Goal: Communication & Community: Answer question/provide support

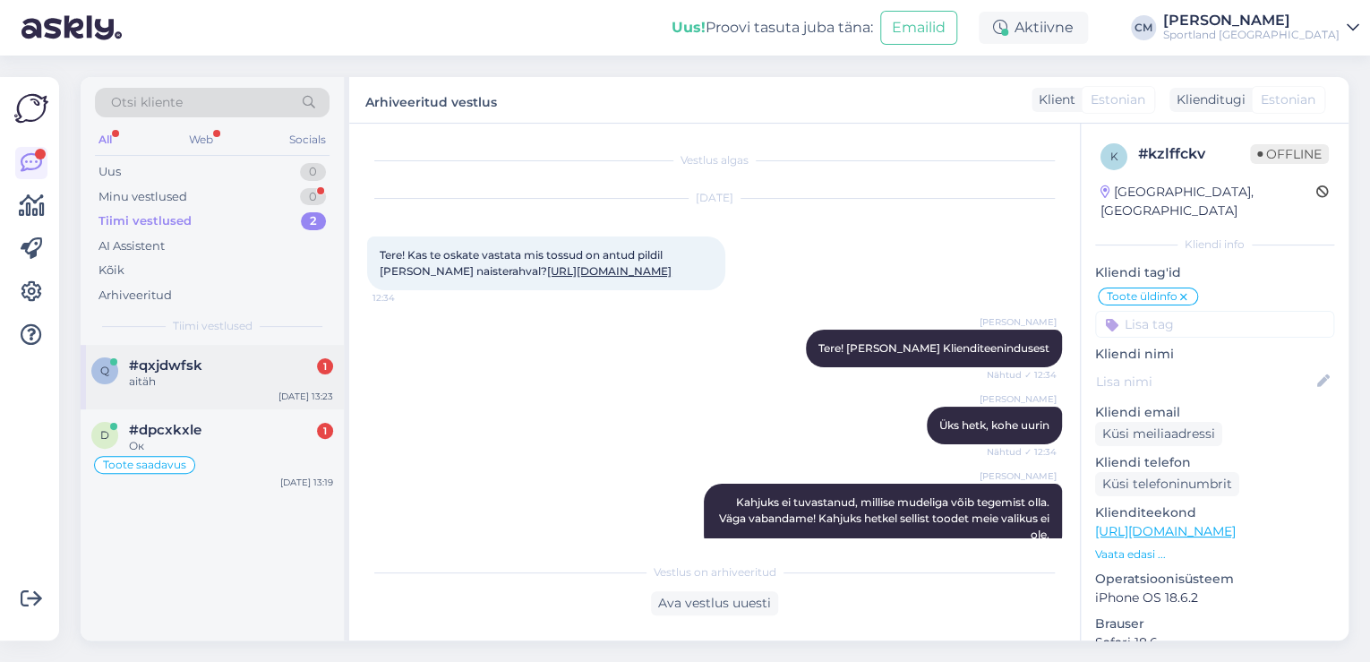
scroll to position [302, 0]
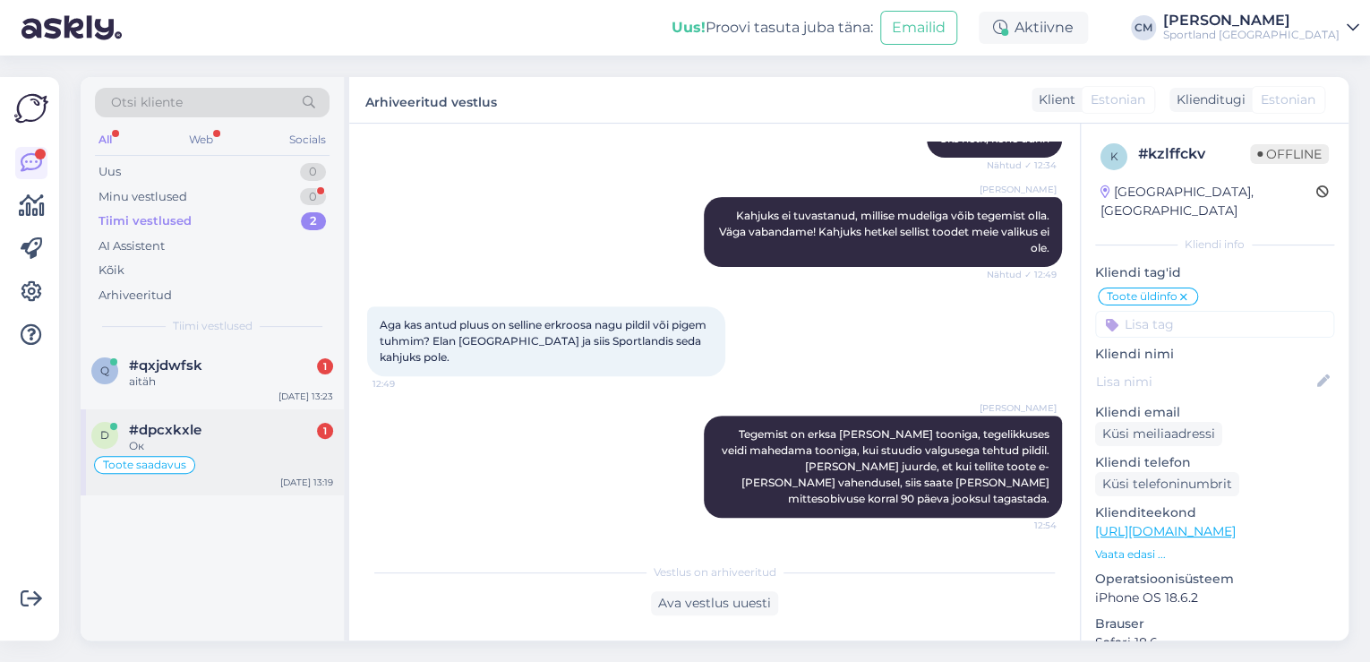
click at [228, 436] on div "#dpcxkxle 1" at bounding box center [231, 430] width 204 height 16
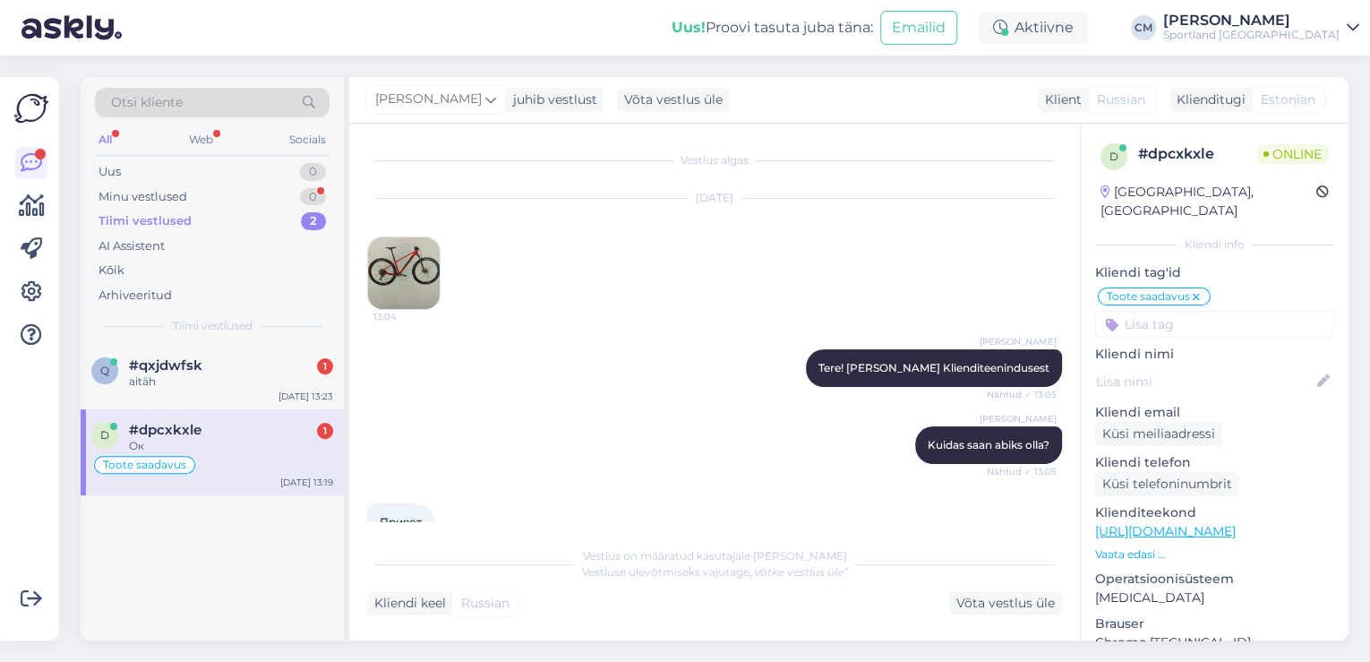
scroll to position [0, 0]
click at [398, 287] on img at bounding box center [404, 273] width 72 height 72
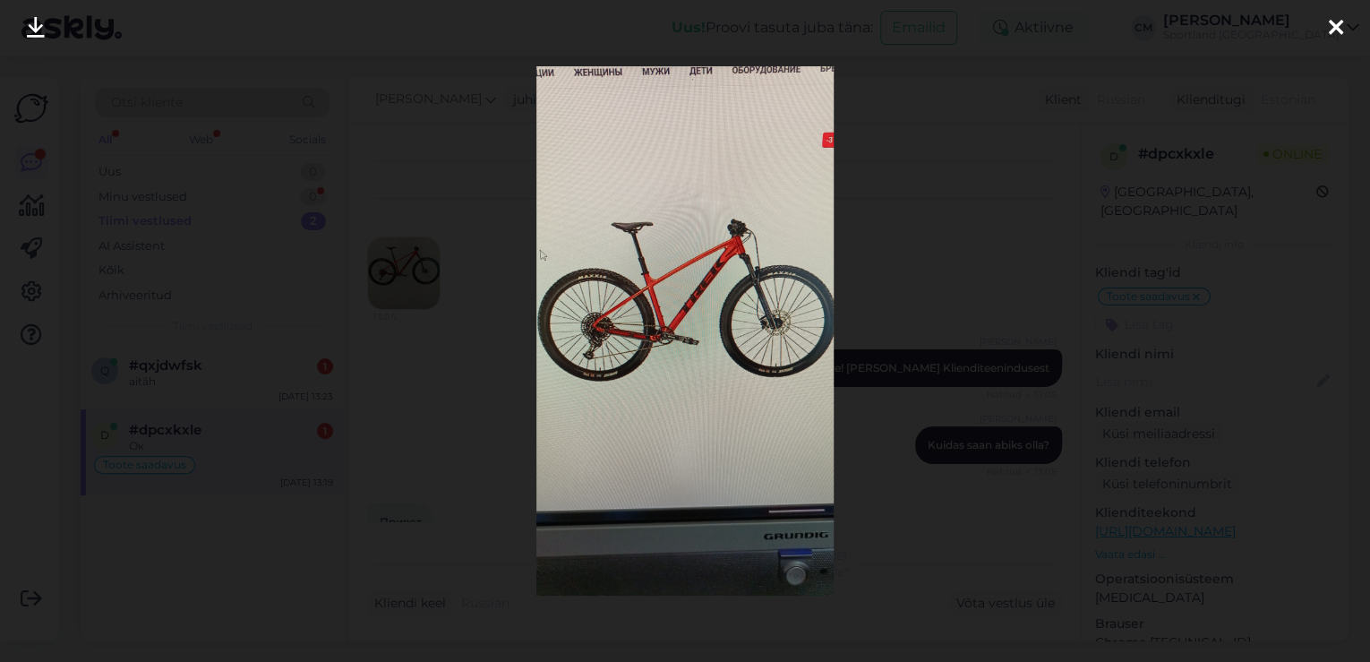
click at [444, 286] on div at bounding box center [685, 331] width 1370 height 662
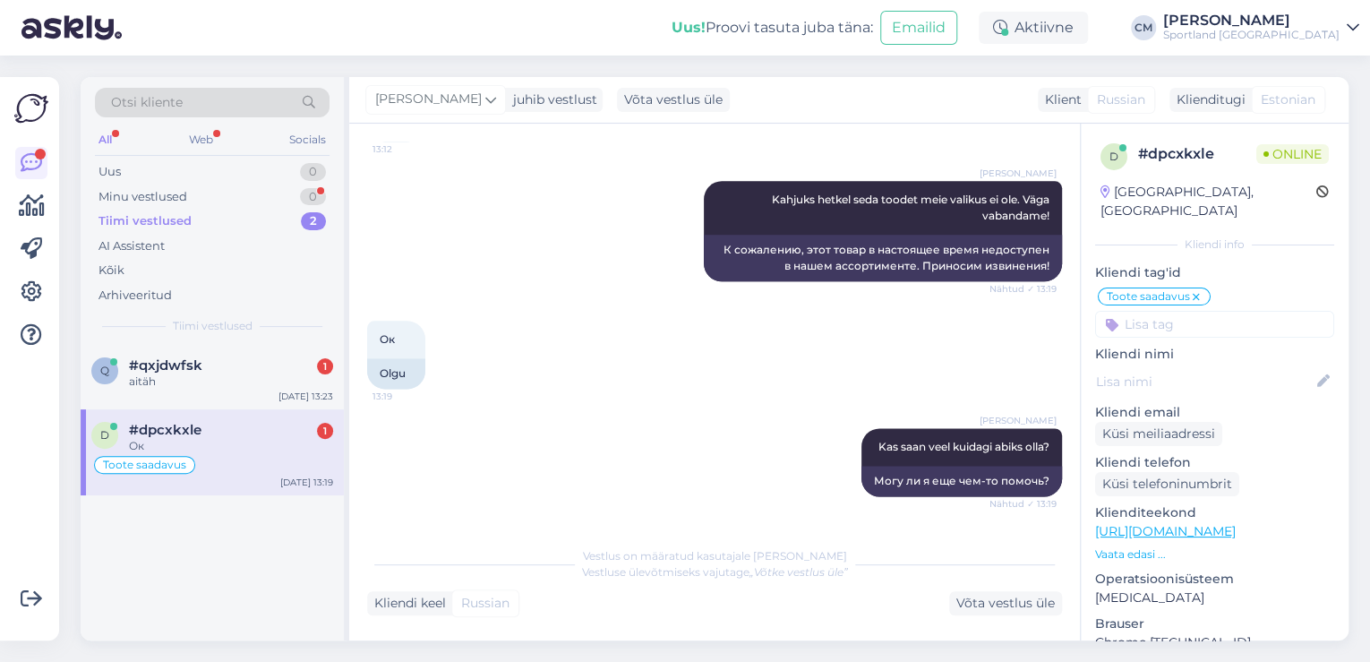
scroll to position [1192, 0]
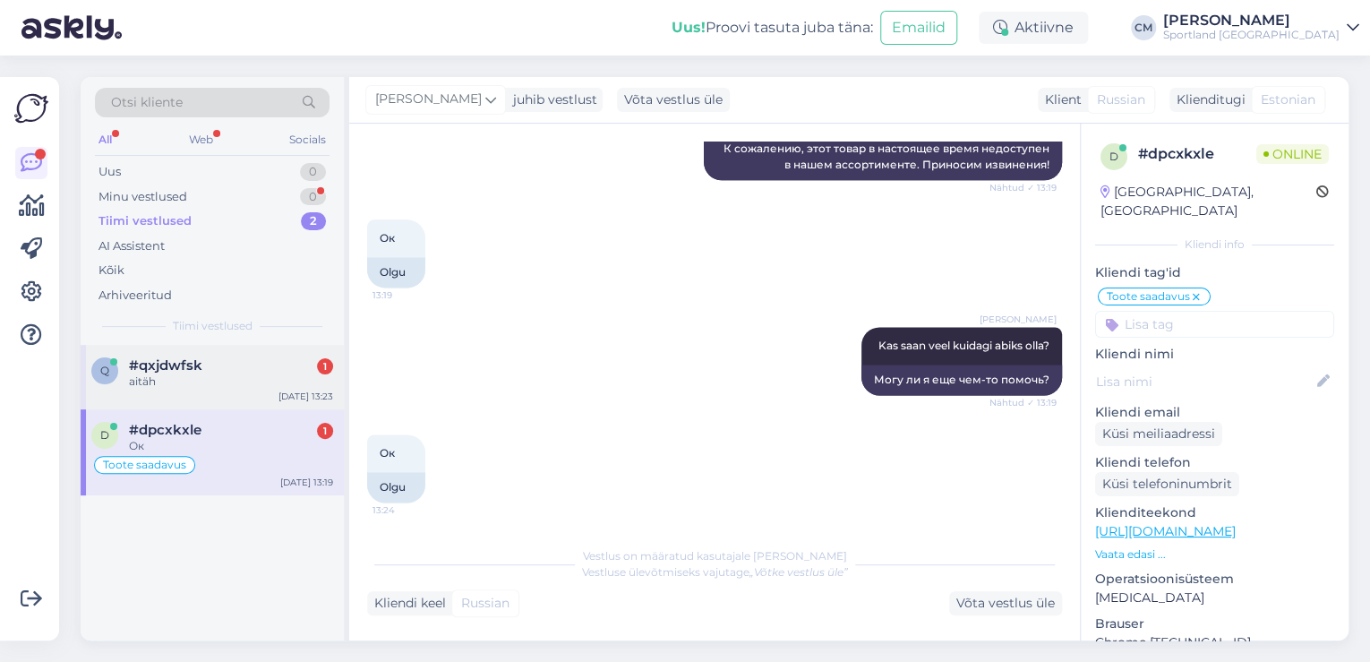
click at [195, 362] on span "#qxjdwfsk" at bounding box center [165, 365] width 73 height 16
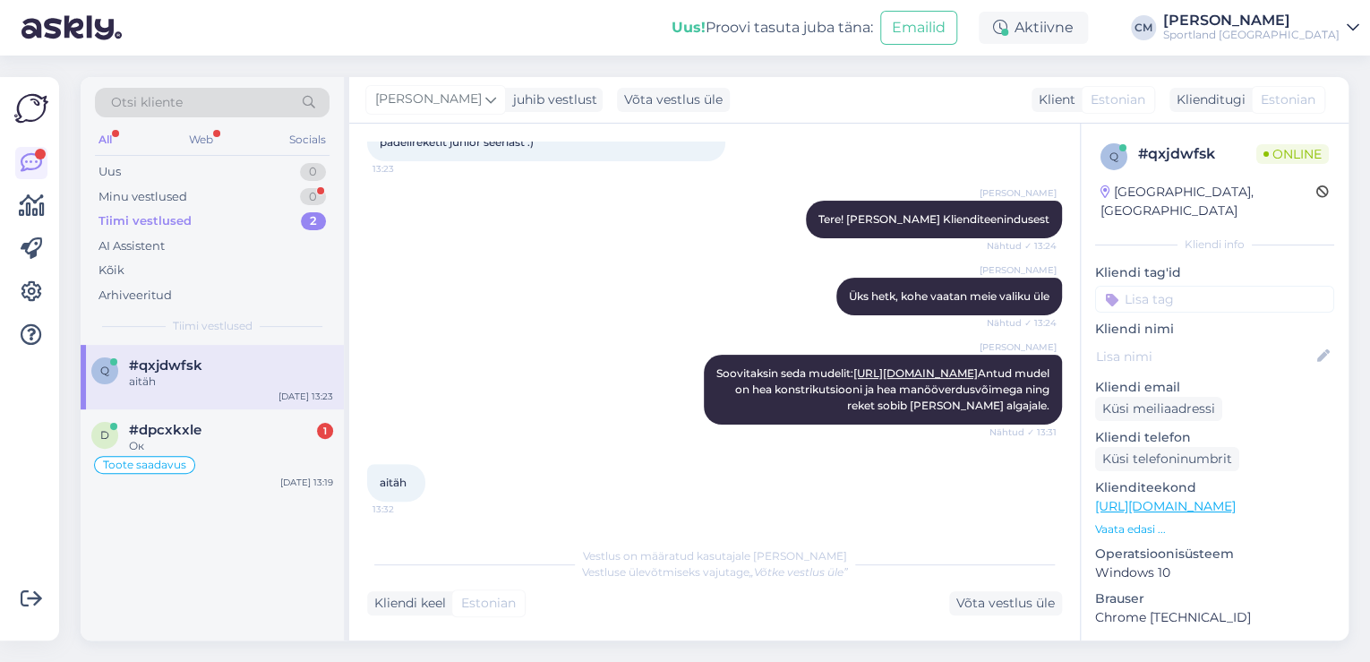
scroll to position [144, 0]
click at [246, 191] on div "Minu vestlused 0" at bounding box center [212, 197] width 235 height 25
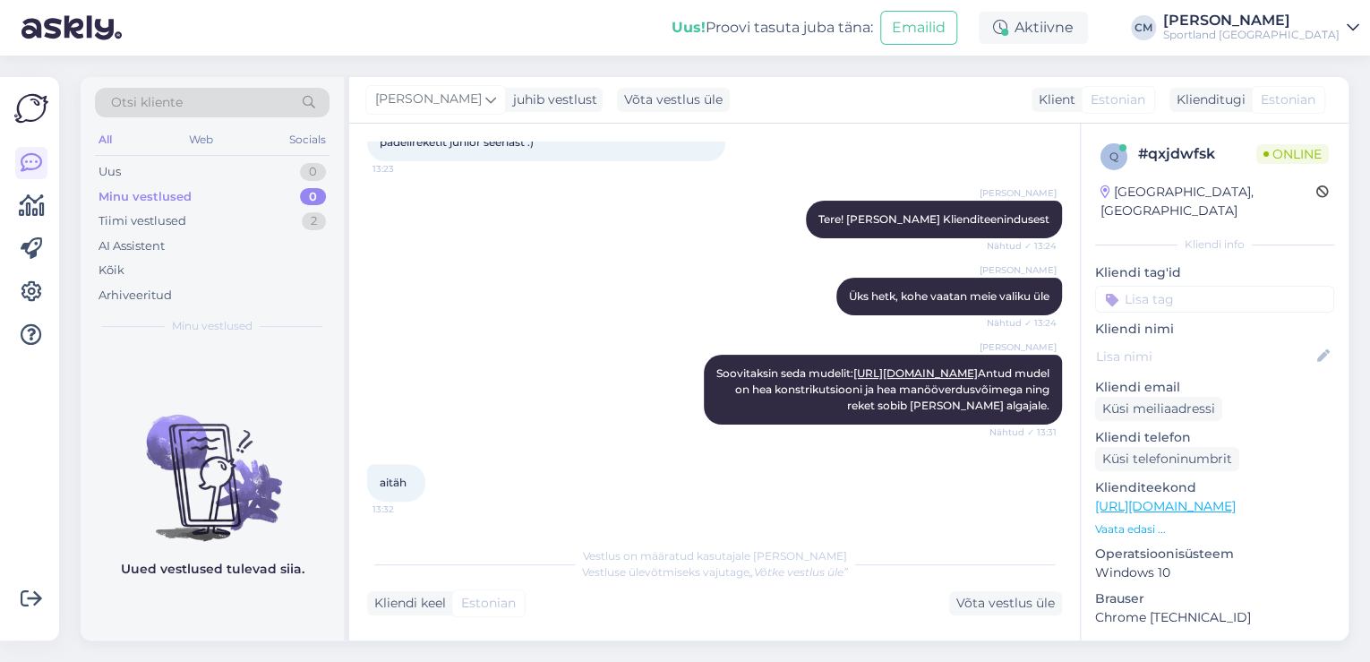
click at [227, 207] on div "Minu vestlused 0" at bounding box center [212, 197] width 235 height 25
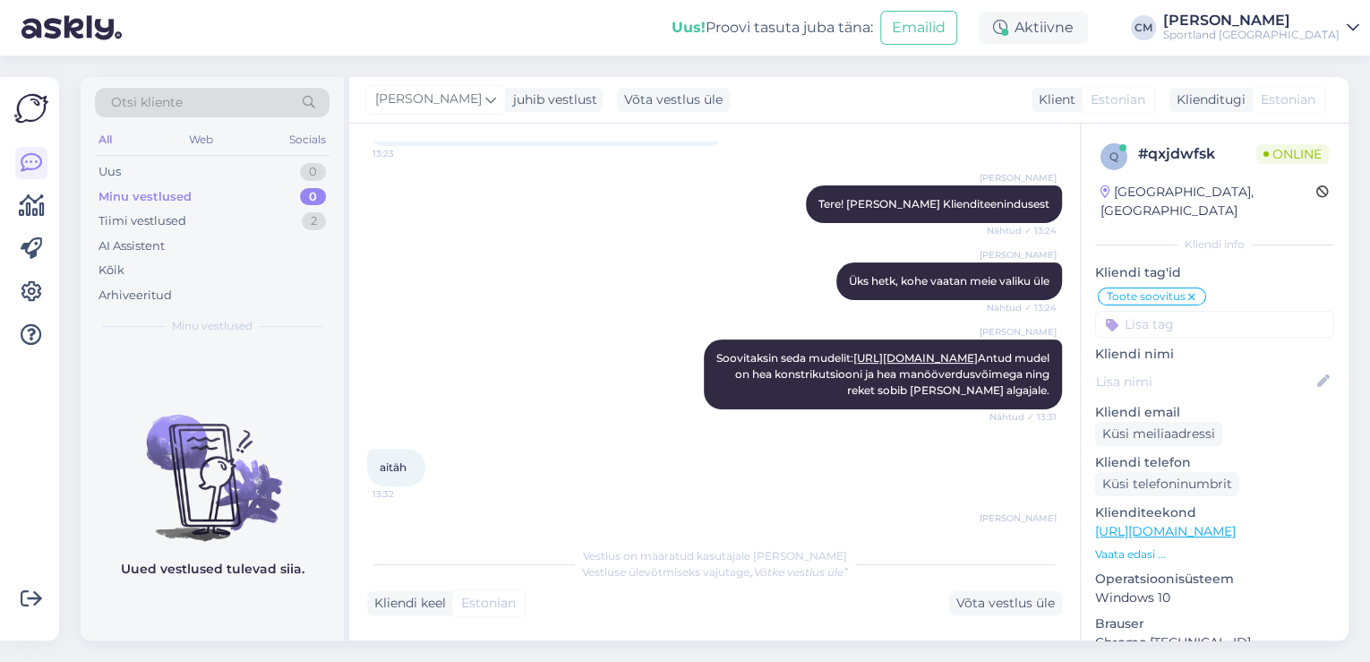
scroll to position [222, 0]
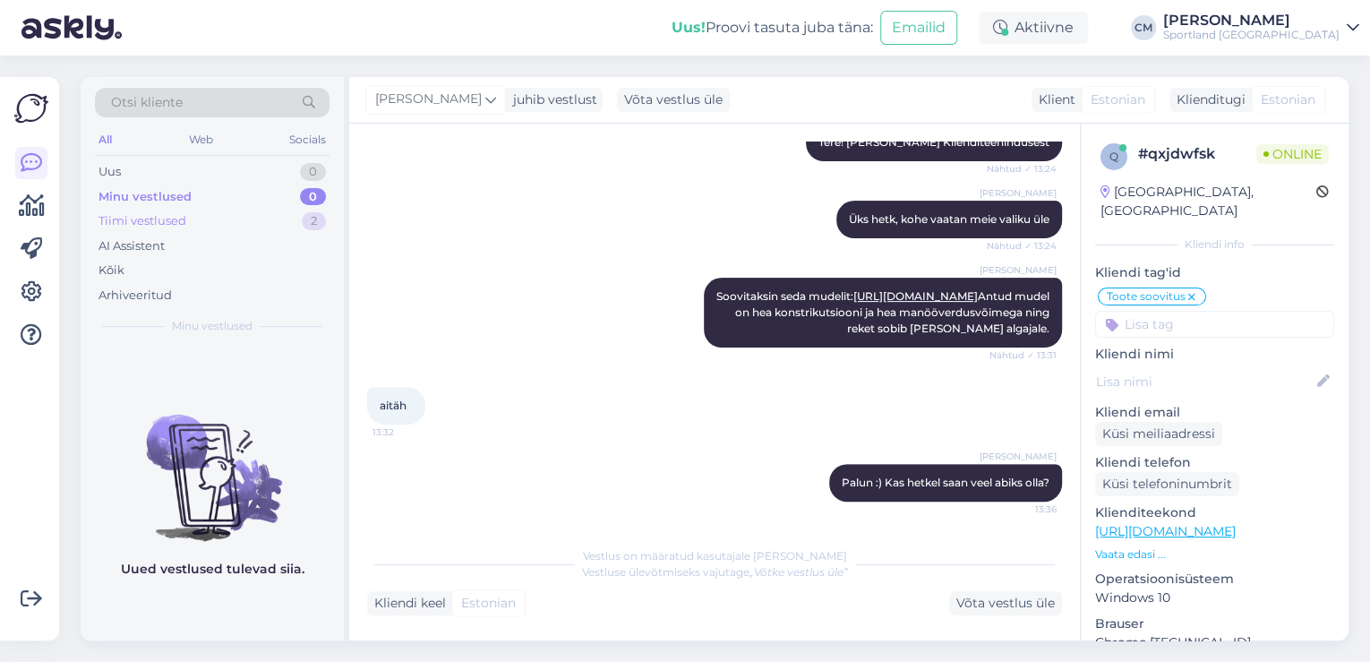
click at [292, 215] on div "Tiimi vestlused 2" at bounding box center [212, 221] width 235 height 25
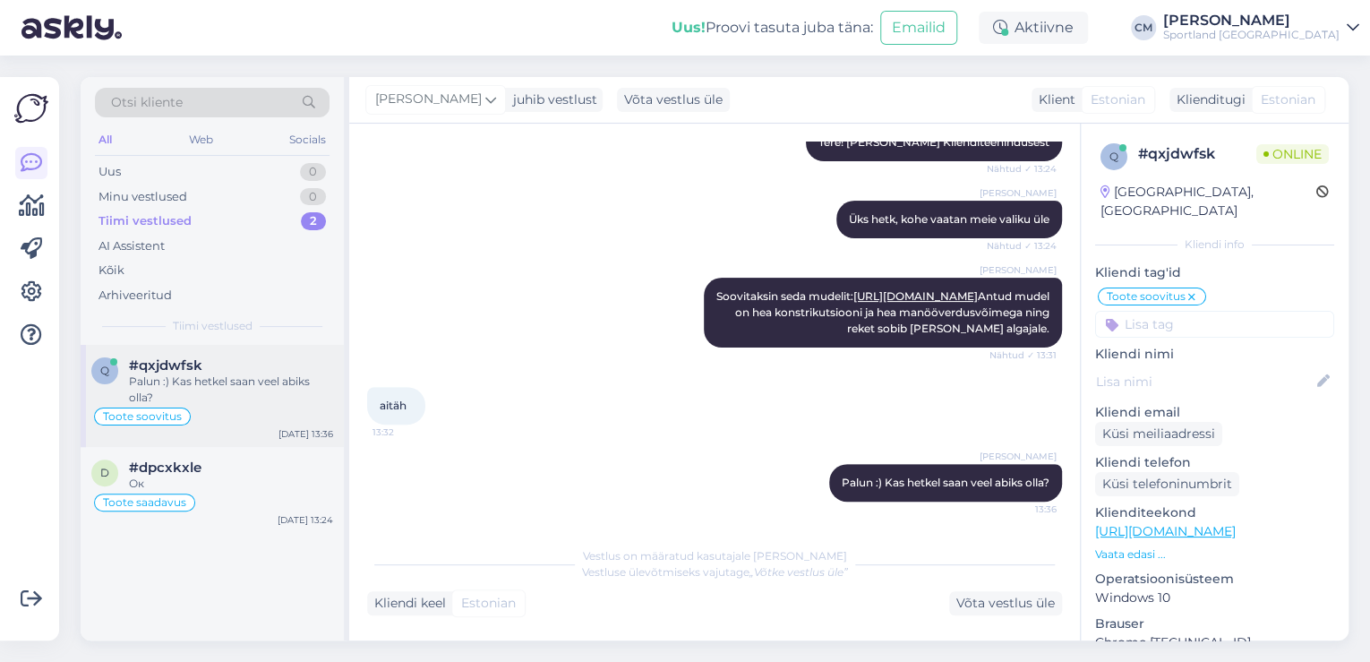
click at [270, 376] on div "Palun :) Kas hetkel saan veel abiks olla?" at bounding box center [231, 390] width 204 height 32
click at [258, 468] on div "#dpcxkxle" at bounding box center [231, 468] width 204 height 16
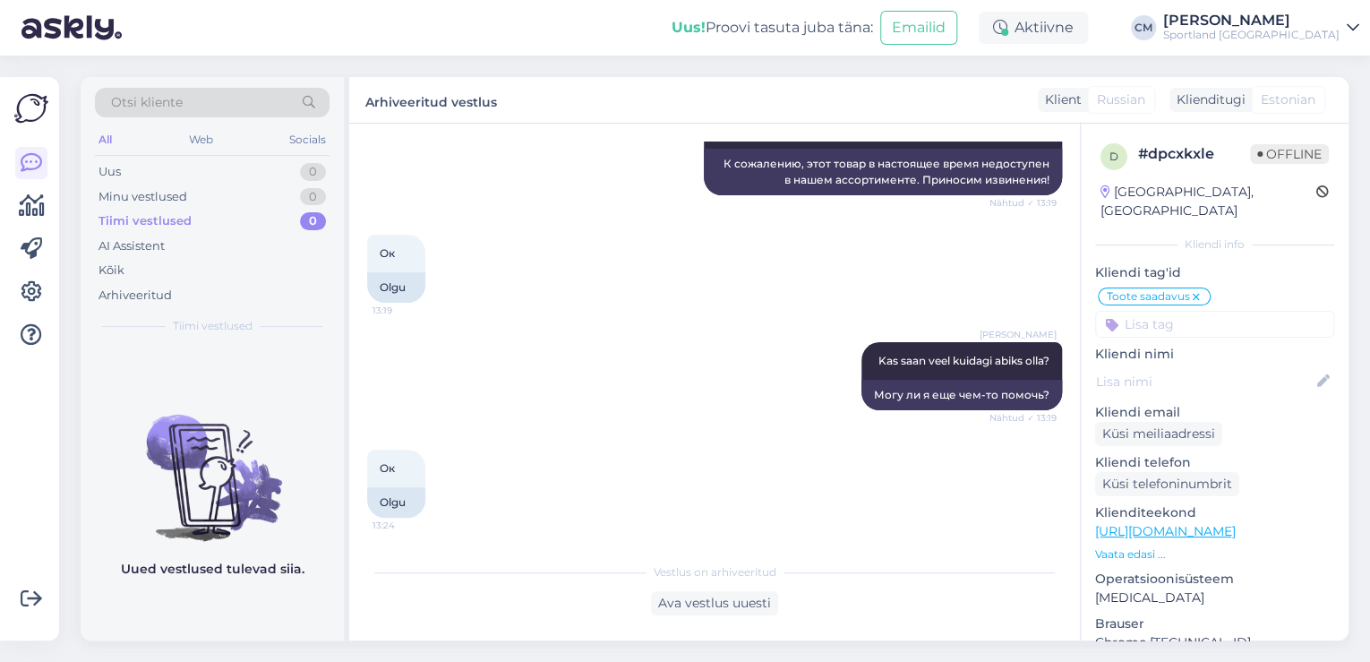
scroll to position [1176, 0]
click at [151, 271] on div "Kõik" at bounding box center [212, 270] width 235 height 25
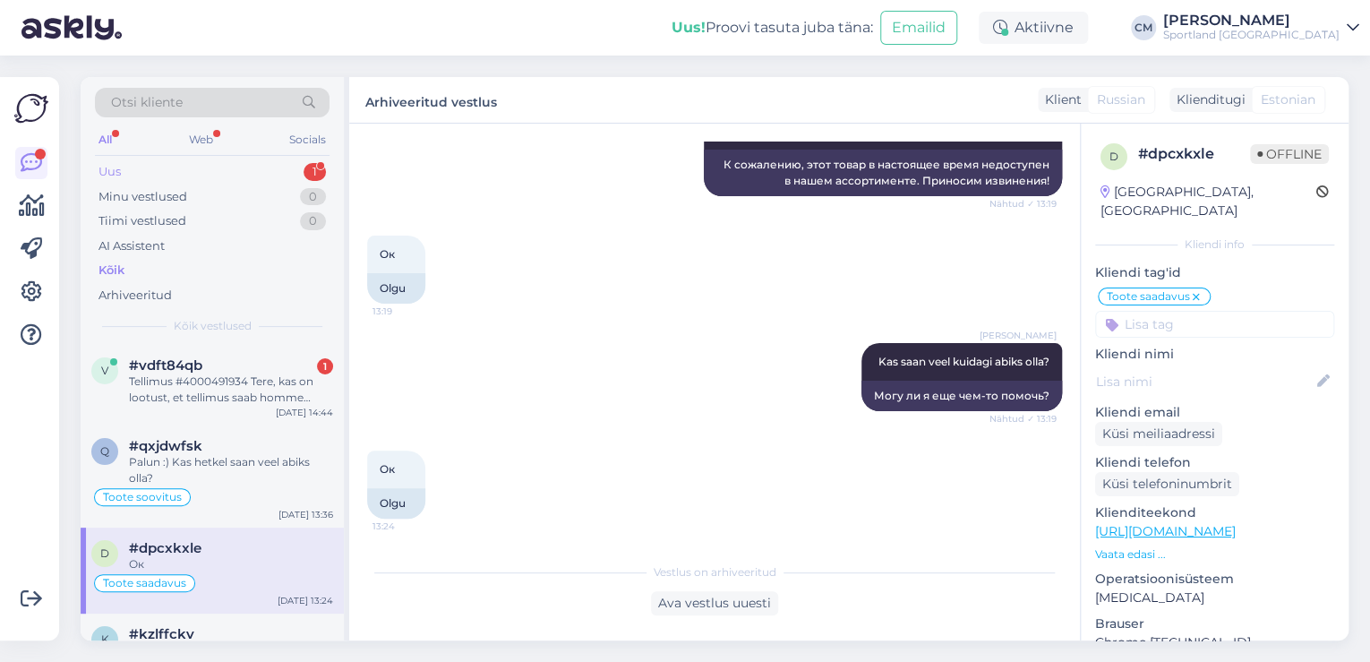
click at [296, 165] on div "Uus 1" at bounding box center [212, 171] width 235 height 25
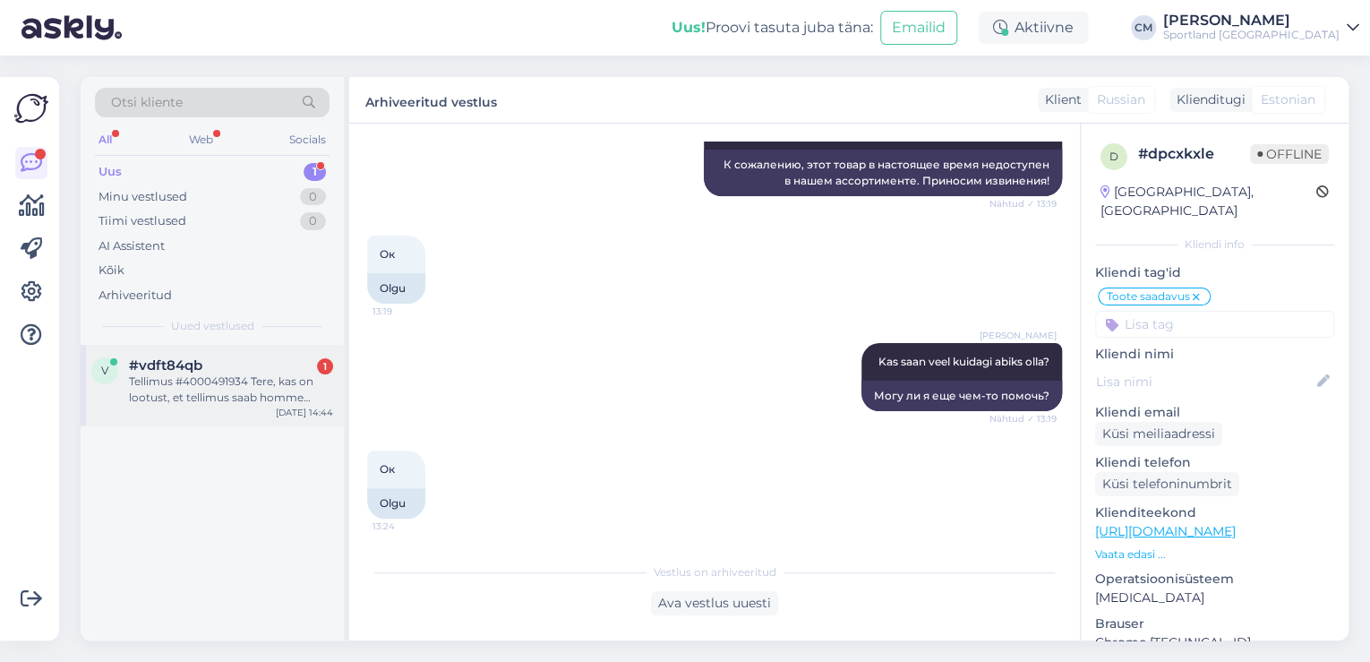
click at [237, 391] on div "Tellimus #4000491934 Tere, kas on lootust, et tellimus saab homme valmis? Soovi…" at bounding box center [231, 390] width 204 height 32
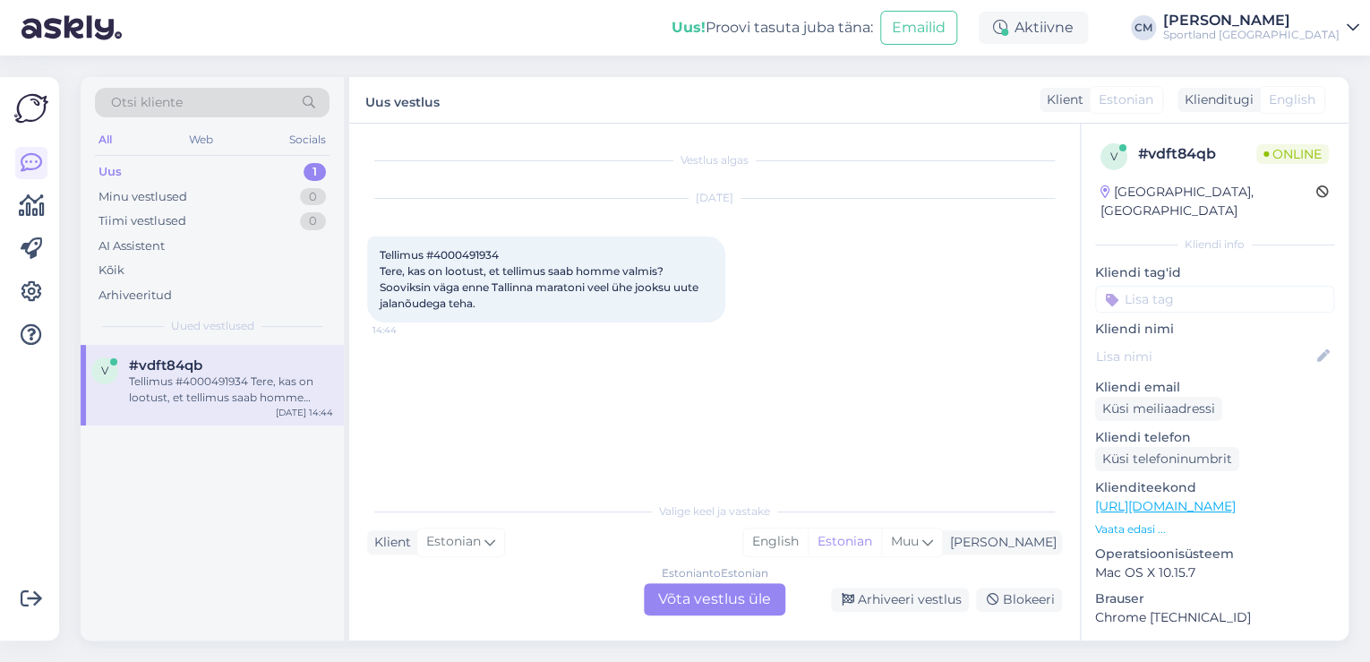
click at [651, 594] on div "Estonian to Estonian Võta vestlus üle" at bounding box center [715, 599] width 142 height 32
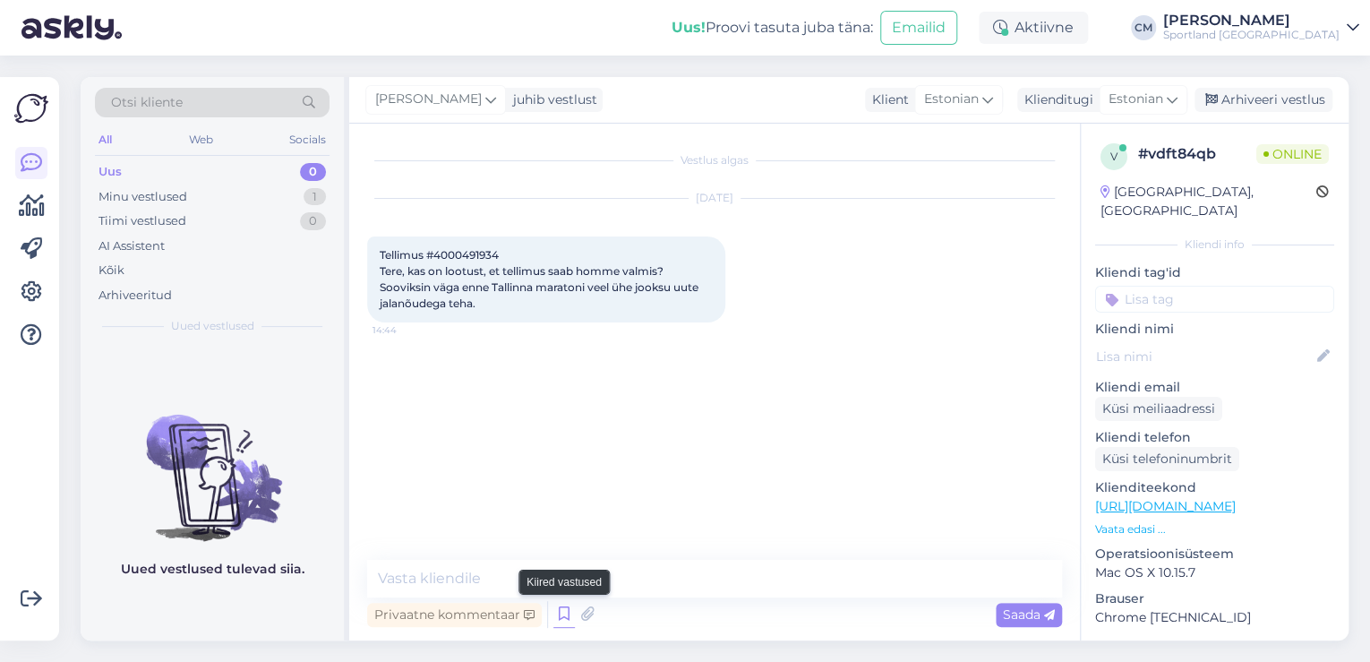
click at [567, 613] on icon at bounding box center [564, 614] width 21 height 27
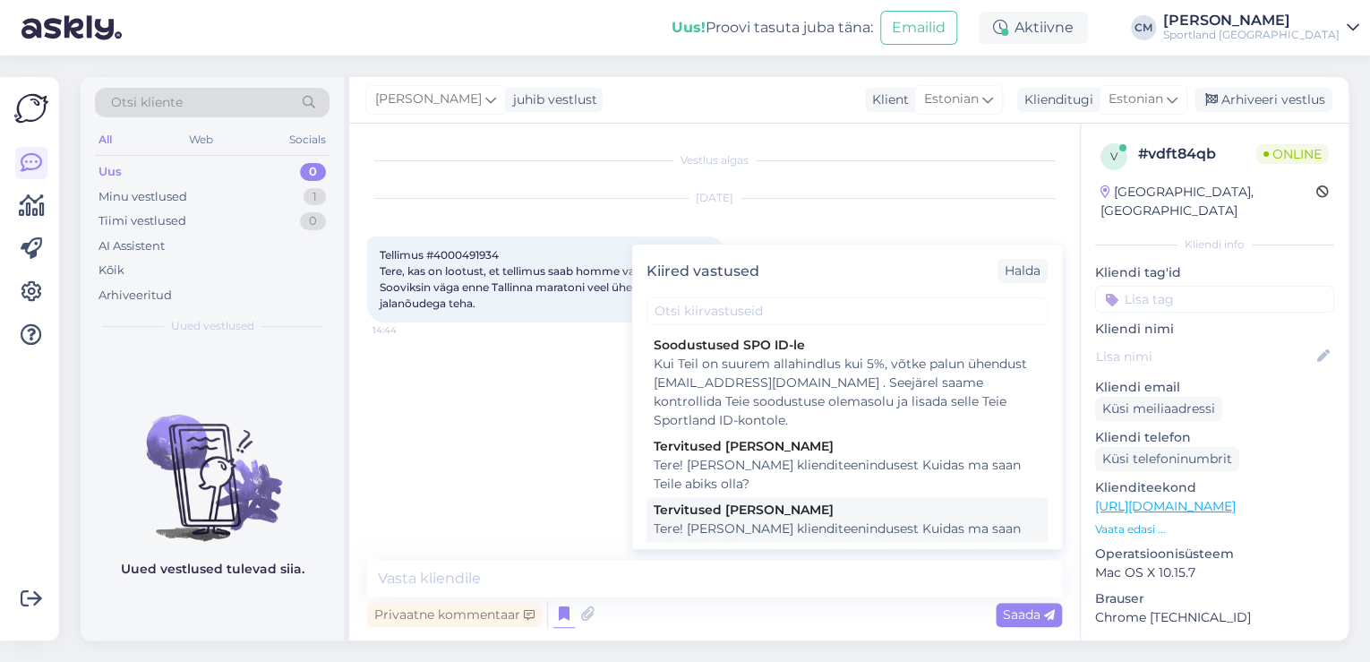
click at [799, 520] on div "Tere! [PERSON_NAME] klienditeenindusest Kuidas ma saan Teile abiks olla?" at bounding box center [847, 539] width 387 height 38
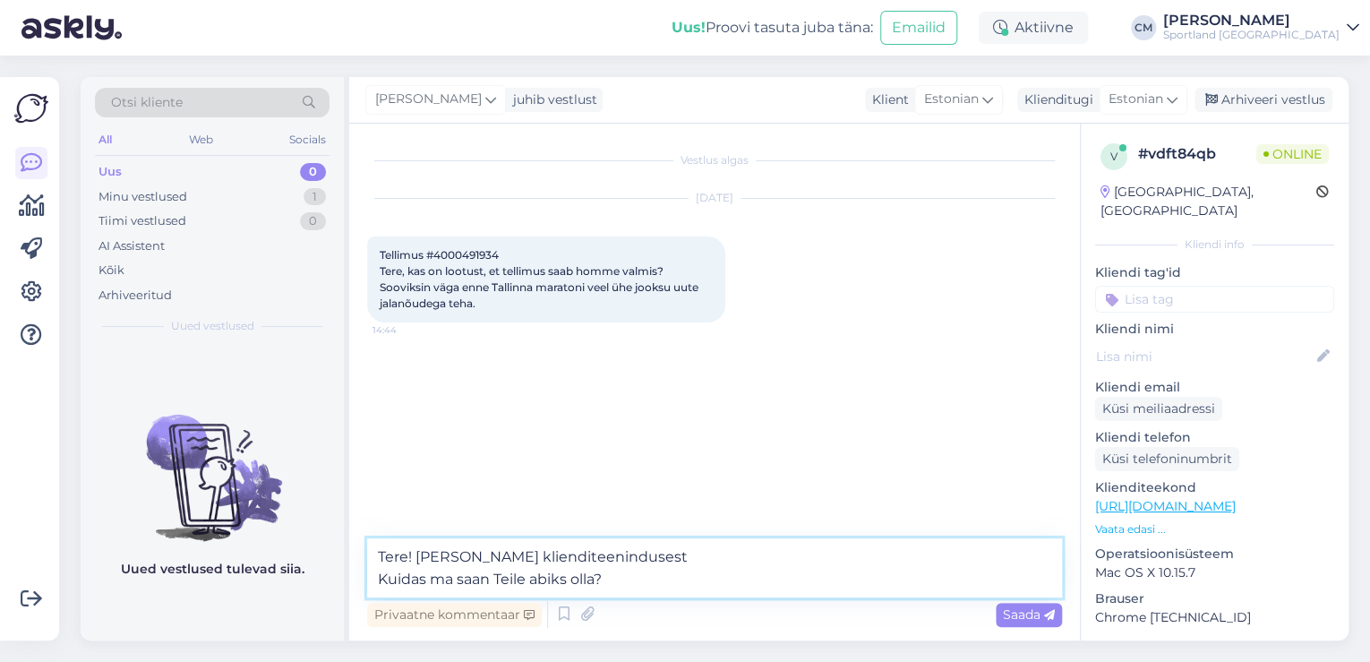
drag, startPoint x: 617, startPoint y: 577, endPoint x: 322, endPoint y: 580, distance: 294.7
click at [322, 580] on div "Otsi kliente All Web Socials Uus 0 Minu vestlused 1 Tiimi vestlused 0 AI Assist…" at bounding box center [715, 358] width 1268 height 563
type textarea "Tere! [PERSON_NAME] klienditeenindusest"
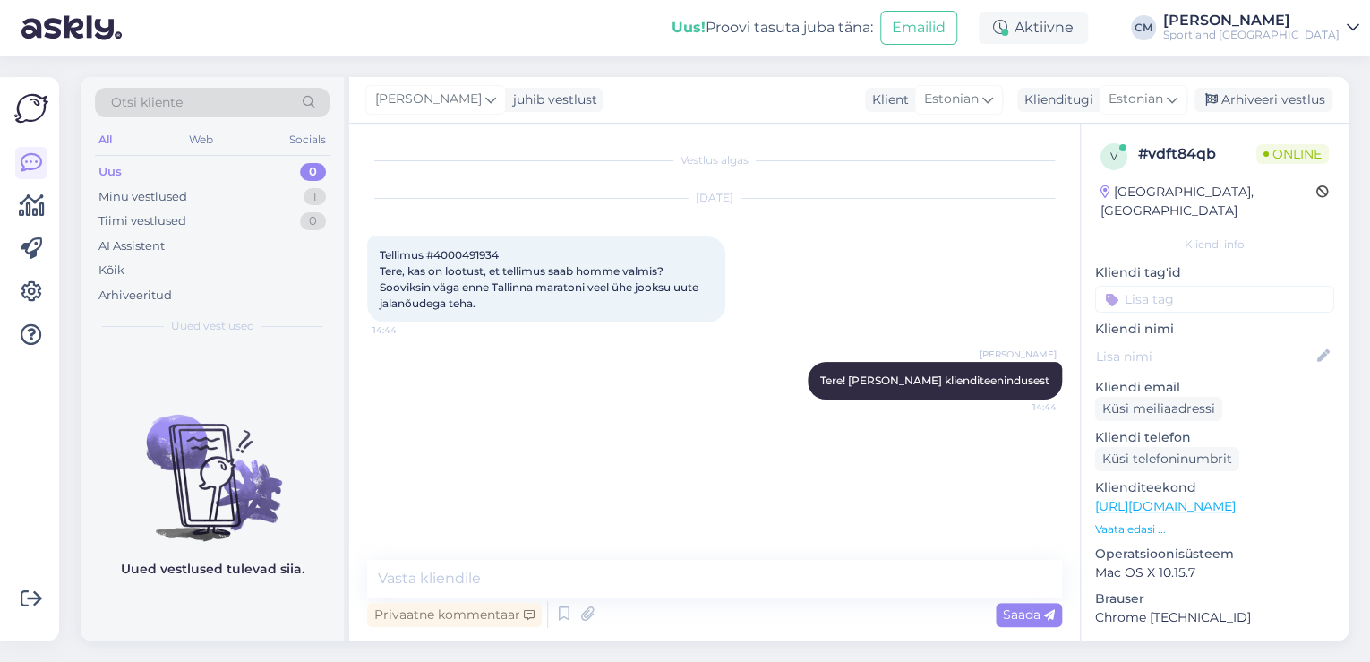
click at [461, 262] on div "Tellimus #4000491934 Tere, kas on lootust, et tellimus saab homme valmis? Soovi…" at bounding box center [546, 279] width 358 height 86
click at [463, 259] on span "Tellimus #4000491934 Tere, kas on lootust, et tellimus saab homme valmis? Soovi…" at bounding box center [541, 279] width 322 height 62
copy span "4000491934"
click at [507, 570] on textarea at bounding box center [714, 579] width 695 height 38
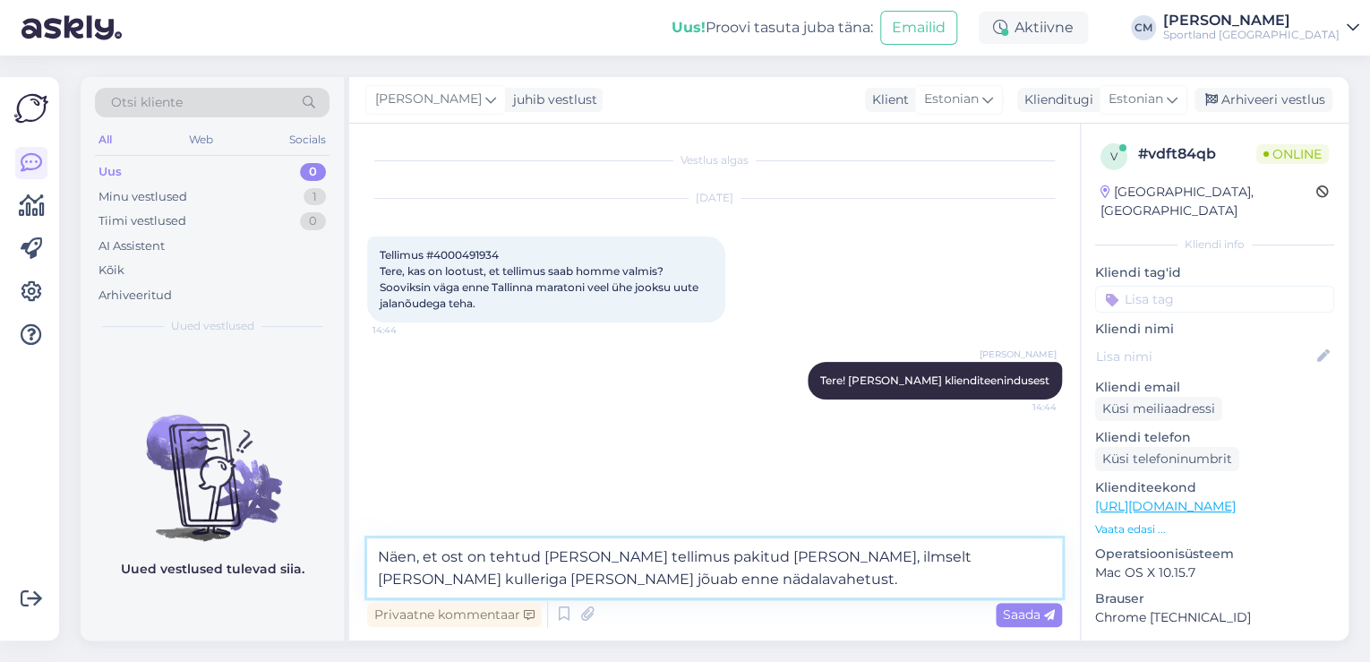
click at [783, 580] on textarea "Näen, et ost on tehtud [PERSON_NAME] tellimus pakitud [PERSON_NAME], ilmselt [P…" at bounding box center [714, 567] width 695 height 59
click at [951, 559] on textarea "Näen, et ost on tehtud [PERSON_NAME] tellimus pakitud [PERSON_NAME], ilmselt [P…" at bounding box center [714, 567] width 695 height 59
click at [957, 557] on textarea "Näen, et ost on tehtud [PERSON_NAME] tellimus pakitud [PERSON_NAME], ilmselt [P…" at bounding box center [714, 567] width 695 height 59
type textarea "Näen, et ost on tehtud [PERSON_NAME] tellimus pakitud [PERSON_NAME], ilmselt [P…"
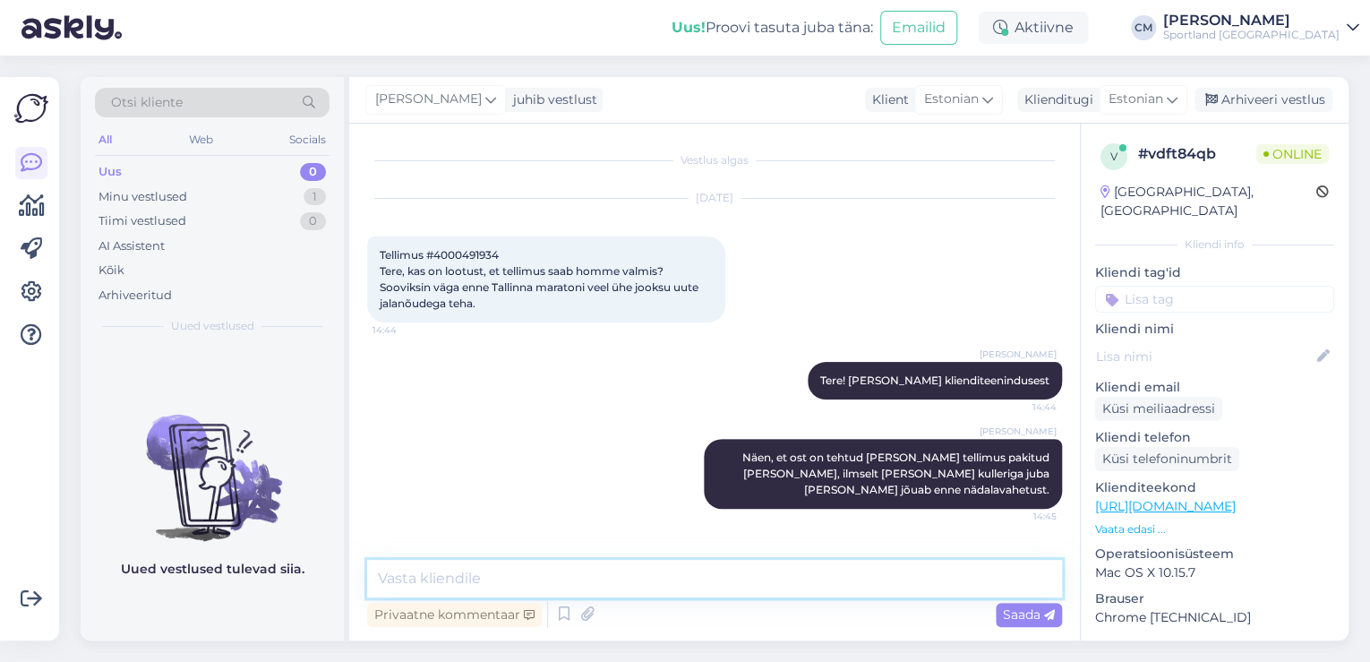
paste textarea "05757992179052"
drag, startPoint x: 401, startPoint y: 575, endPoint x: 345, endPoint y: 588, distance: 57.8
click at [345, 588] on div "Otsi kliente All Web Socials Uus 0 Minu vestlused 1 Tiimi vestlused 0 AI Assist…" at bounding box center [715, 358] width 1268 height 563
type textarea "Jälgimiskood: 05757992179052"
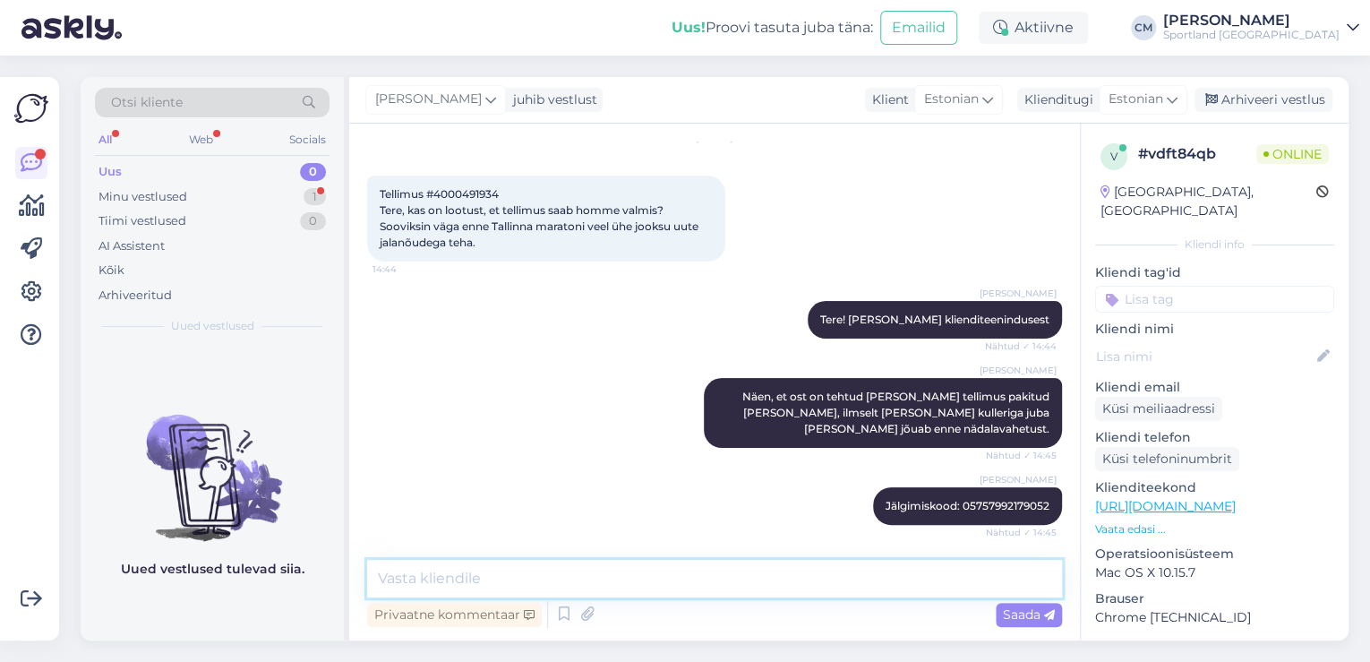
scroll to position [138, 0]
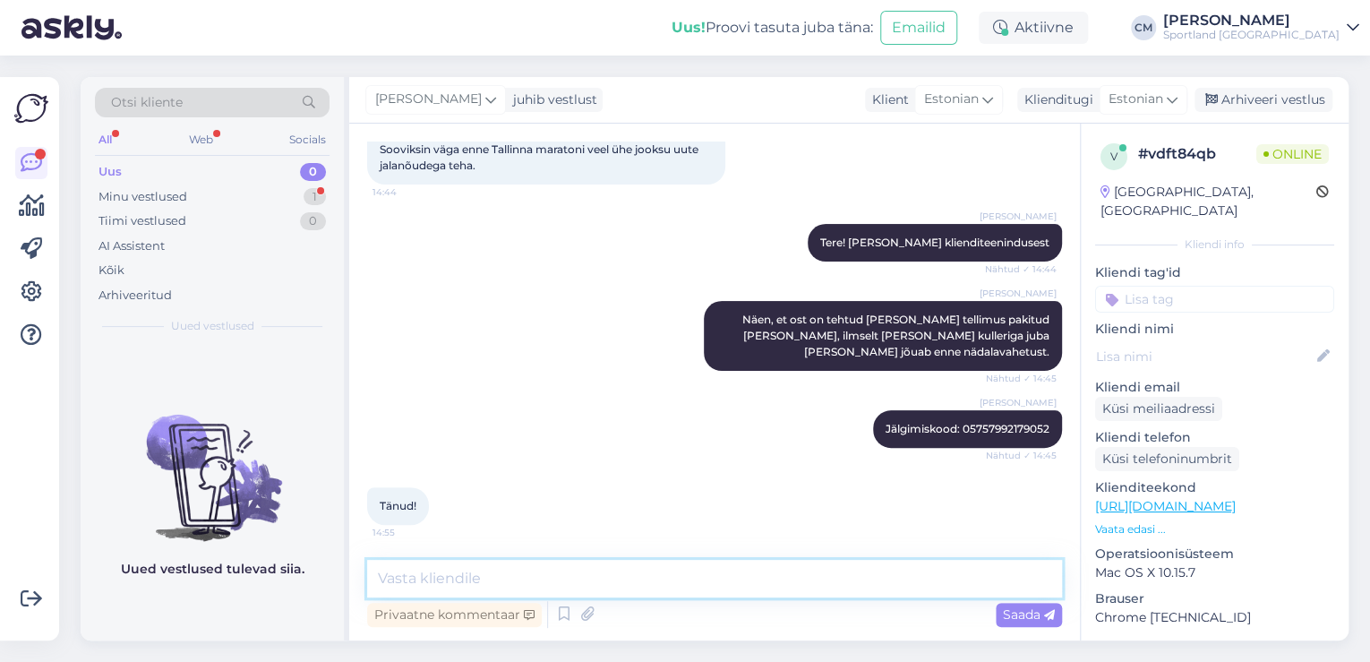
click at [613, 574] on textarea at bounding box center [714, 579] width 695 height 38
type textarea "k"
type textarea "Kas saan veel abiks olla?"
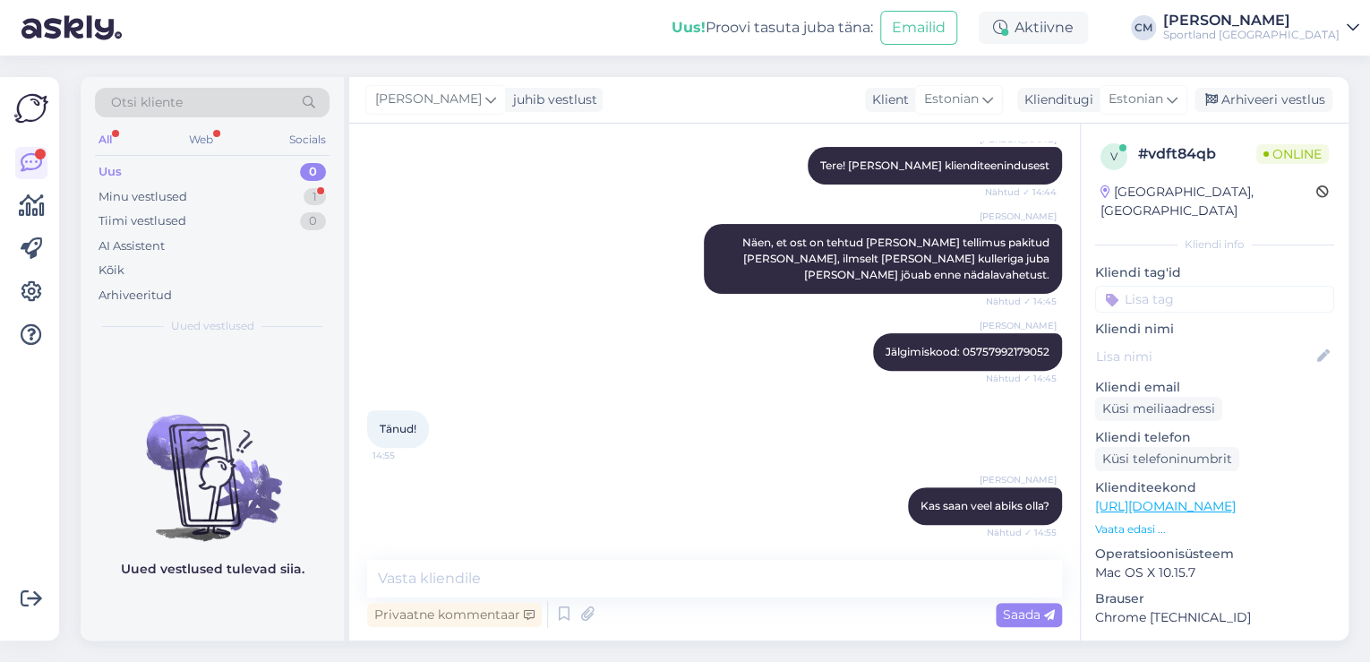
scroll to position [292, 0]
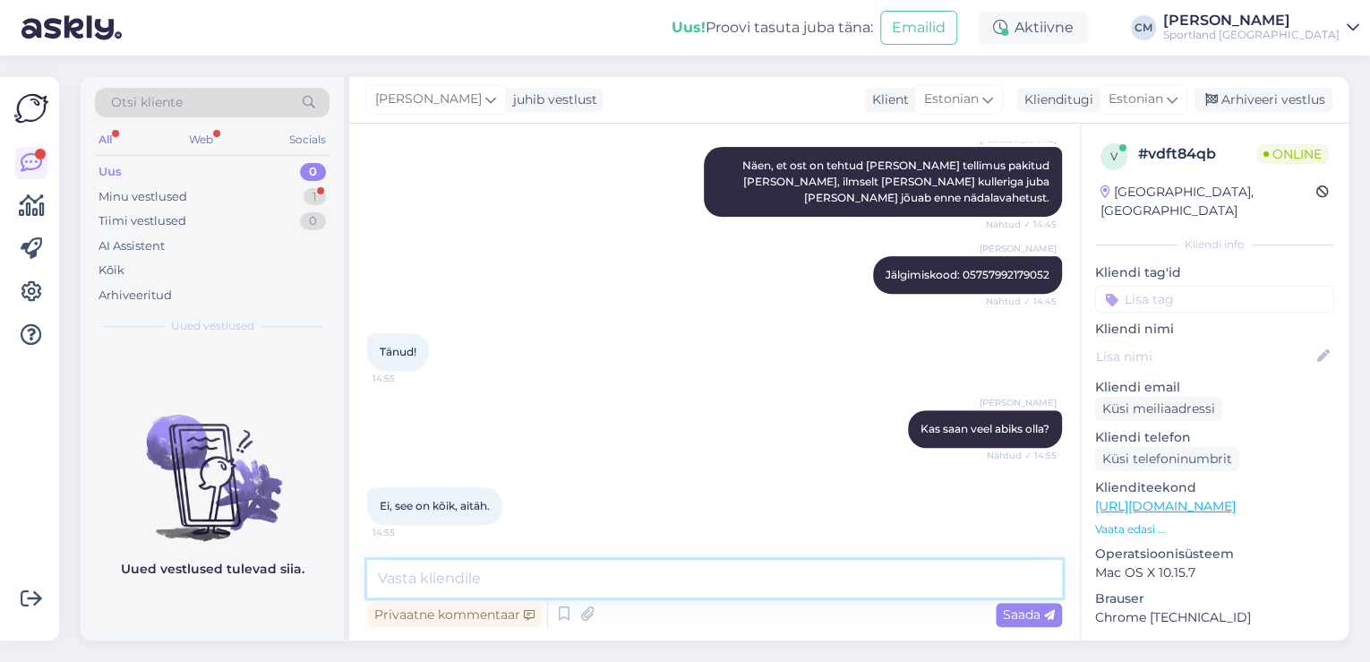
click at [702, 562] on textarea at bounding box center [714, 579] width 695 height 38
type textarea "Ilusat päeva jätku!"
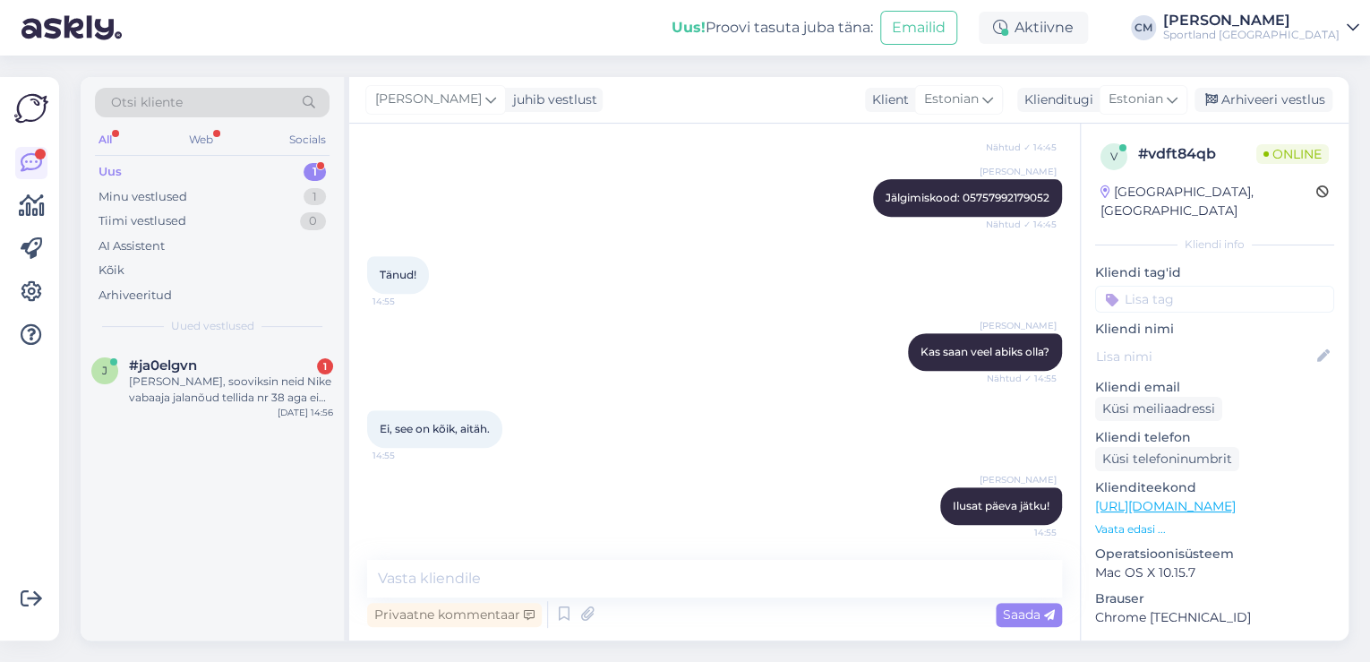
click at [276, 169] on div "Uus 1" at bounding box center [212, 171] width 235 height 25
click at [280, 399] on div "[PERSON_NAME], sooviksin neid Nike vabaaja jalanõud tellida nr 38 aga ei saa ku…" at bounding box center [231, 390] width 204 height 32
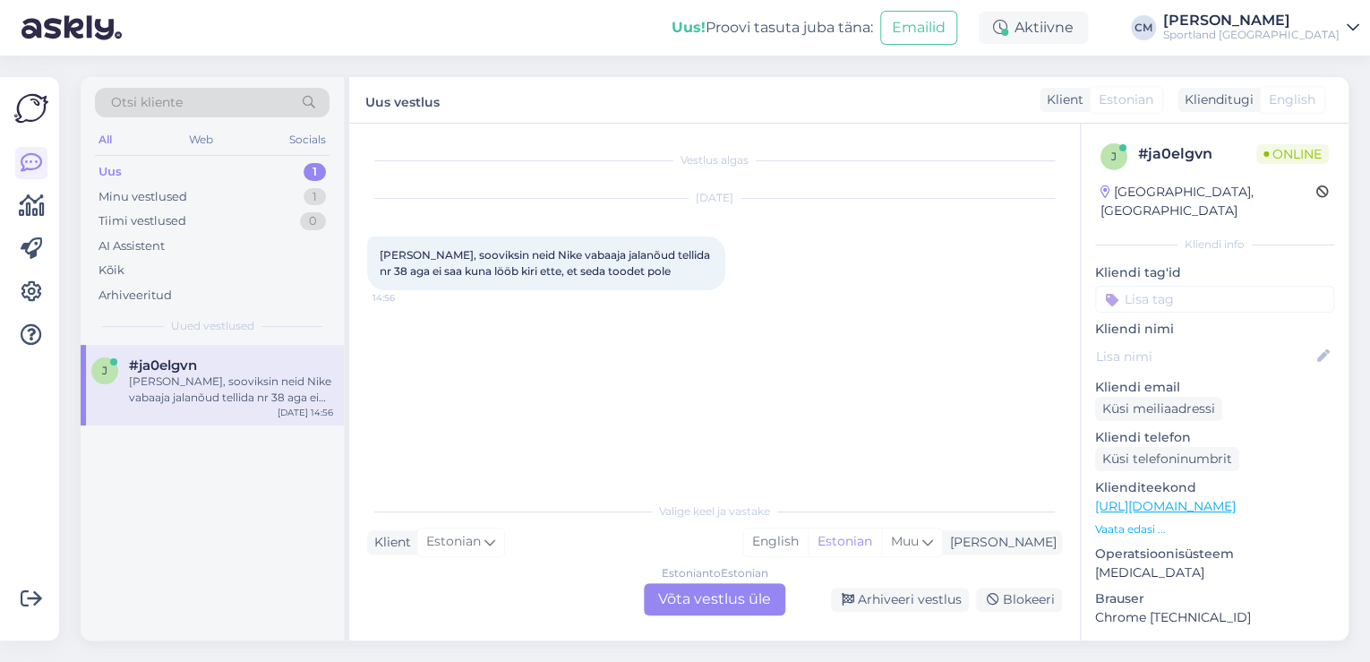
click at [725, 591] on div "Estonian to Estonian Võta vestlus üle" at bounding box center [715, 599] width 142 height 32
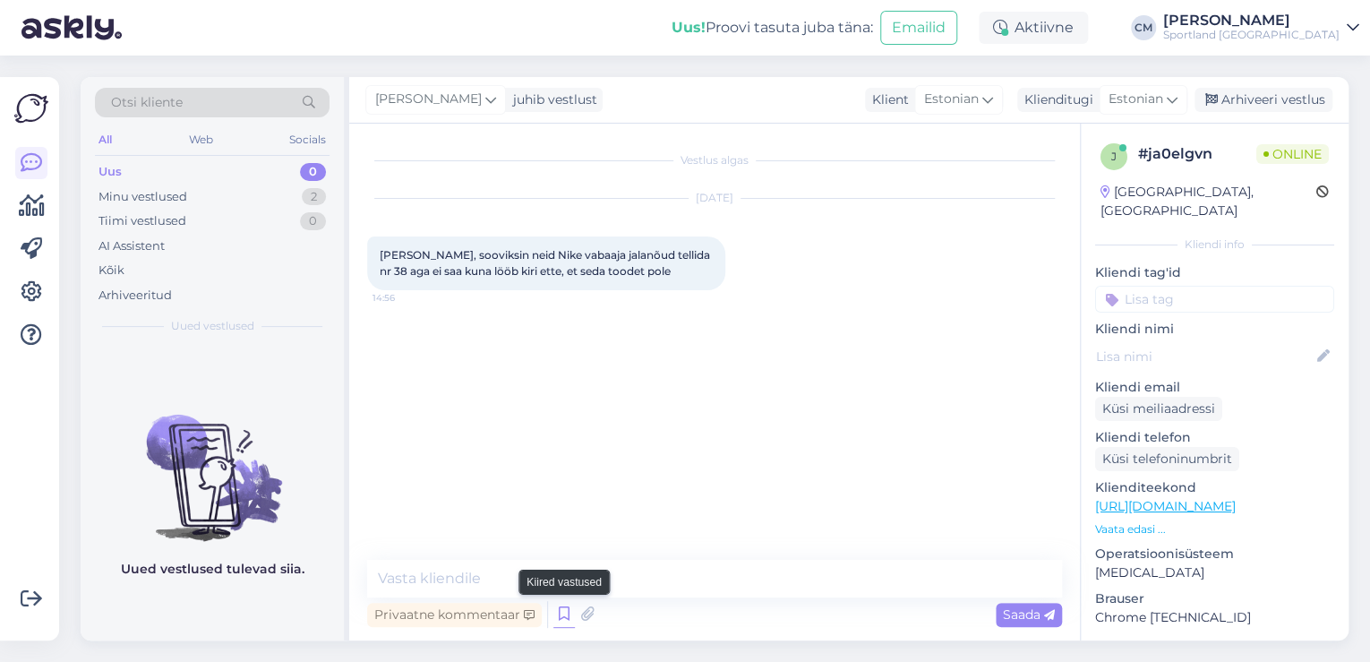
click at [569, 612] on icon at bounding box center [564, 614] width 21 height 27
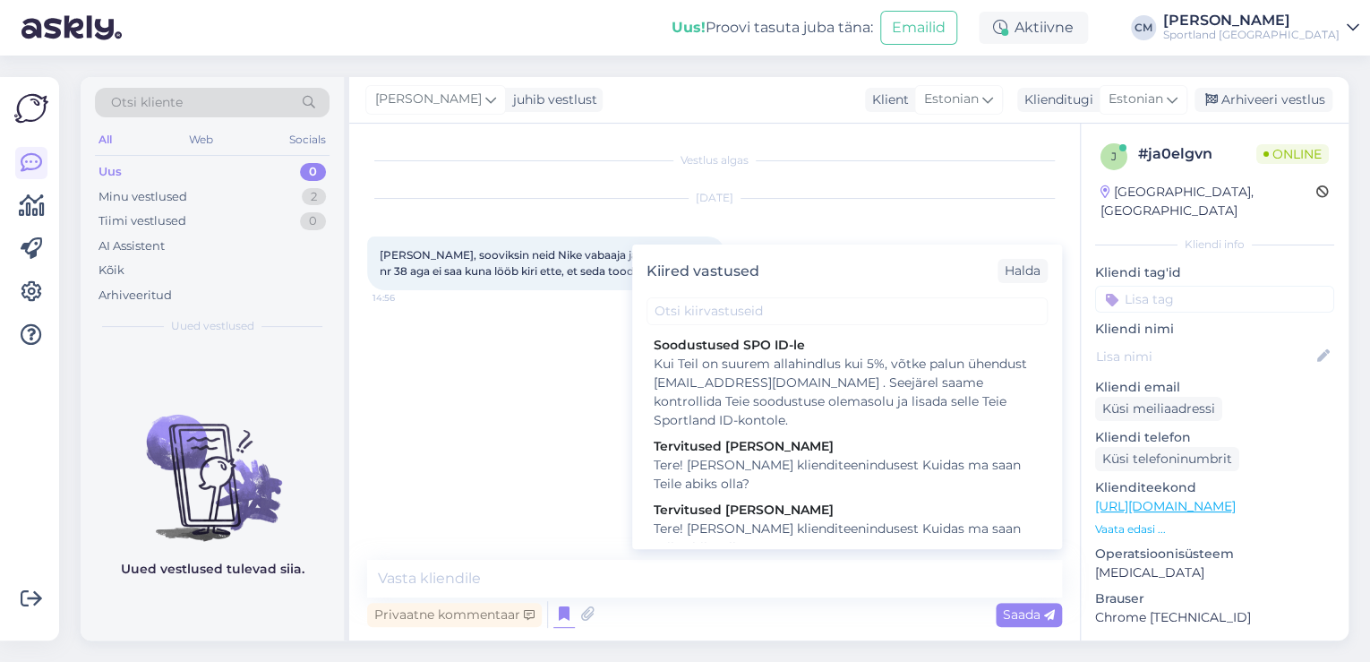
click at [782, 531] on div "Tere! [PERSON_NAME] klienditeenindusest Kuidas ma saan Teile abiks olla?" at bounding box center [847, 539] width 387 height 38
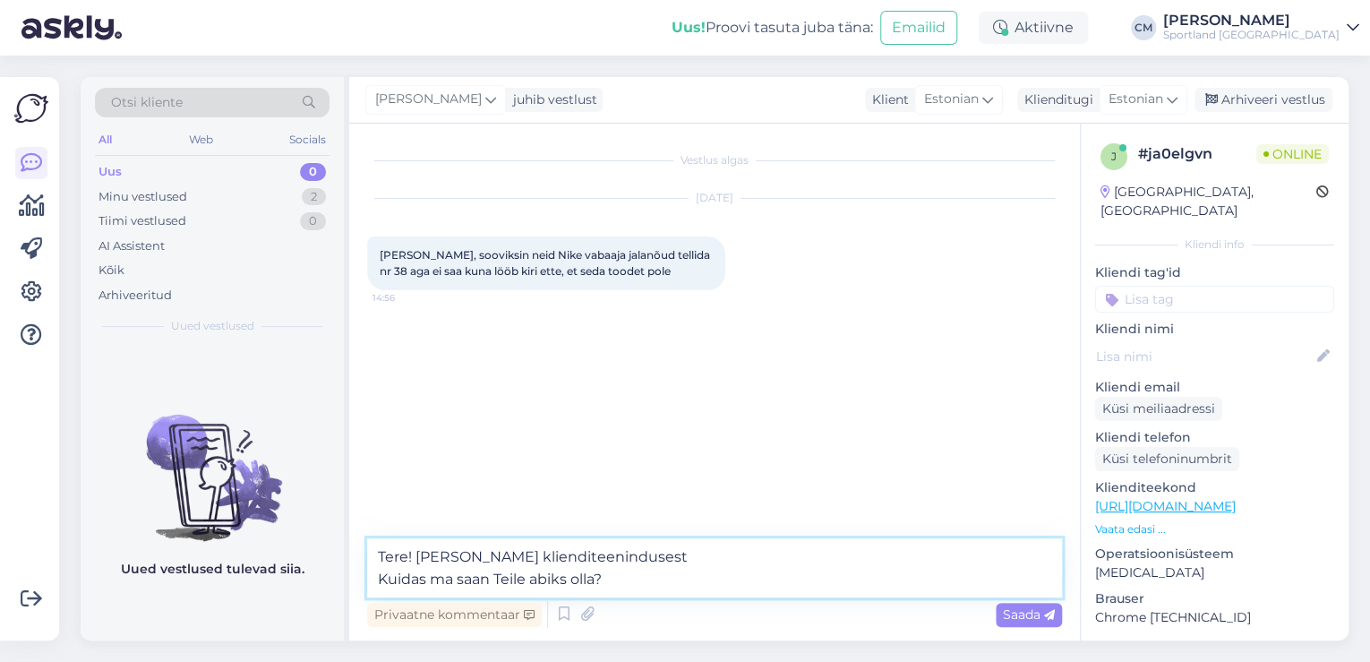
drag, startPoint x: 676, startPoint y: 587, endPoint x: 375, endPoint y: 583, distance: 301.0
click at [375, 583] on textarea "Tere! [PERSON_NAME] klienditeenindusest Kuidas ma saan Teile abiks olla?" at bounding box center [714, 567] width 695 height 59
type textarea "Tere! [PERSON_NAME] klienditeenindusest"
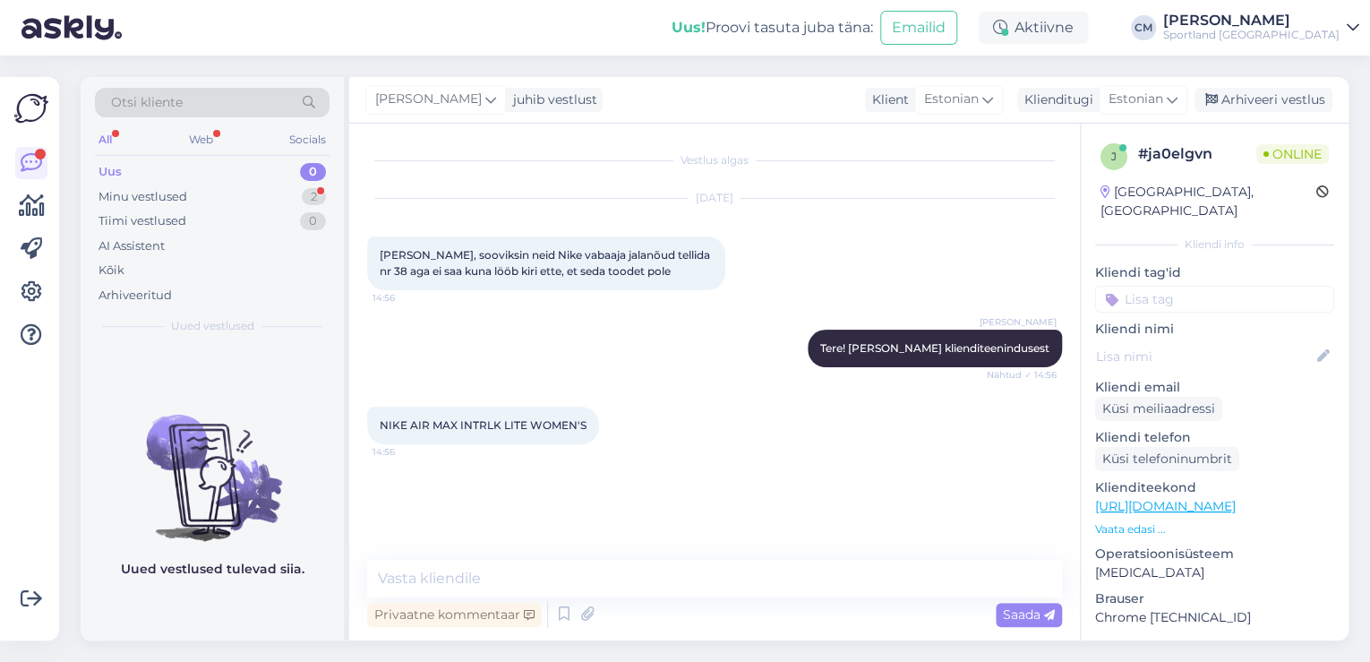
click at [1193, 498] on link "[URL][DOMAIN_NAME]" at bounding box center [1165, 506] width 141 height 16
click at [580, 573] on textarea at bounding box center [714, 579] width 695 height 38
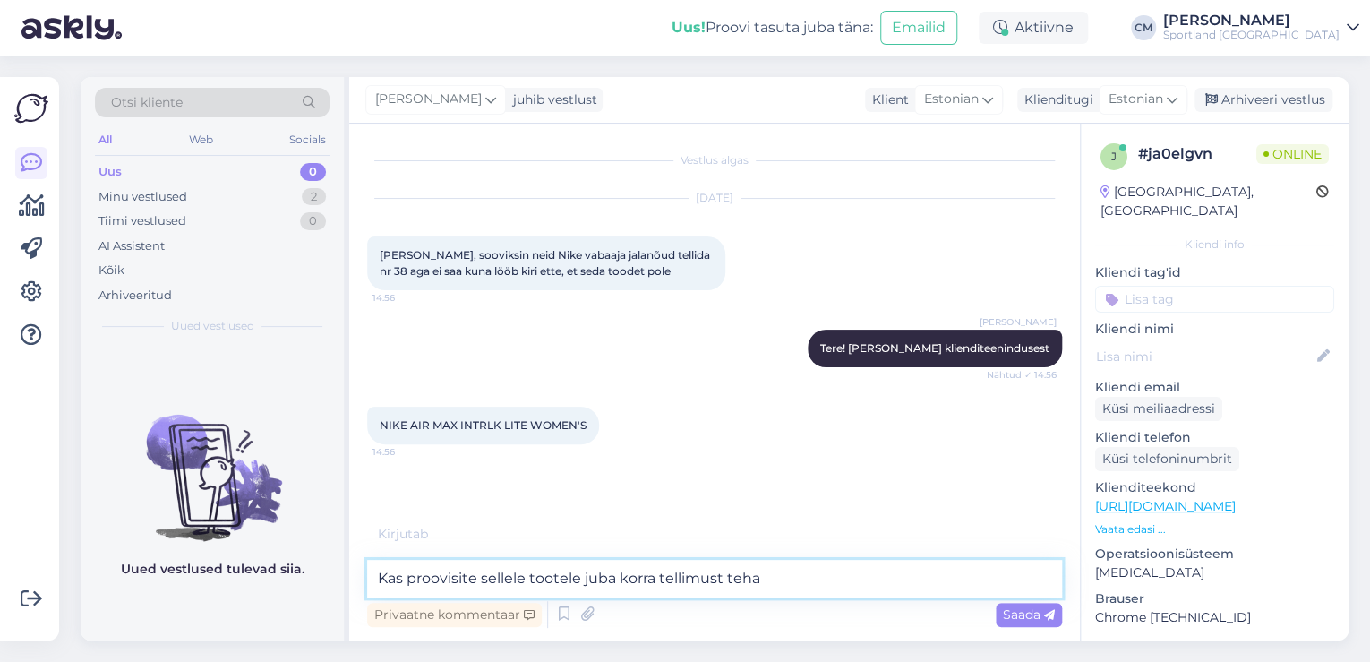
type textarea "Kas proovisite sellele tootele juba korra tellimust teha?"
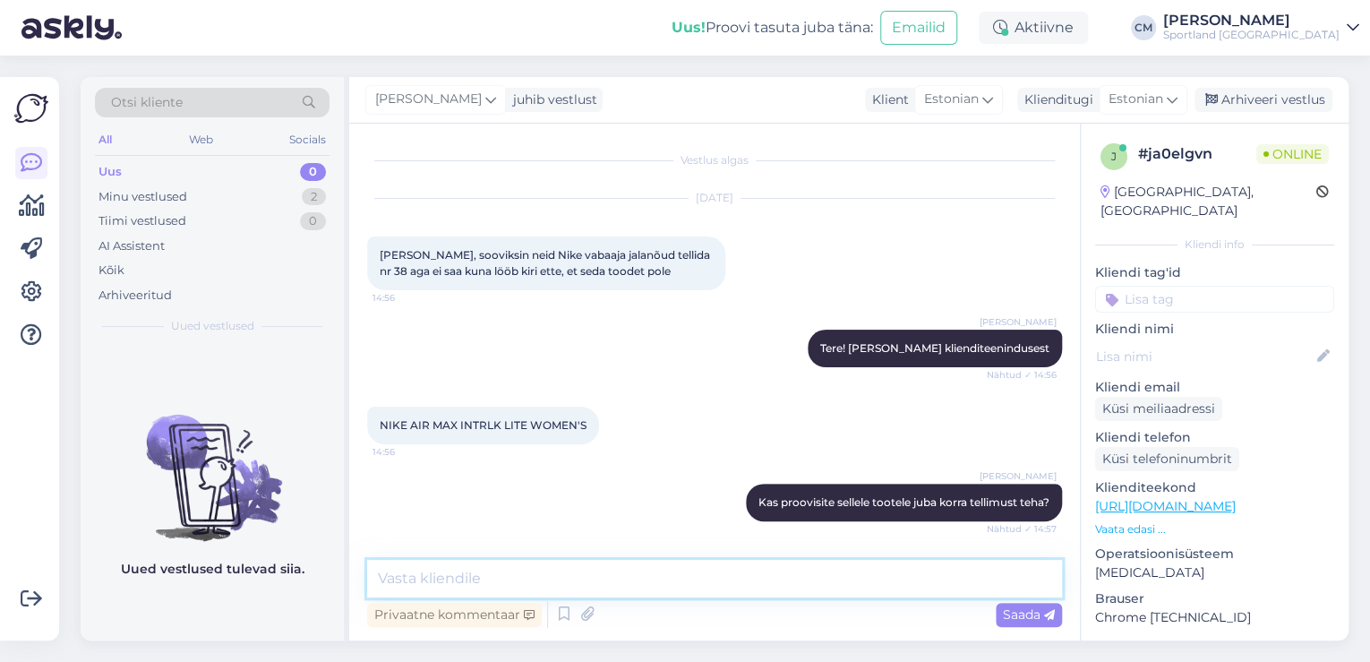
type textarea "K"
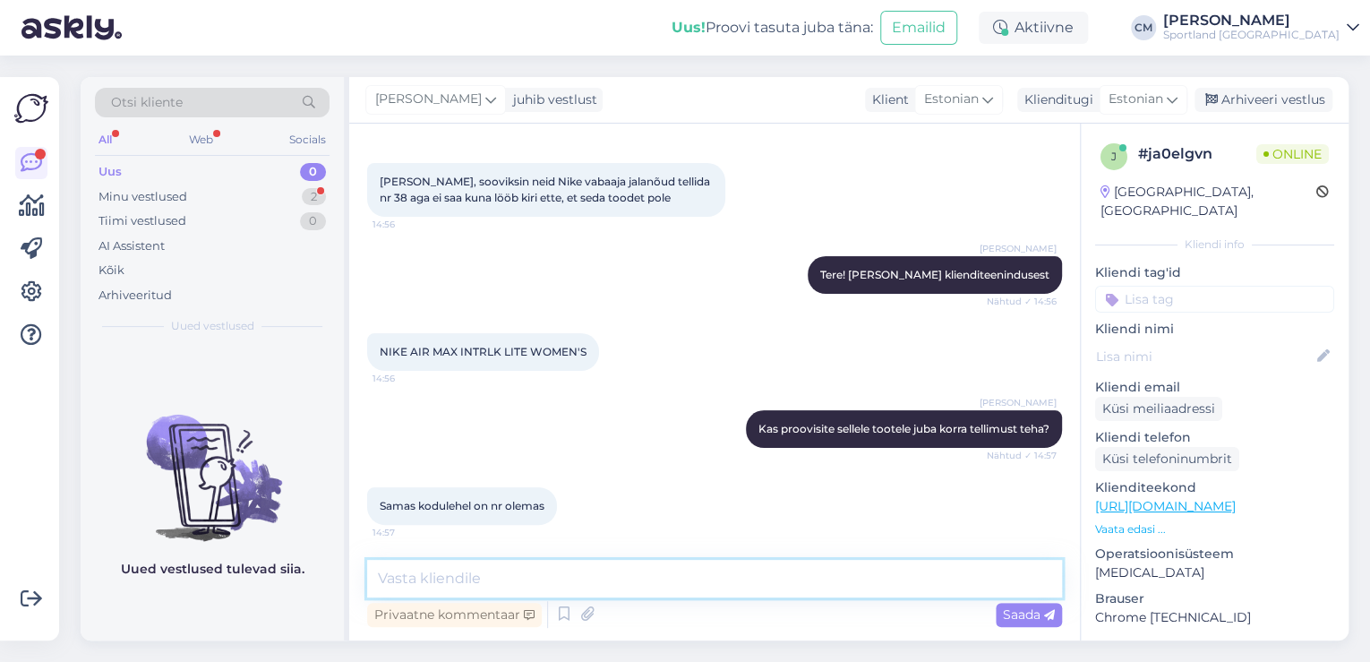
scroll to position [150, 0]
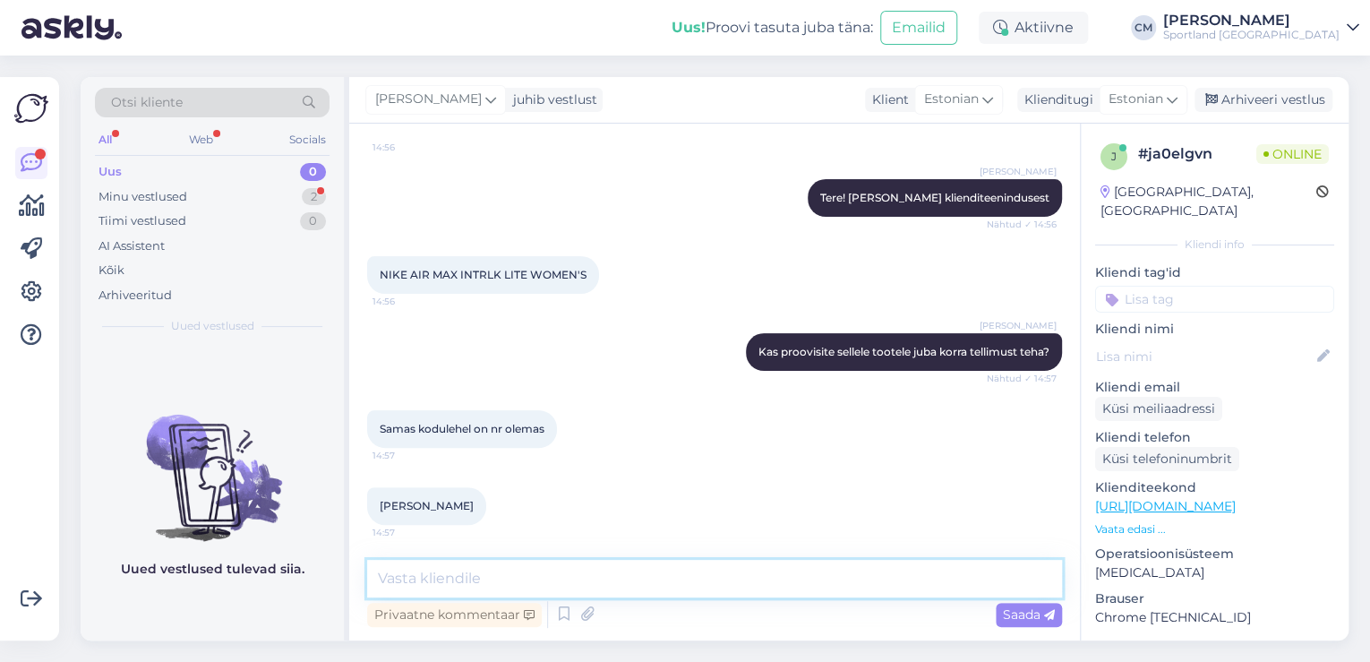
click at [455, 580] on textarea at bounding box center [714, 579] width 695 height 38
type textarea "[PERSON_NAME] nimele?"
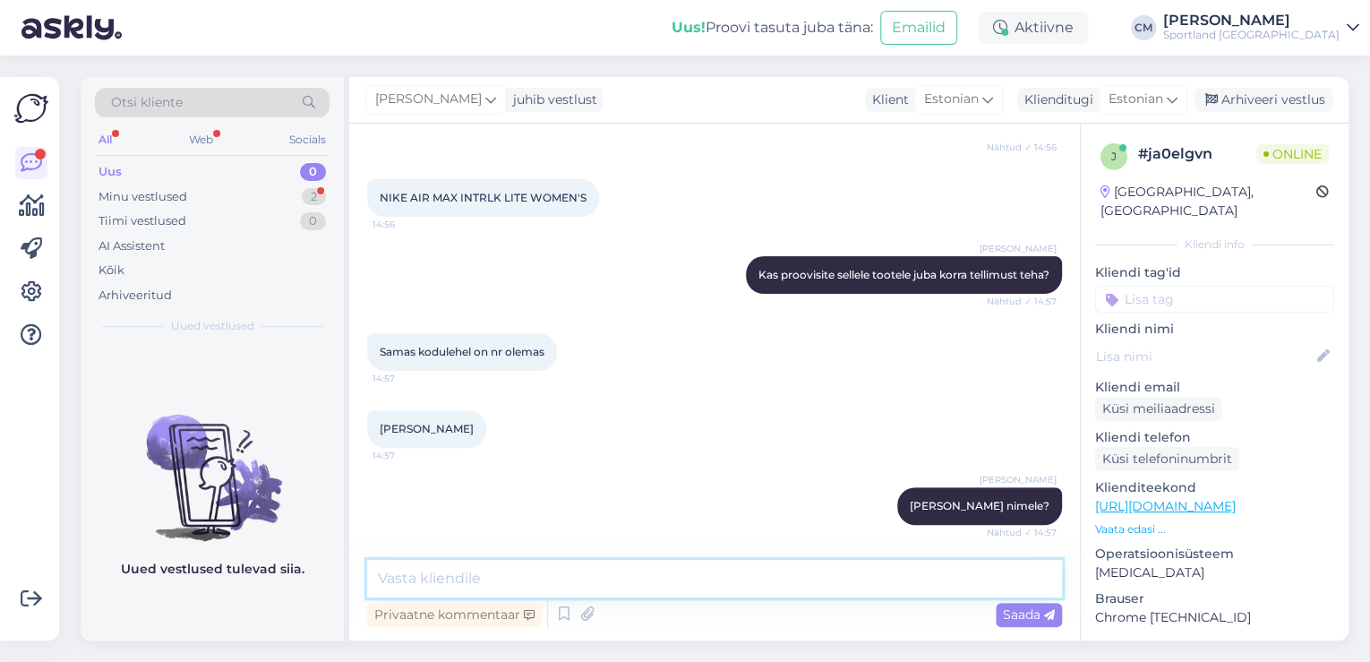
scroll to position [305, 0]
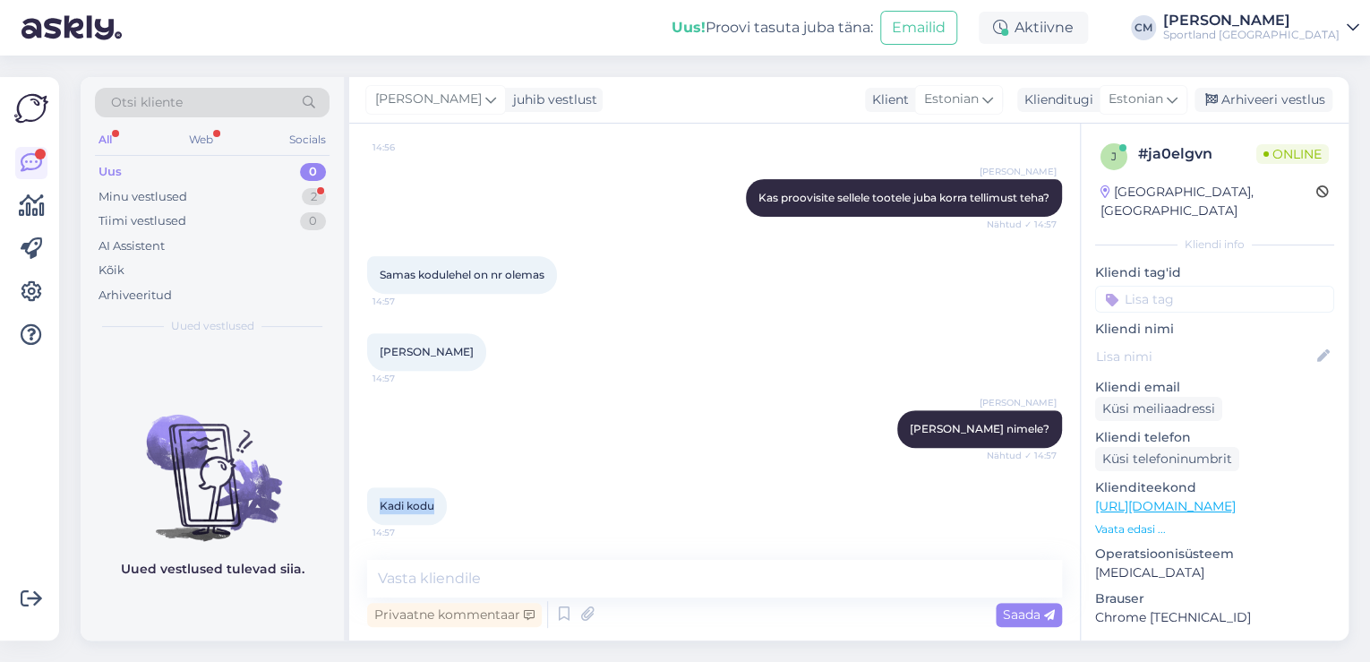
drag, startPoint x: 431, startPoint y: 501, endPoint x: 362, endPoint y: 502, distance: 69.0
click at [362, 502] on div "Vestlus algas [DATE] Tere, sooviksin neid Nike vabaaja jalanõud tellida nr 38 a…" at bounding box center [714, 382] width 731 height 517
copy span "Kadi kodu"
click at [458, 559] on div "Vestlus algas [DATE] Tere, sooviksin neid Nike vabaaja jalanõud tellida nr 38 a…" at bounding box center [714, 382] width 731 height 517
click at [456, 569] on textarea at bounding box center [714, 579] width 695 height 38
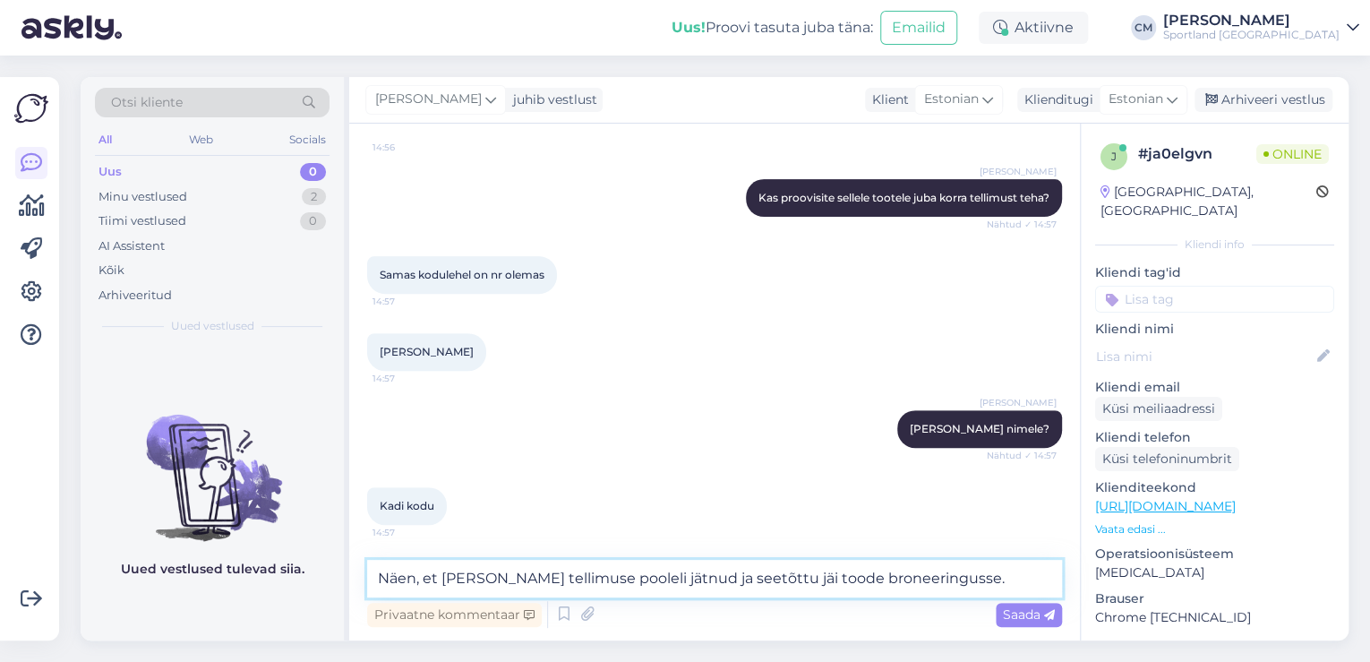
click at [493, 584] on textarea "Näen, et [PERSON_NAME] tellimuse pooleli jätnud ja seetõttu jäi toode broneerin…" at bounding box center [714, 579] width 695 height 38
click at [1034, 574] on textarea "Näen, et [PERSON_NAME] uue tellimuse pooleli jätnud ja seetõttu jäi toode brone…" at bounding box center [714, 579] width 695 height 38
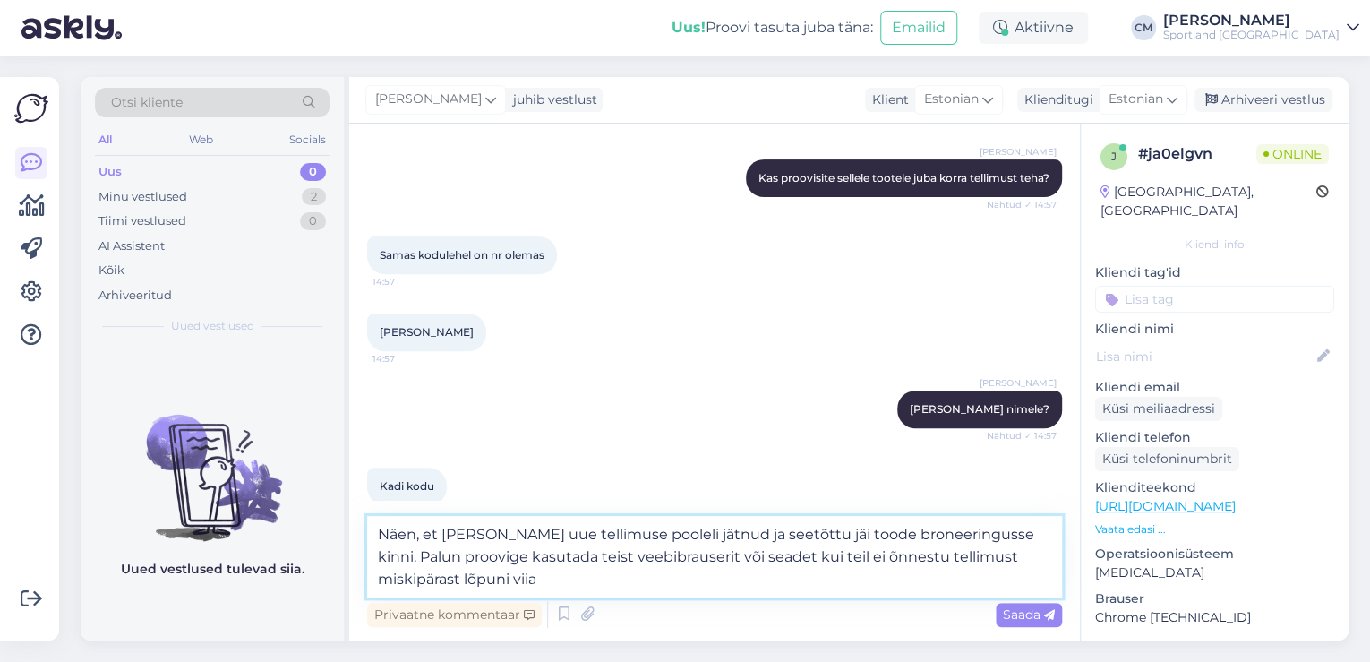
type textarea "Näen, et [PERSON_NAME] uue tellimuse pooleli jätnud ja seetõttu jäi toode brone…"
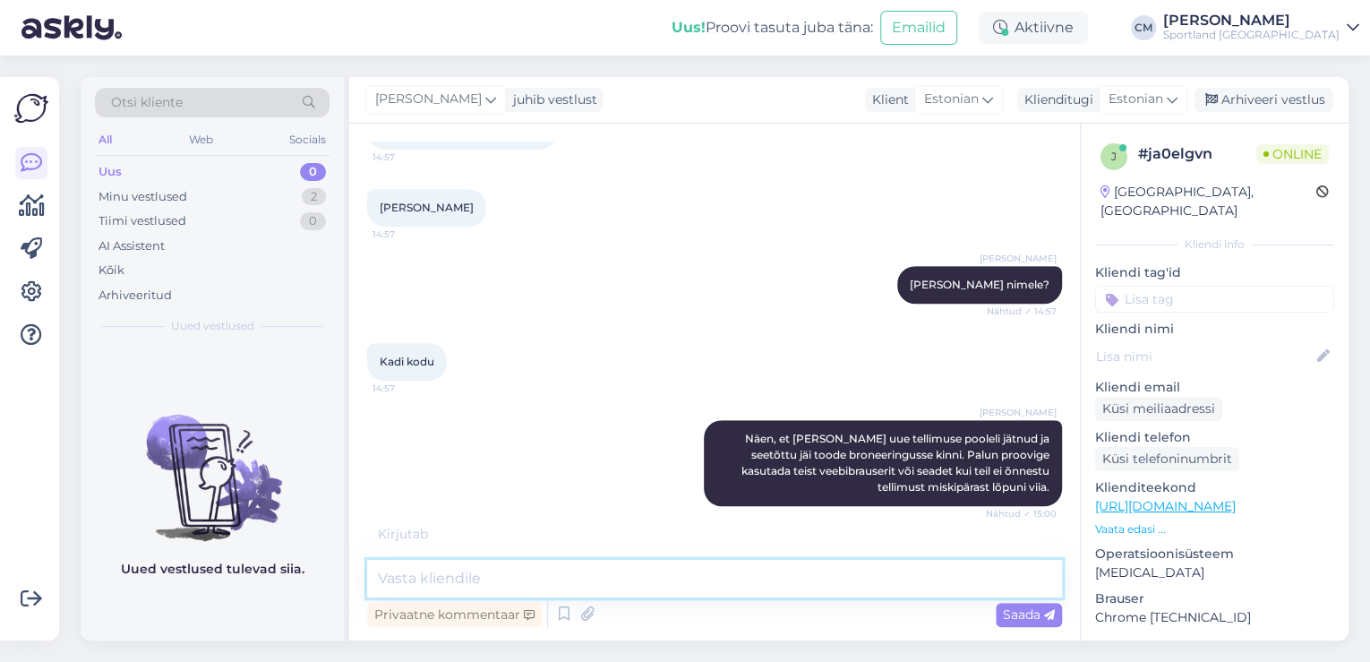
scroll to position [507, 0]
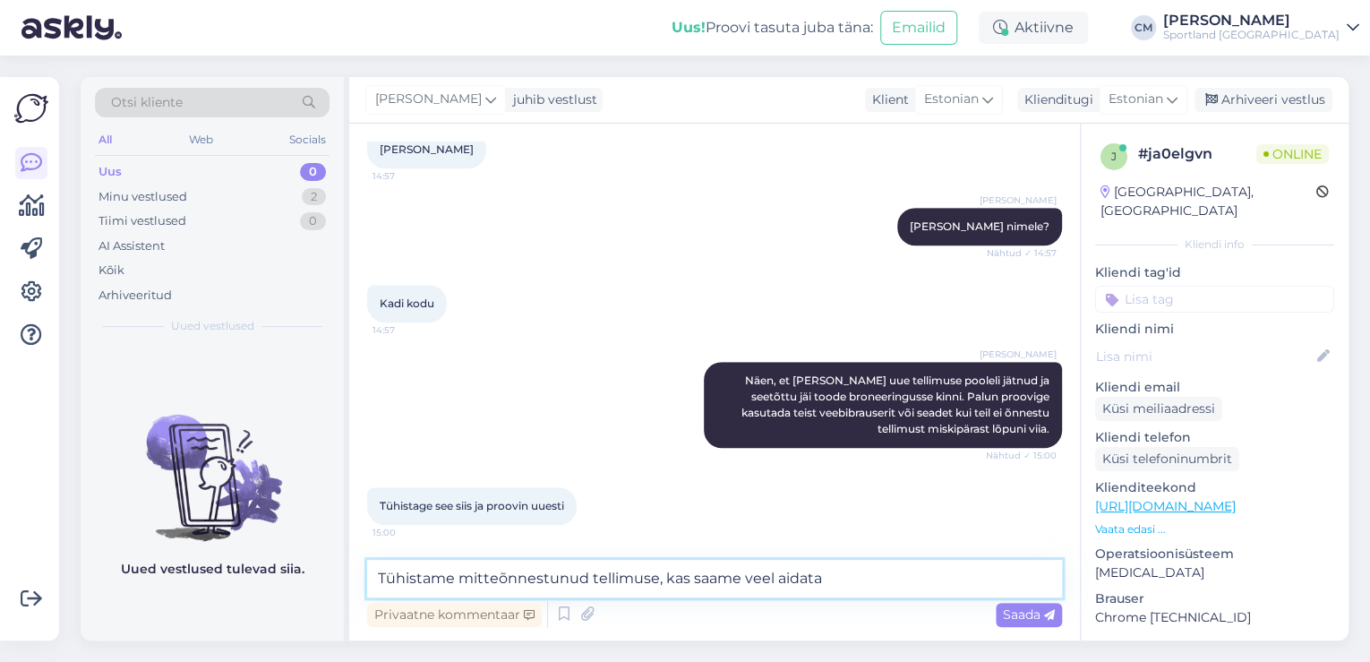
type textarea "Tühistame mitteõnnestunud tellimuse, kas saame veel aidata?"
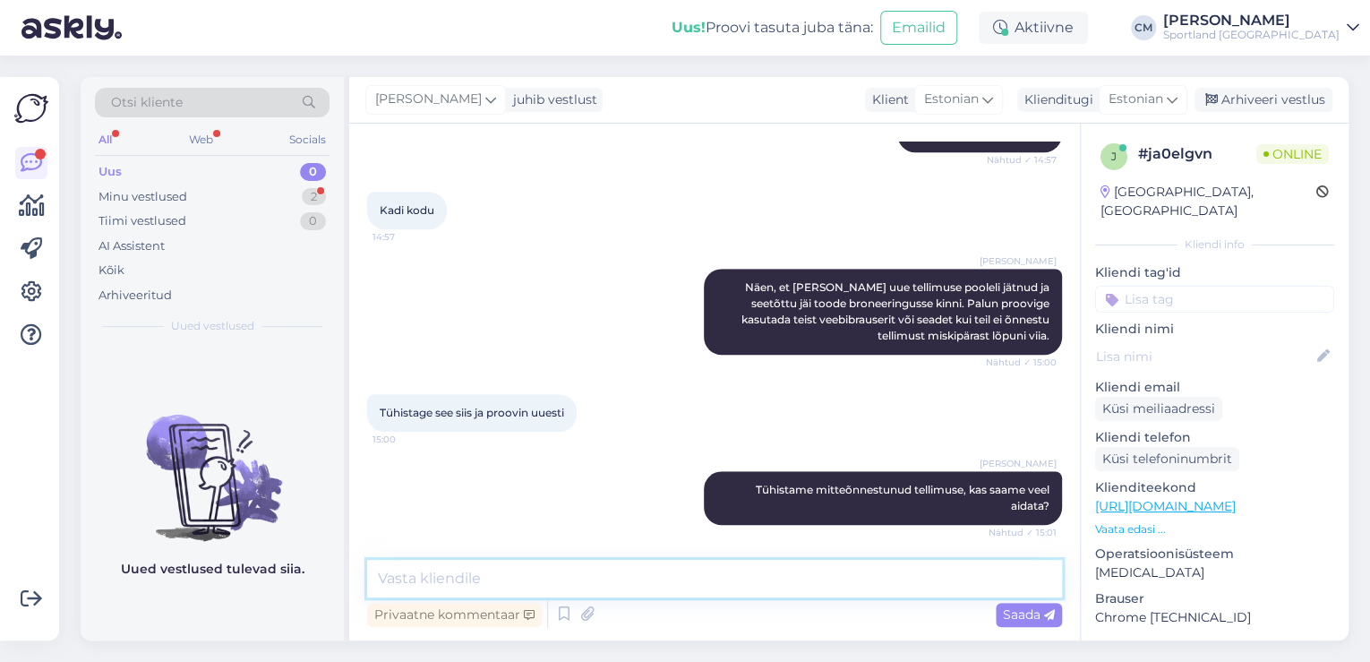
scroll to position [677, 0]
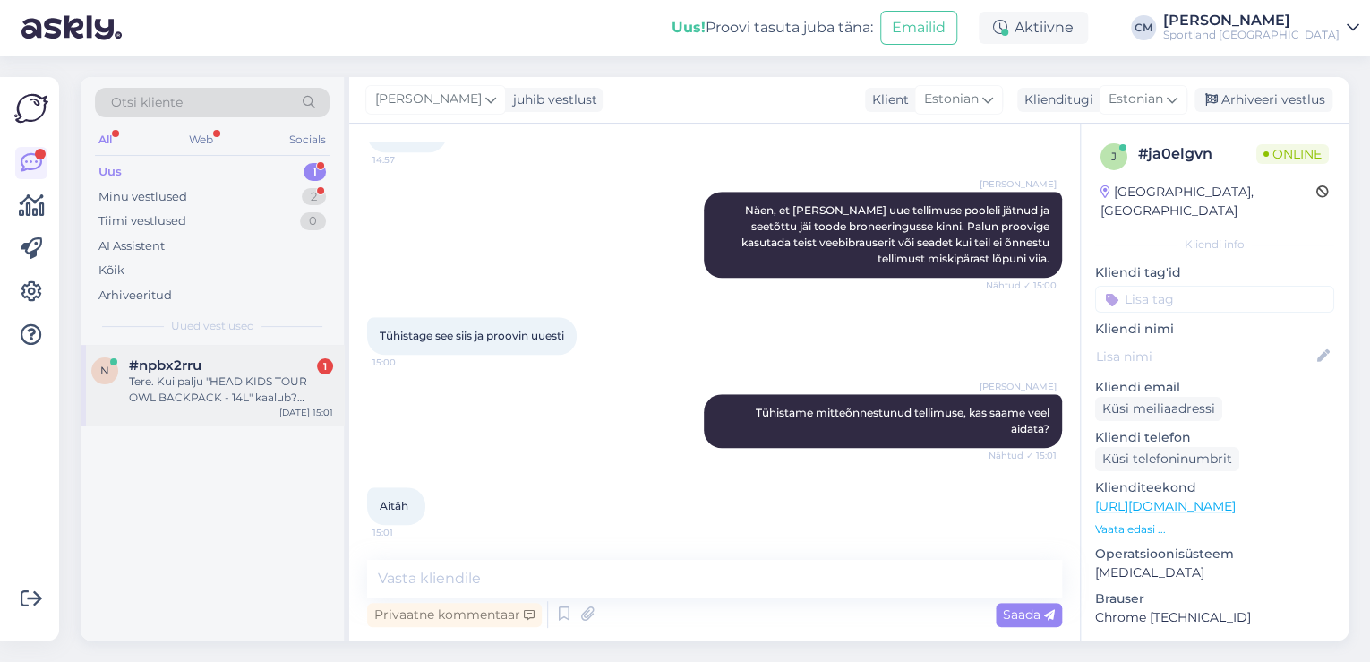
click at [208, 376] on div "Tere. Kui palju "HEAD KIDS TOUR OWL BACKPACK - 14L" kaalub? Tänan!" at bounding box center [231, 390] width 204 height 32
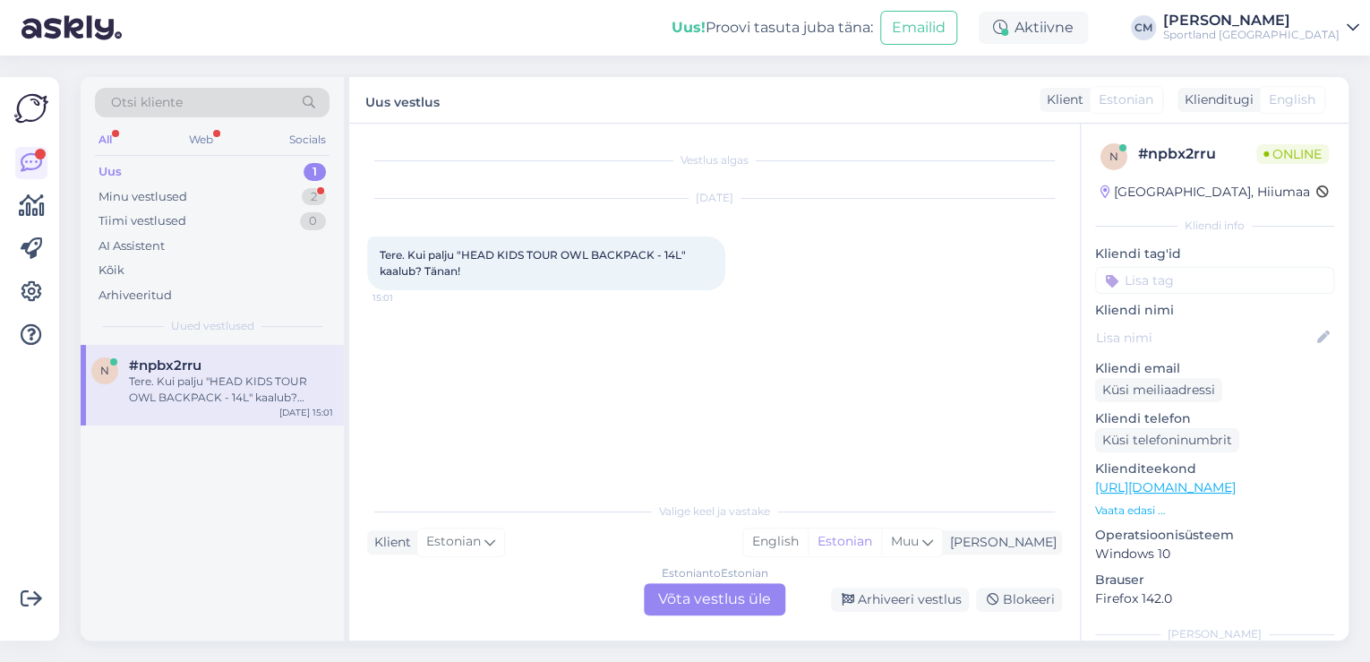
scroll to position [0, 0]
click at [699, 601] on div "Estonian to Estonian Võta vestlus üle" at bounding box center [715, 599] width 142 height 32
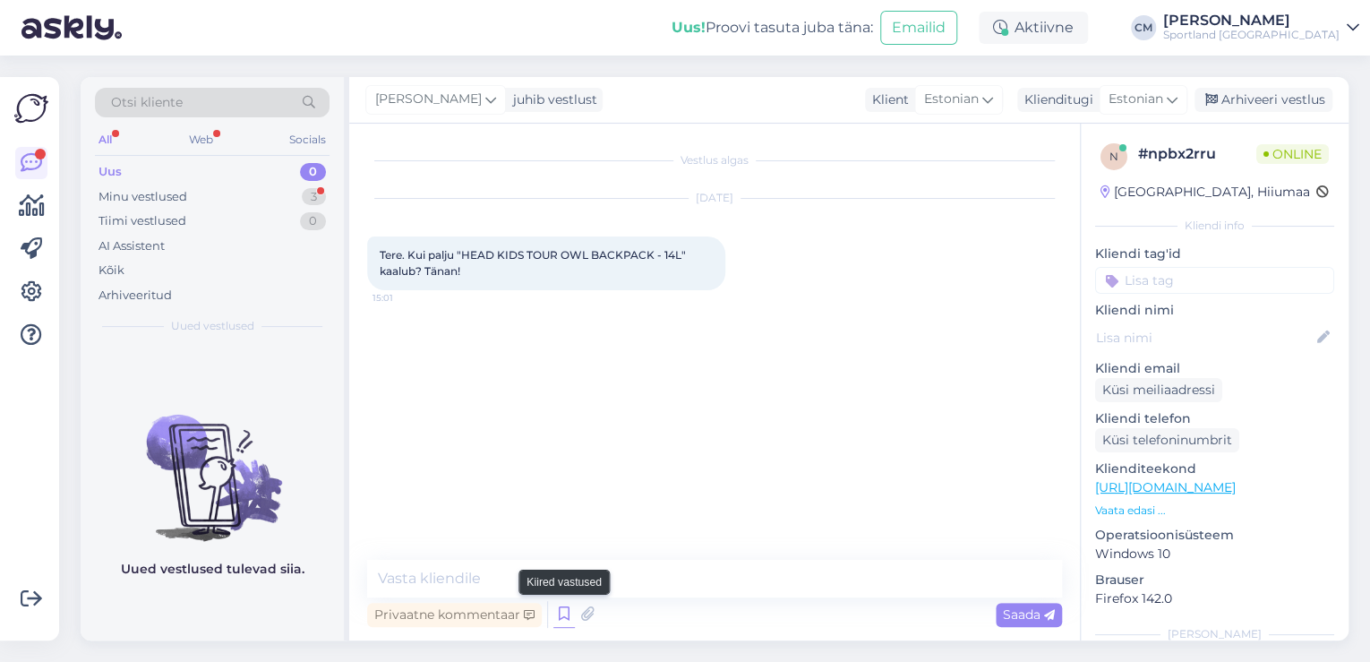
click at [571, 614] on icon at bounding box center [564, 614] width 21 height 27
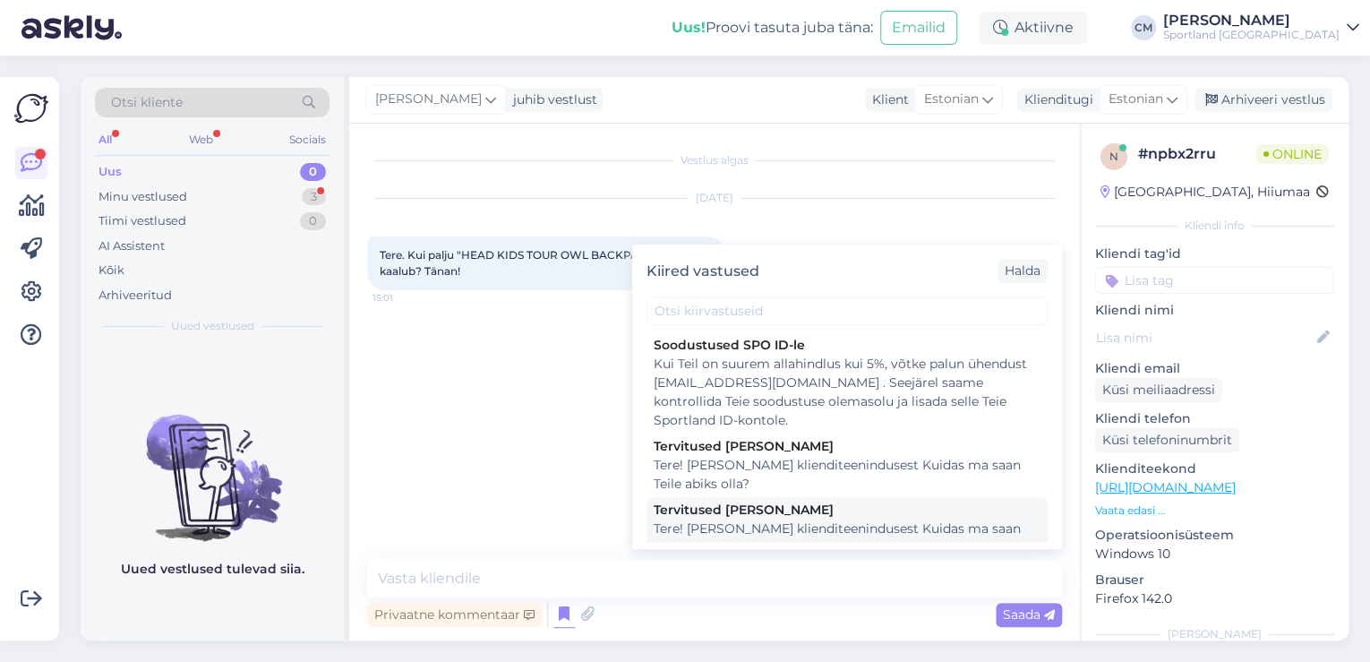
click at [814, 533] on div "Tere! [PERSON_NAME] klienditeenindusest Kuidas ma saan Teile abiks olla?" at bounding box center [847, 539] width 387 height 38
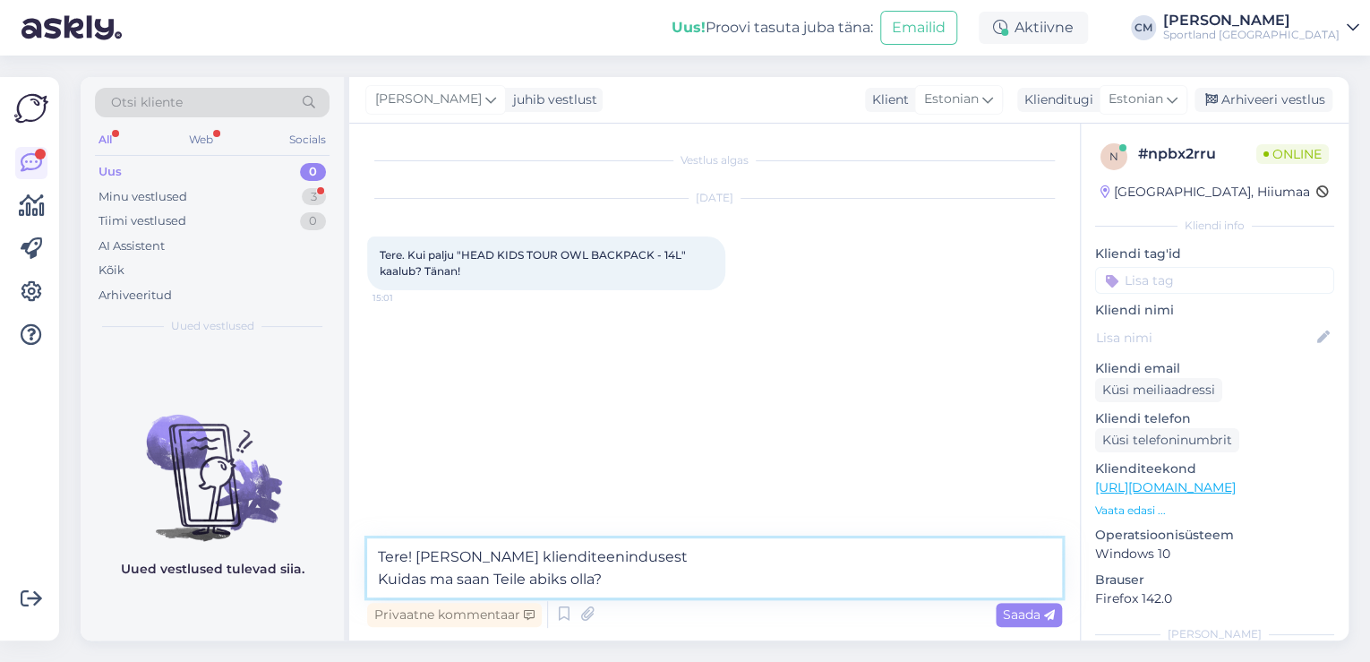
drag, startPoint x: 608, startPoint y: 590, endPoint x: 365, endPoint y: 580, distance: 242.9
click at [365, 580] on div "Vestlus algas [DATE] Tere. Kui palju "HEAD KIDS TOUR OWL BACKPACK - 14L" kaalub…" at bounding box center [714, 382] width 731 height 517
type textarea "Tere! [PERSON_NAME] klienditeenindusest"
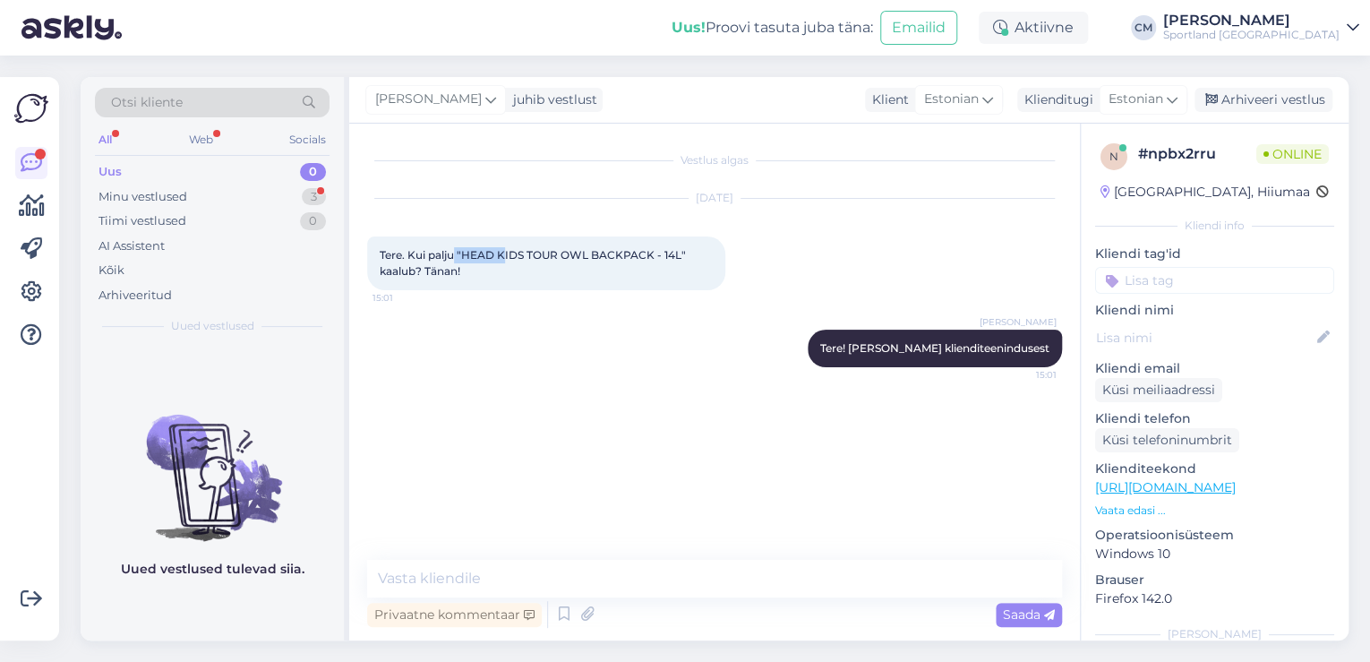
drag, startPoint x: 453, startPoint y: 251, endPoint x: 629, endPoint y: 255, distance: 175.6
click at [515, 253] on span "Tere. Kui palju "HEAD KIDS TOUR OWL BACKPACK - 14L" kaalub? Tänan!" at bounding box center [534, 263] width 309 height 30
click at [815, 269] on div "[DATE] Tere. Kui palju "HEAD KIDS TOUR OWL BACKPACK - 14L" kaalub? Tänan! 15:01" at bounding box center [714, 244] width 695 height 131
click at [1214, 487] on link "[URL][DOMAIN_NAME]" at bounding box center [1165, 487] width 141 height 16
click at [1130, 511] on p "Vaata edasi ..." at bounding box center [1214, 511] width 239 height 16
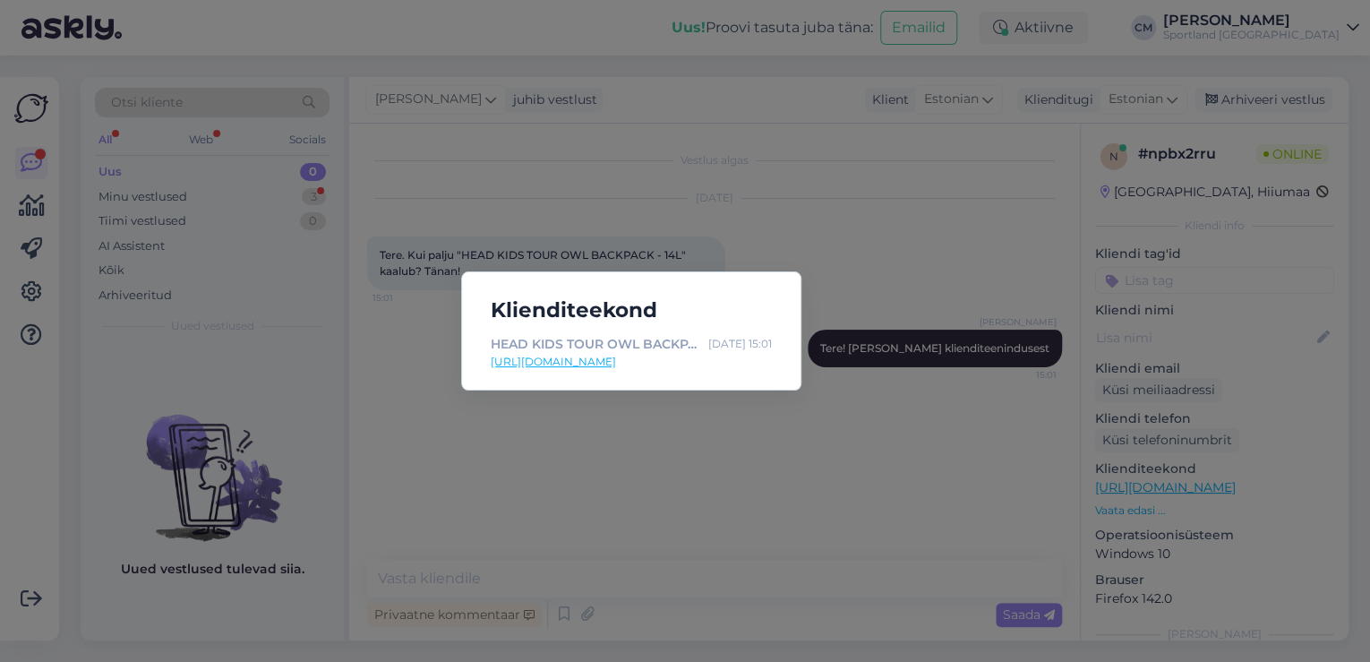
click at [767, 283] on div "Klienditeekond HEAD KIDS TOUR OWL BACKPACK - 14L | Рюкзаки | Sportland [DATE] 1…" at bounding box center [631, 330] width 340 height 119
click at [792, 262] on div "Klienditeekond HEAD KIDS TOUR OWL BACKPACK - 14L | Рюкзаки | Sportland [DATE] 1…" at bounding box center [685, 331] width 1370 height 662
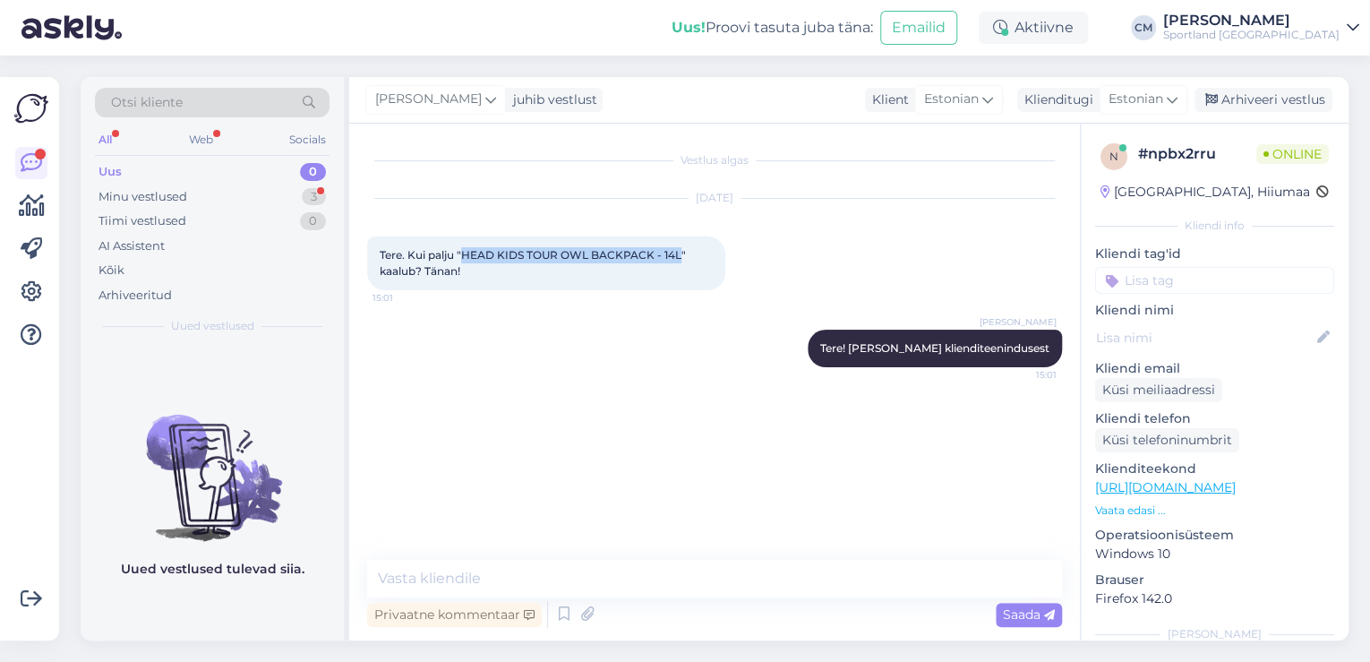
drag, startPoint x: 465, startPoint y: 250, endPoint x: 683, endPoint y: 250, distance: 218.6
click at [683, 250] on span "Tere. Kui palju "HEAD KIDS TOUR OWL BACKPACK - 14L" kaalub? Tänan!" at bounding box center [534, 263] width 309 height 30
copy span "HEAD KIDS TOUR OWL BACKPACK - 14L"
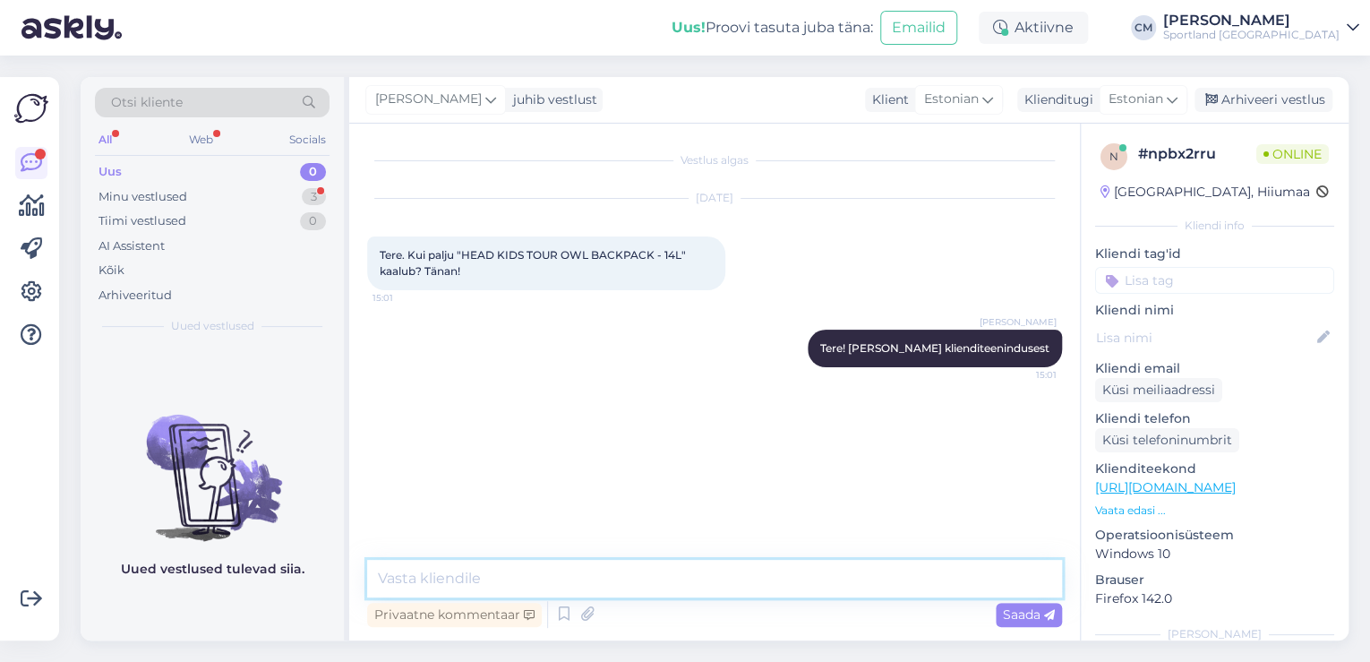
click at [519, 565] on textarea at bounding box center [714, 579] width 695 height 38
type textarea "S"
click at [412, 577] on textarea "Selle seljakotil pole täpsustatud kaalu." at bounding box center [714, 579] width 695 height 38
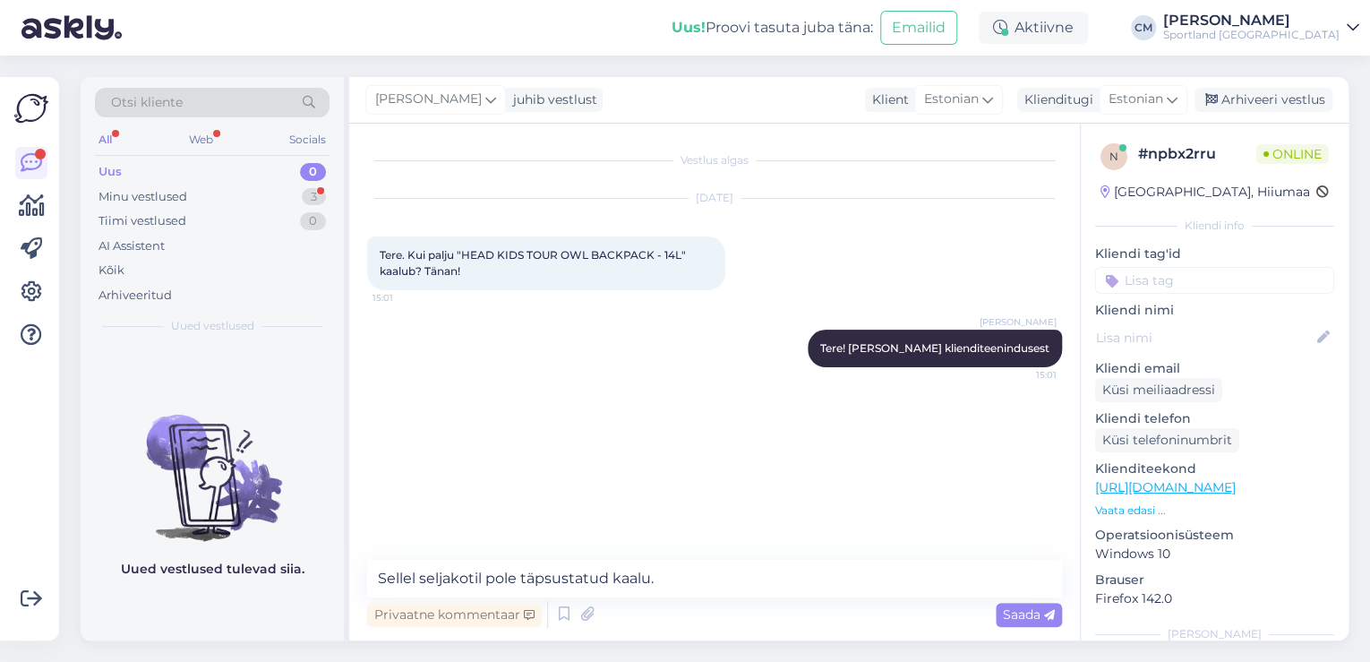
click at [743, 601] on div "Privaatne kommentaar Saada" at bounding box center [714, 614] width 695 height 34
click at [717, 584] on textarea "Sellel seljakotil pole täpsustatud kaalu." at bounding box center [714, 579] width 695 height 38
paste textarea "30*36*16"
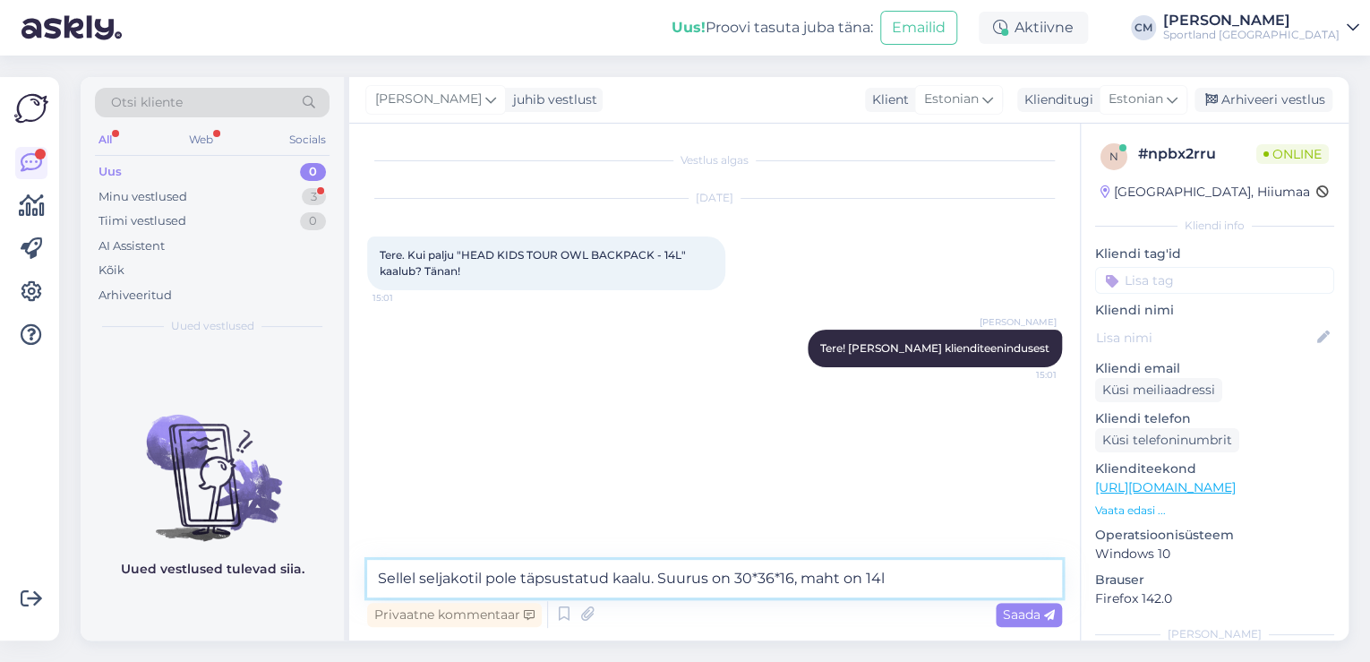
type textarea "Sellel seljakotil pole täpsustatud kaalu. Suurus on 30*36*16, maht on 14l."
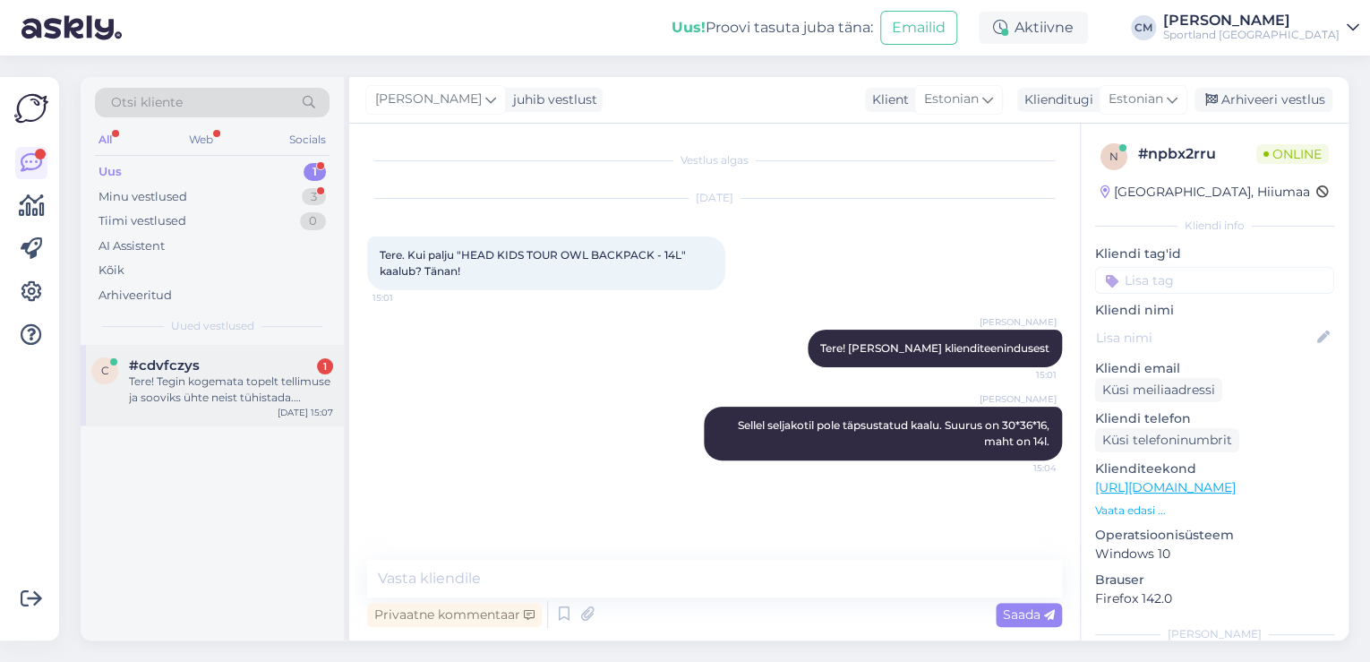
drag, startPoint x: 291, startPoint y: 392, endPoint x: 322, endPoint y: 423, distance: 43.1
click at [291, 392] on div "Tere! Tegin kogemata topelt tellimuse ja sooviks ühte neist tühistada. Soovikas…" at bounding box center [231, 390] width 204 height 32
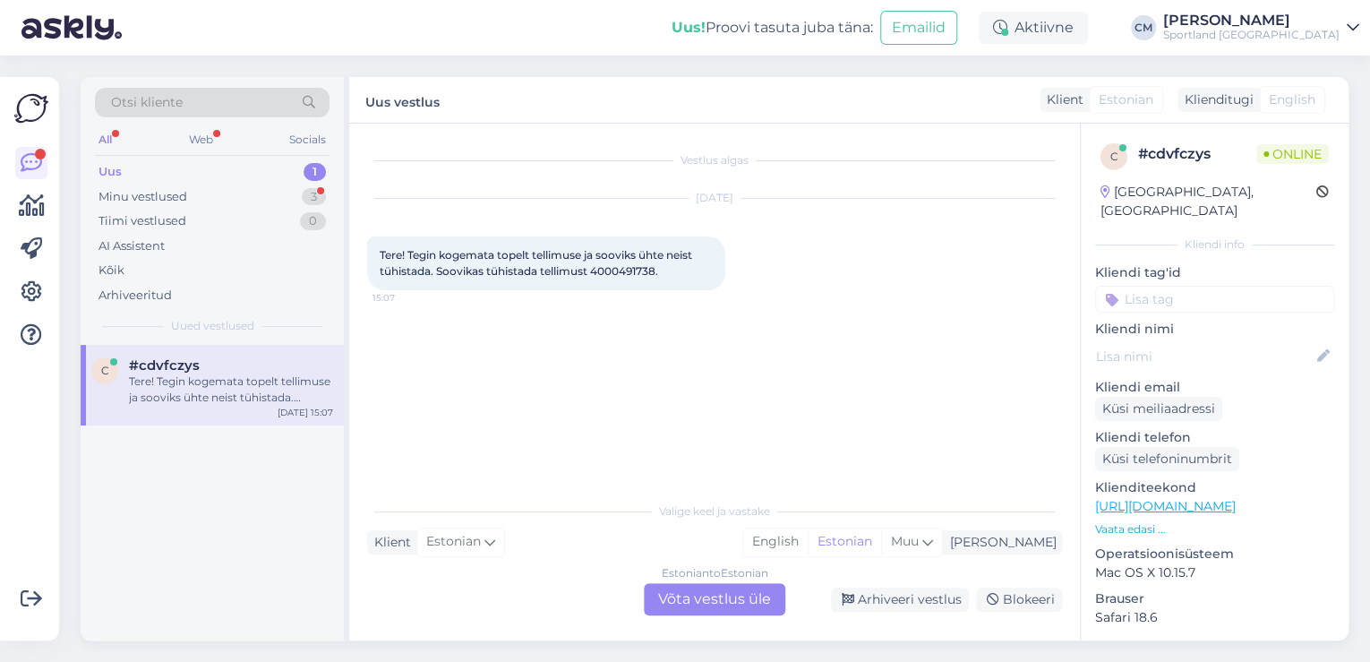
click at [659, 592] on div "Estonian to Estonian Võta vestlus üle" at bounding box center [715, 599] width 142 height 32
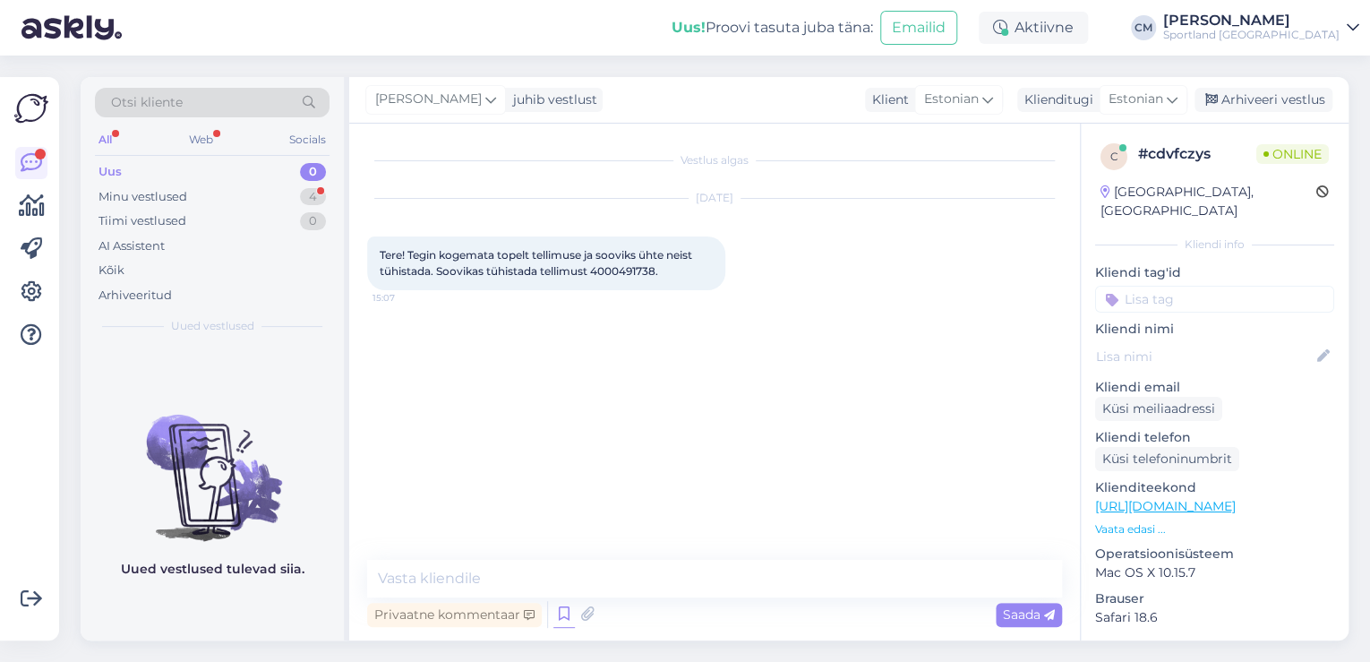
click at [567, 602] on icon at bounding box center [564, 614] width 21 height 27
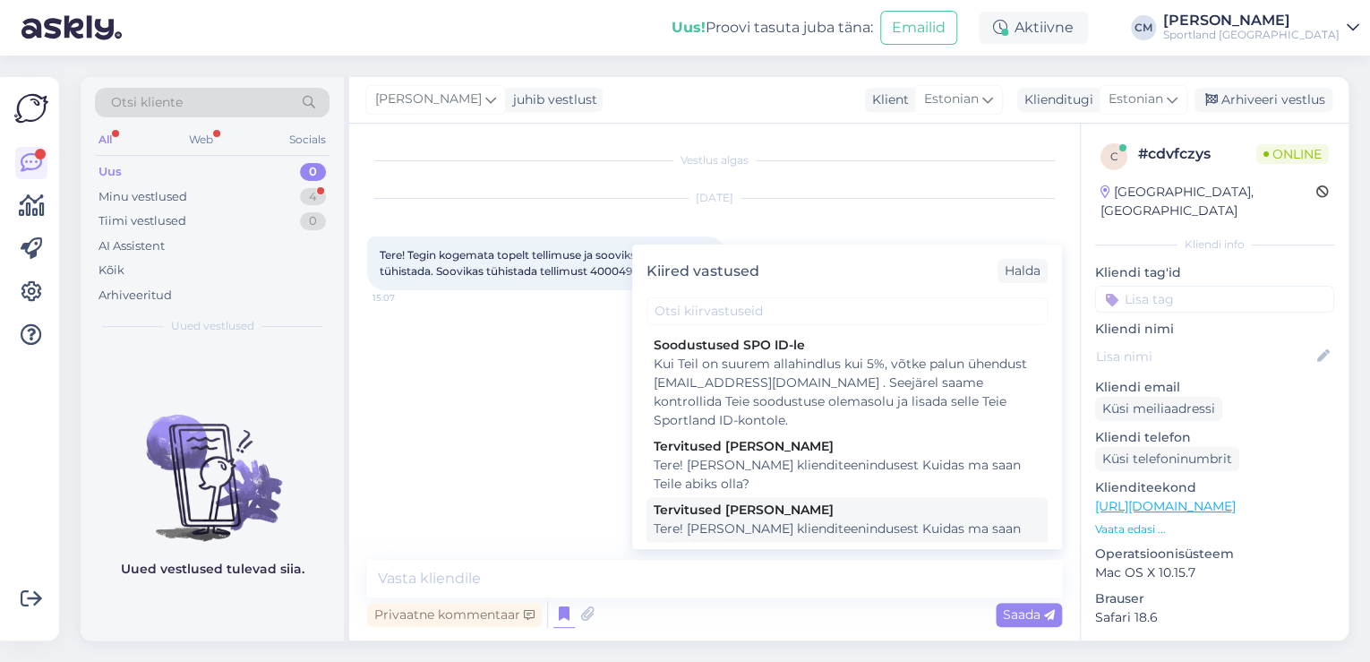
click at [755, 533] on div "Tere! [PERSON_NAME] klienditeenindusest Kuidas ma saan Teile abiks olla?" at bounding box center [847, 539] width 387 height 38
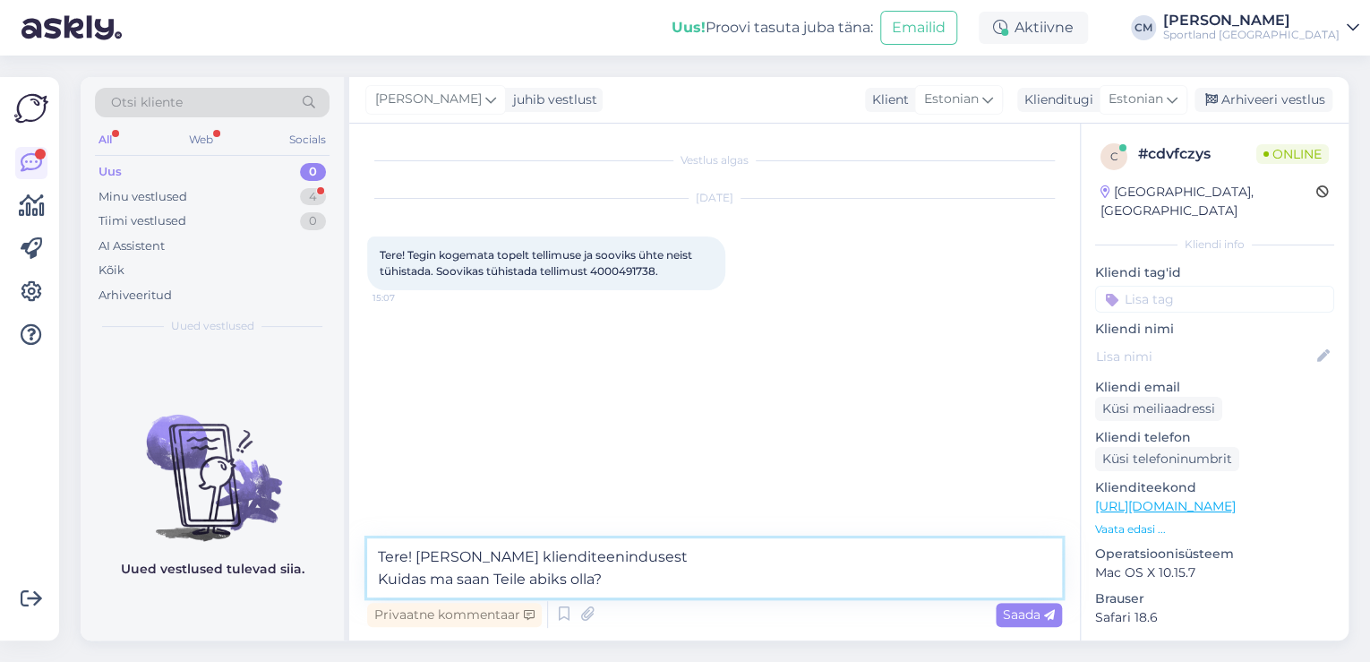
drag, startPoint x: 670, startPoint y: 580, endPoint x: 365, endPoint y: 570, distance: 304.7
click at [365, 570] on div "Vestlus algas [DATE] Tere! Tegin kogemata topelt tellimuse ja sooviks ühte neis…" at bounding box center [714, 382] width 731 height 517
type textarea "Tere! [PERSON_NAME] klienditeenindusest"
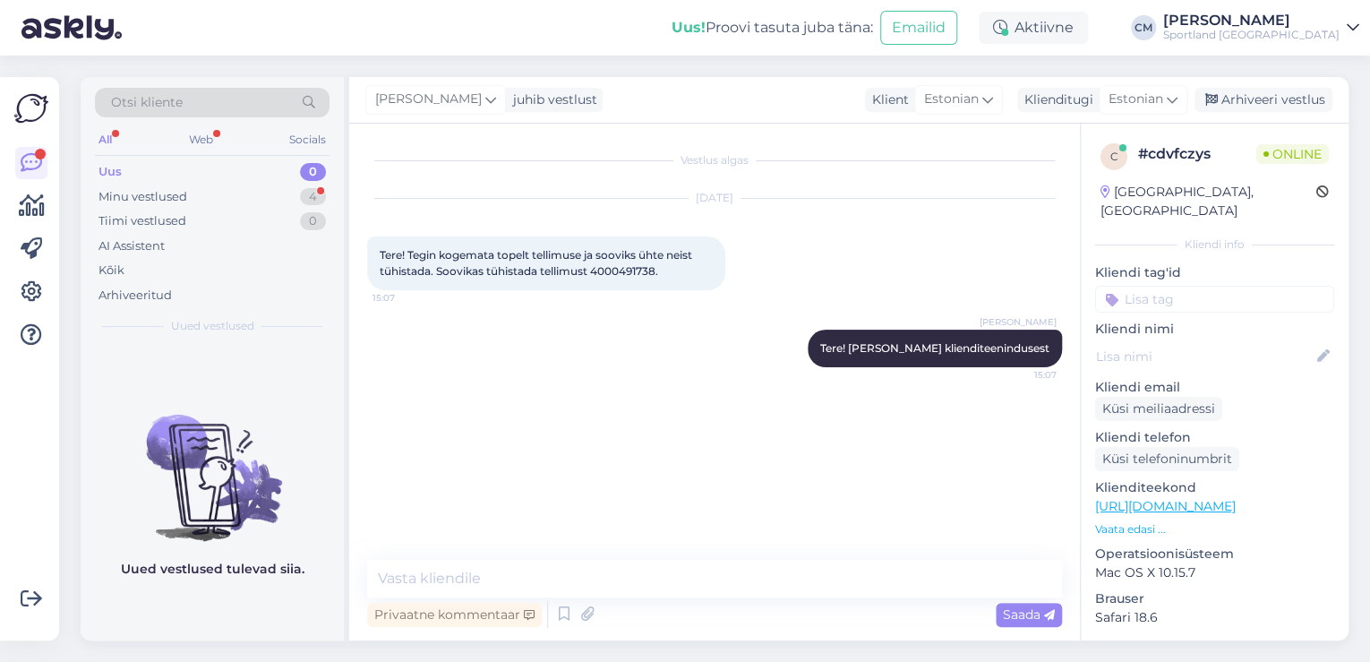
click at [633, 270] on span "Tere! Tegin kogemata topelt tellimuse ja sooviks ühte neist tühistada. Soovikas…" at bounding box center [537, 263] width 315 height 30
copy div "4000491738. 15:07"
click at [287, 186] on div "Minu vestlused 4" at bounding box center [212, 197] width 235 height 25
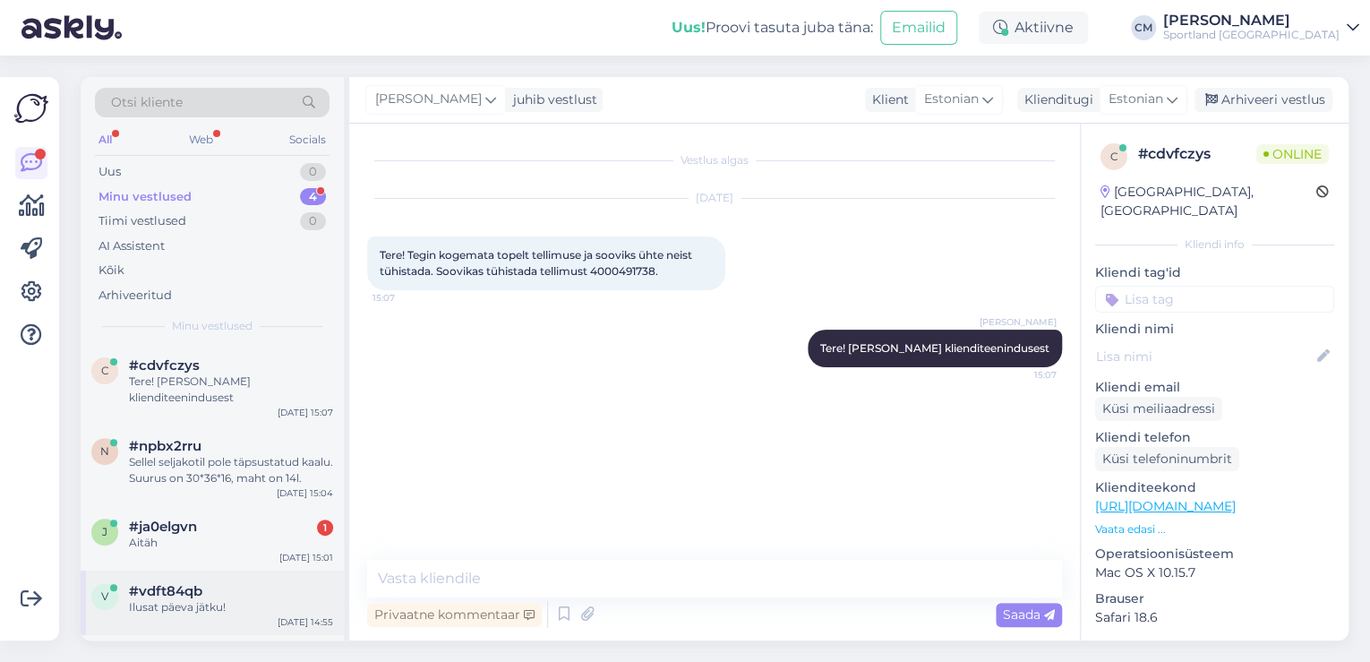
click at [249, 596] on div "#vdft84qb" at bounding box center [231, 591] width 204 height 16
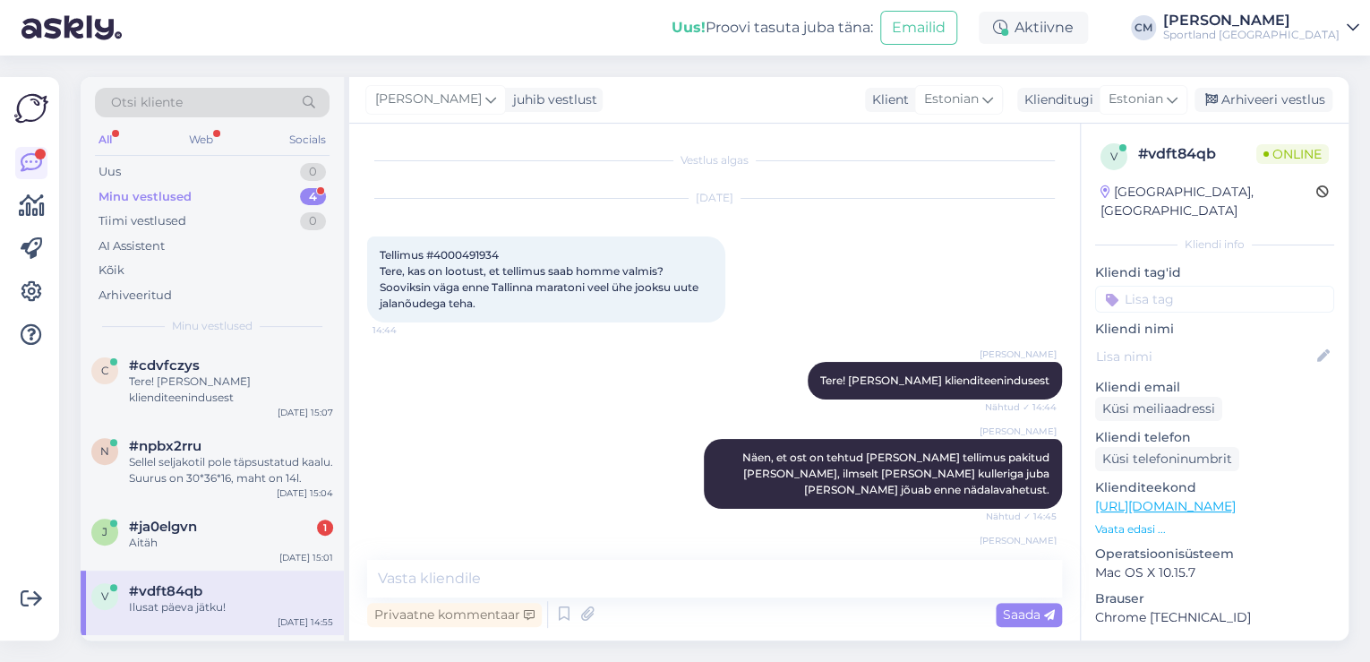
scroll to position [369, 0]
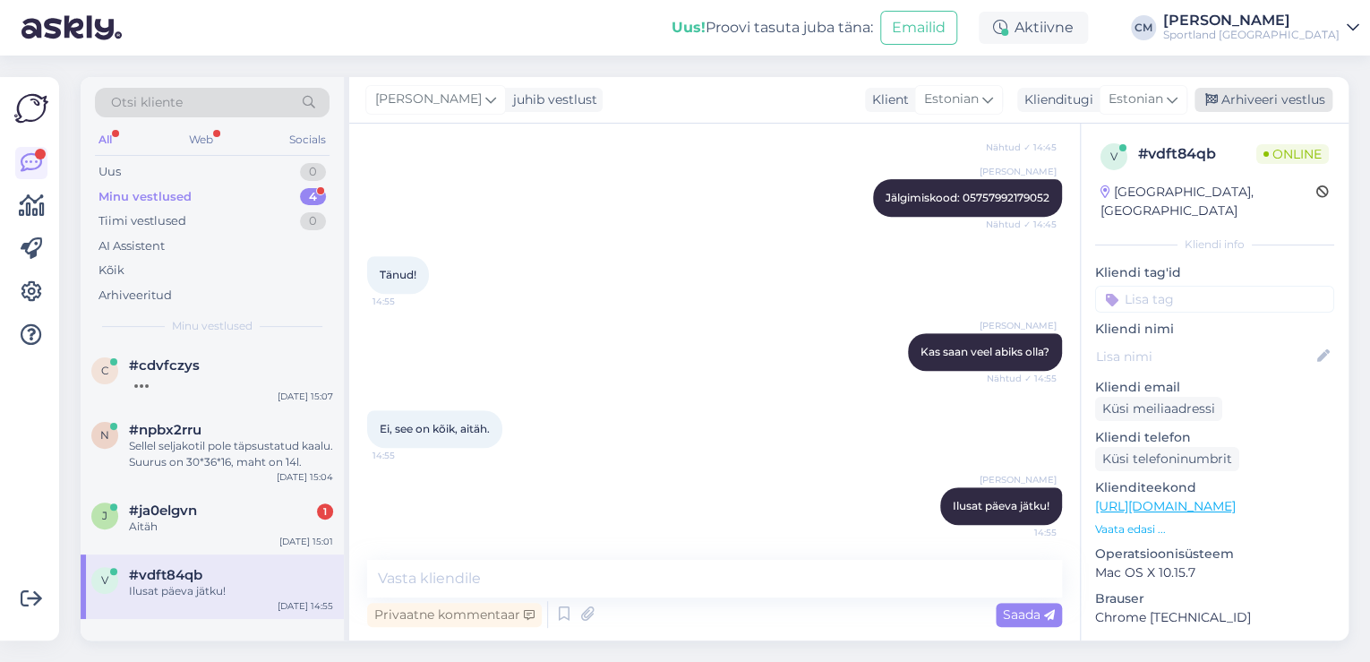
click at [1233, 107] on div "Arhiveeri vestlus" at bounding box center [1264, 100] width 138 height 24
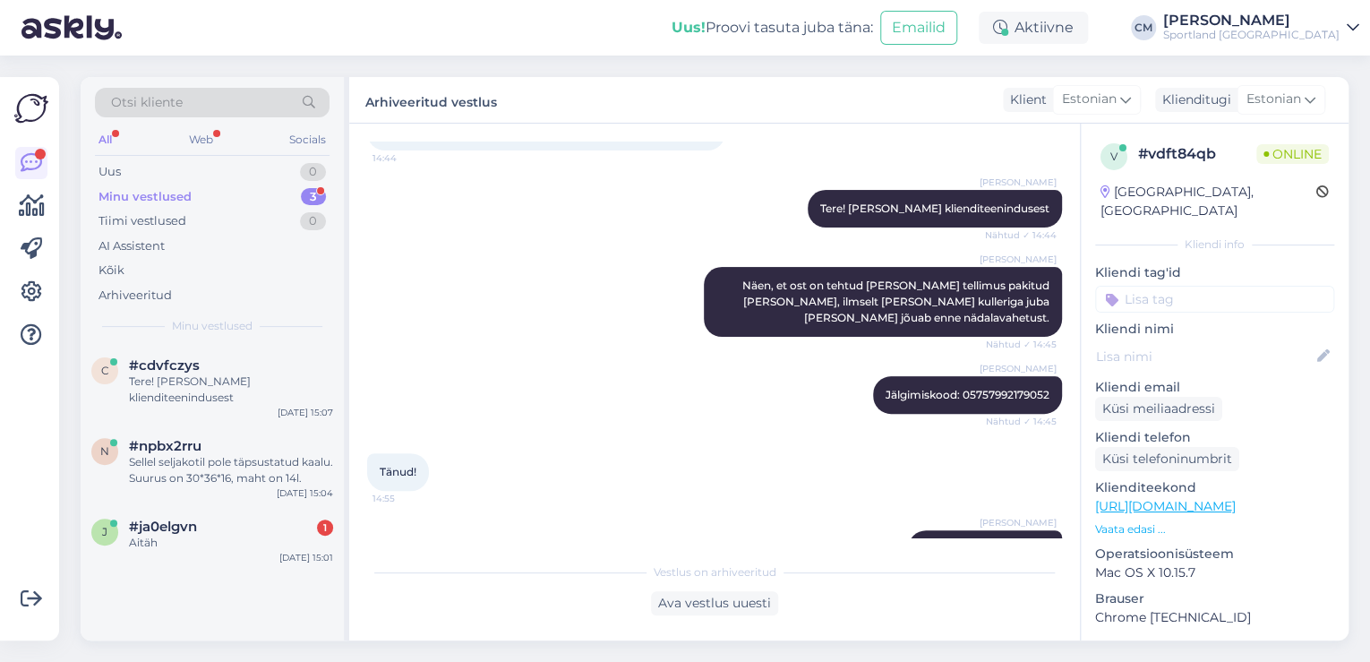
scroll to position [226, 0]
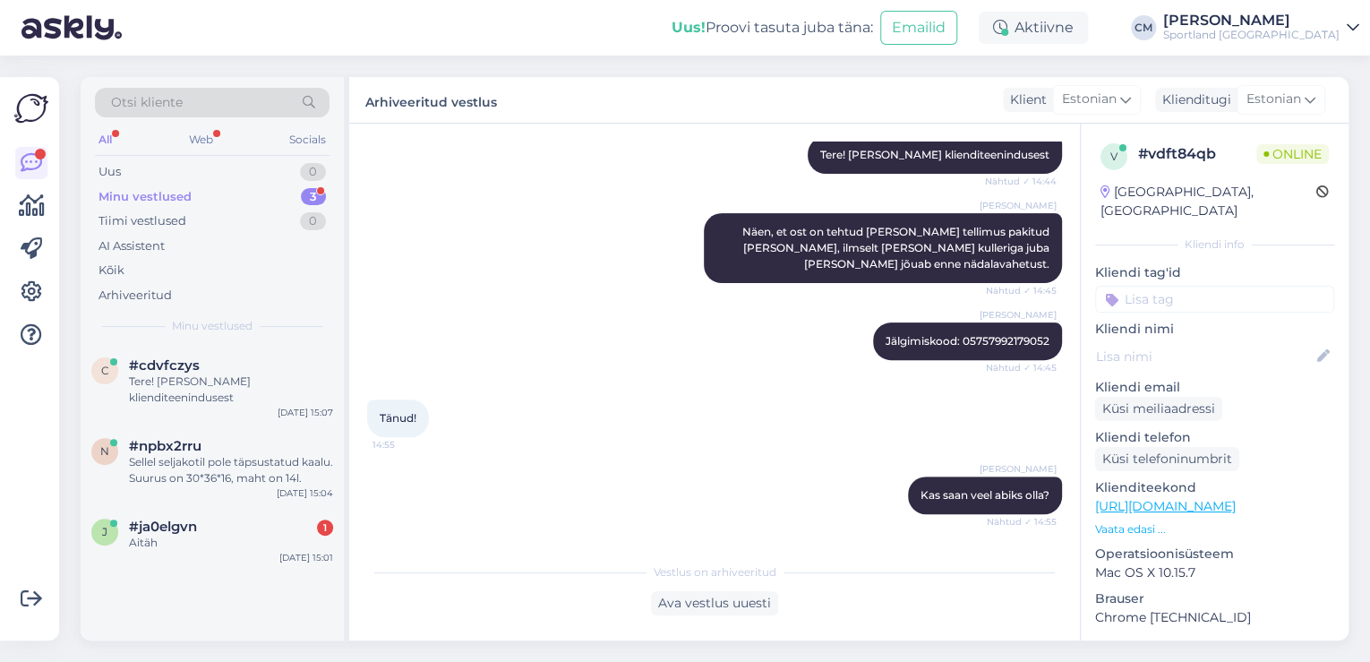
click at [1174, 286] on input at bounding box center [1214, 299] width 239 height 27
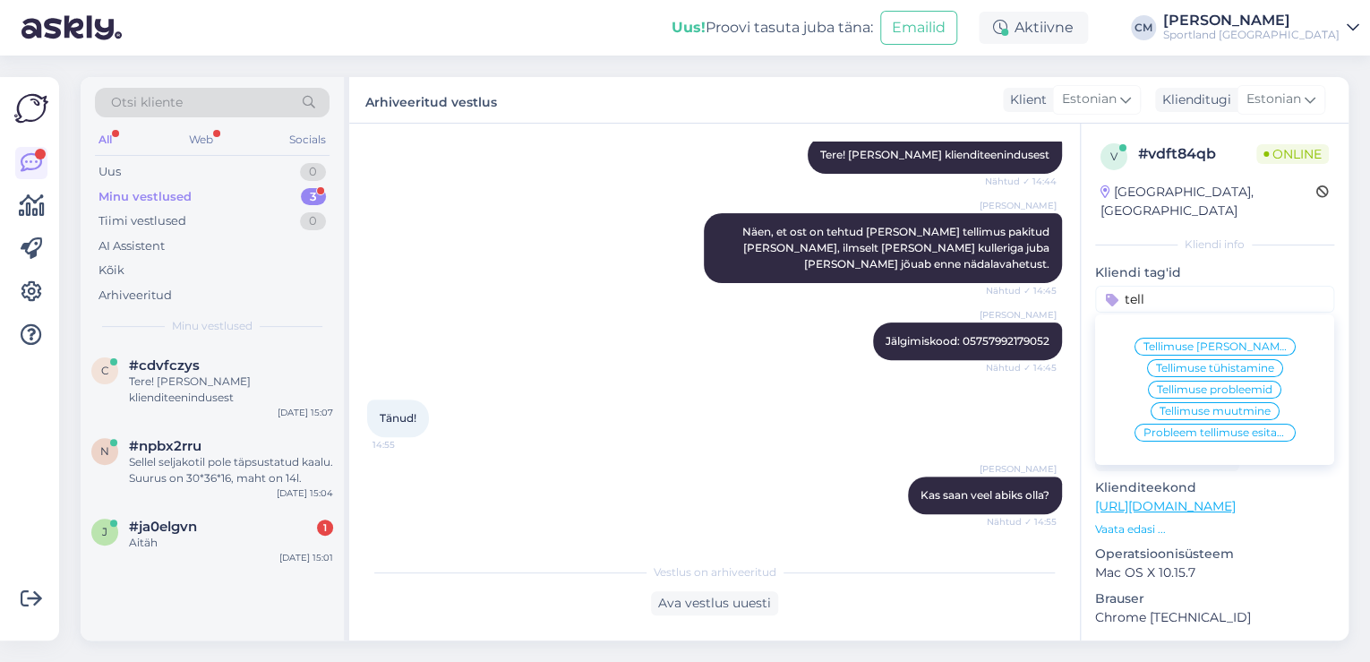
type input "tell"
click at [1224, 338] on div "Tellimuse [PERSON_NAME] info" at bounding box center [1215, 347] width 161 height 18
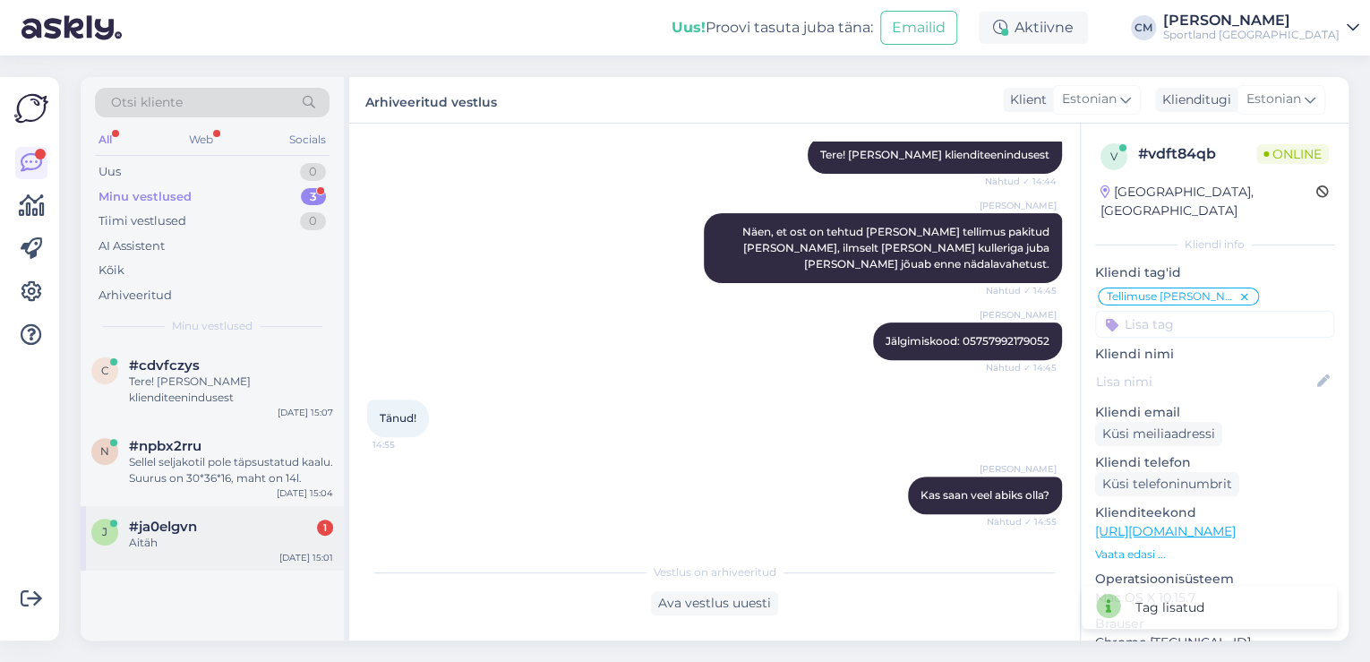
click at [201, 554] on div "j #ja0elgvn 1 Aitäh [DATE] 15:01" at bounding box center [212, 538] width 263 height 64
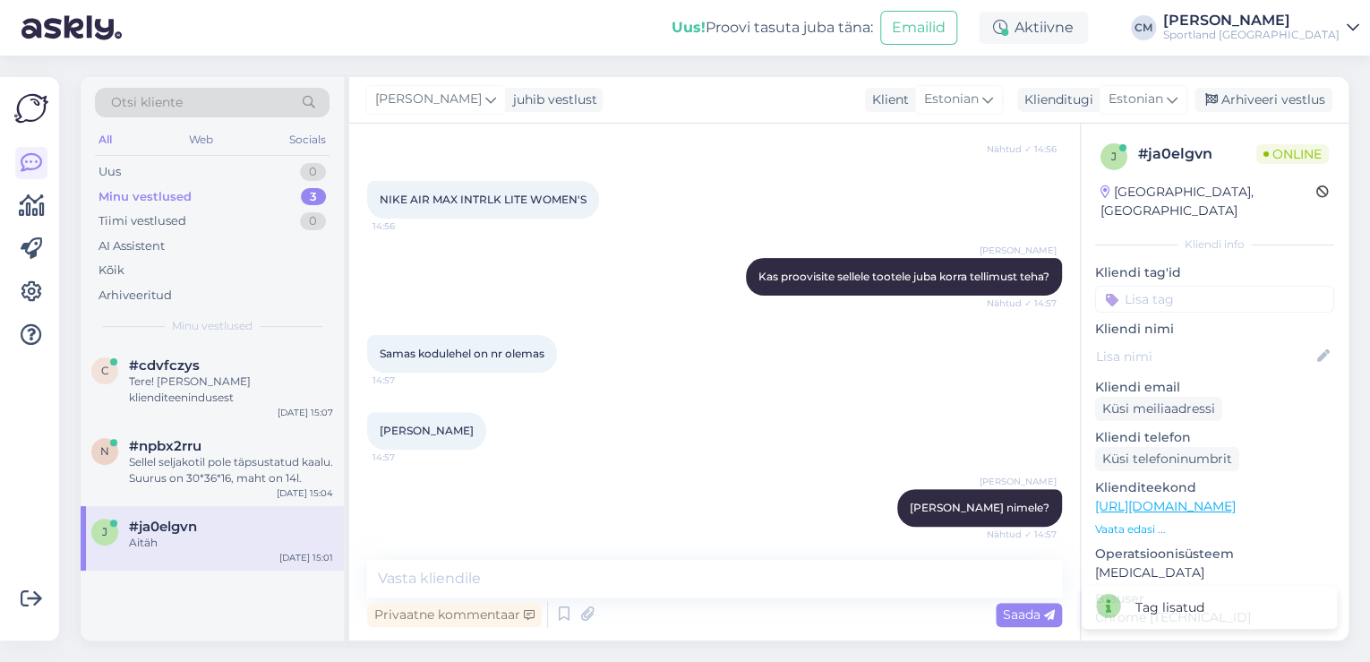
scroll to position [677, 0]
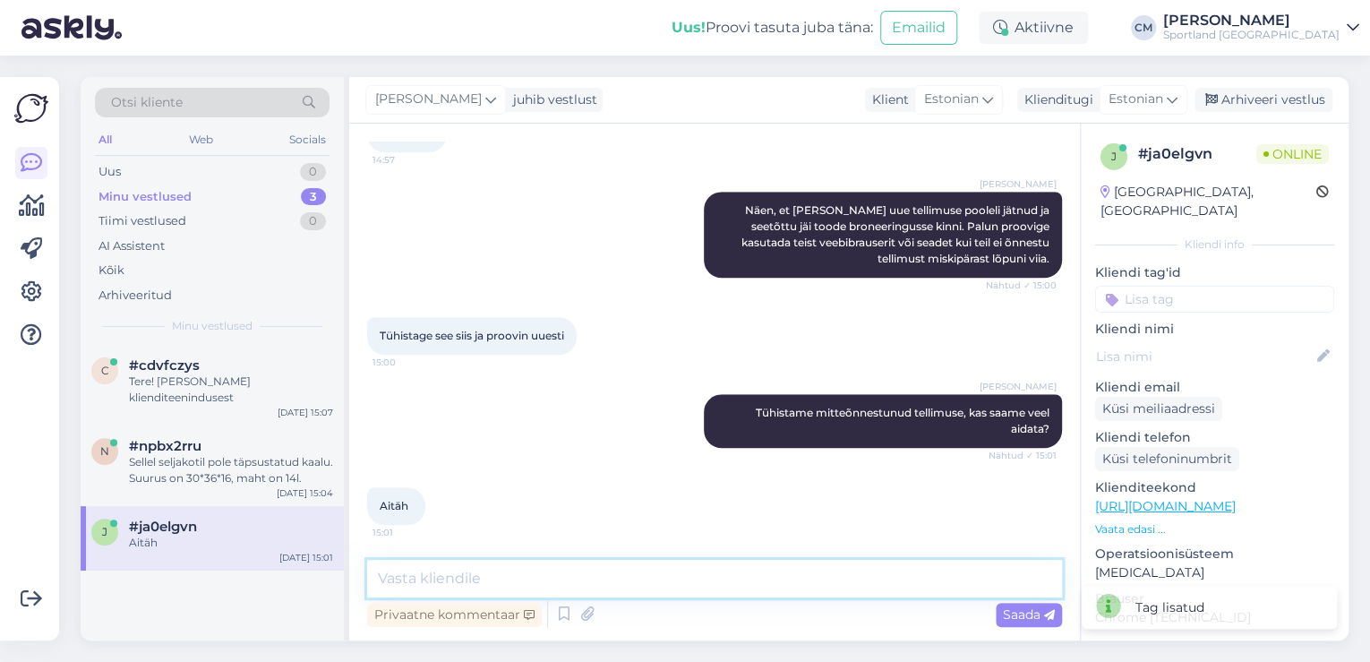
click at [638, 563] on textarea at bounding box center [714, 579] width 695 height 38
type textarea "Kas saan hetkel veel aidata?"
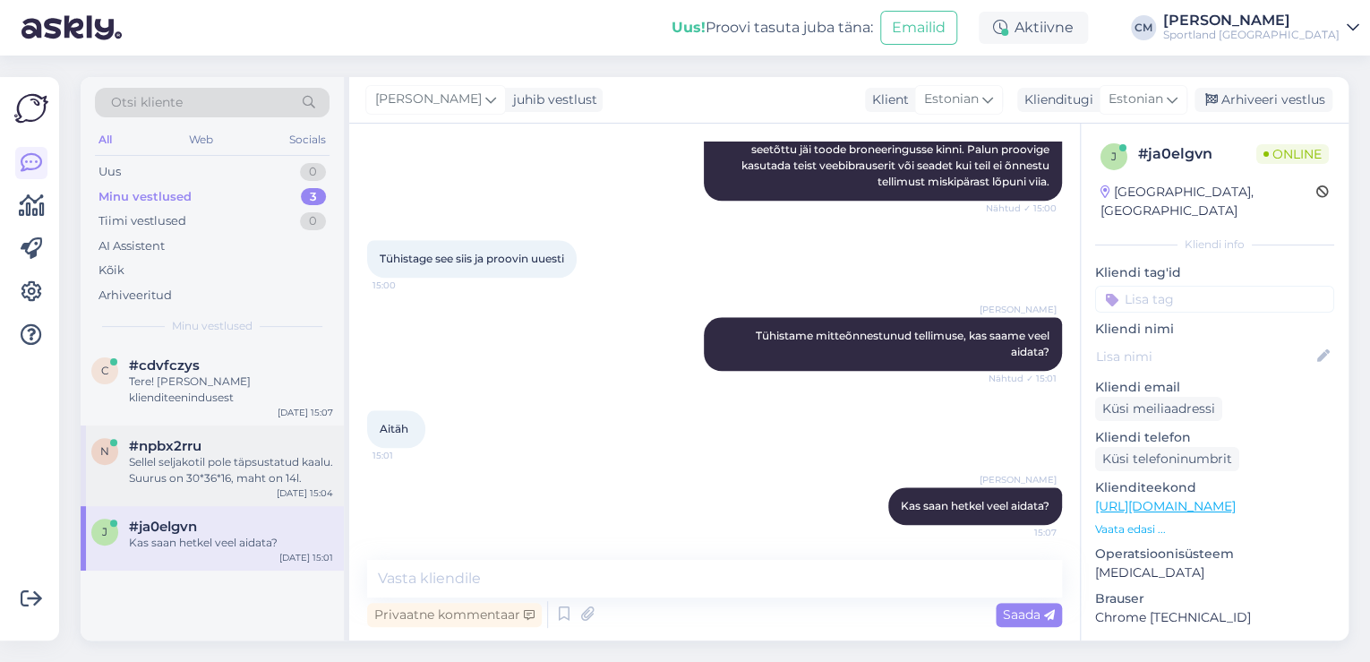
click at [235, 489] on div "n #npbx2rru Sellel seljakotil pole täpsustatud kaalu. Suurus on 30*36*16, maht …" at bounding box center [212, 465] width 263 height 81
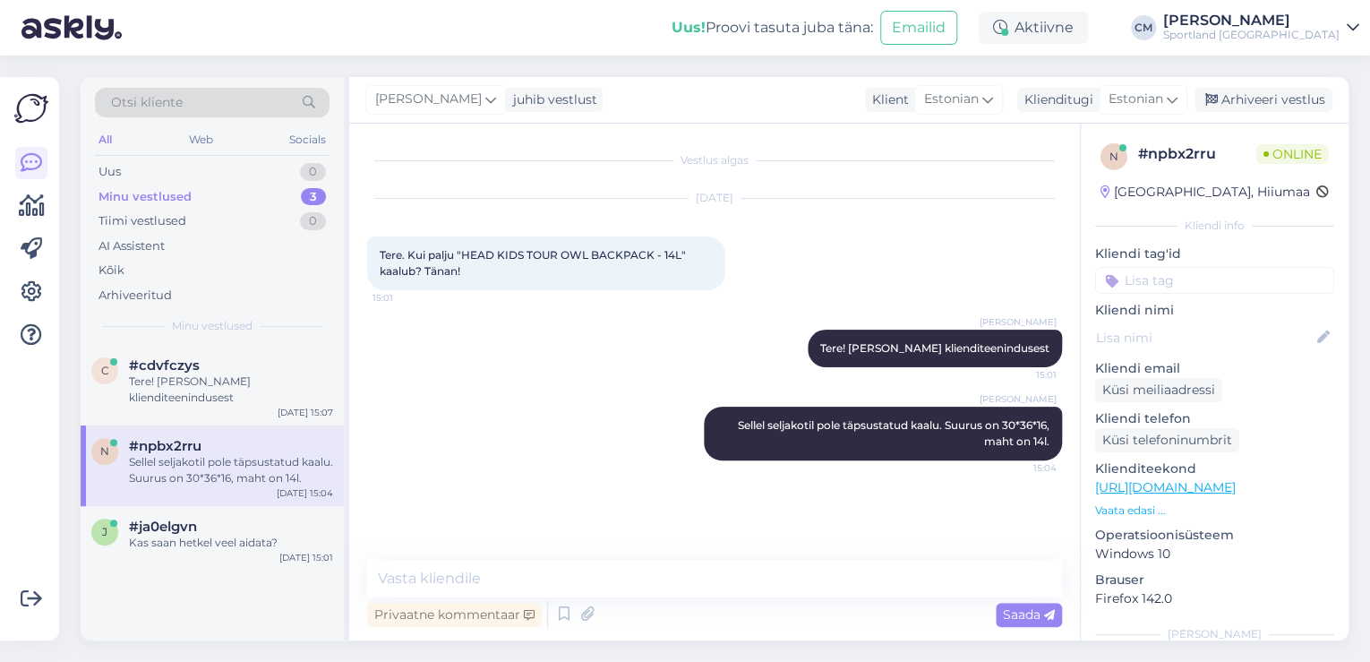
scroll to position [0, 0]
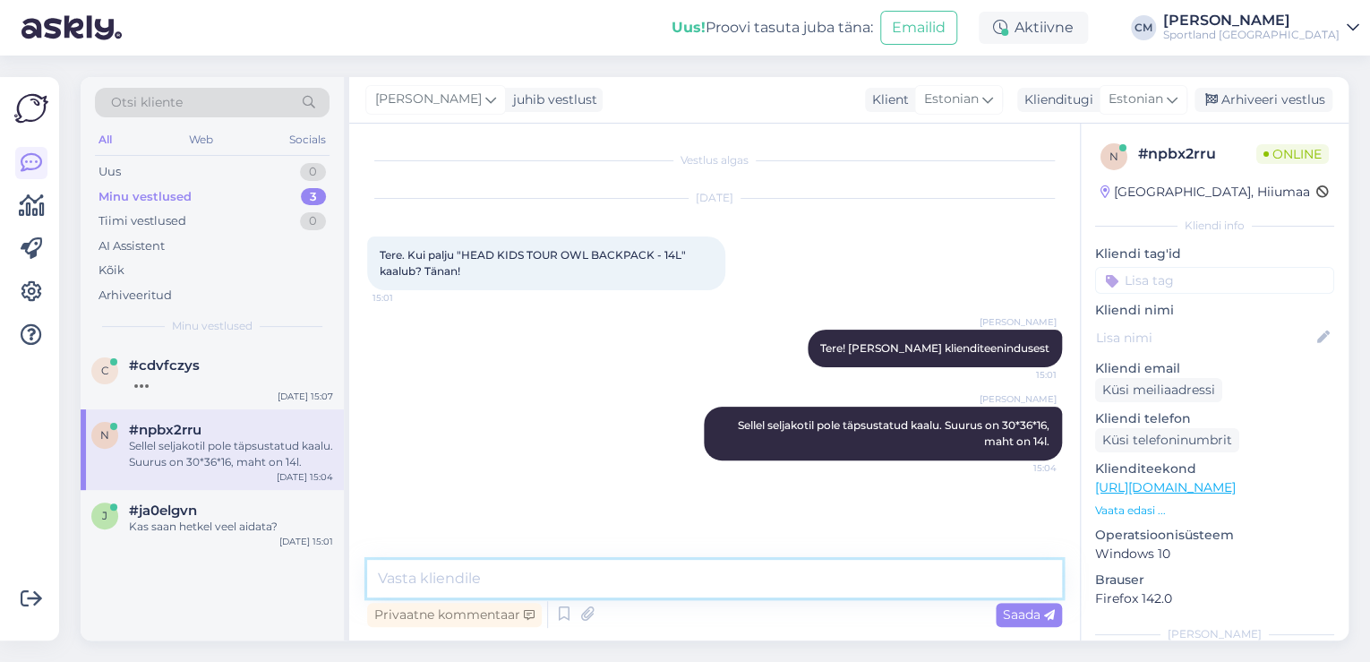
click at [509, 561] on textarea at bounding box center [714, 579] width 695 height 38
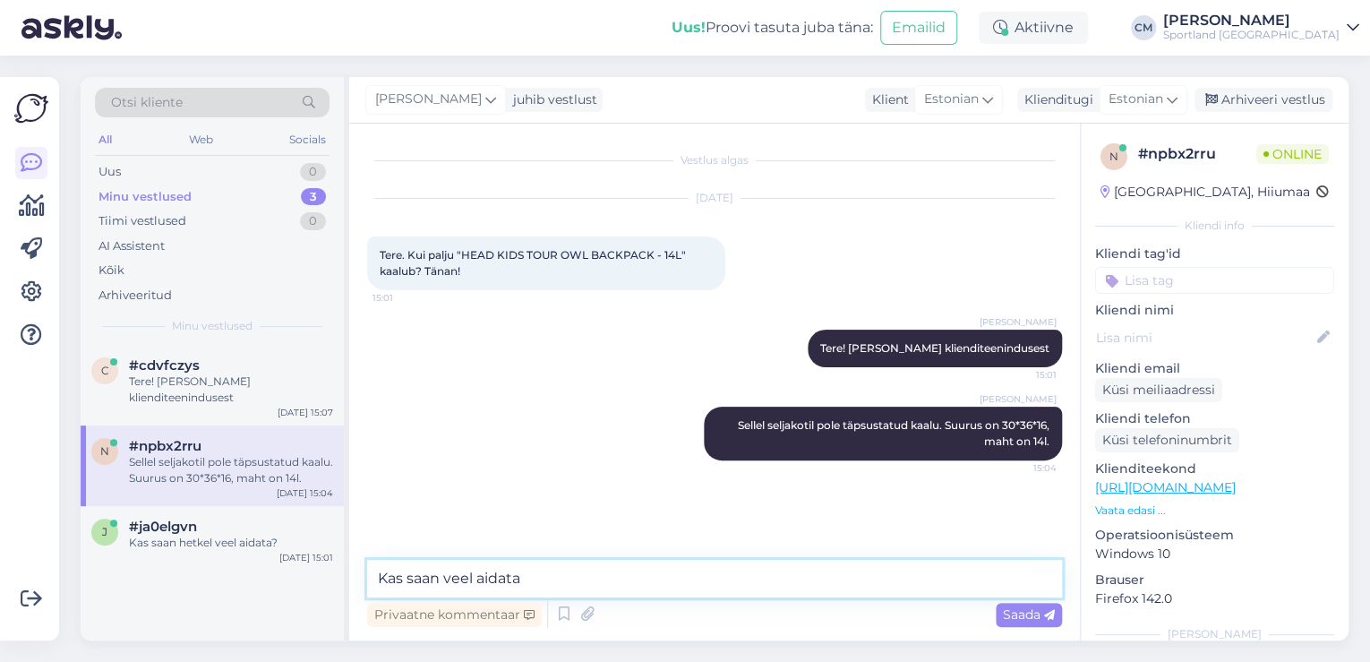
type textarea "Kas saan veel aidata?"
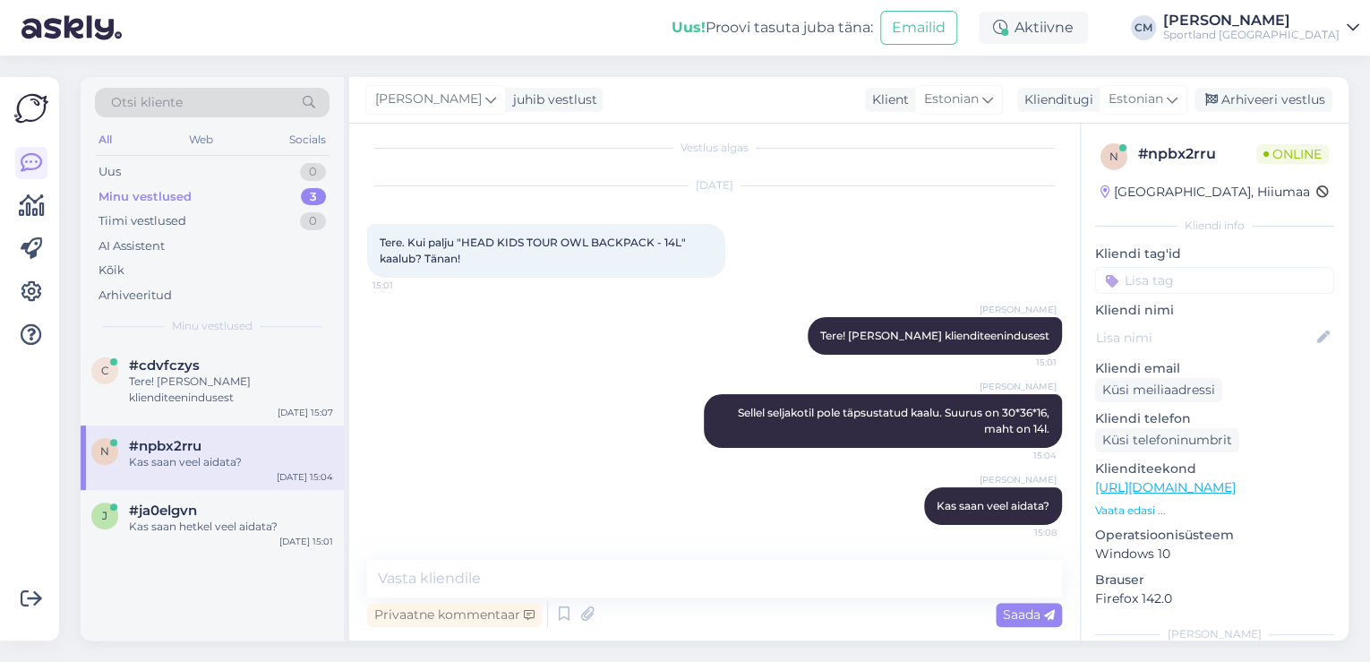
click at [301, 438] on div "#npbx2rru" at bounding box center [231, 446] width 204 height 16
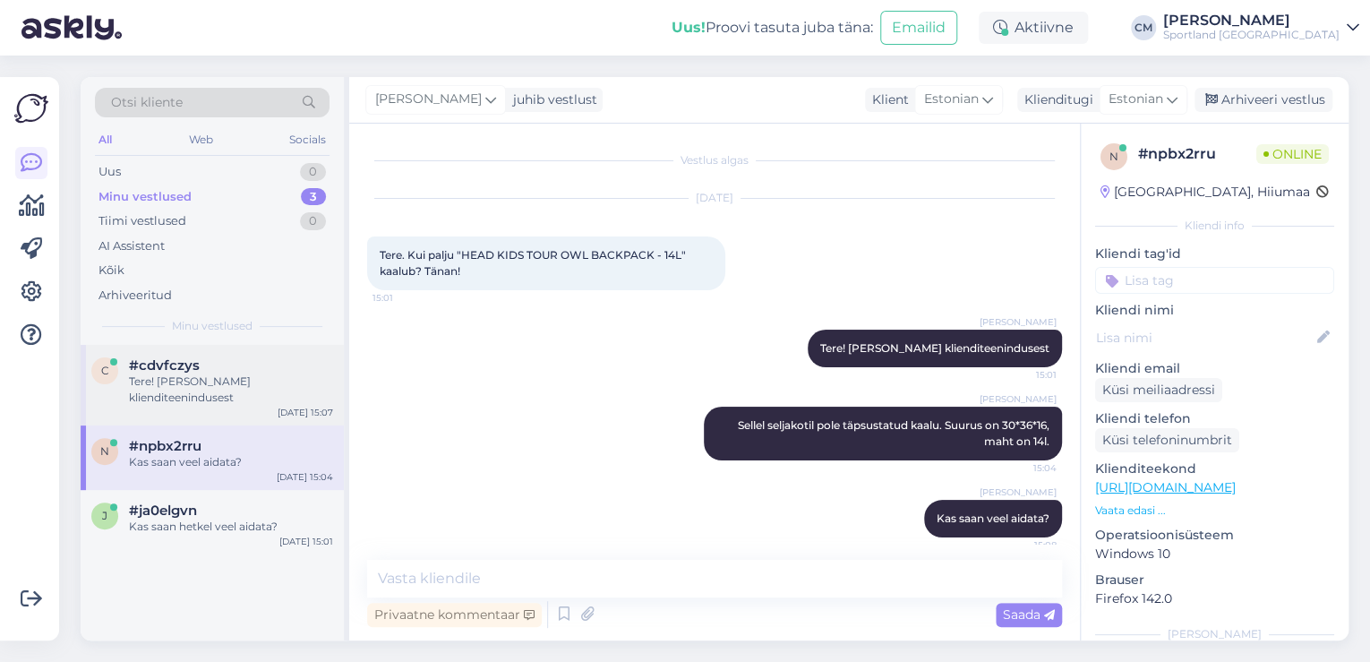
click at [272, 409] on div "c #cdvfczys Tere! [PERSON_NAME] klienditeenindusest [DATE] 15:07" at bounding box center [212, 385] width 263 height 81
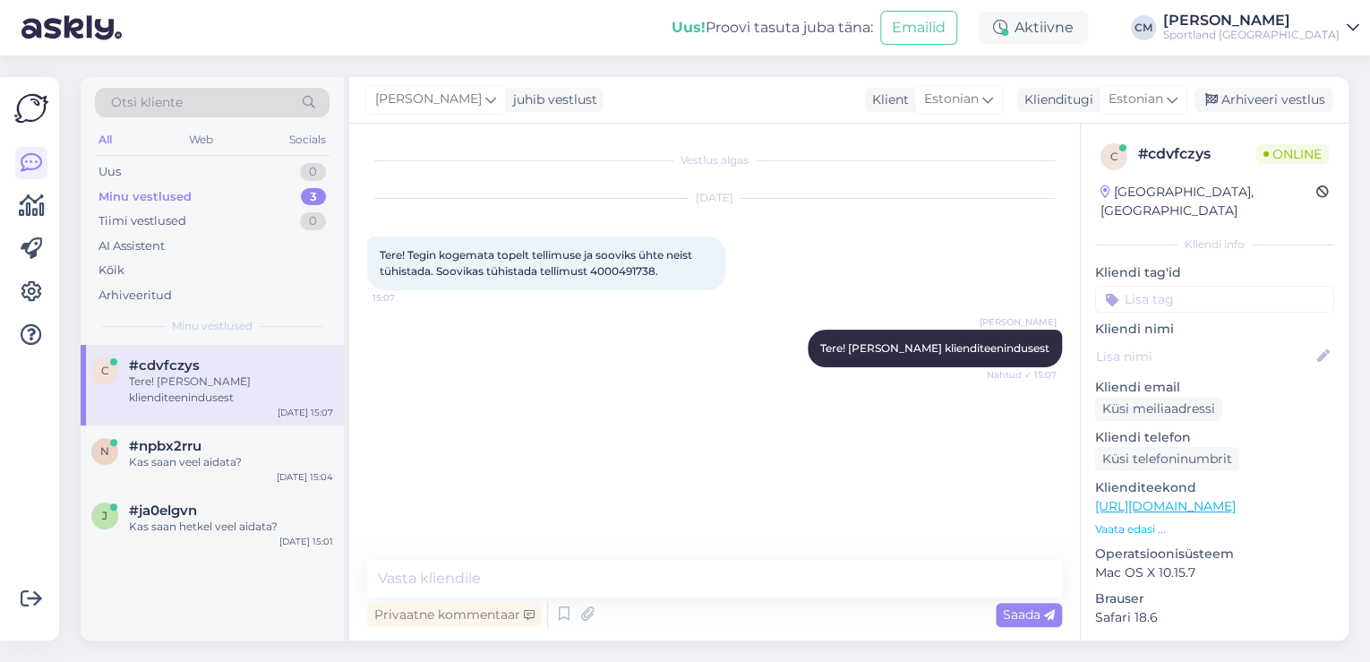
click at [641, 264] on span "Tere! Tegin kogemata topelt tellimuse ja sooviks ühte neist tühistada. Soovikas…" at bounding box center [537, 263] width 315 height 30
copy div "4000491738. 15:07"
click at [787, 583] on textarea at bounding box center [714, 579] width 695 height 38
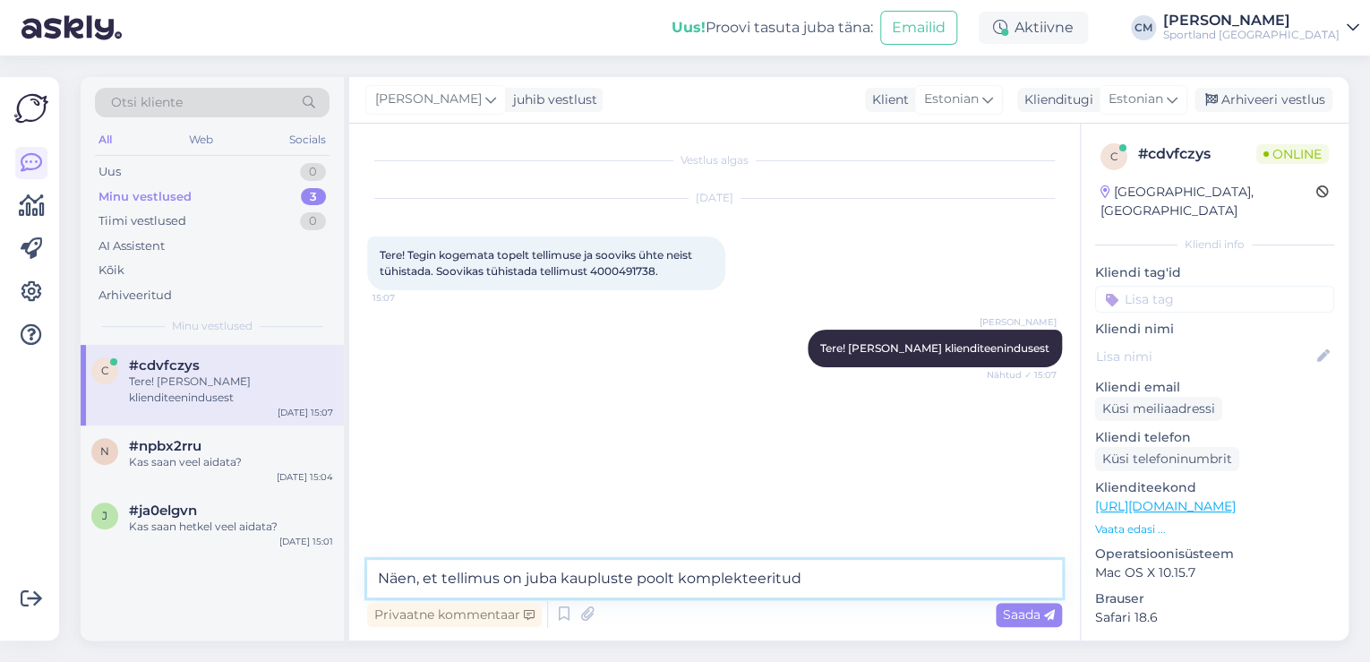
type textarea "Näen, et tellimus on juba kaupluste poolt komplekteeritud."
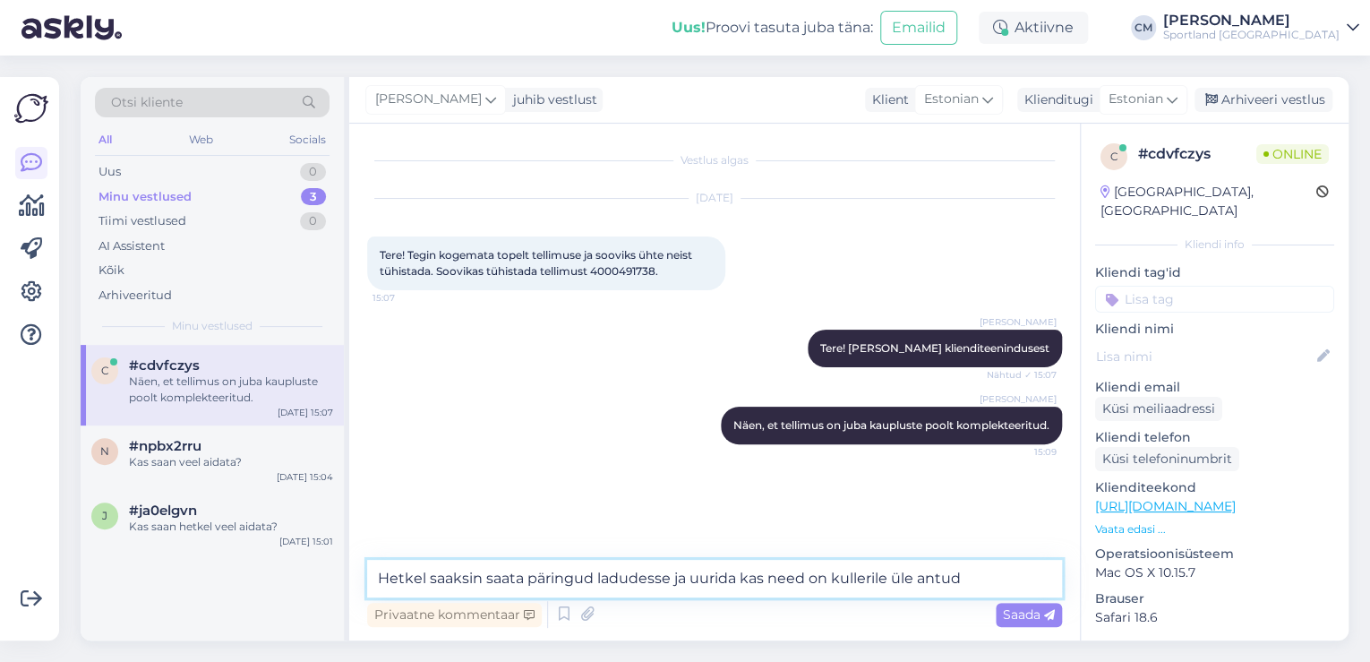
type textarea "Hetkel saaksin saata päringud ladudesse ja uurida kas need on kullerile üle ant…"
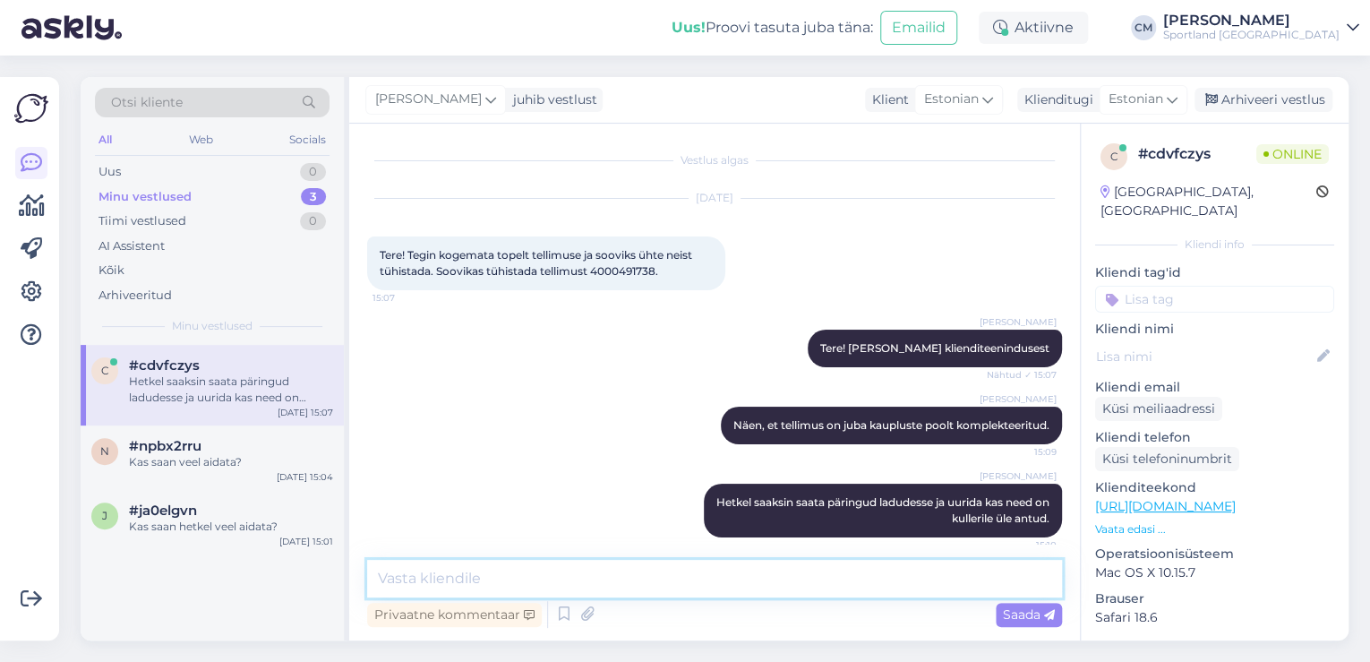
scroll to position [13, 0]
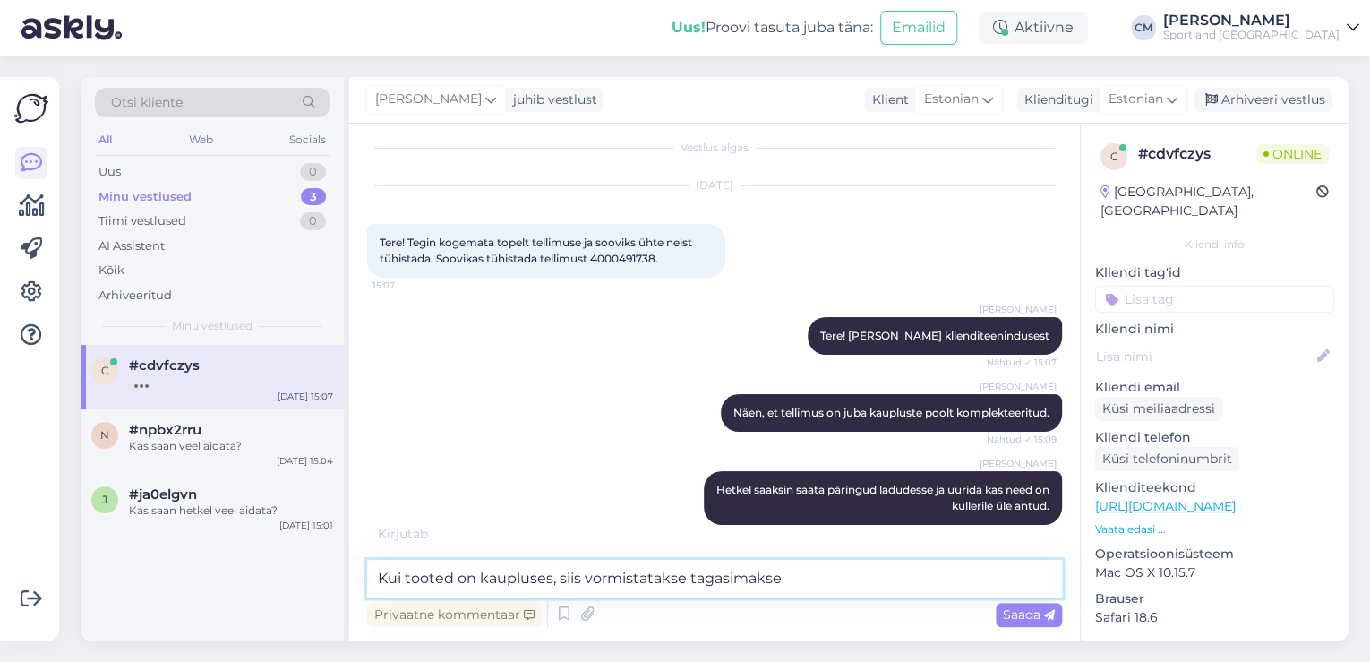
type textarea "Kui tooted on kaupluses, siis vormistatakse tagasimakse."
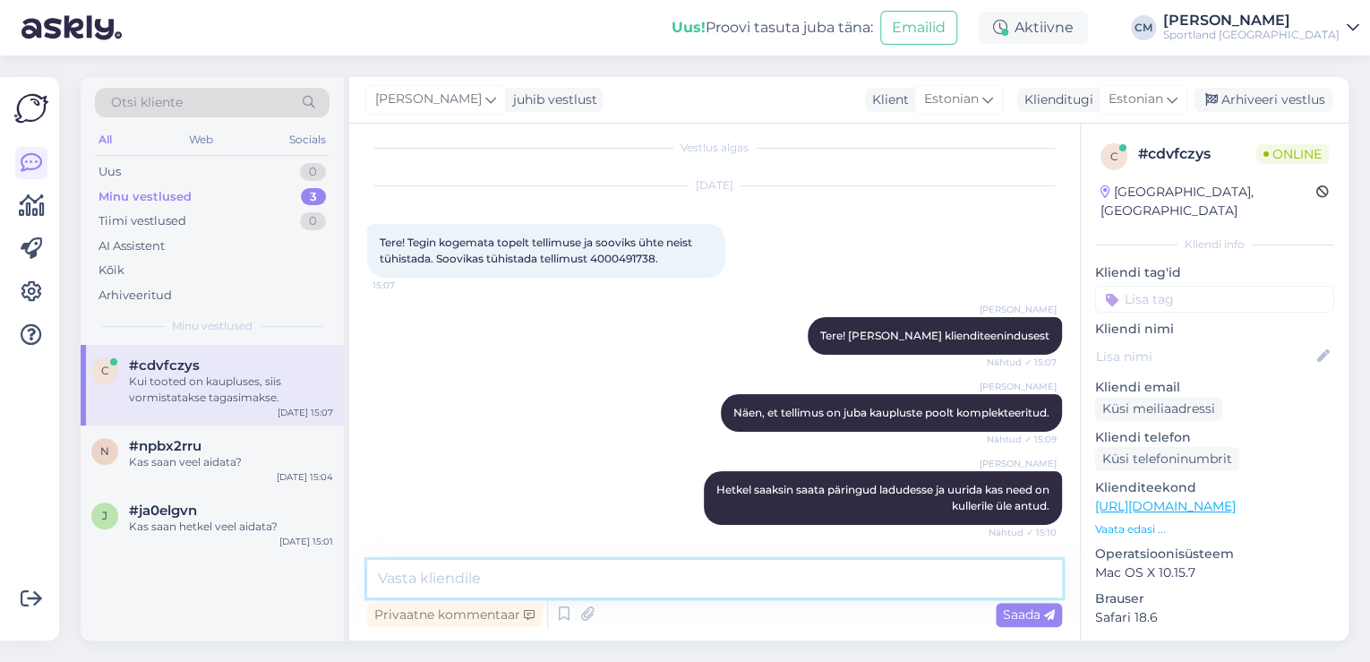
scroll to position [90, 0]
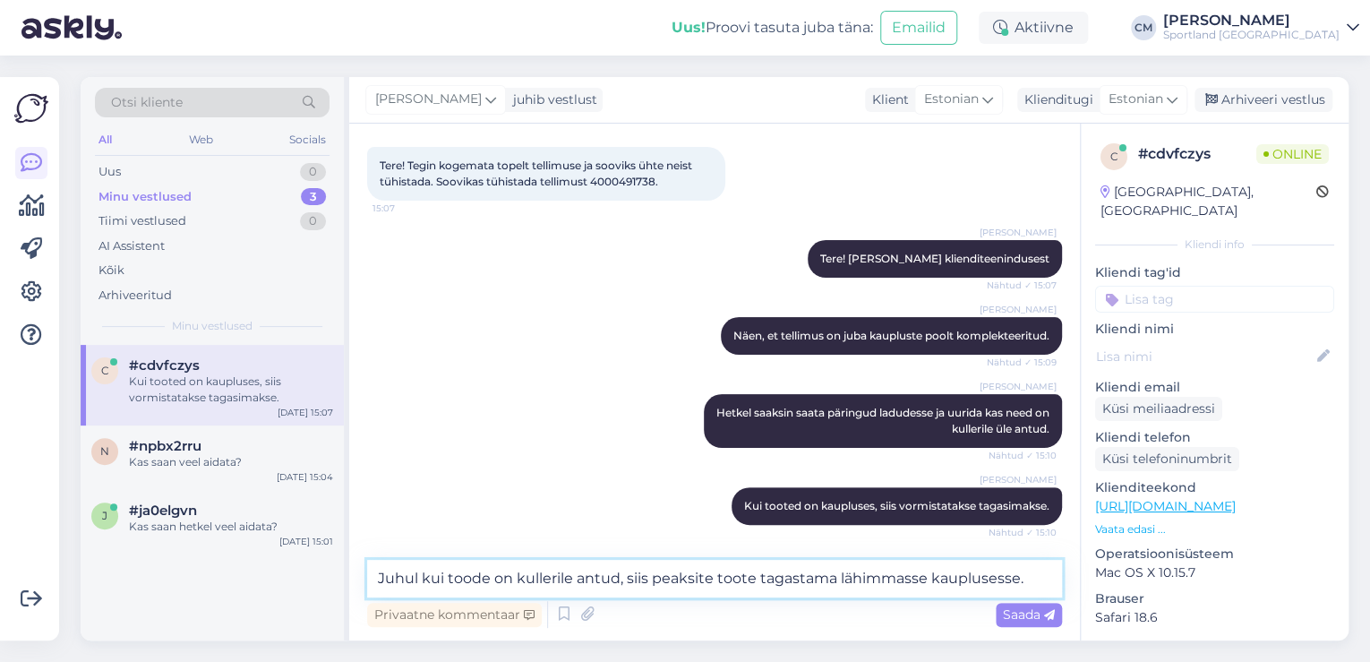
drag, startPoint x: 904, startPoint y: 574, endPoint x: 892, endPoint y: 577, distance: 12.0
click at [900, 575] on textarea "Juhul kui toode on kullerile antud, siis peaksite toote tagastama lähimmasse ka…" at bounding box center [714, 579] width 695 height 38
click at [889, 580] on textarea "Juhul kui toode on kullerile antud, siis peaksite toote tagastama lähimmasse ka…" at bounding box center [714, 579] width 695 height 38
type textarea "Juhul kui toode on kullerile antud, siis peaksite toote tagastama lähimasse kau…"
click at [1025, 583] on textarea "Juhul kui toode on kullerile antud, siis peaksite toote tagastama lähimasse kau…" at bounding box center [714, 579] width 695 height 38
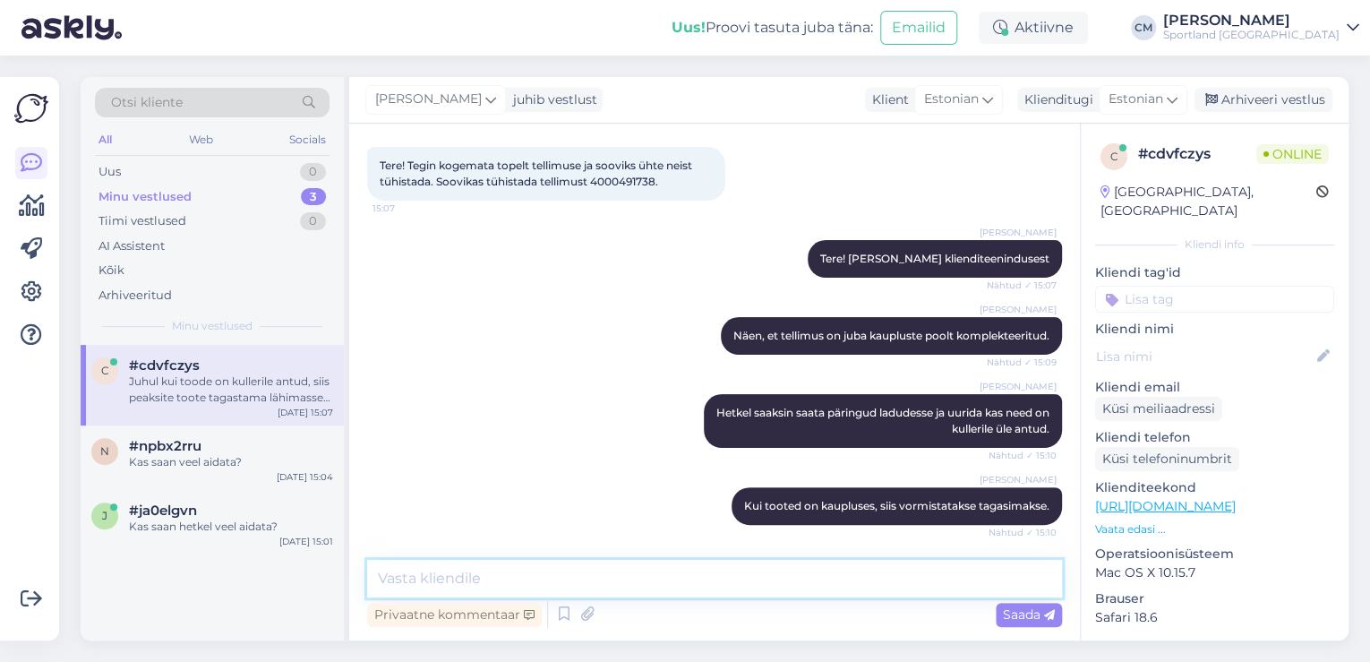
scroll to position [183, 0]
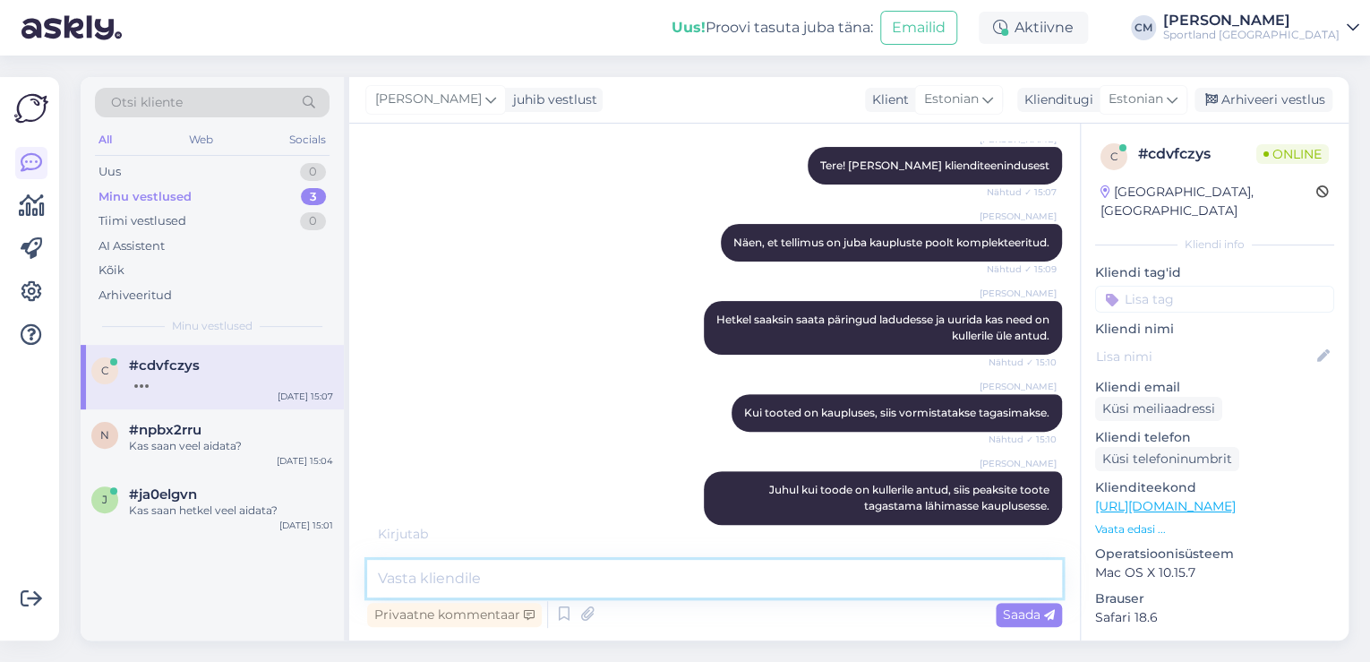
click at [932, 588] on textarea at bounding box center [714, 579] width 695 height 38
click at [515, 582] on textarea "[PERSON_NAME] vastused laolt, siis [PERSON_NAME]" at bounding box center [714, 579] width 695 height 38
click at [530, 580] on textarea "[PERSON_NAME] vastused laolt, siis [PERSON_NAME]" at bounding box center [714, 579] width 695 height 38
click at [777, 566] on textarea "[PERSON_NAME] vastused ladudest, siis [PERSON_NAME]" at bounding box center [714, 579] width 695 height 38
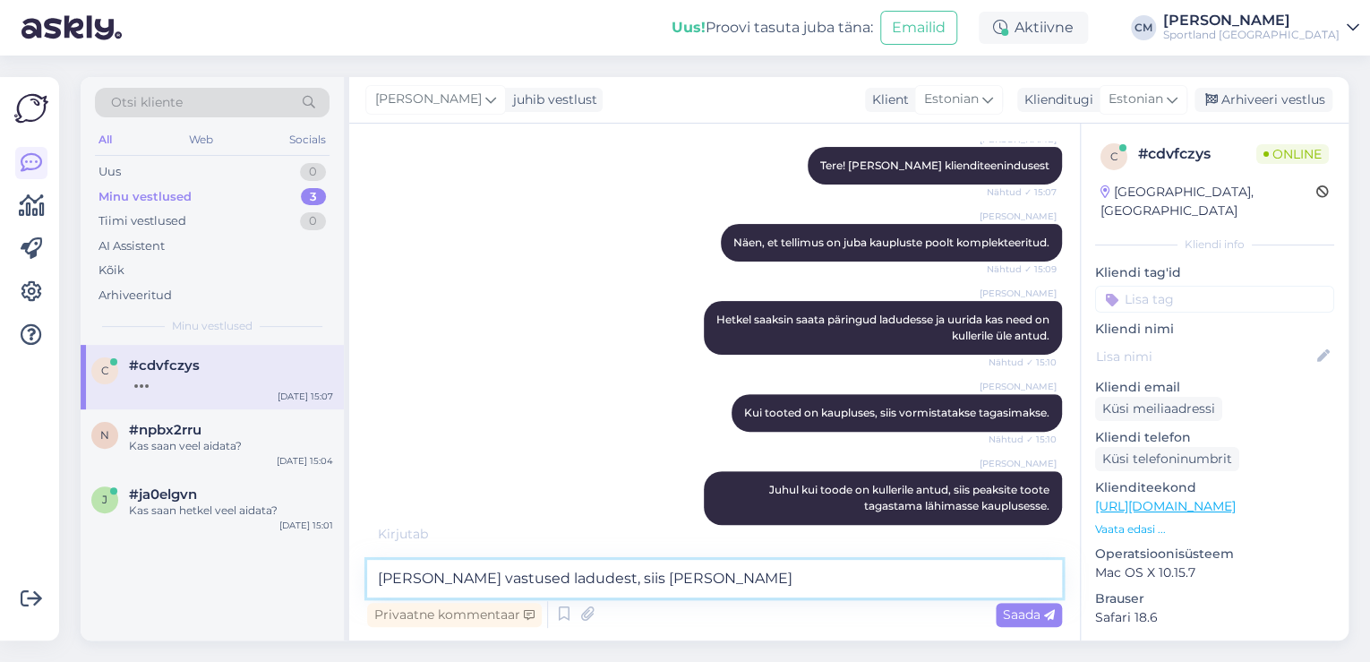
paste textarea "[EMAIL_ADDRESS][DOMAIN_NAME]"
type textarea "[PERSON_NAME] vastused ladudest, siis [PERSON_NAME] [EMAIL_ADDRESS][DOMAIN_NAME]"
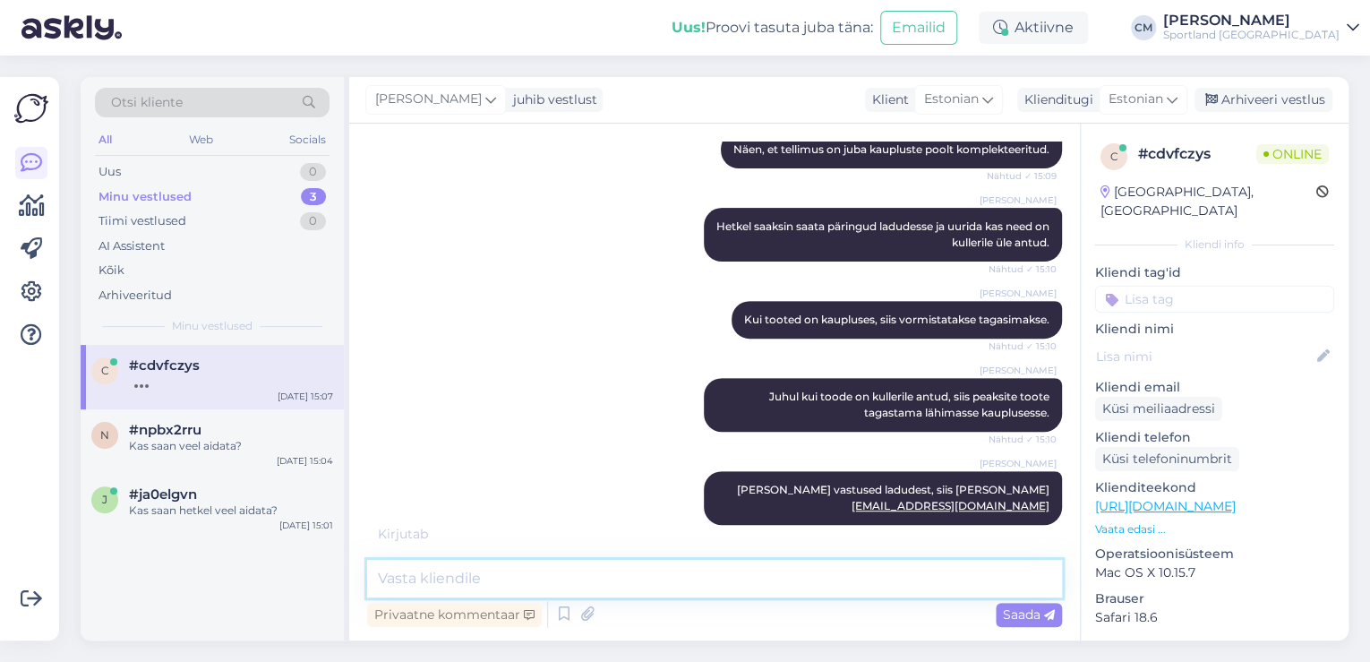
scroll to position [296, 0]
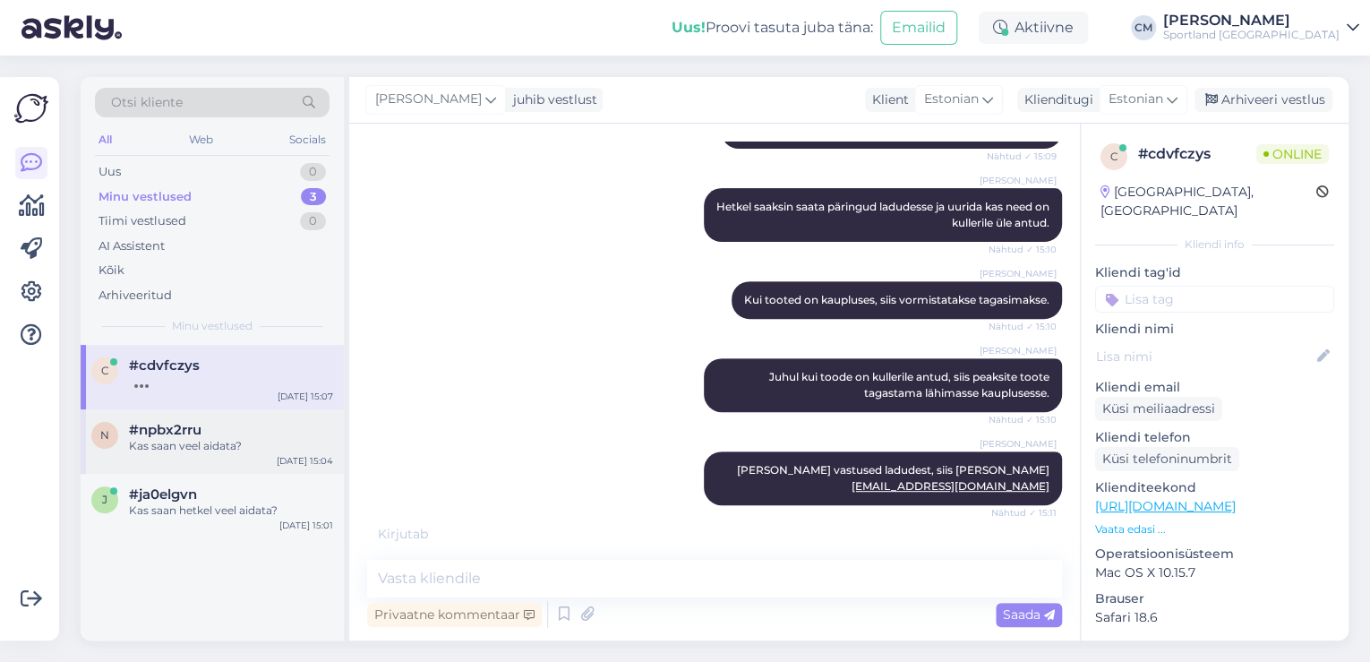
click at [283, 430] on div "#npbx2rru" at bounding box center [231, 430] width 204 height 16
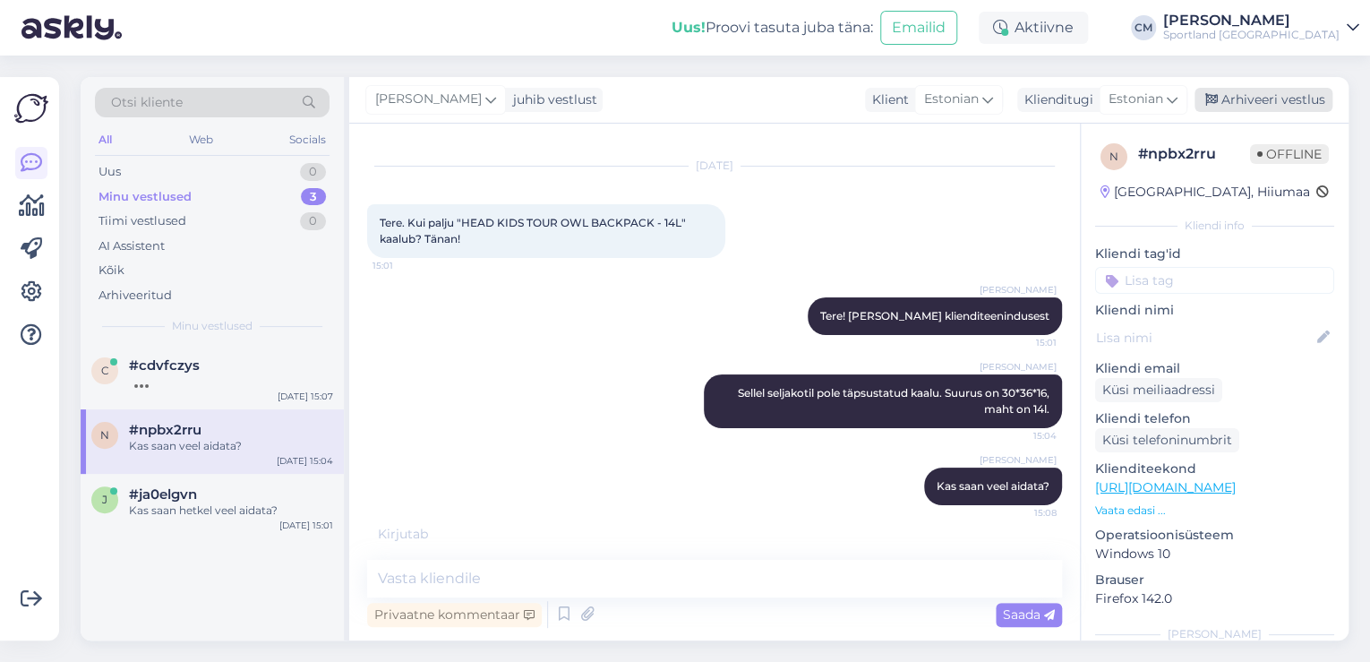
click at [1254, 107] on div "Arhiveeri vestlus" at bounding box center [1264, 100] width 138 height 24
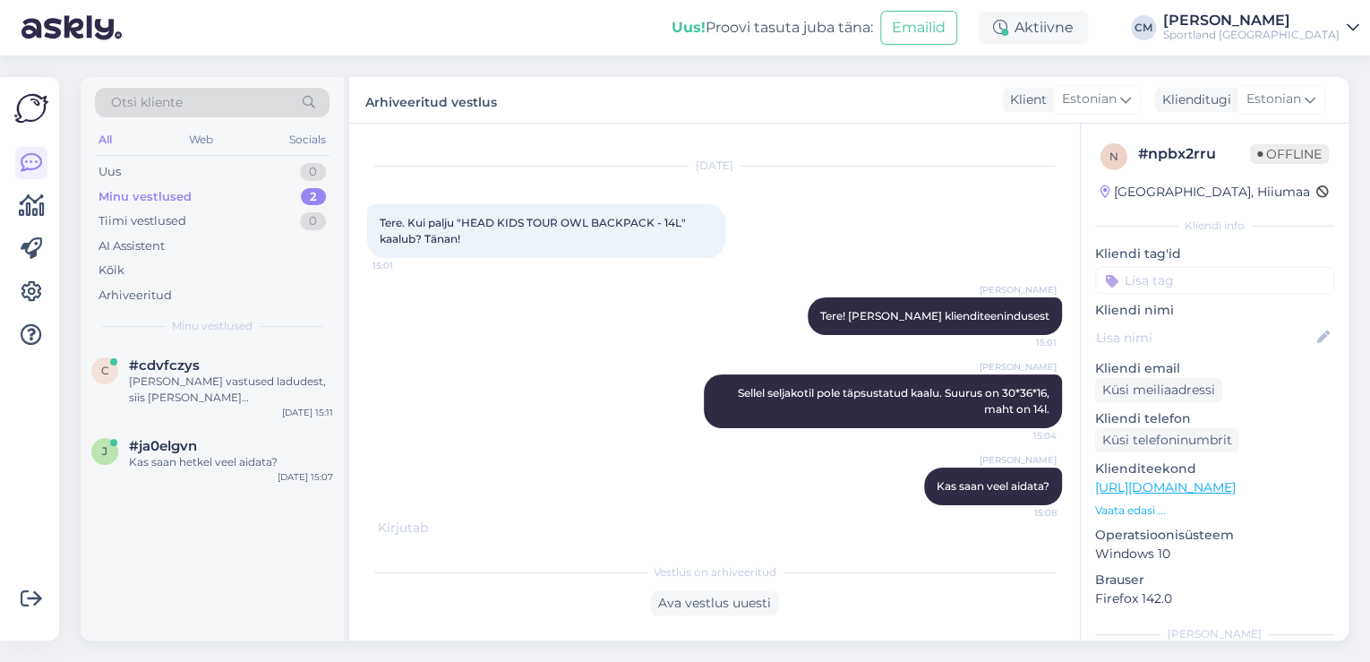
scroll to position [19, 0]
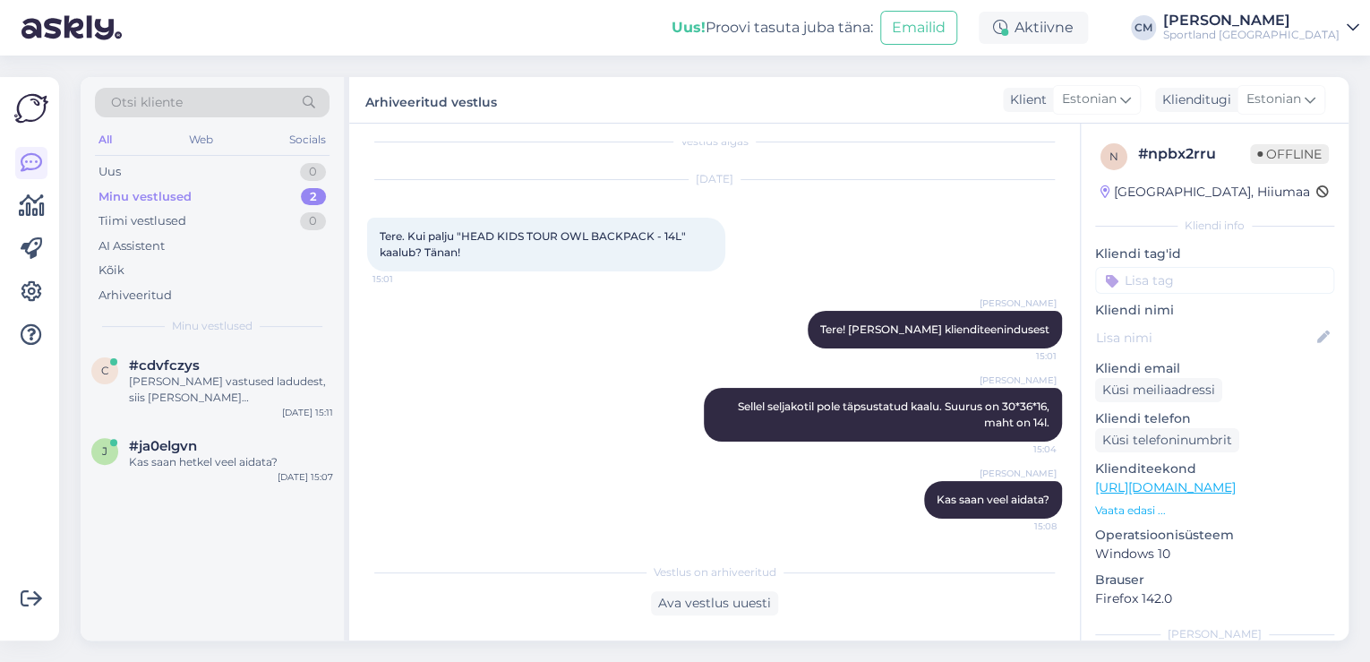
click at [1200, 298] on div "n # npbx2rru Offline [GEOGRAPHIC_DATA], Hiiumaa Kliendi info Kliendi tag'id Või…" at bounding box center [1215, 495] width 268 height 742
click at [1198, 279] on input at bounding box center [1214, 280] width 239 height 27
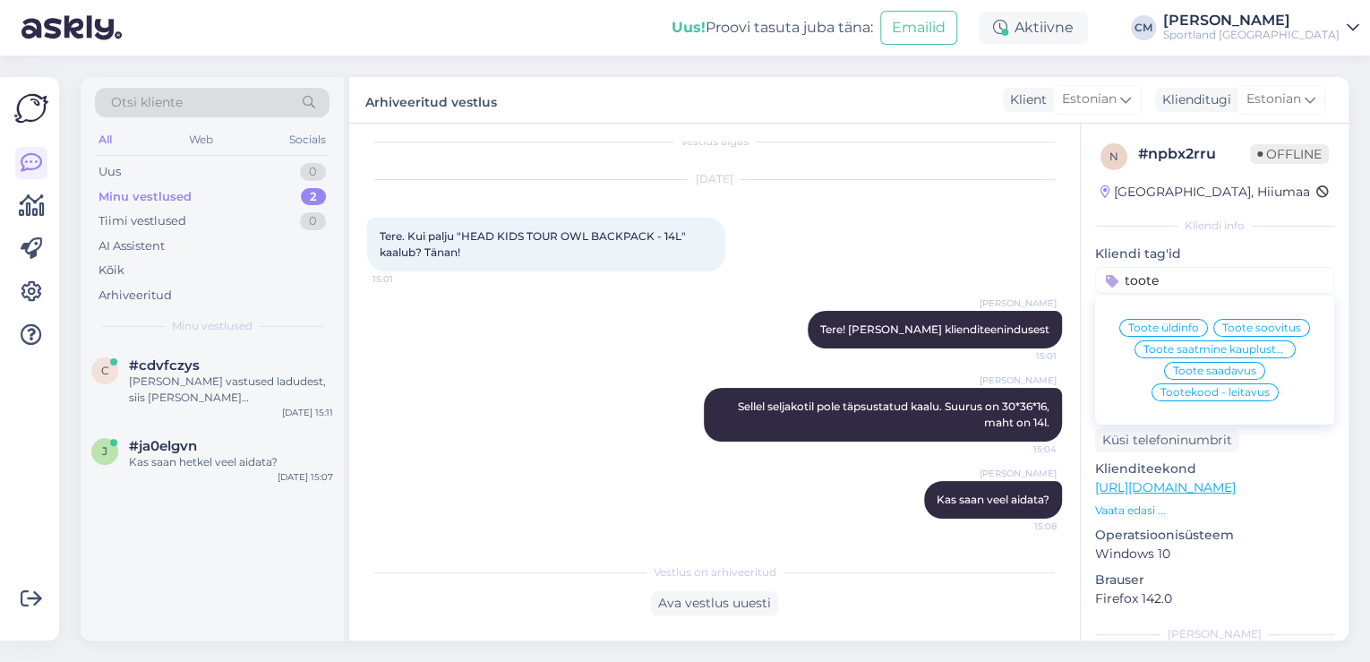
type input "toote"
click at [1164, 331] on span "Toote üldinfo" at bounding box center [1164, 327] width 71 height 11
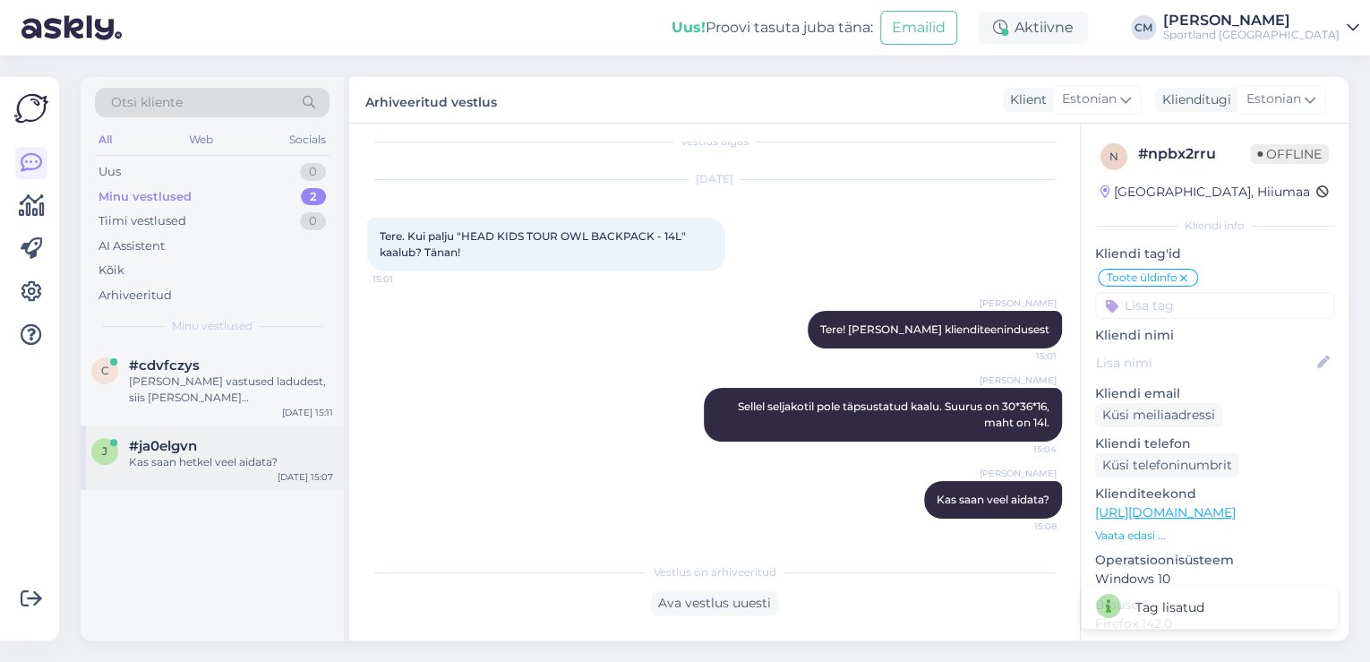
click at [256, 456] on div "Kas saan hetkel veel aidata?" at bounding box center [231, 462] width 204 height 16
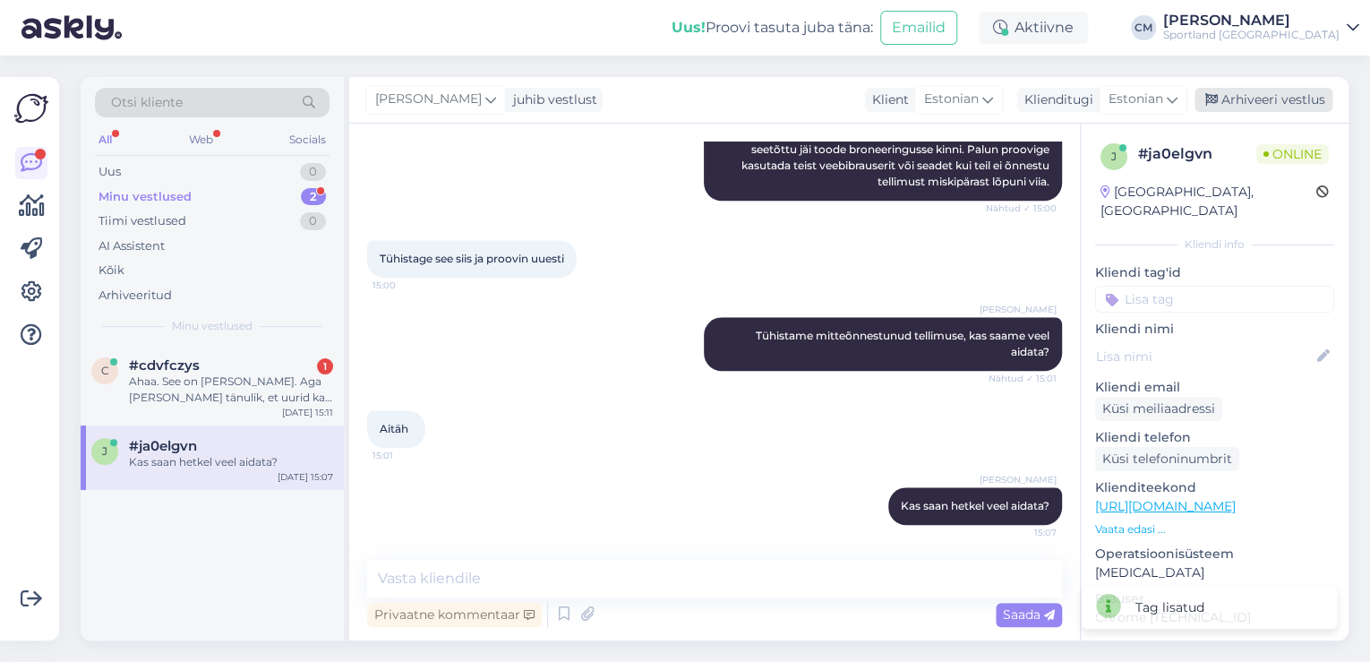
click at [1288, 99] on div "Arhiveeri vestlus" at bounding box center [1264, 100] width 138 height 24
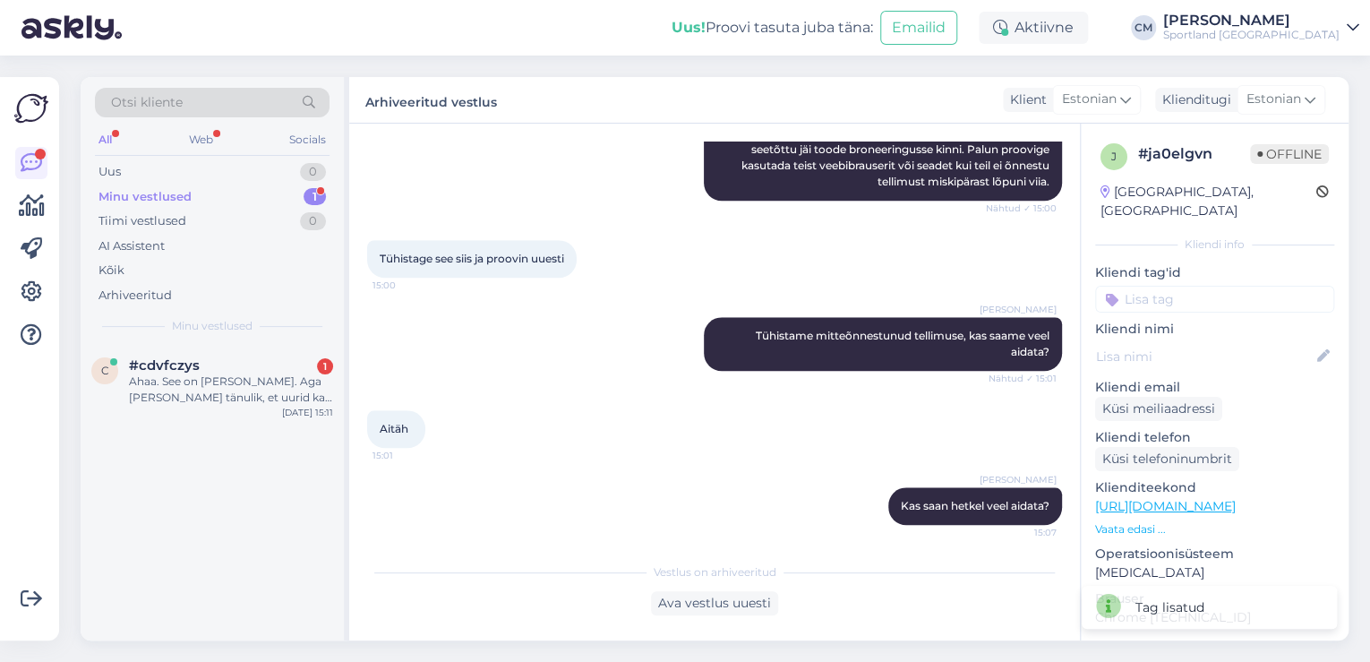
click at [1212, 286] on input at bounding box center [1214, 299] width 239 height 27
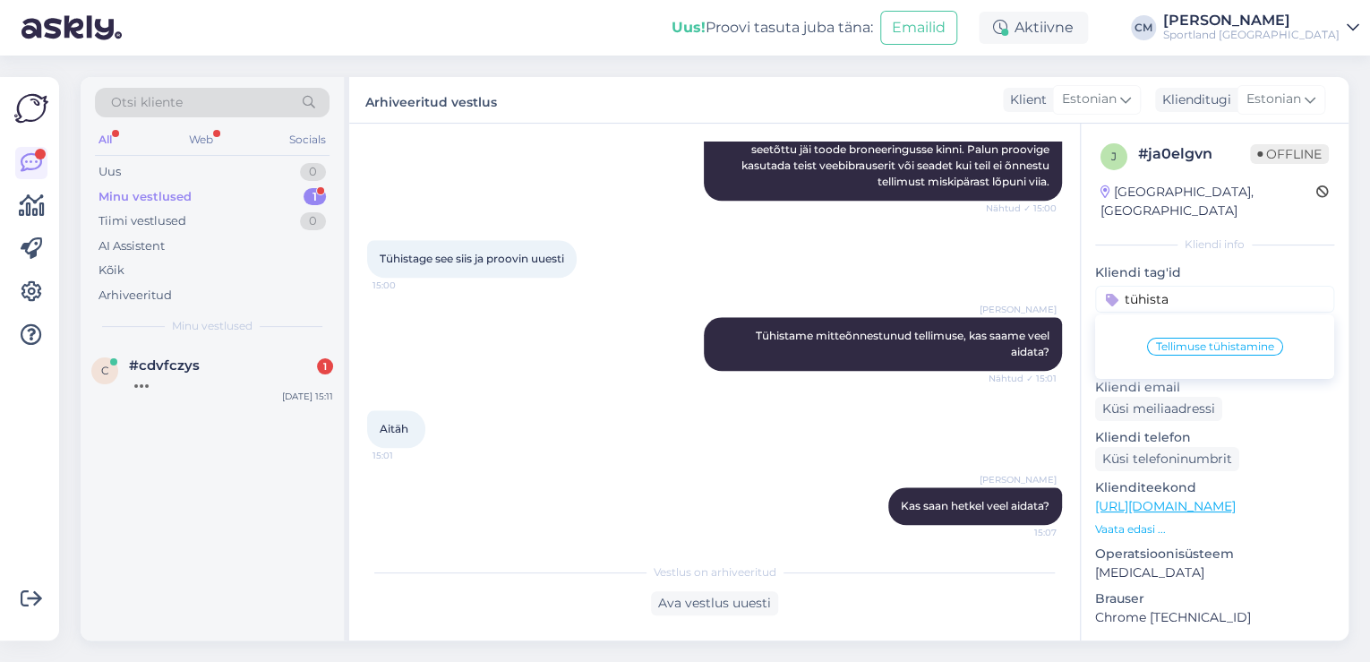
type input "tühista"
click at [1204, 341] on span "Tellimuse tühistamine" at bounding box center [1215, 346] width 118 height 11
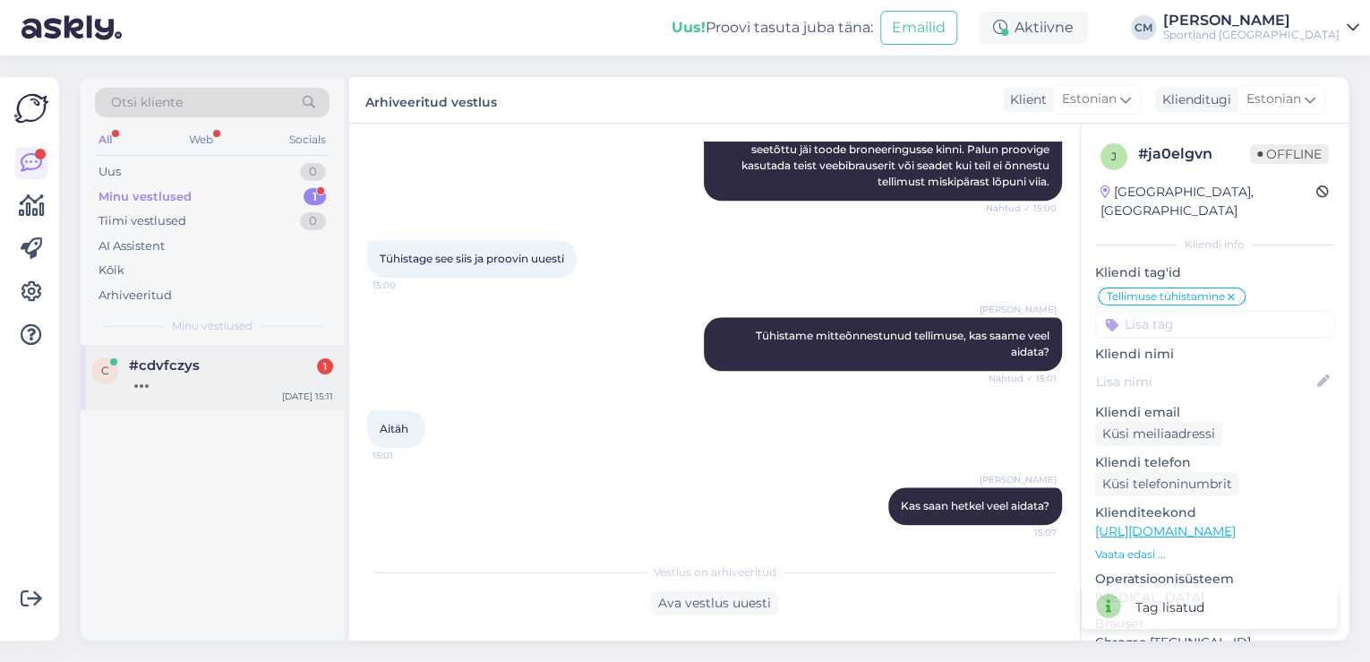
click at [227, 365] on div "#cdvfczys 1" at bounding box center [231, 365] width 204 height 16
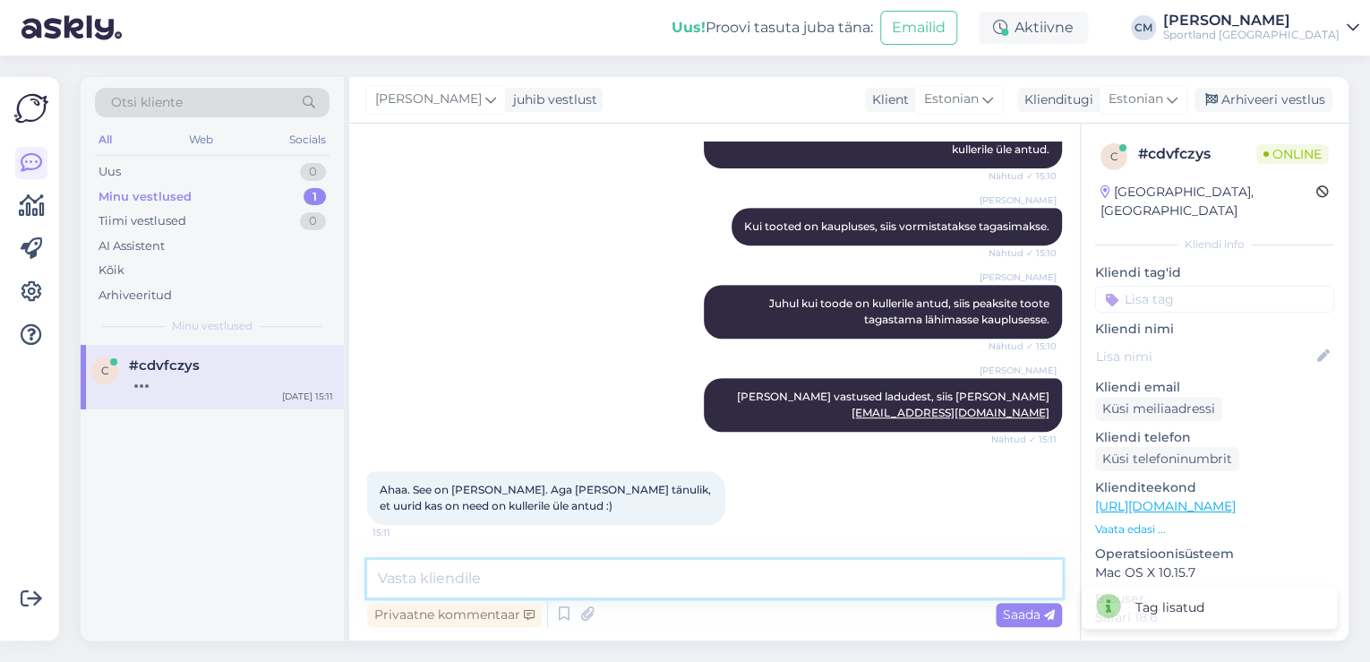
click at [476, 576] on textarea at bounding box center [714, 579] width 695 height 38
type textarea "Kas hetkel saan veel abiks olla?"
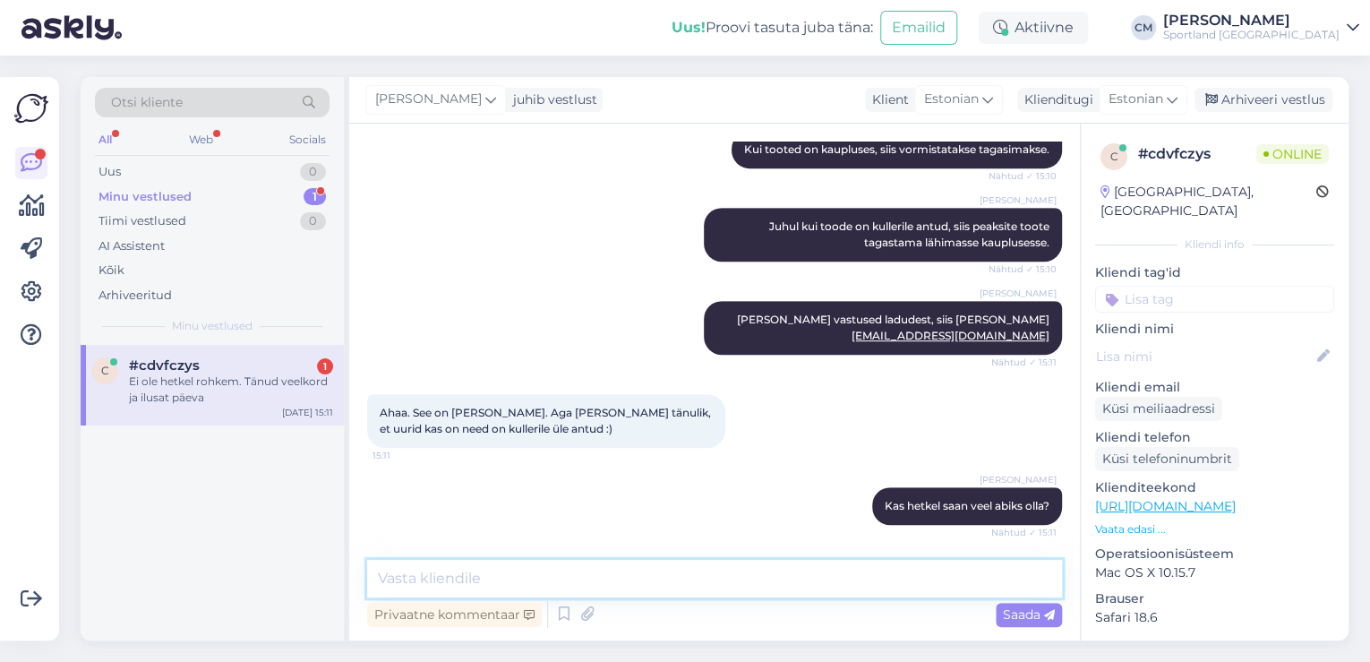
scroll to position [523, 0]
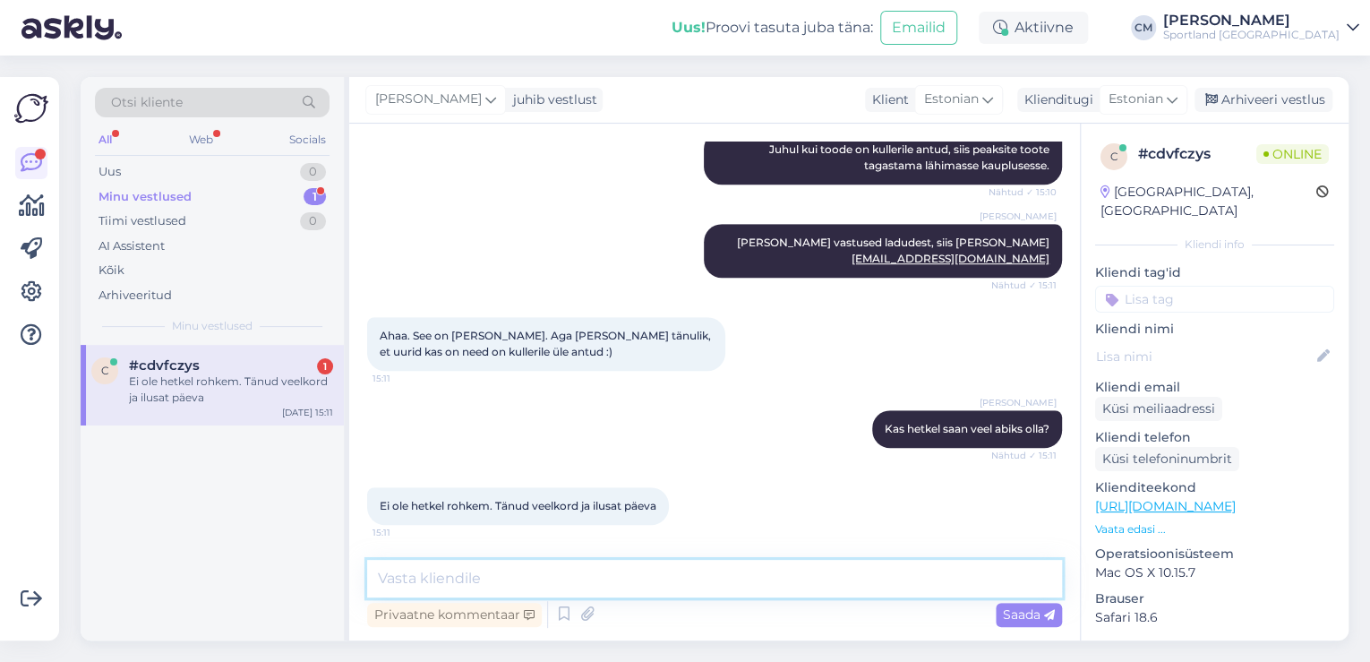
click at [615, 577] on textarea at bounding box center [714, 579] width 695 height 38
type textarea "Kena päeva jätku!"
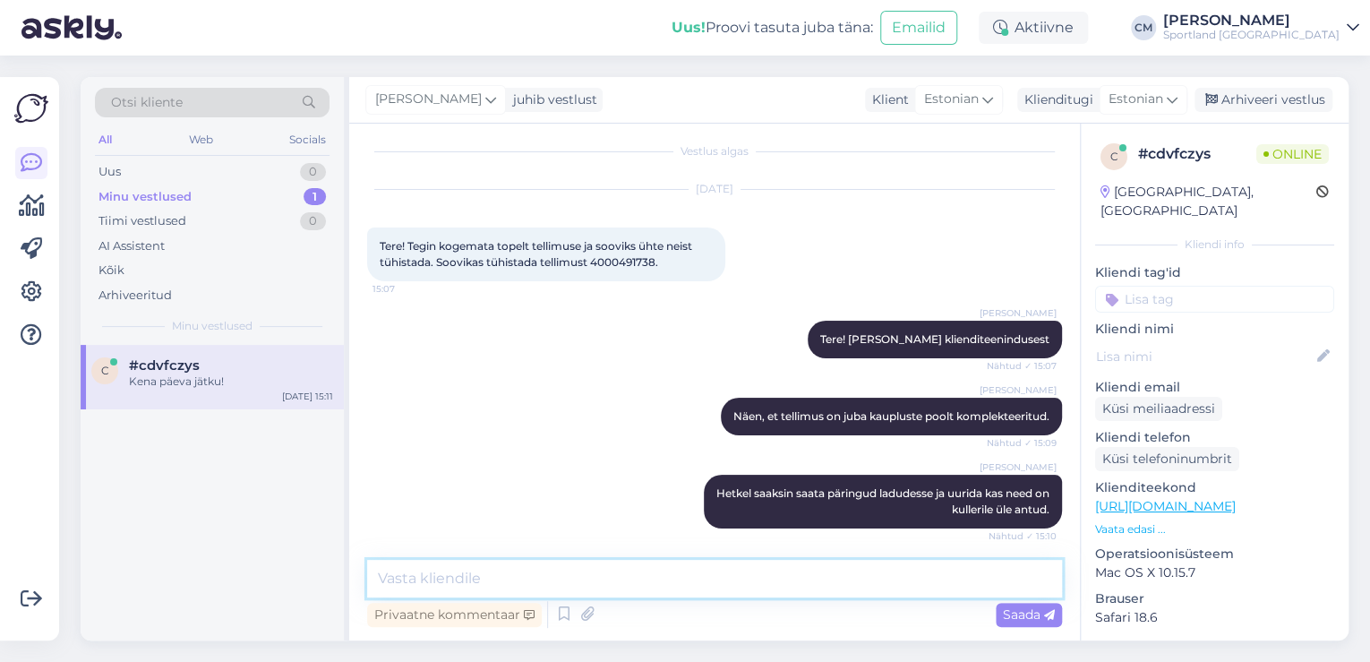
scroll to position [0, 0]
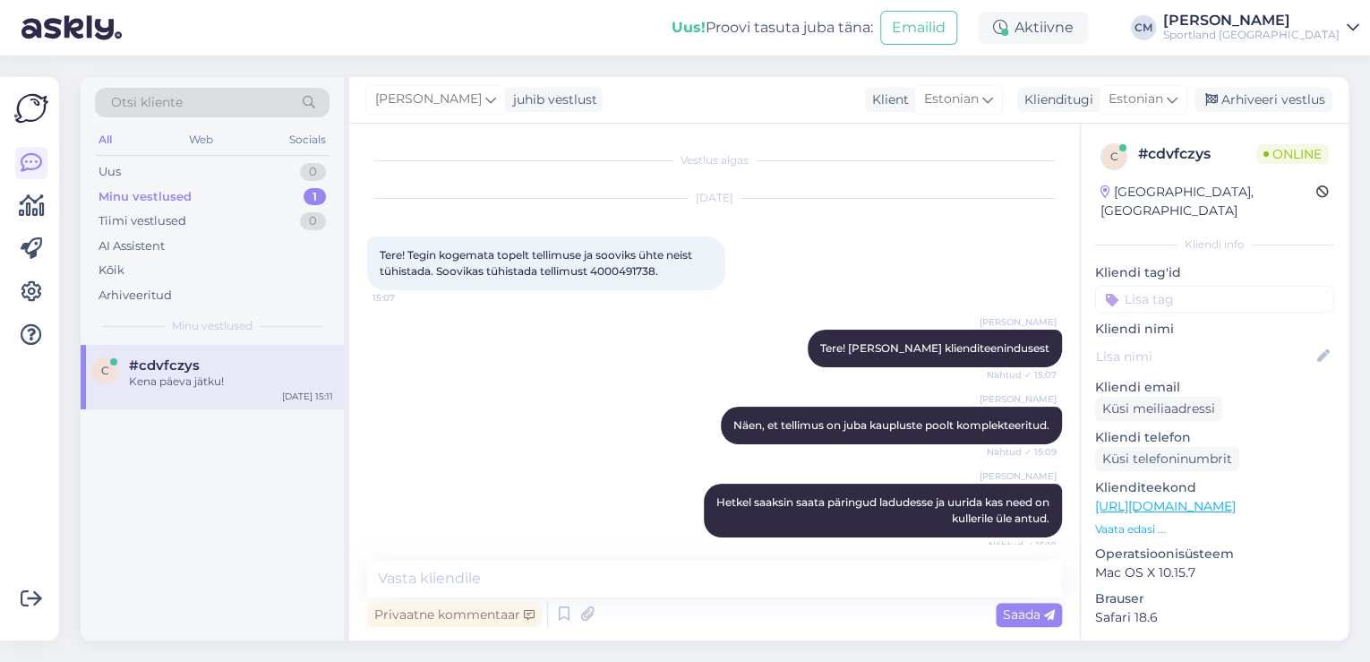
click at [618, 266] on span "Tere! Tegin kogemata topelt tellimuse ja sooviks ühte neist tühistada. Soovikas…" at bounding box center [537, 263] width 315 height 30
copy div "4000491738. 15:07"
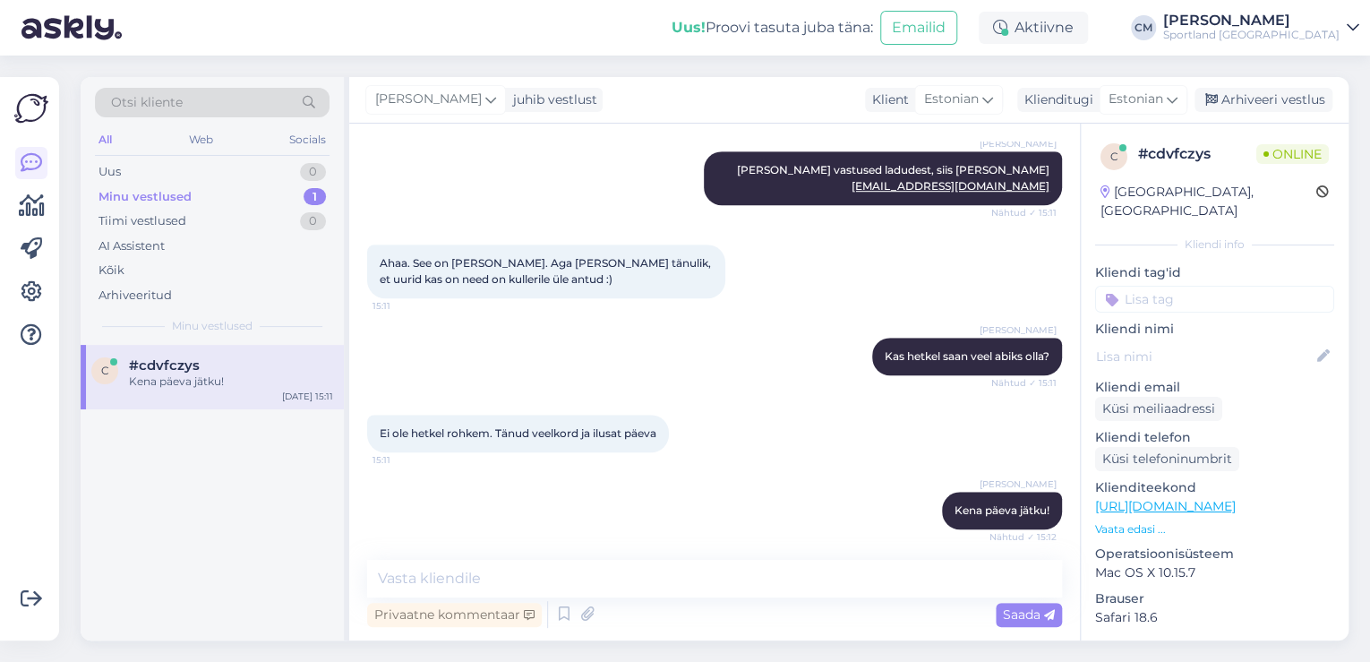
scroll to position [600, 0]
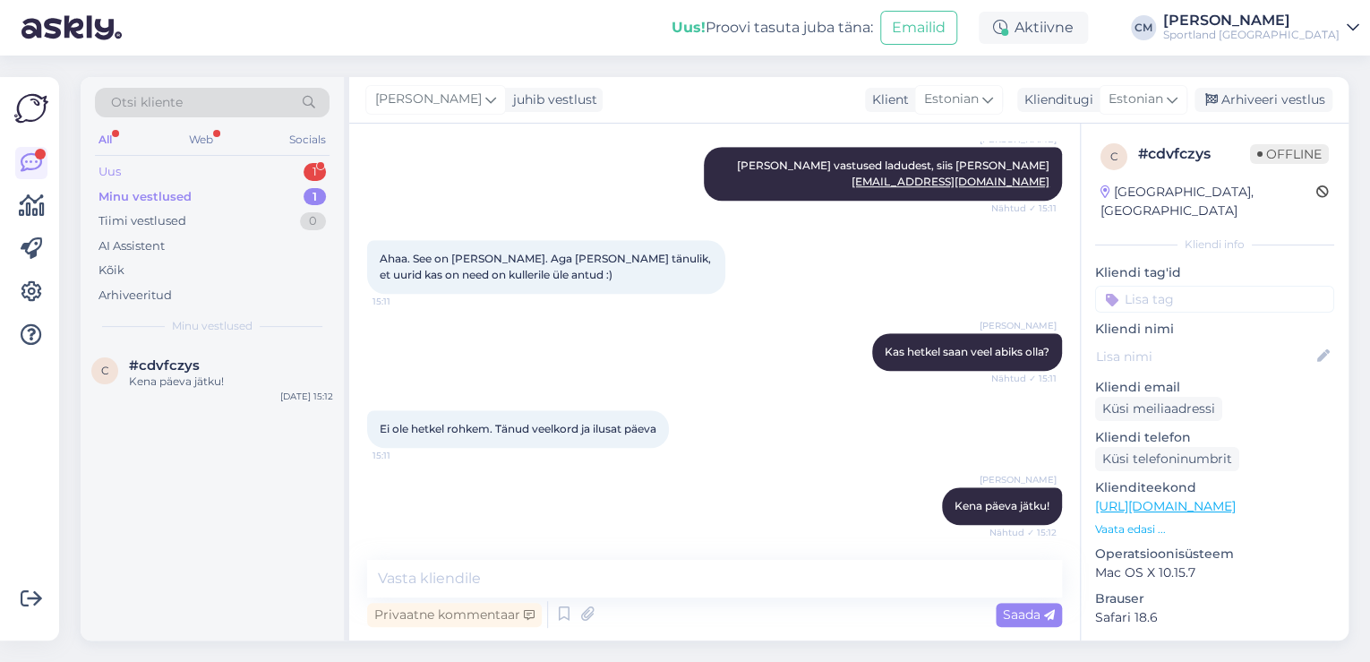
click at [309, 179] on div "Uus 1" at bounding box center [212, 171] width 235 height 25
click at [273, 354] on div "s #sxrn4blt 1 tere [DATE] 15:26" at bounding box center [212, 377] width 263 height 64
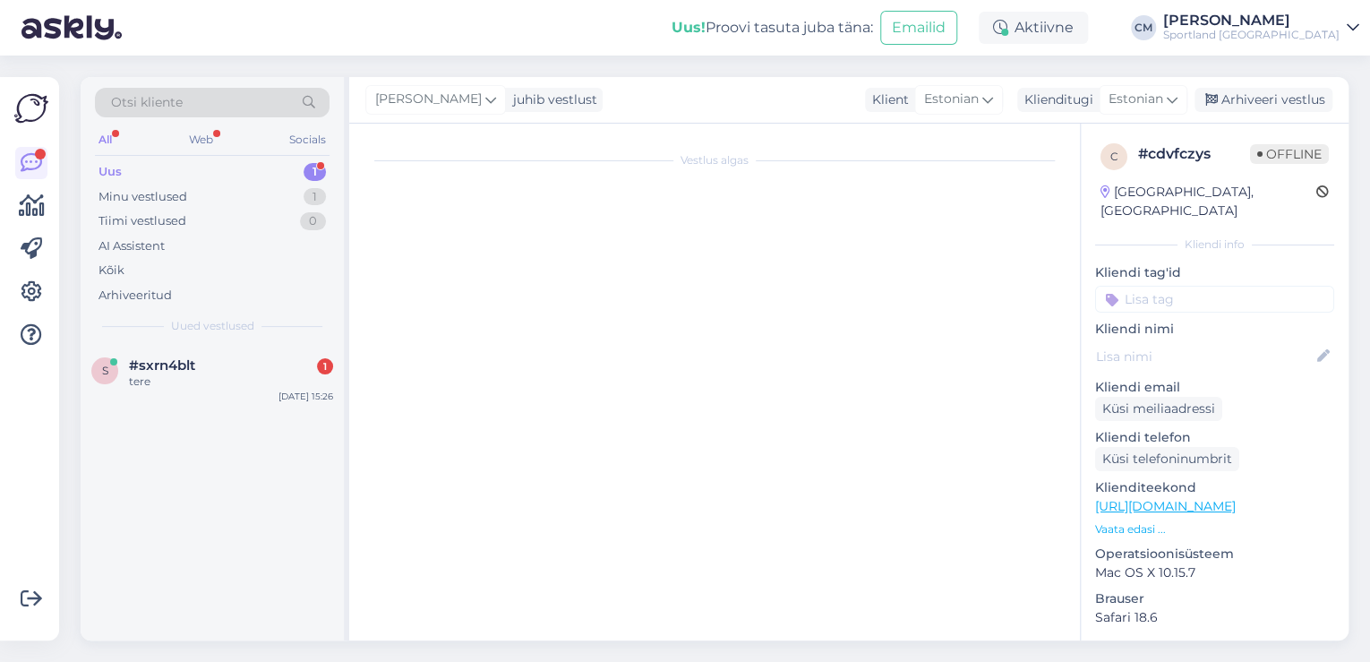
scroll to position [0, 0]
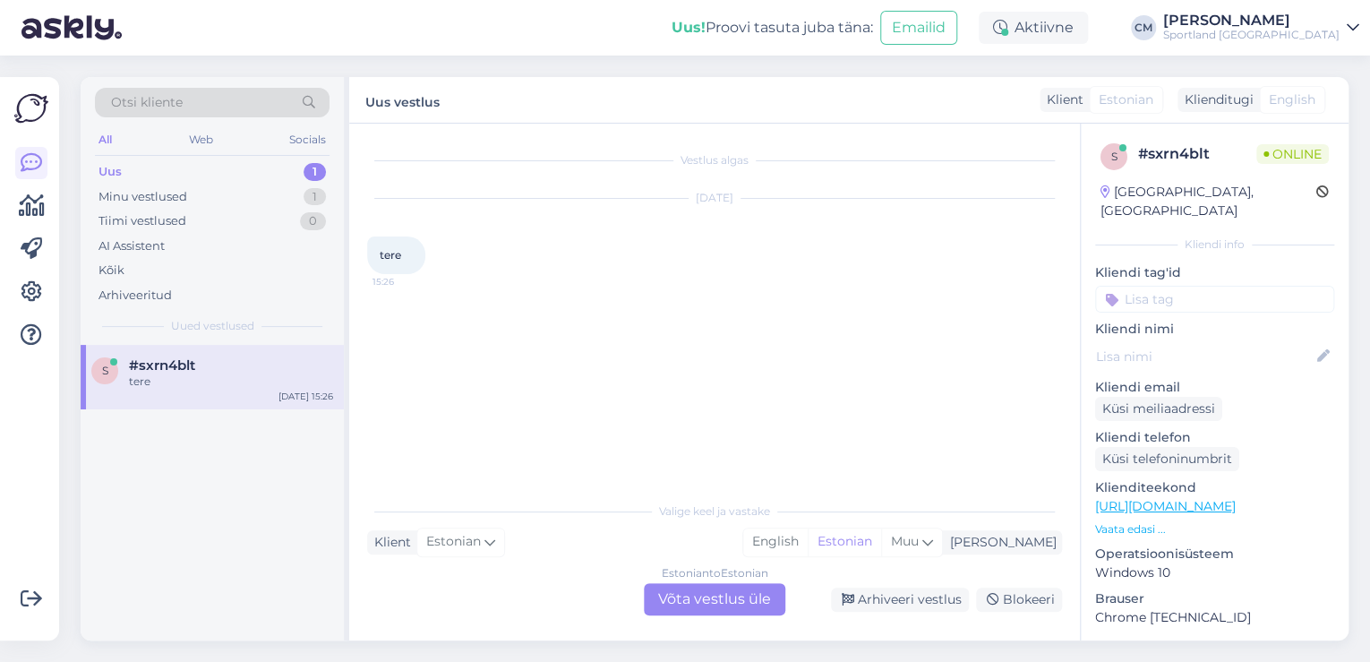
click at [739, 588] on div "Estonian to Estonian Võta vestlus üle" at bounding box center [715, 599] width 142 height 32
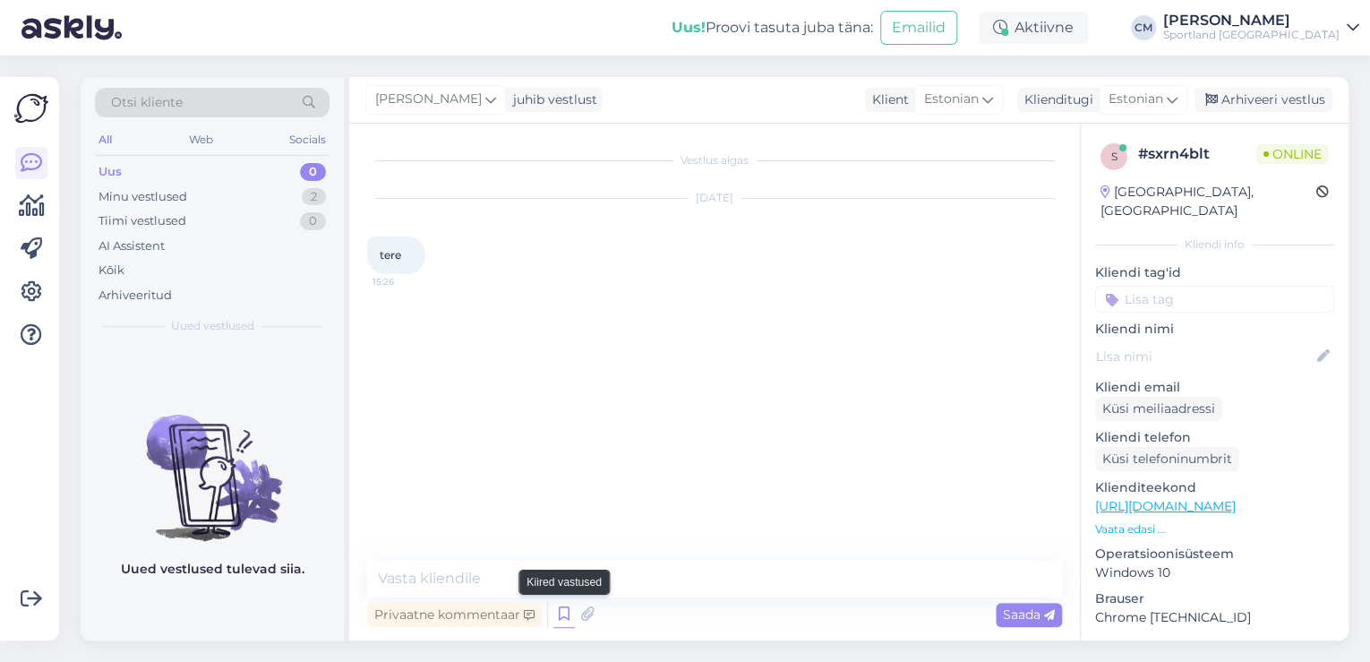
click at [560, 607] on icon at bounding box center [564, 614] width 21 height 27
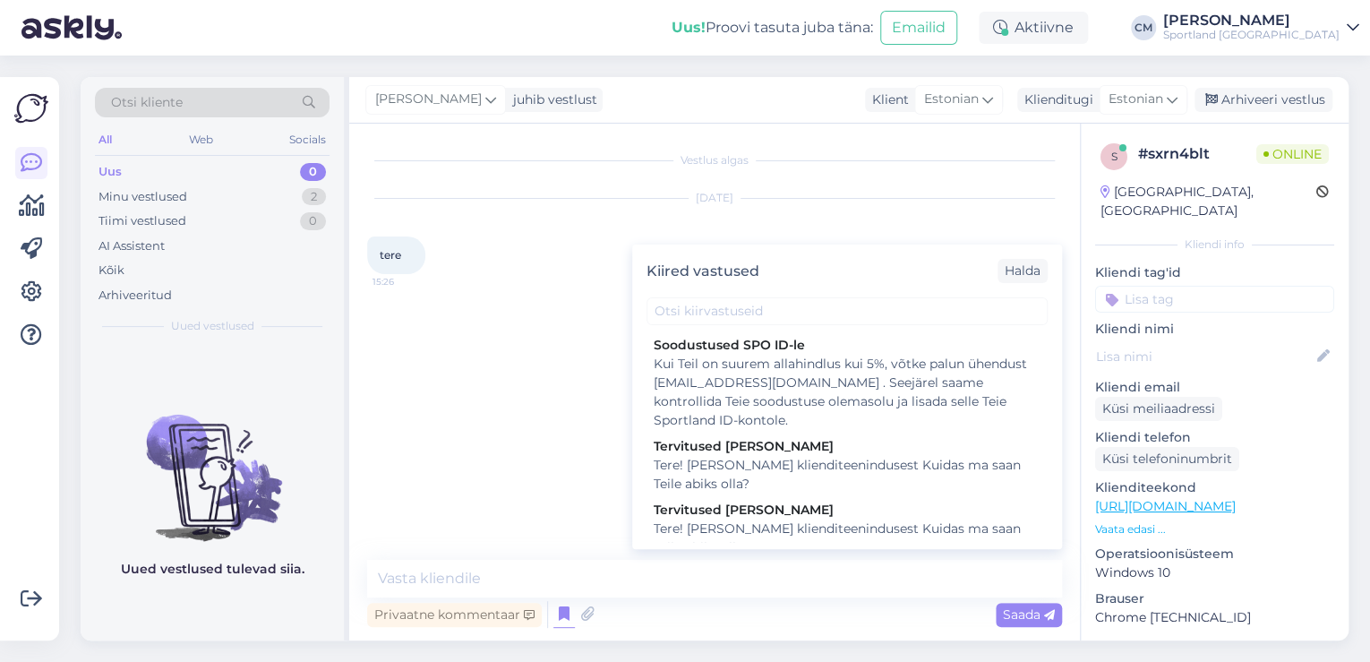
click at [817, 526] on div "Tere! [PERSON_NAME] klienditeenindusest Kuidas ma saan Teile abiks olla?" at bounding box center [847, 539] width 387 height 38
type textarea "Tere! [PERSON_NAME] klienditeenindusest Kuidas ma saan Teile abiks olla?"
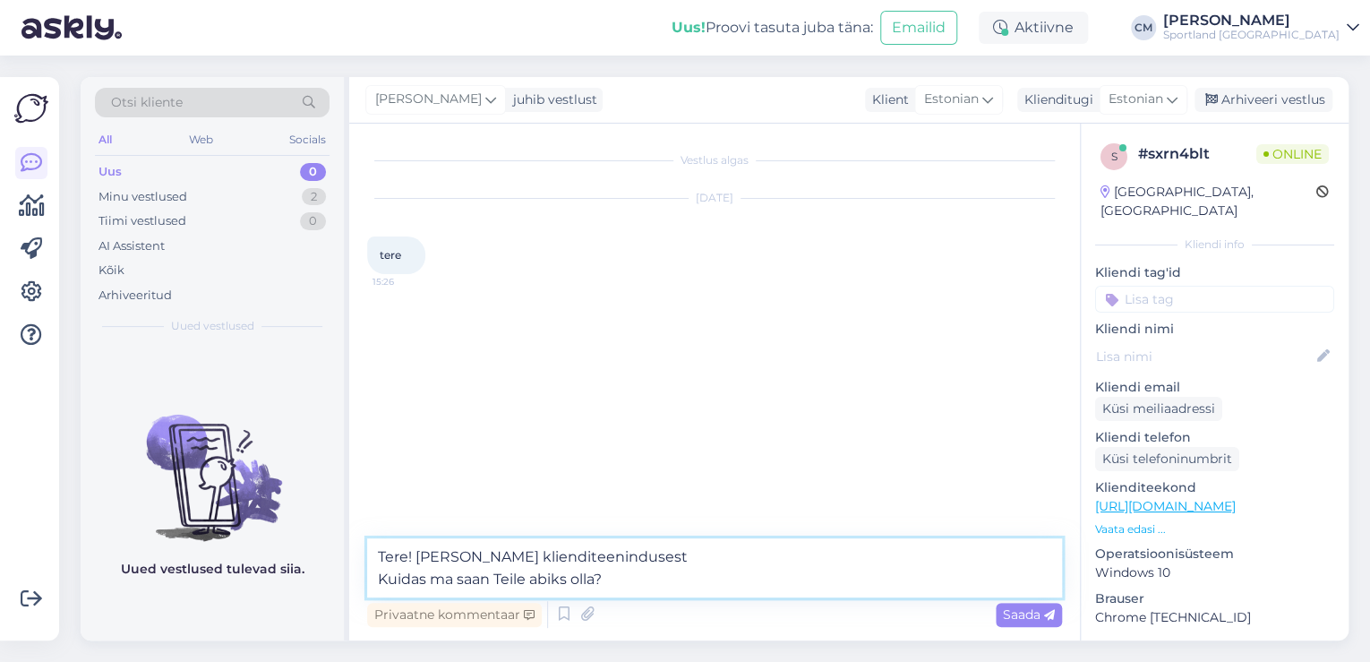
click at [797, 560] on textarea "Tere! [PERSON_NAME] klienditeenindusest Kuidas ma saan Teile abiks olla?" at bounding box center [714, 567] width 695 height 59
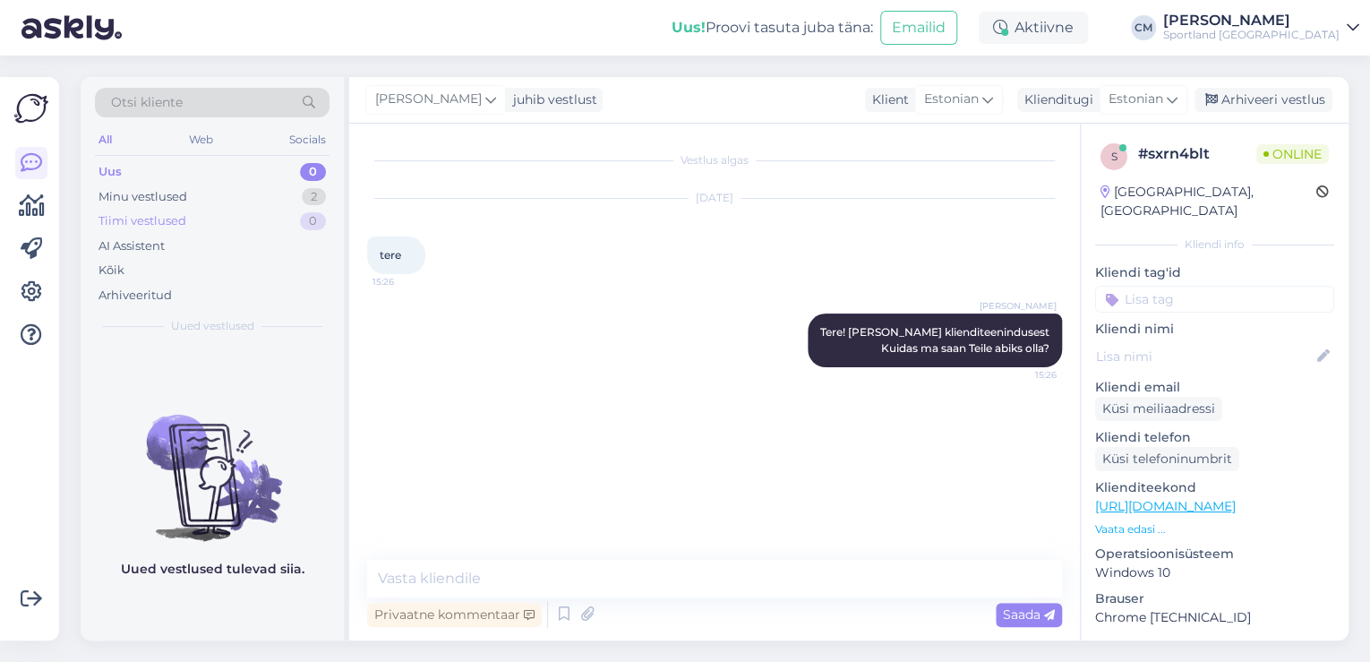
click at [322, 210] on div "Tiimi vestlused 0" at bounding box center [212, 221] width 235 height 25
click at [319, 198] on div "2" at bounding box center [314, 197] width 24 height 18
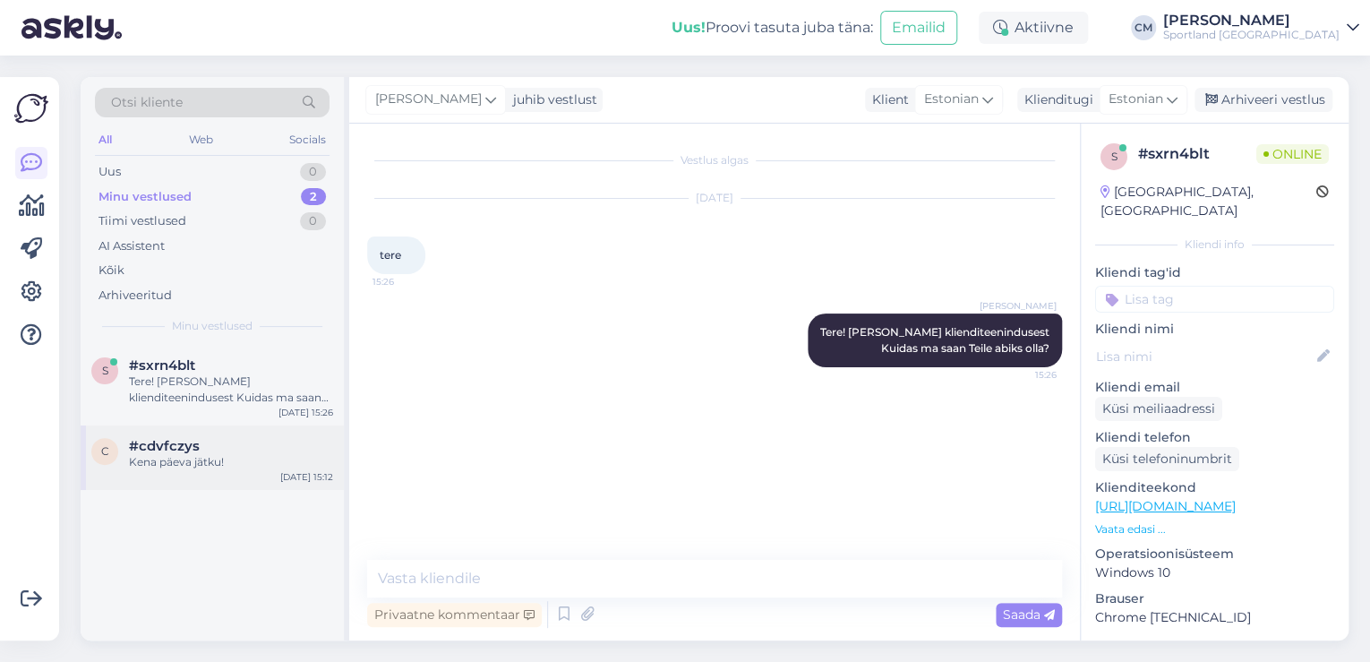
click at [247, 438] on div "#cdvfczys" at bounding box center [231, 446] width 204 height 16
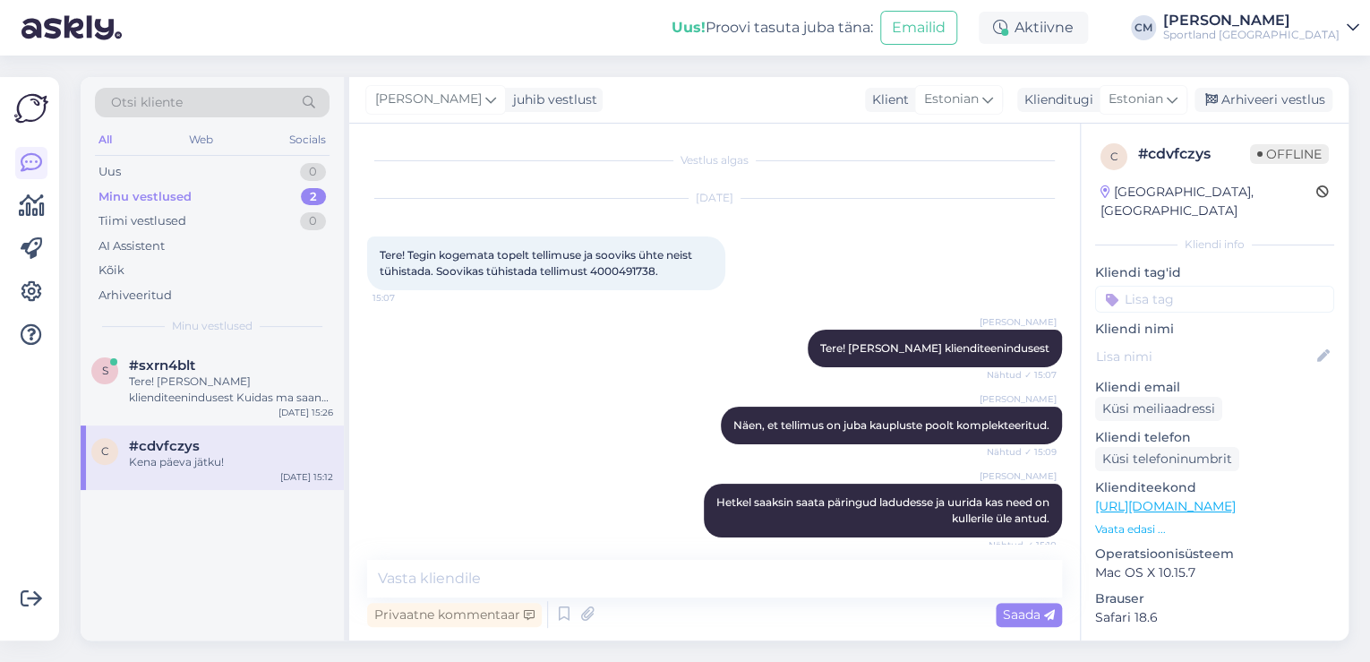
scroll to position [600, 0]
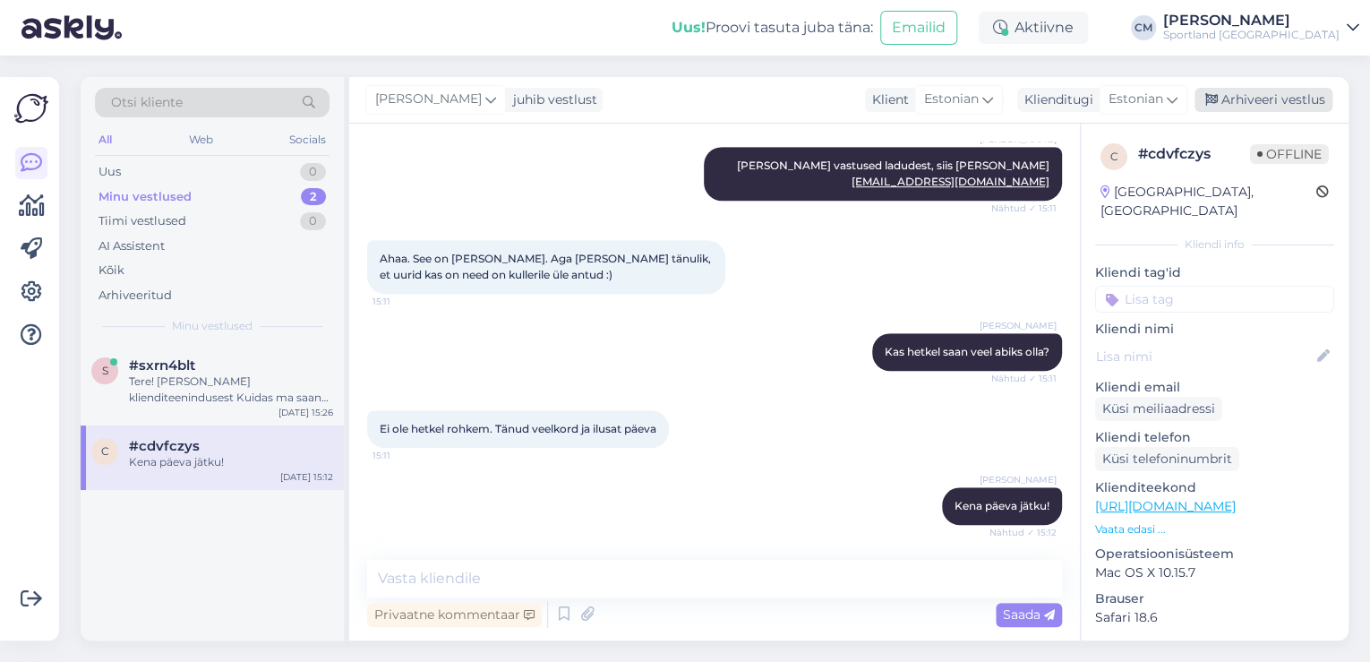
click at [1238, 103] on div "Arhiveeri vestlus" at bounding box center [1264, 100] width 138 height 24
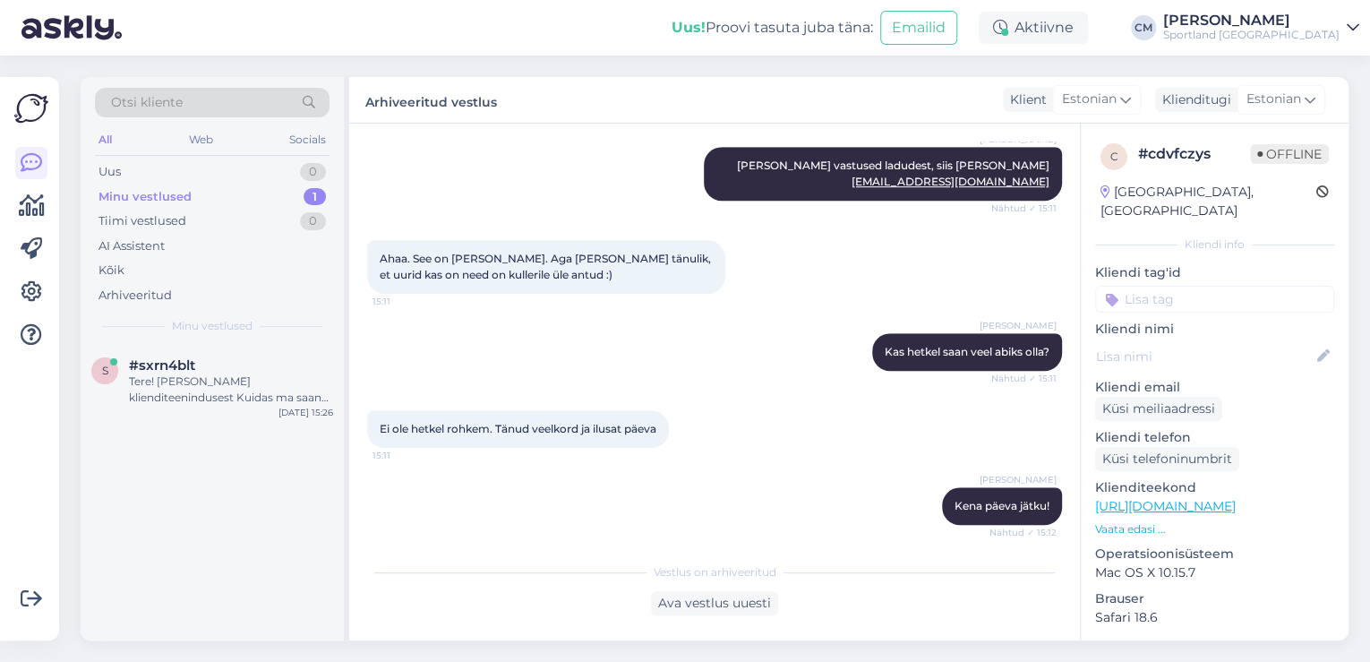
click at [1208, 286] on input at bounding box center [1214, 299] width 239 height 27
type input "tühis"
click at [1202, 341] on span "Tellimuse tühistamine" at bounding box center [1215, 346] width 118 height 11
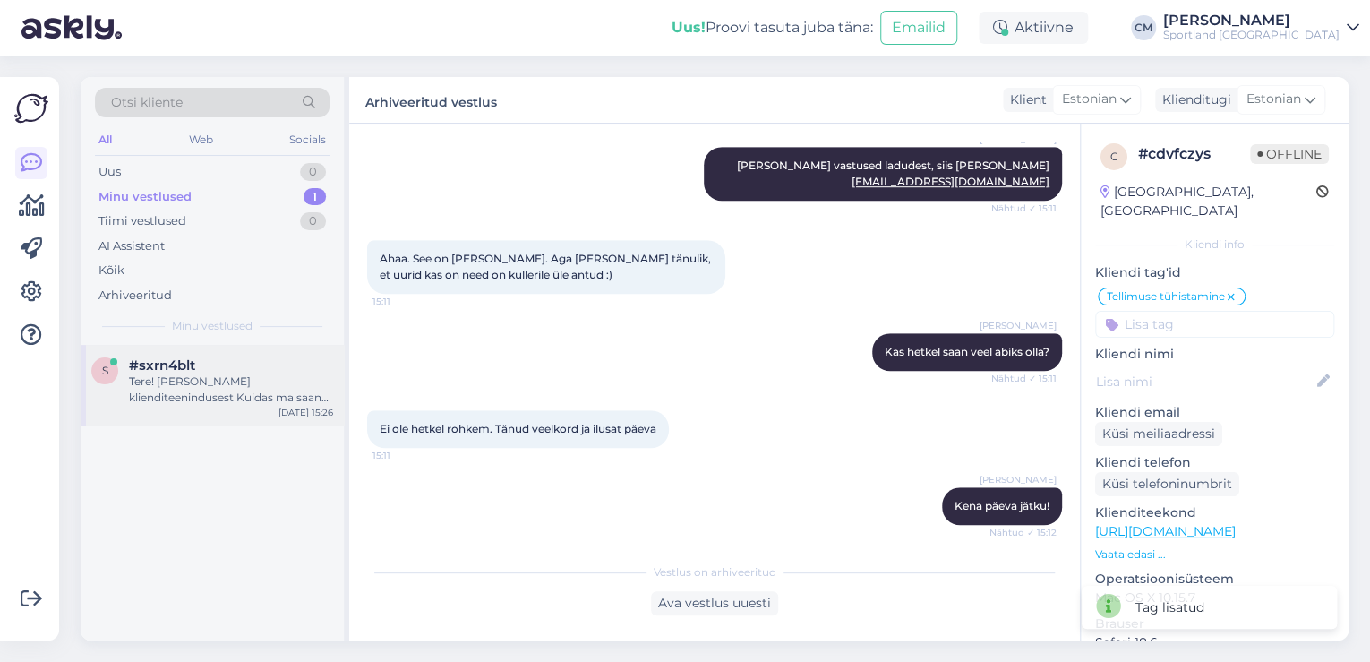
click at [245, 357] on div "#sxrn4blt" at bounding box center [231, 365] width 204 height 16
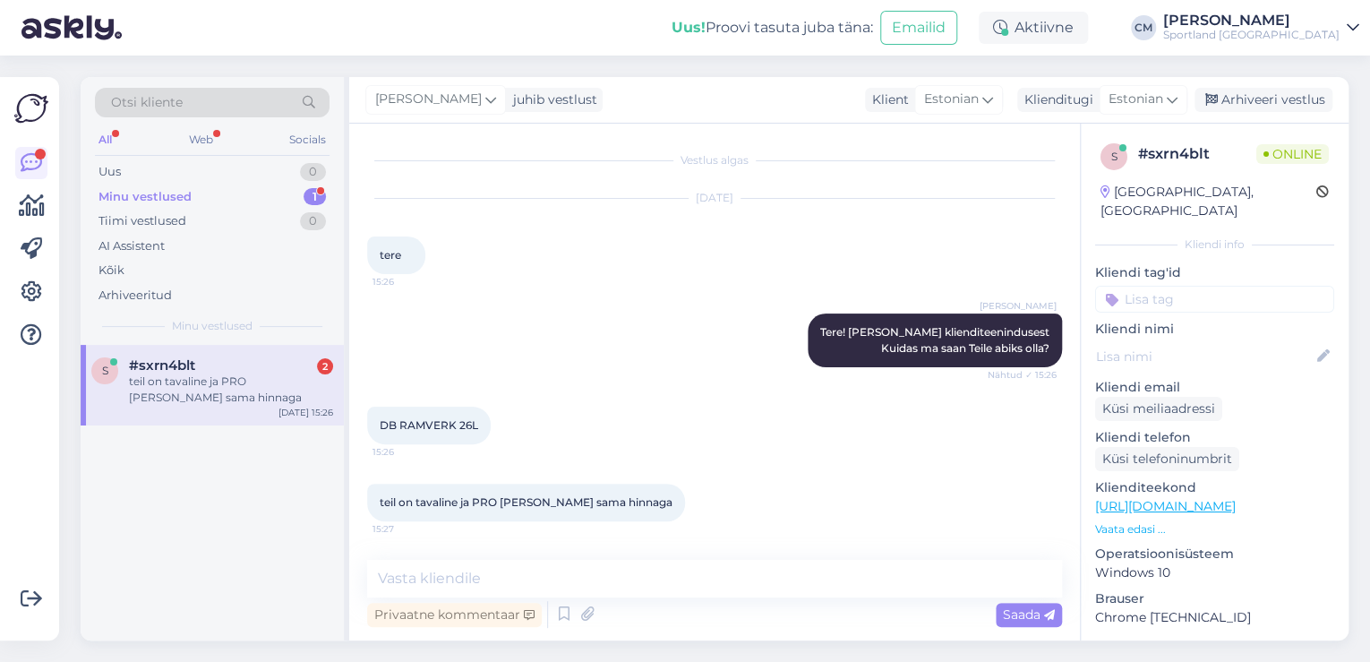
scroll to position [73, 0]
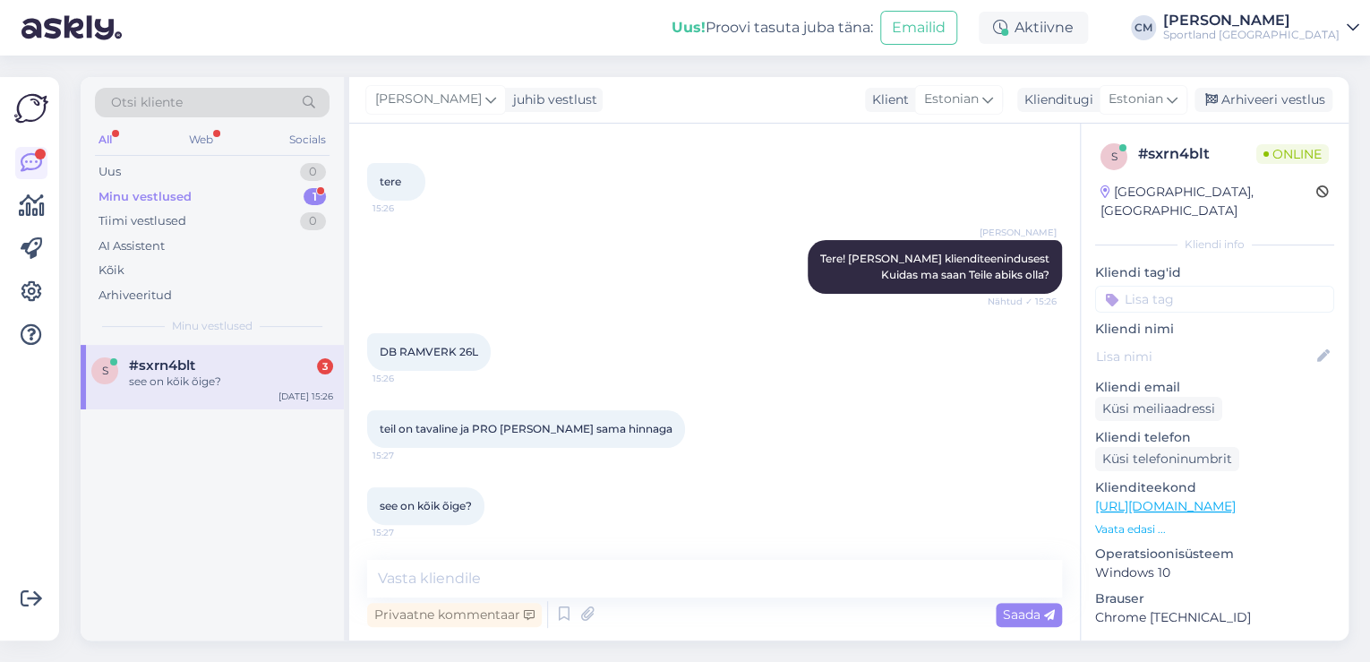
click at [1236, 498] on link "[URL][DOMAIN_NAME]" at bounding box center [1165, 506] width 141 height 16
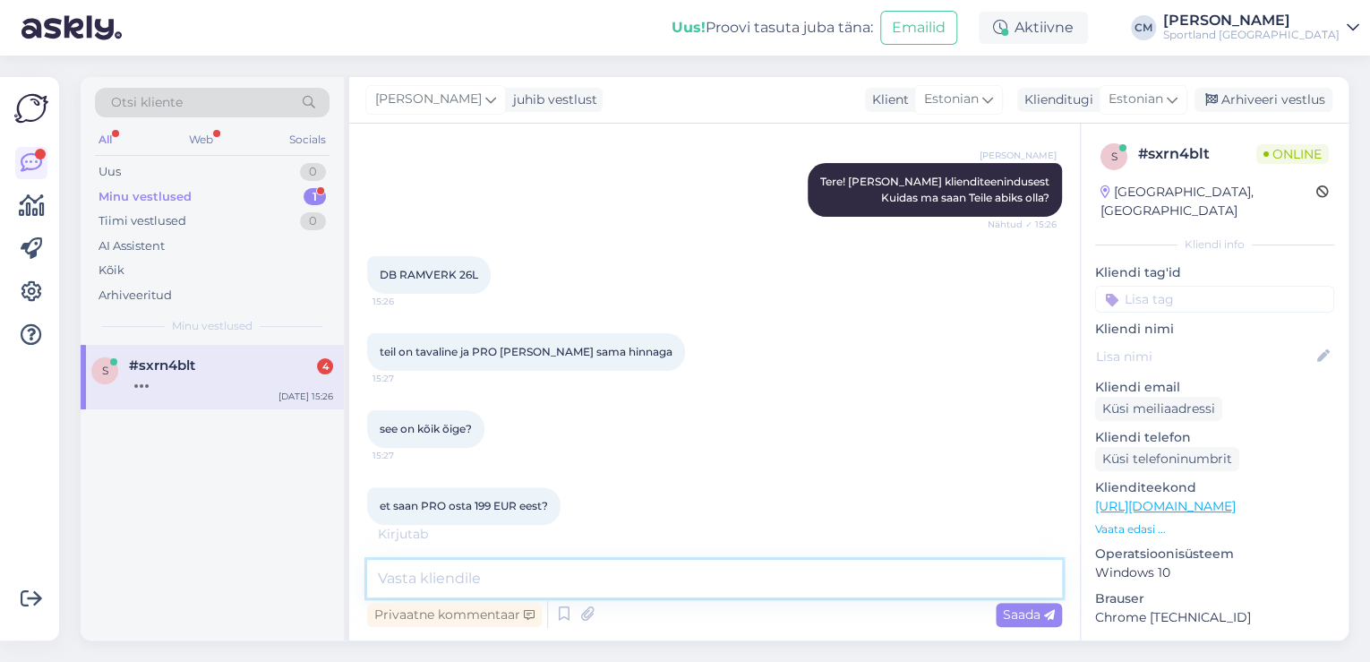
click at [588, 576] on textarea at bounding box center [714, 579] width 695 height 38
type textarea "M"
click at [1149, 521] on p "Vaata edasi ..." at bounding box center [1214, 529] width 239 height 16
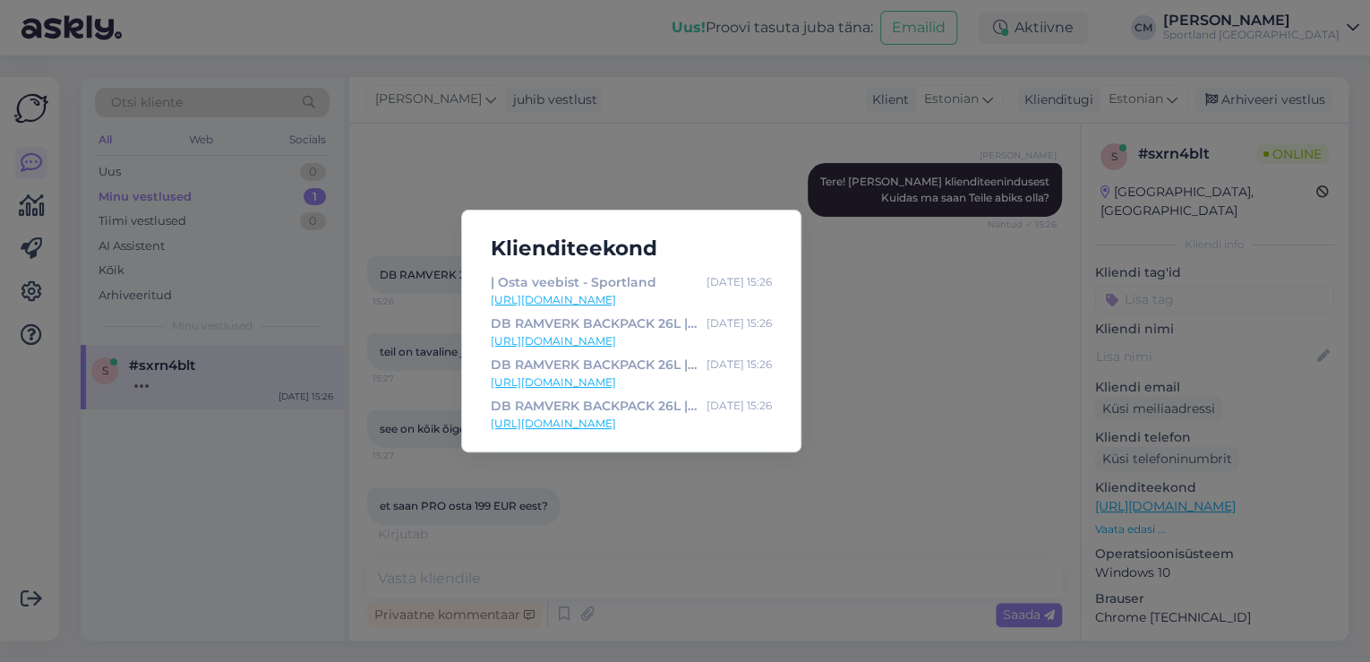
click at [684, 305] on link "[URL][DOMAIN_NAME]" at bounding box center [631, 300] width 281 height 16
click at [670, 382] on link "[URL][DOMAIN_NAME]" at bounding box center [631, 382] width 281 height 16
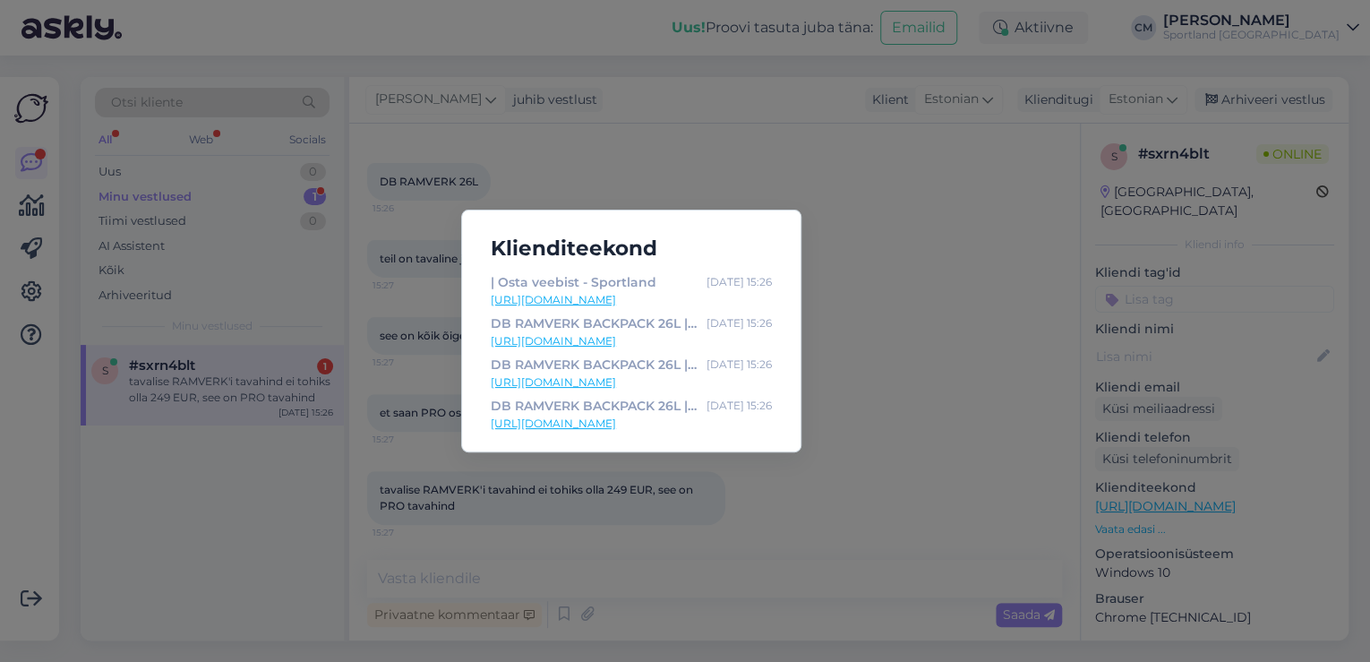
click at [683, 531] on div "Klienditeekond | Osta veebist - Sportland [DATE] 15:26 [URL][DOMAIN_NAME] DB RA…" at bounding box center [685, 331] width 1370 height 662
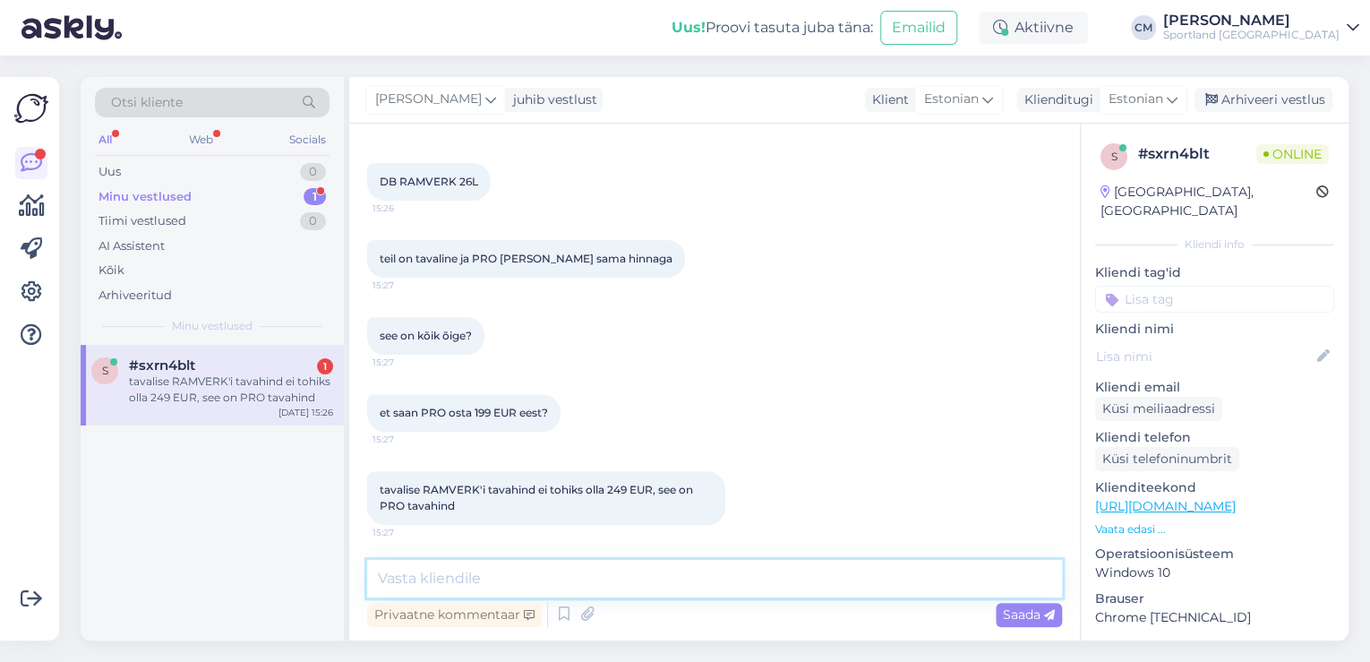
click at [566, 577] on textarea at bounding box center [714, 579] width 695 height 38
drag, startPoint x: 624, startPoint y: 573, endPoint x: 384, endPoint y: 590, distance: 240.7
click at [384, 590] on textarea "Hetkel on PRO koti hind 199.20" at bounding box center [714, 579] width 695 height 38
type textarea "H"
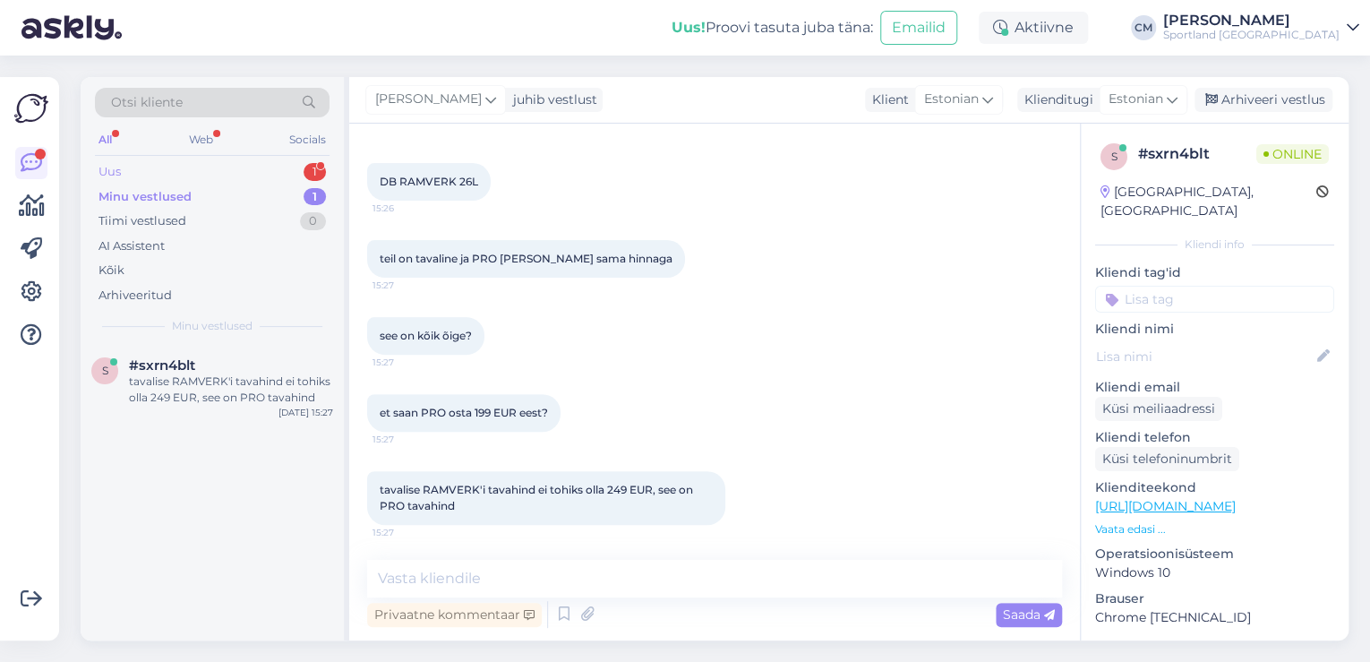
click at [274, 165] on div "Uus 1" at bounding box center [212, 171] width 235 height 25
click at [281, 362] on div "#uyshug1j" at bounding box center [231, 365] width 204 height 16
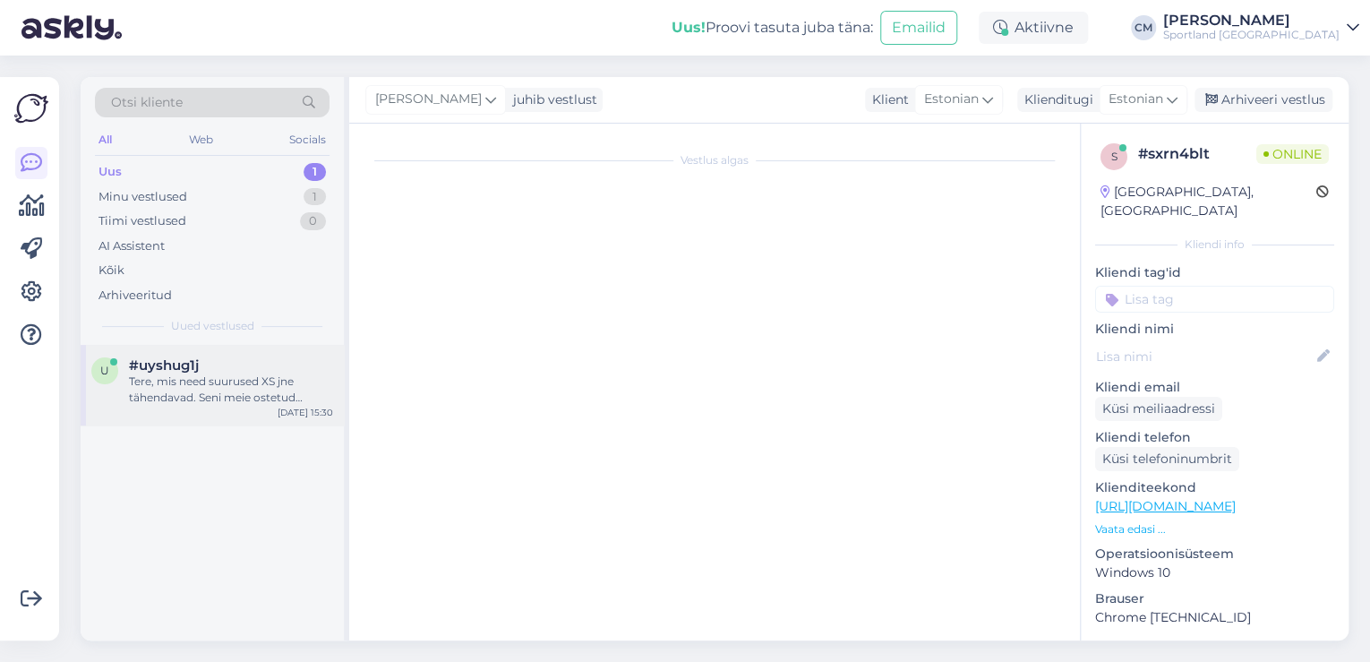
scroll to position [0, 0]
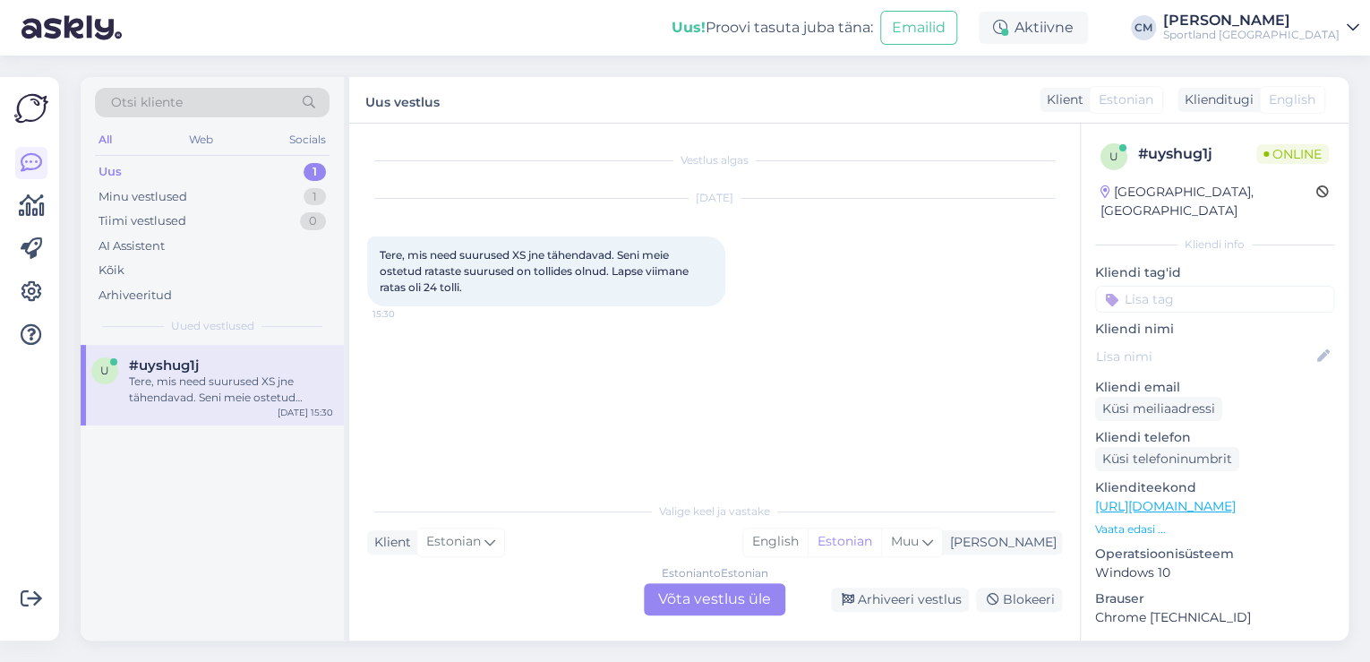
click at [686, 598] on div "Estonian to Estonian Võta vestlus üle" at bounding box center [715, 599] width 142 height 32
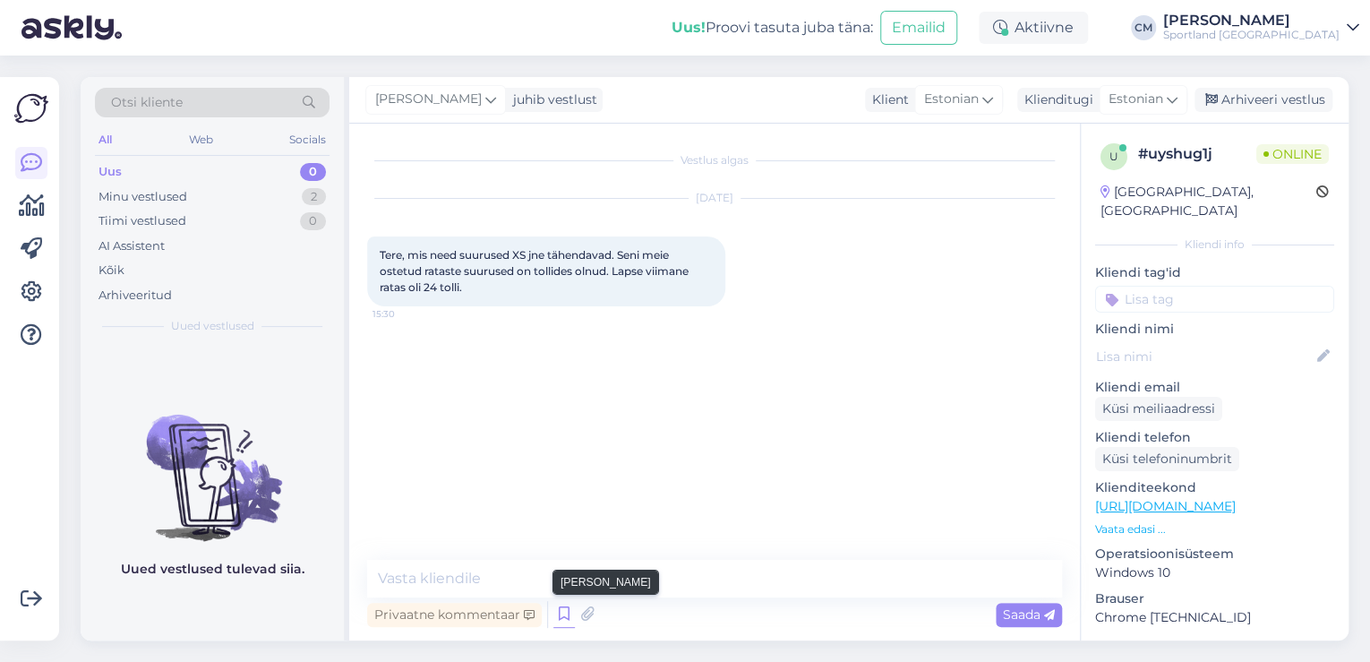
click at [570, 603] on icon at bounding box center [564, 614] width 21 height 27
click at [799, 543] on div at bounding box center [847, 441] width 430 height 215
click at [791, 520] on div at bounding box center [847, 441] width 430 height 215
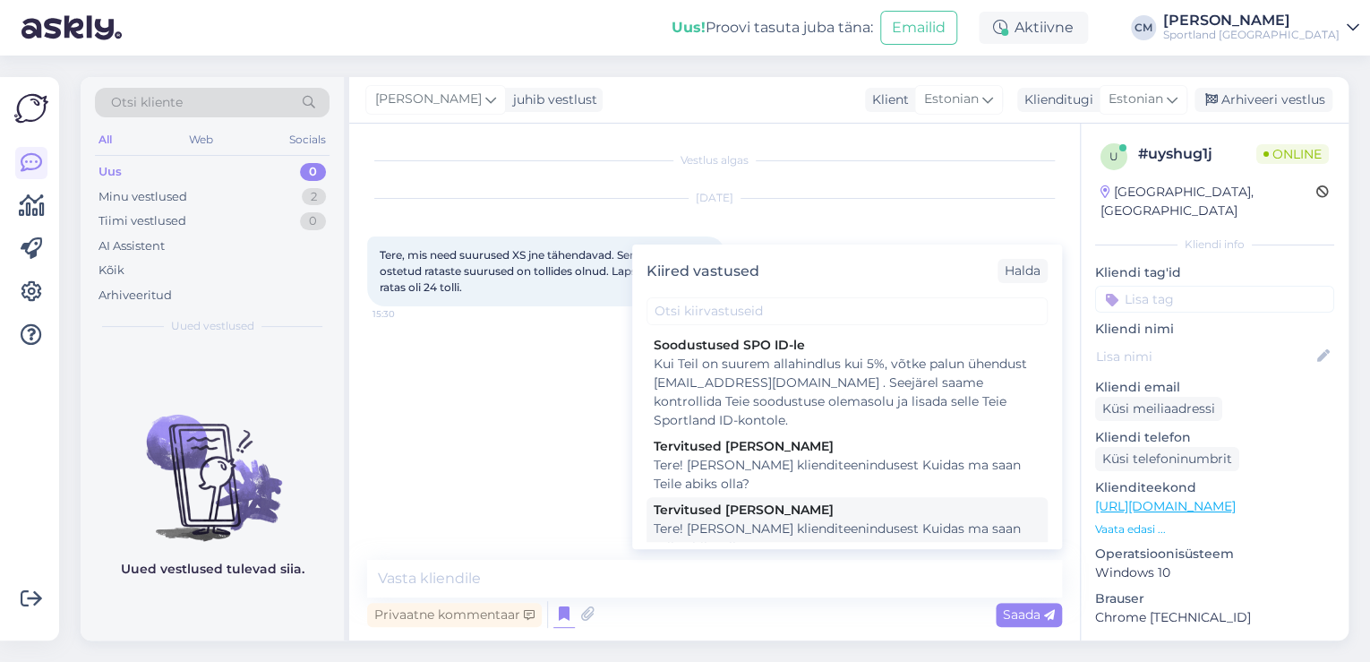
click at [685, 520] on div "Tere! [PERSON_NAME] klienditeenindusest Kuidas ma saan Teile abiks olla?" at bounding box center [847, 539] width 387 height 38
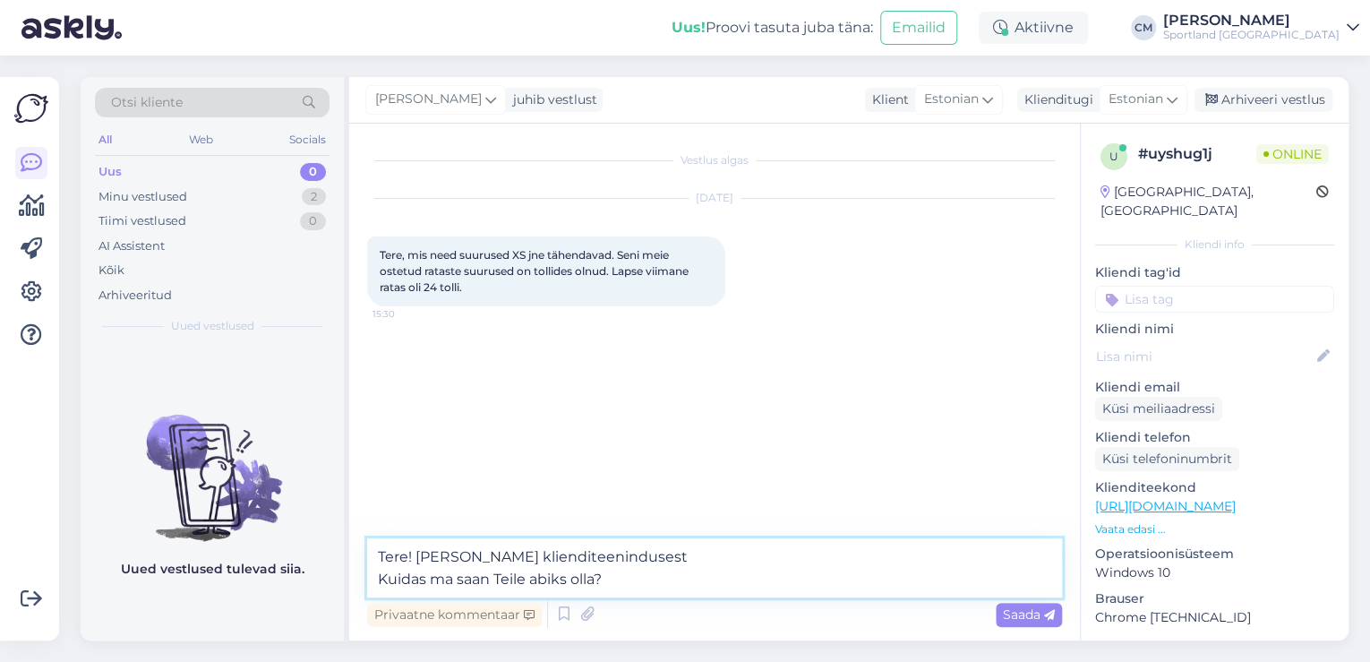
drag, startPoint x: 659, startPoint y: 588, endPoint x: 301, endPoint y: 580, distance: 358.4
click at [301, 580] on div "Otsi kliente All Web Socials Uus 0 Minu vestlused 2 Tiimi vestlused 0 AI Assist…" at bounding box center [715, 358] width 1268 height 563
type textarea "Tere! [PERSON_NAME] klienditeenindusest"
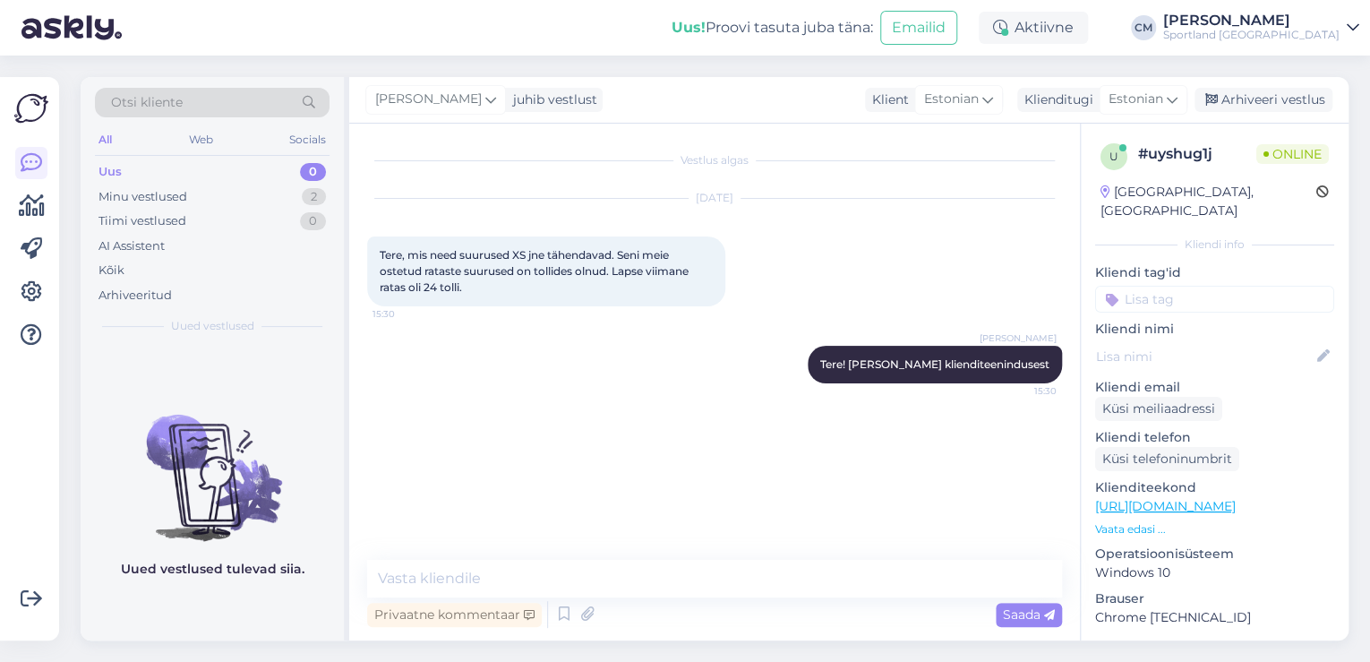
click at [1215, 498] on link "[URL][DOMAIN_NAME]" at bounding box center [1165, 506] width 141 height 16
click at [267, 196] on div "Minu vestlused 2" at bounding box center [212, 197] width 235 height 25
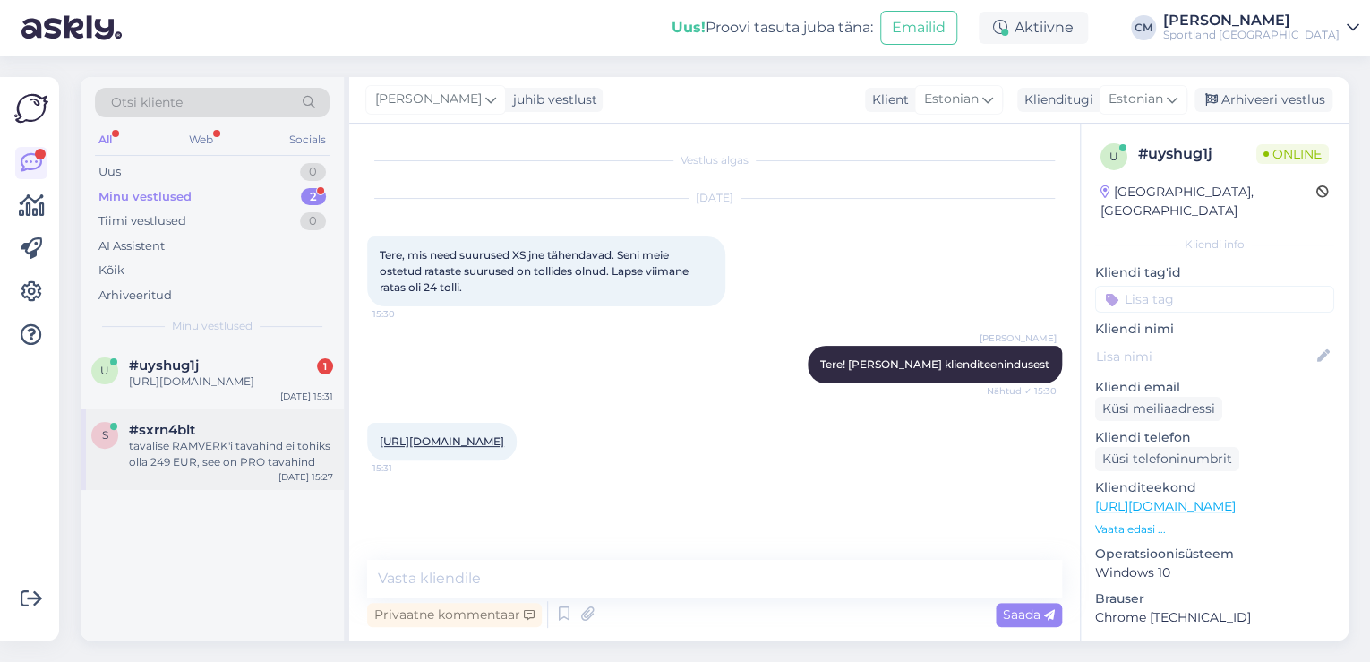
click at [267, 430] on div "#sxrn4blt" at bounding box center [231, 430] width 204 height 16
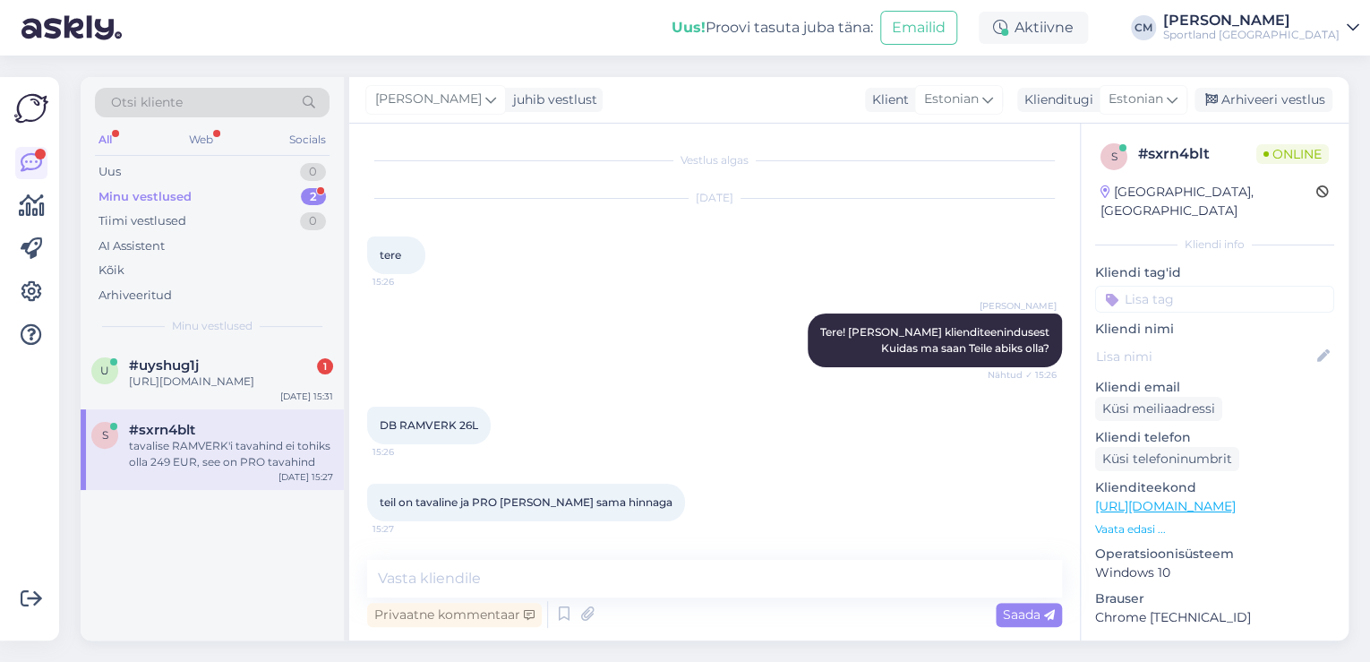
scroll to position [244, 0]
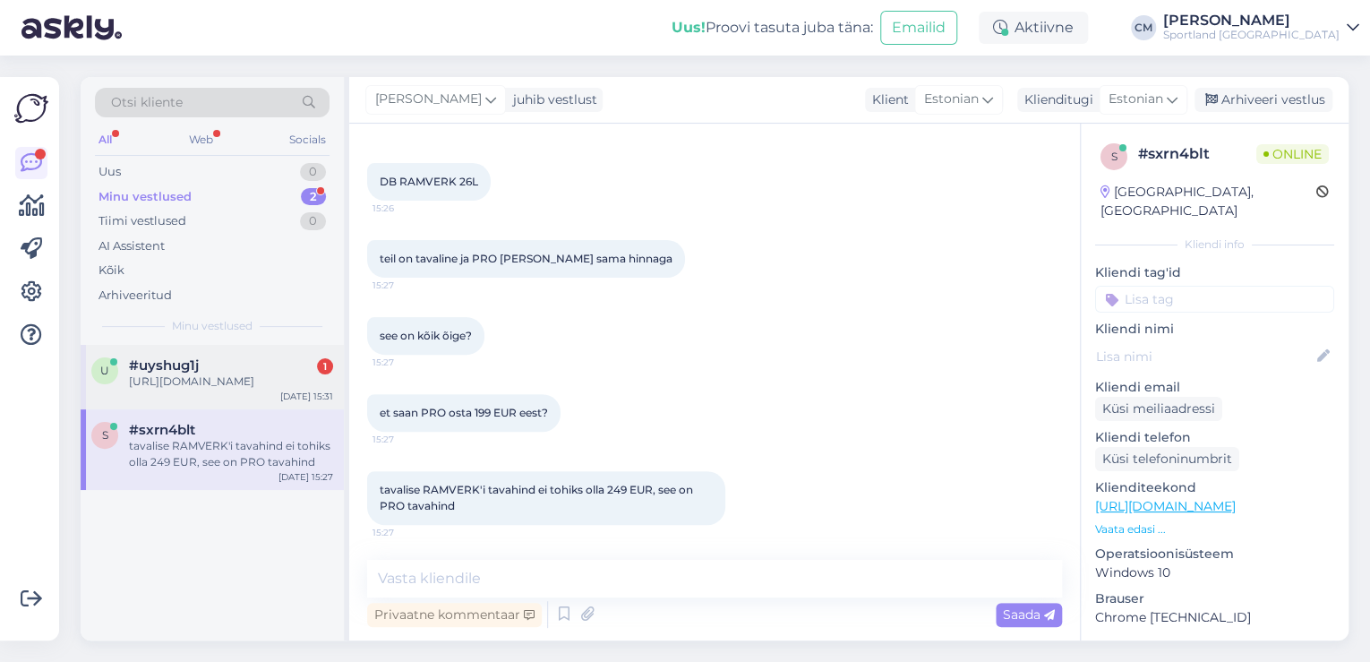
click at [279, 348] on div "u #uyshug1j 1 [URL][DOMAIN_NAME] [DATE] 15:31" at bounding box center [212, 377] width 263 height 64
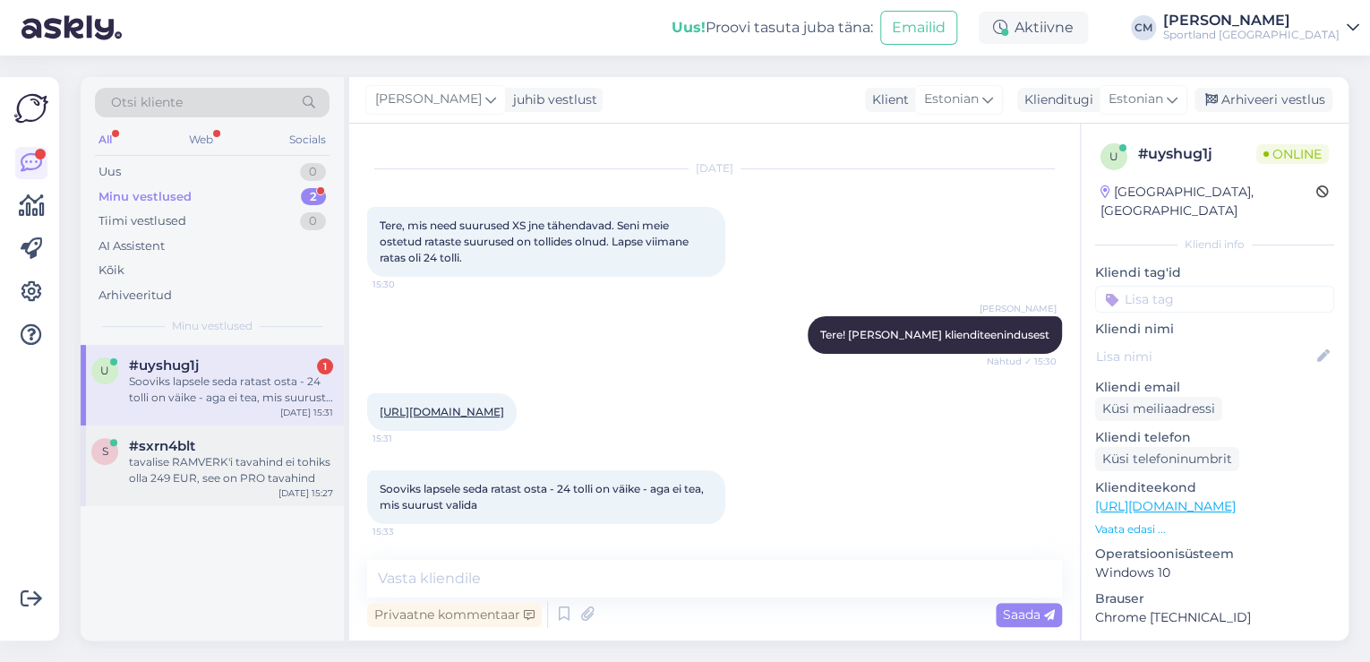
click at [148, 436] on div "s #sxrn4blt tavalise RAMVERK'i tavahind ei tohiks olla 249 EUR, see on PRO tava…" at bounding box center [212, 465] width 263 height 81
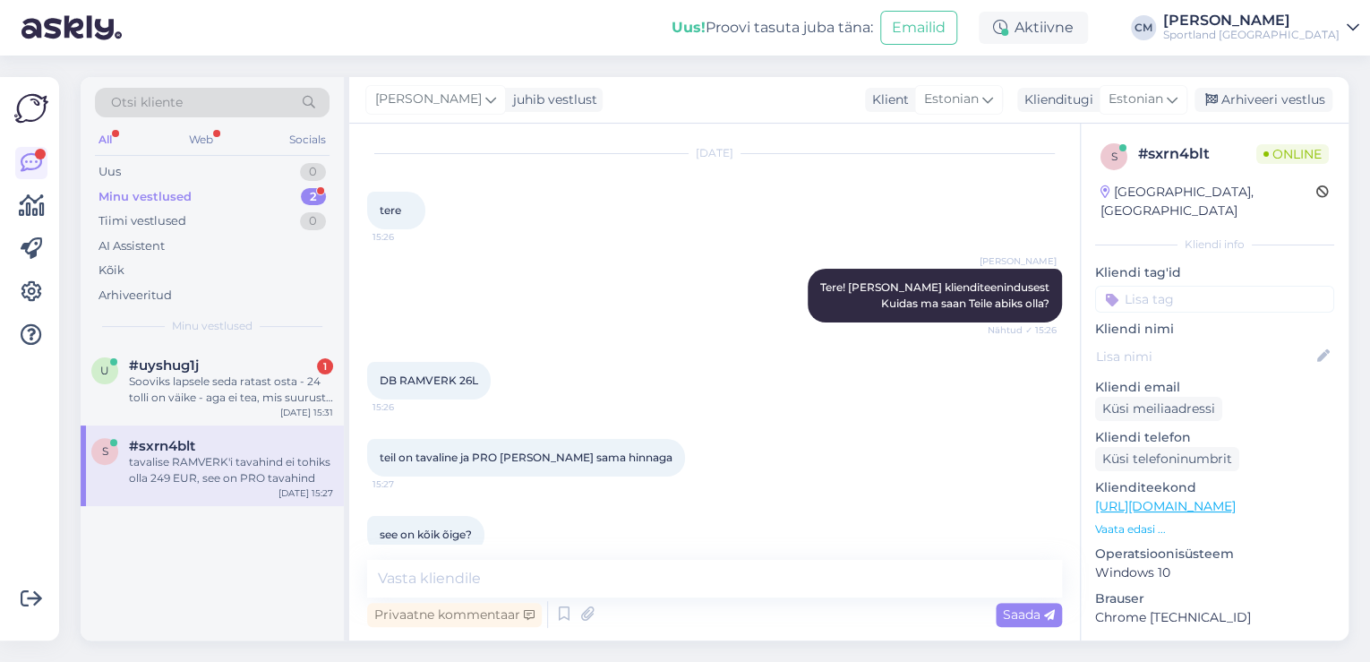
scroll to position [244, 0]
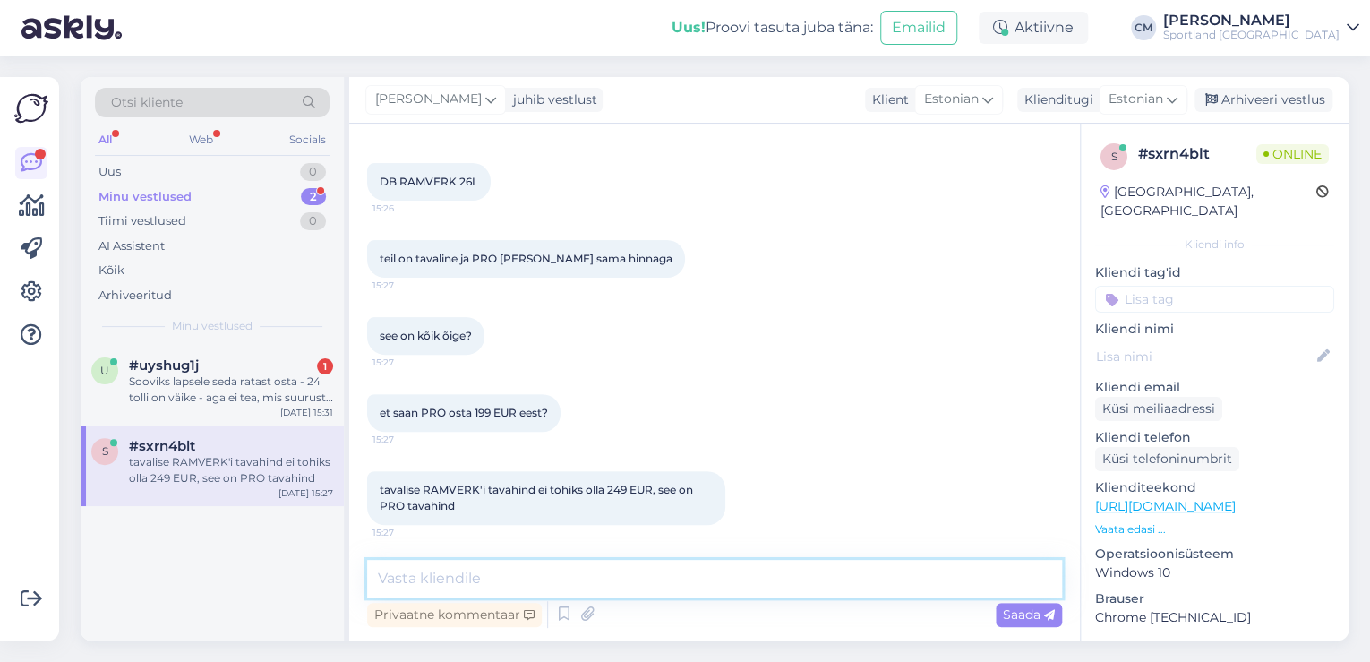
click at [508, 580] on textarea at bounding box center [714, 579] width 695 height 38
type textarea "Hetkel näen, et PRO mudeli hind on 199.20 EUR,"
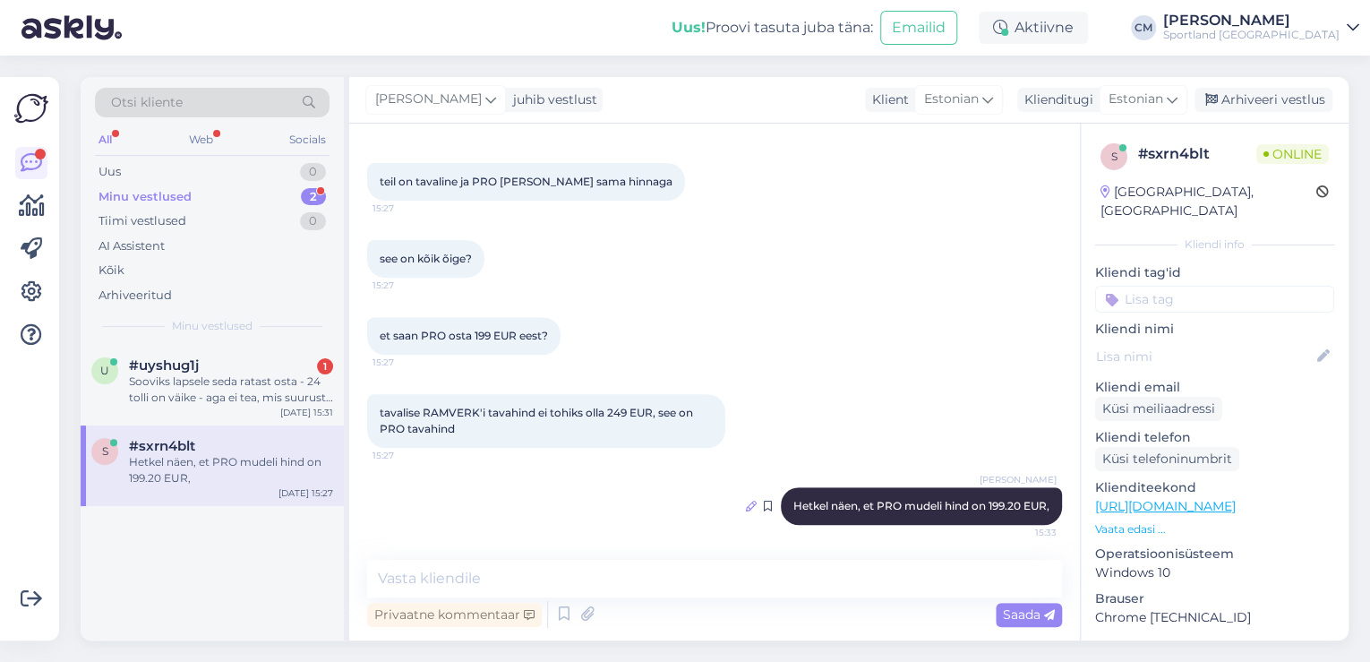
click at [746, 501] on icon at bounding box center [751, 506] width 11 height 11
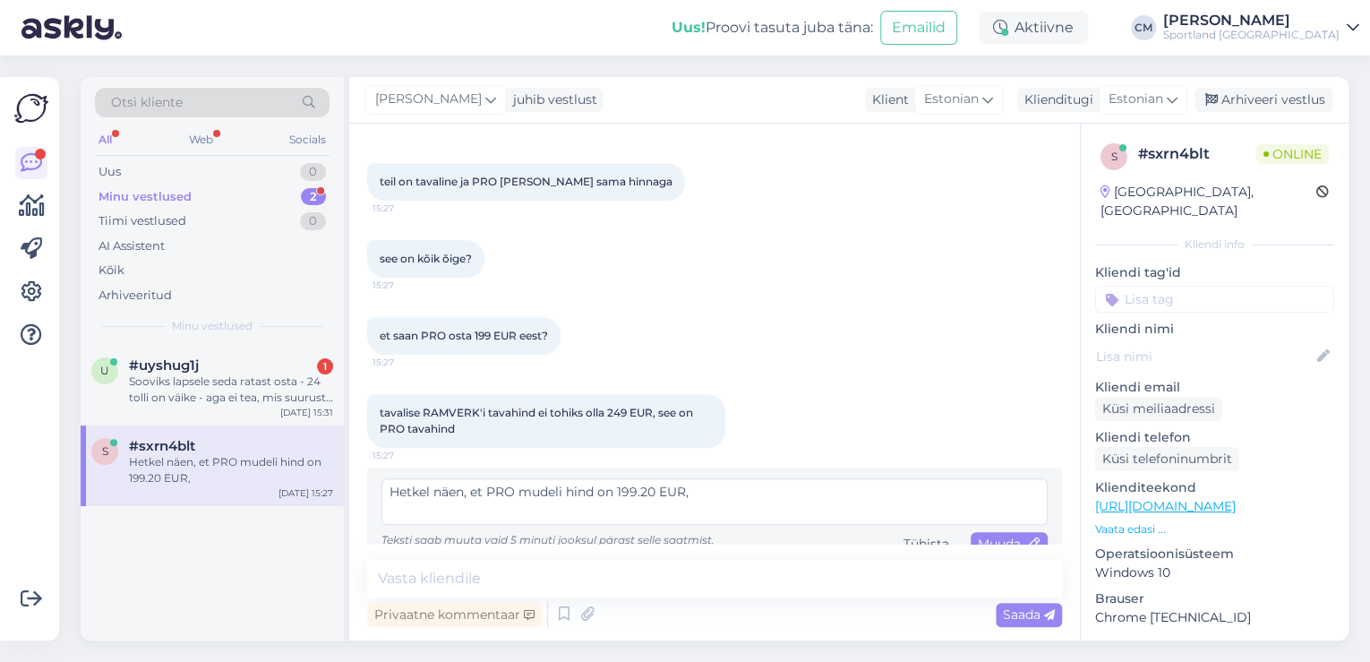
click at [742, 511] on textarea "Hetkel näen, et PRO mudeli hind on 199.20 EUR," at bounding box center [715, 501] width 666 height 47
type textarea "Hetkel näen, et PRO mudeli hind on 199.20 EUR."
click at [1010, 532] on div "Muuda" at bounding box center [1009, 544] width 77 height 24
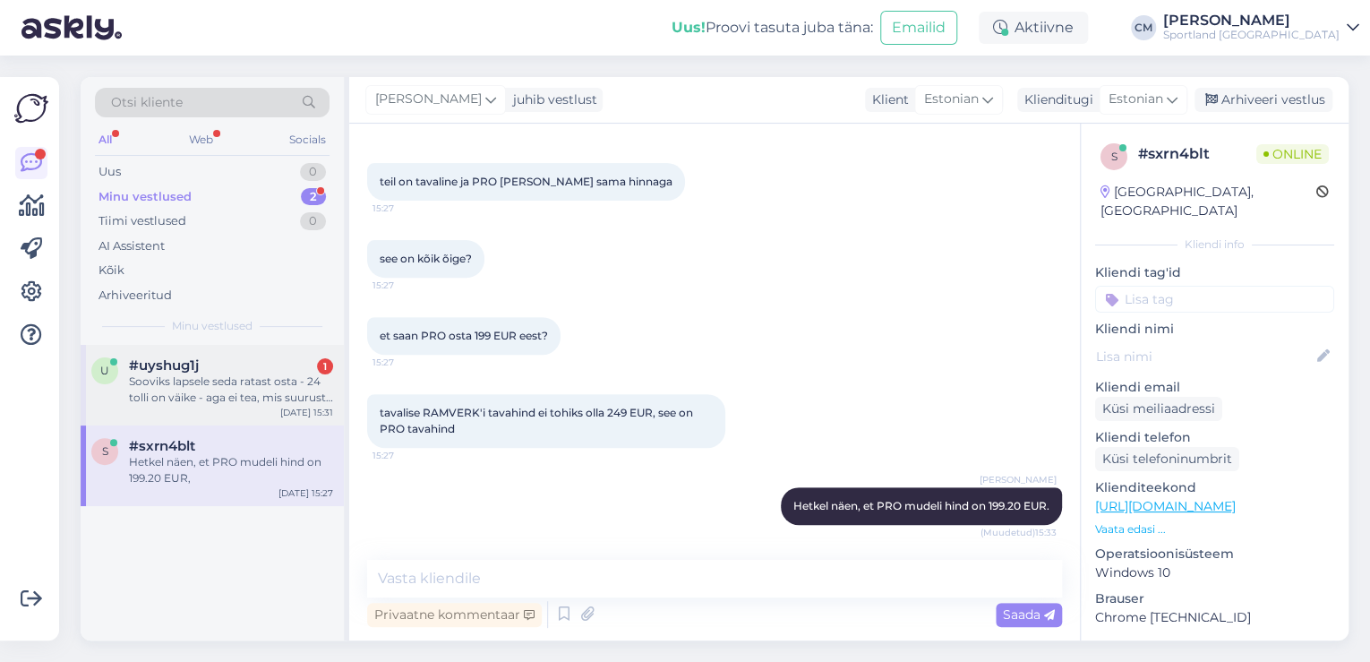
click at [259, 407] on div "u #uyshug1j 1 Sooviks lapsele seda ratast osta - 24 tolli on väike - aga ei tea…" at bounding box center [212, 385] width 263 height 81
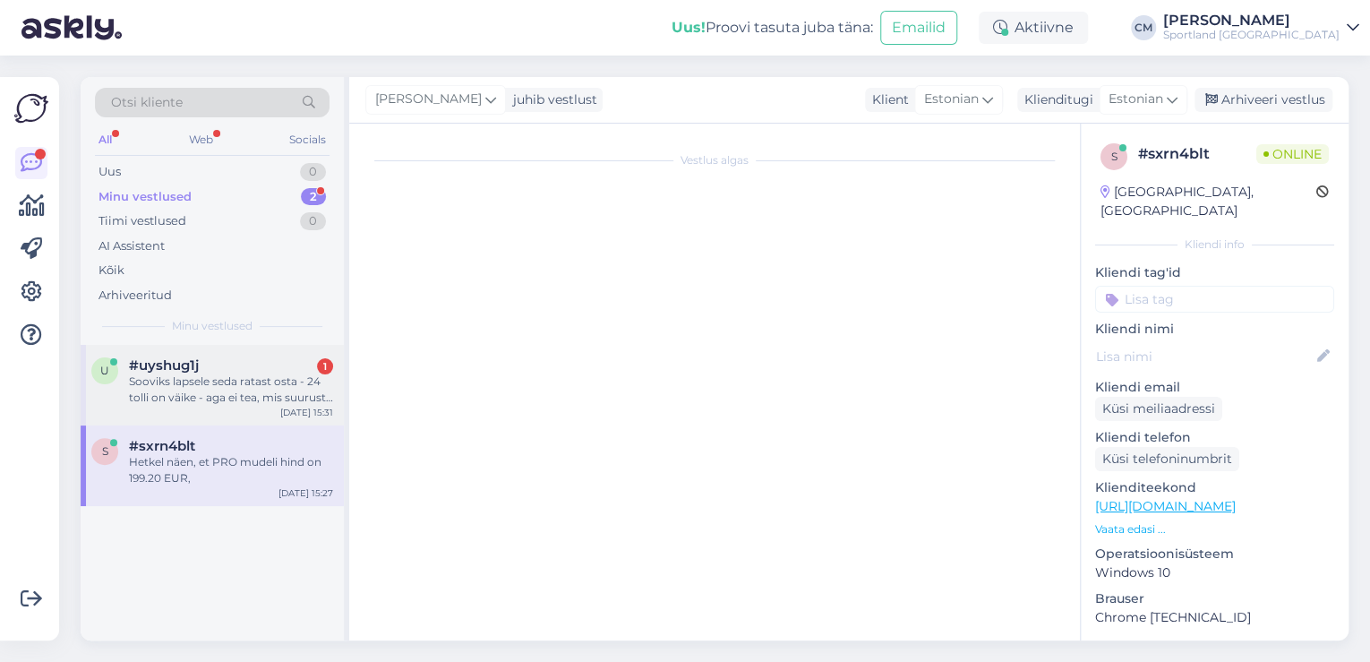
scroll to position [45, 0]
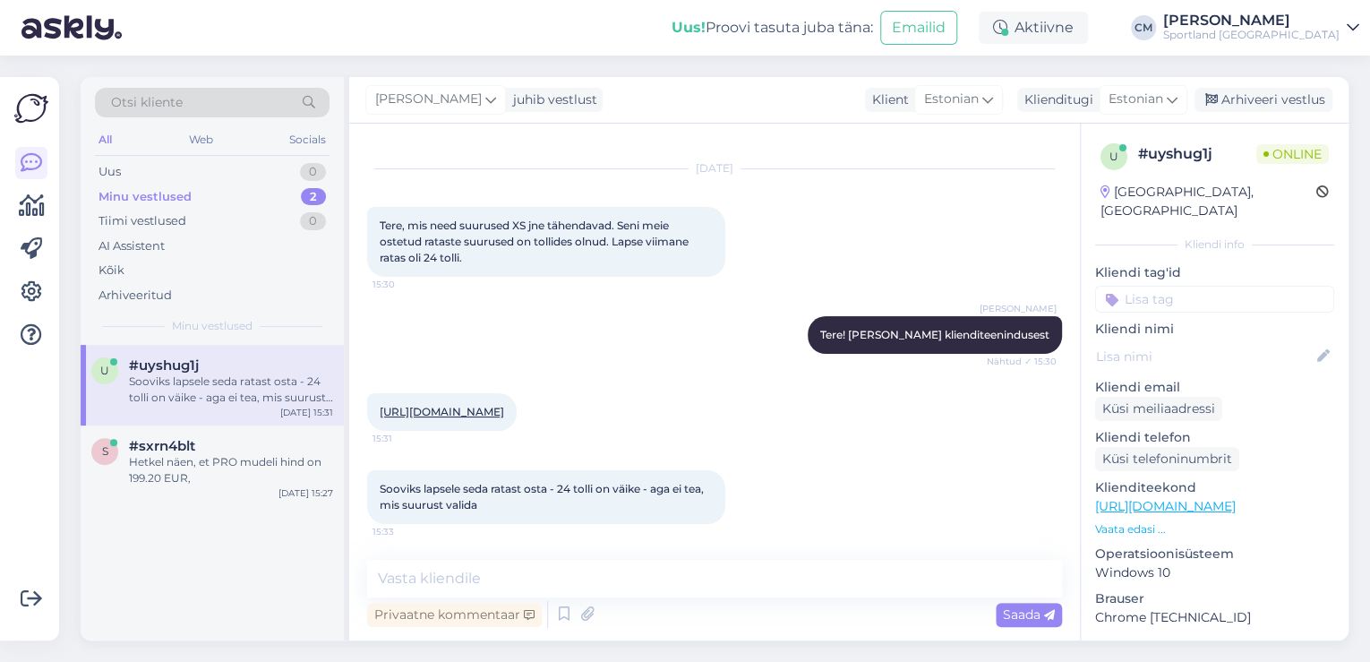
click at [506, 393] on div "[URL][DOMAIN_NAME] 15:31" at bounding box center [442, 412] width 150 height 38
click at [503, 405] on link "[URL][DOMAIN_NAME]" at bounding box center [442, 411] width 125 height 13
click at [591, 566] on textarea at bounding box center [714, 579] width 695 height 38
type textarea "ü"
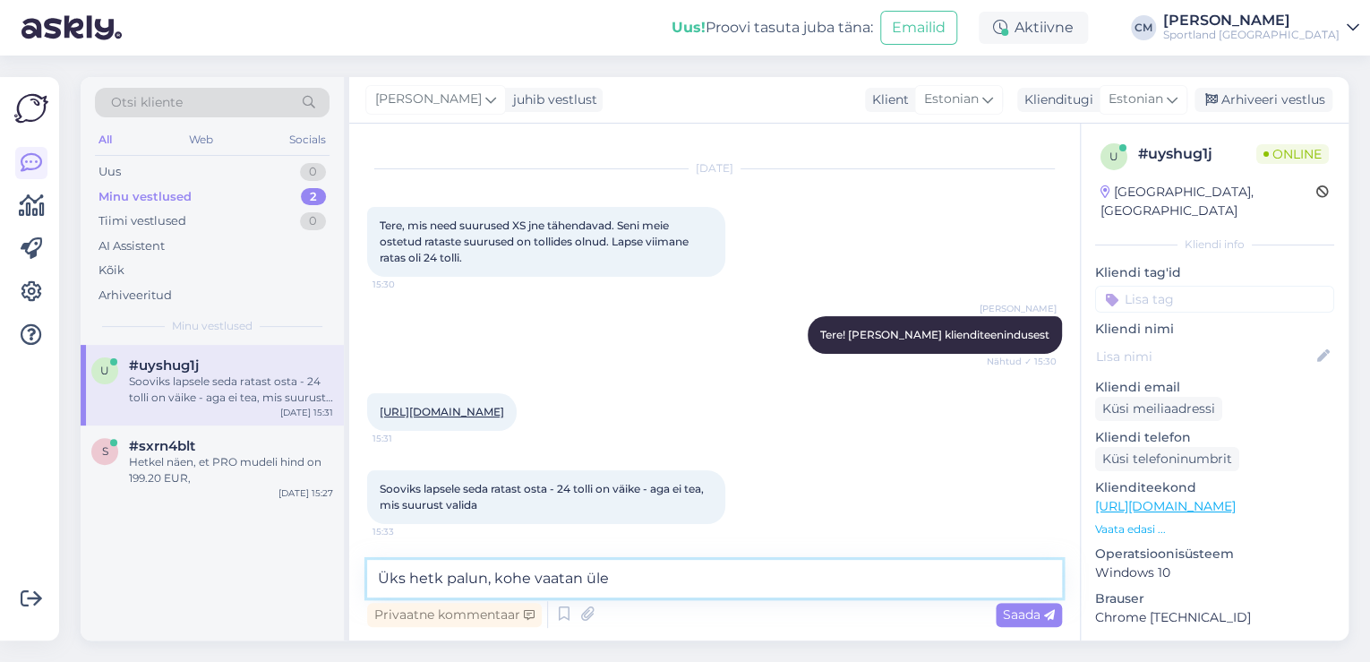
type textarea "Üks hetk palun, kohe vaatan üle."
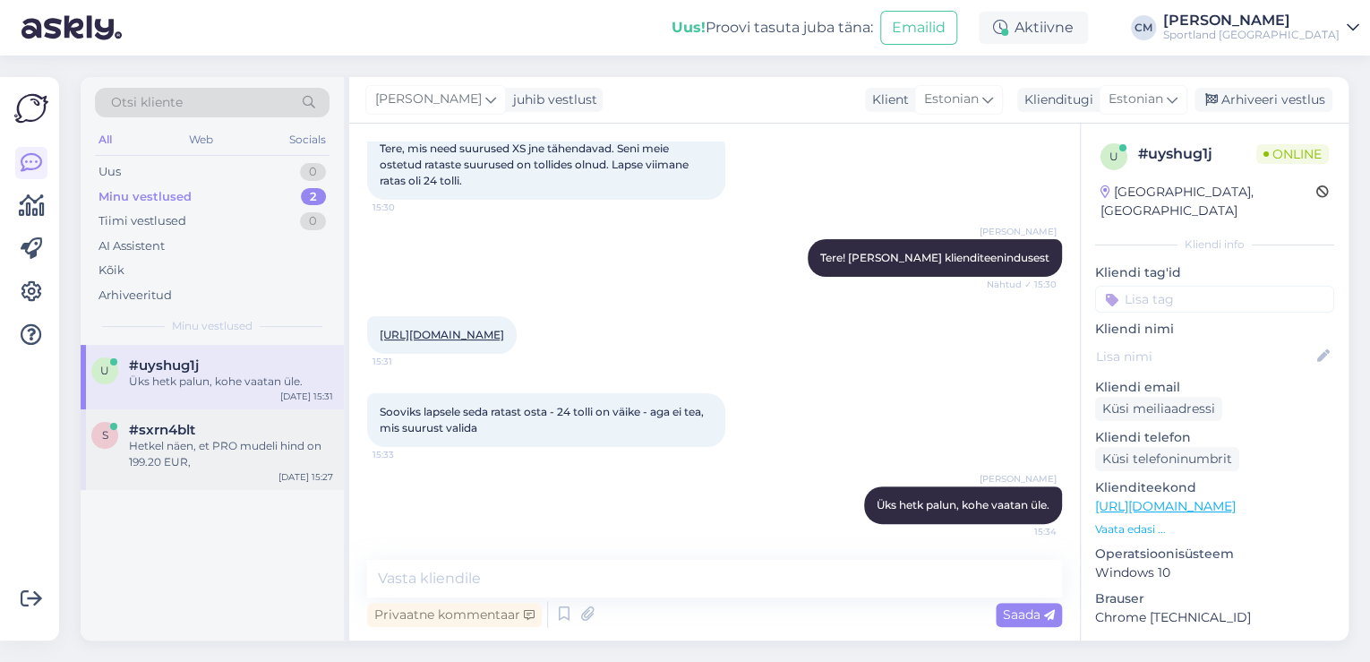
click at [270, 436] on div "#sxrn4blt" at bounding box center [231, 430] width 204 height 16
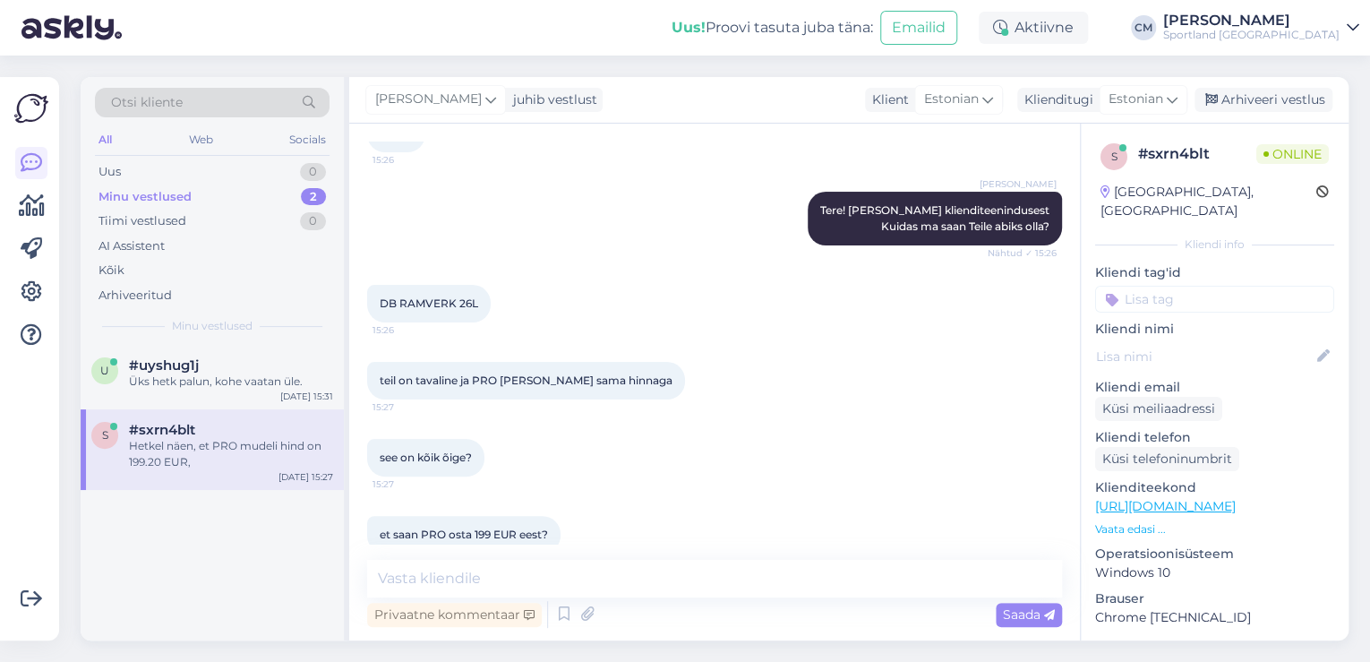
scroll to position [321, 0]
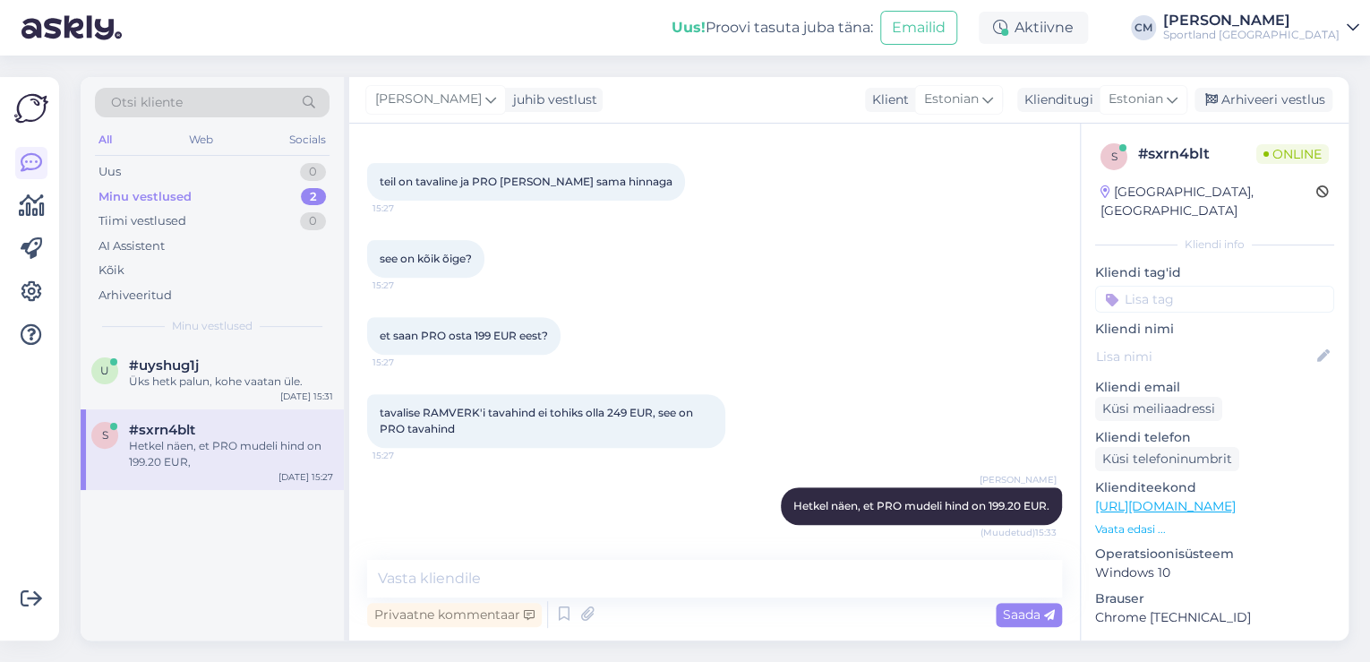
click at [1239, 294] on div "s # sxrn4blt Online [GEOGRAPHIC_DATA], [GEOGRAPHIC_DATA] Kliendi info Kliendi t…" at bounding box center [1215, 504] width 268 height 760
click at [1235, 286] on input at bounding box center [1214, 299] width 239 height 27
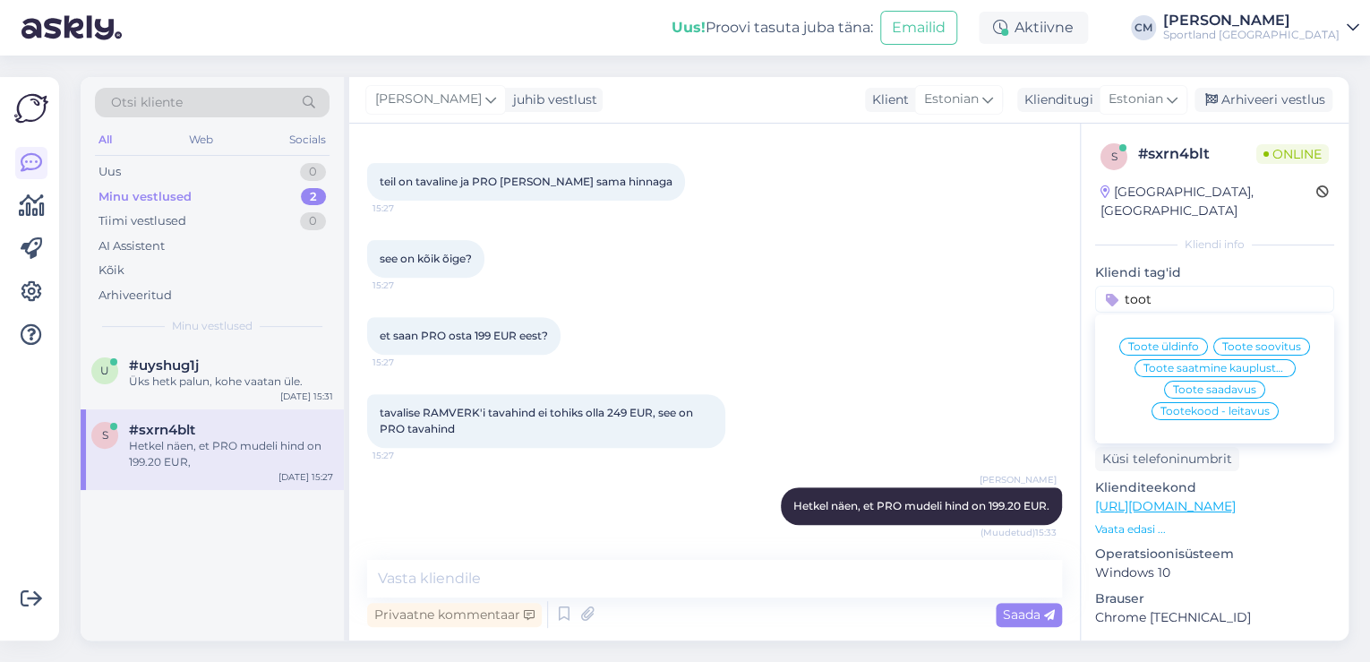
type input "toot"
click at [1154, 322] on div "Toote üldinfo Toote soovitus Toote saatmine kaupluste vahel Toote saadavus Toot…" at bounding box center [1214, 379] width 239 height 115
click at [1149, 341] on span "Toote üldinfo" at bounding box center [1164, 346] width 71 height 11
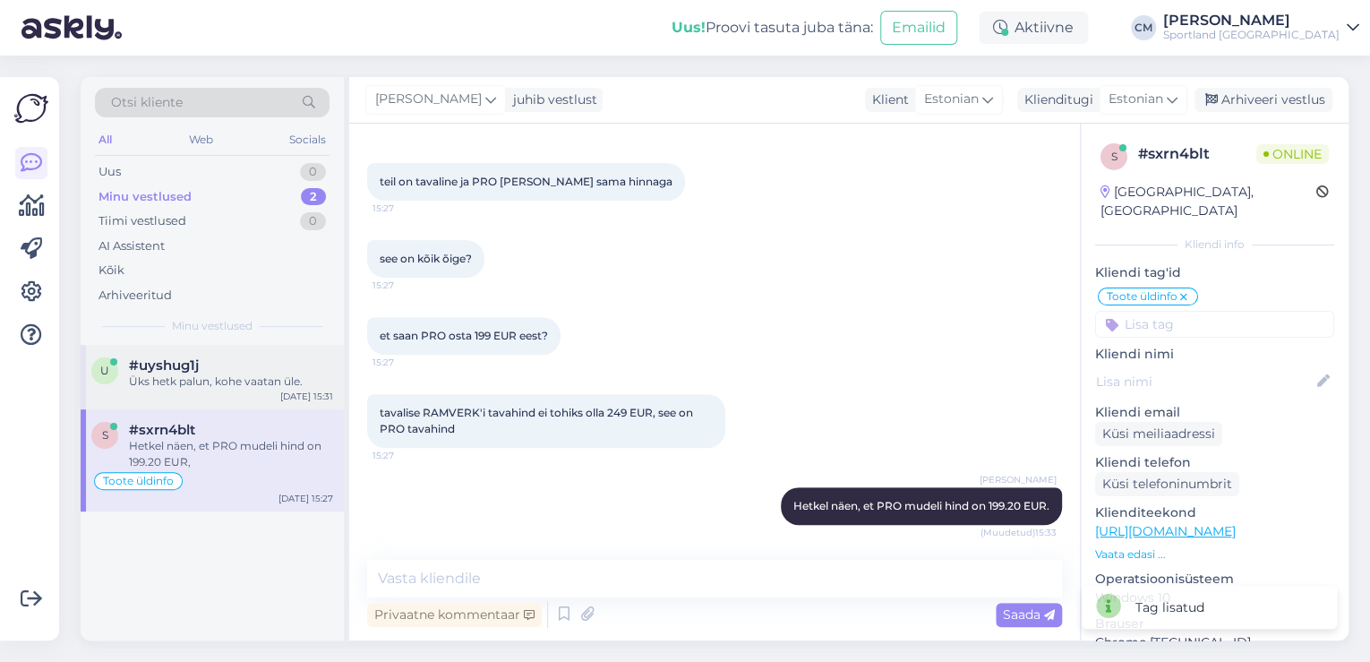
click at [257, 374] on div "Üks hetk palun, kohe vaatan üle." at bounding box center [231, 382] width 204 height 16
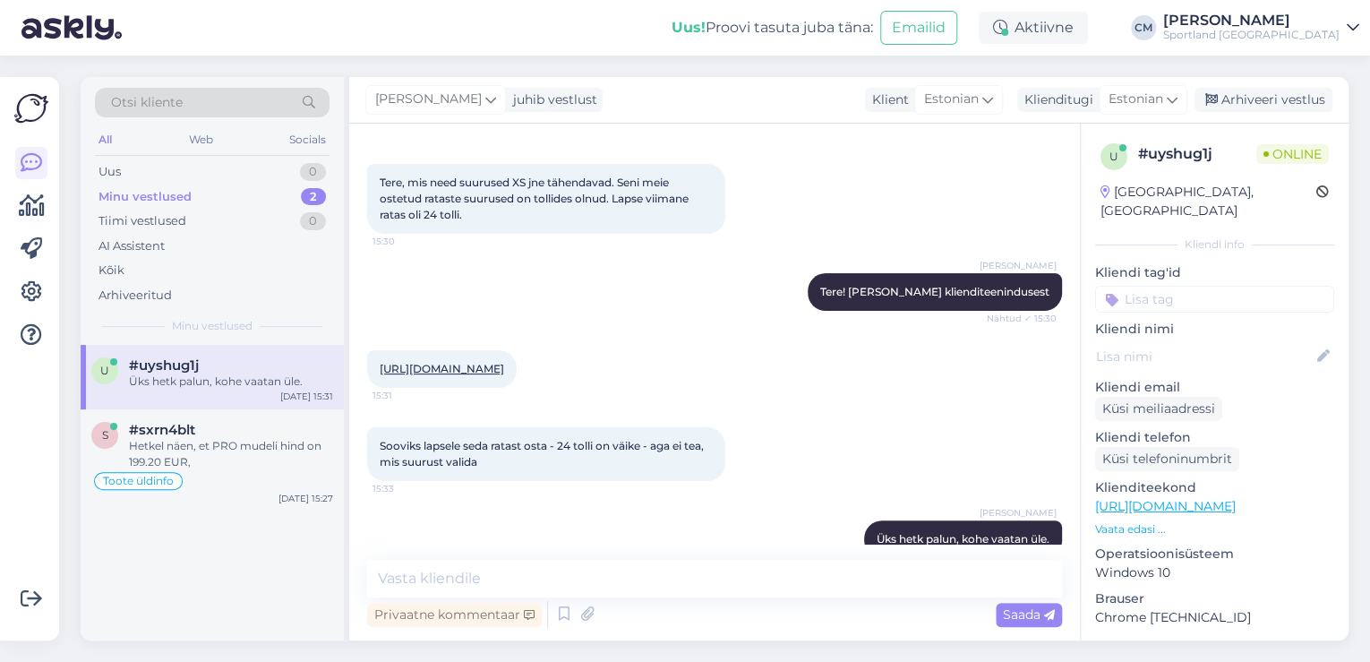
scroll to position [50, 0]
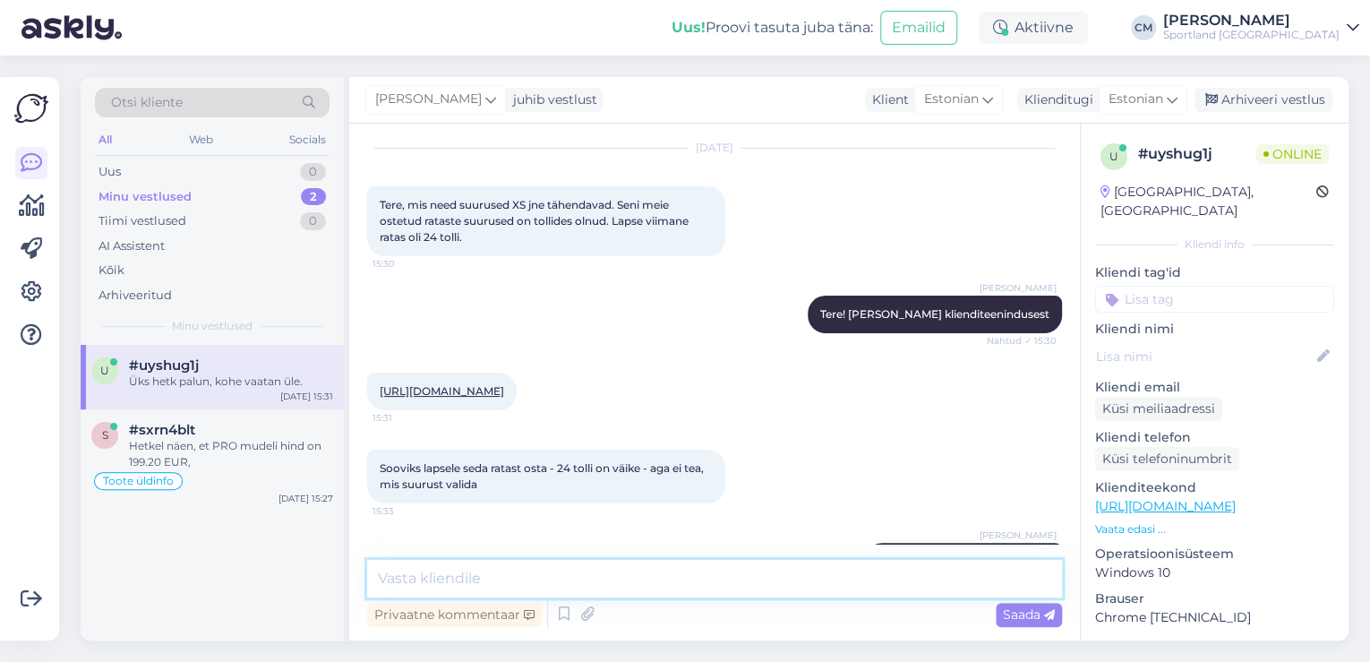
click at [527, 580] on textarea at bounding box center [714, 579] width 695 height 38
paste textarea "145 - 155 cm"
click at [500, 577] on textarea "XS sobiks sõitjale 145 - 155 cm" at bounding box center [714, 579] width 695 height 38
type textarea "XS sobiks sõitjale pikkuses 145 - 155 cm"
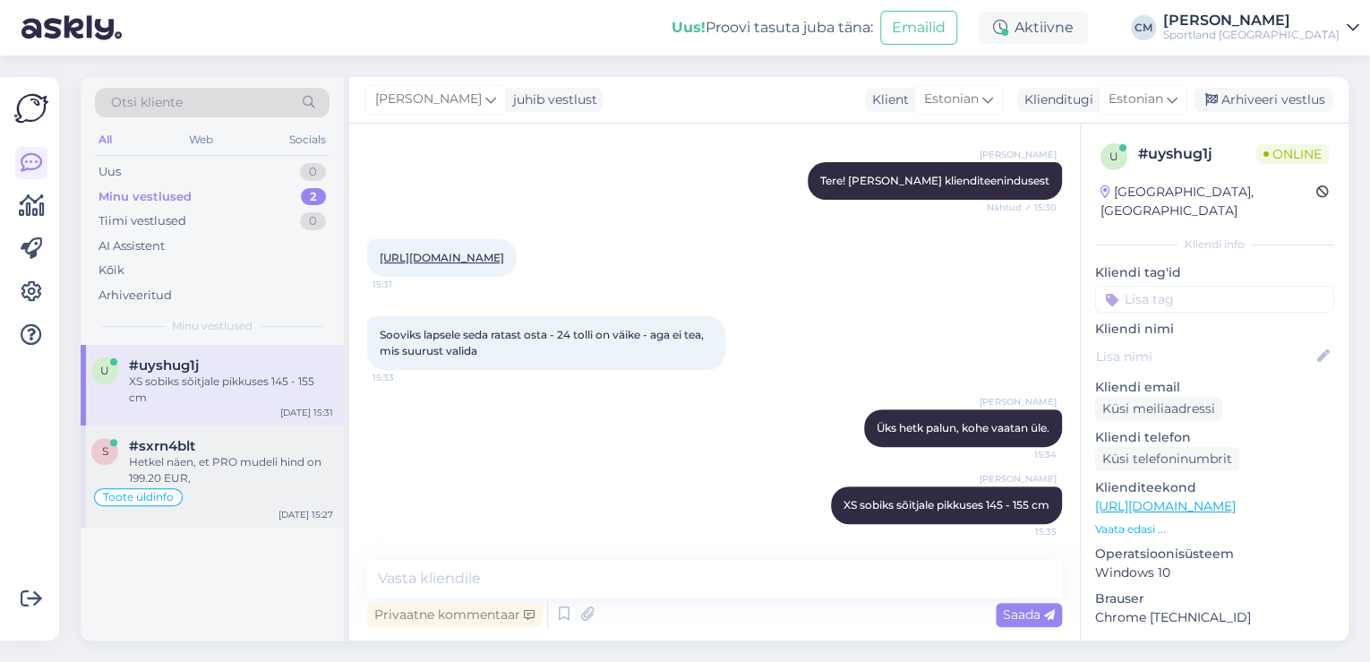
click at [256, 458] on div "Hetkel näen, et PRO mudeli hind on 199.20 EUR," at bounding box center [231, 470] width 204 height 32
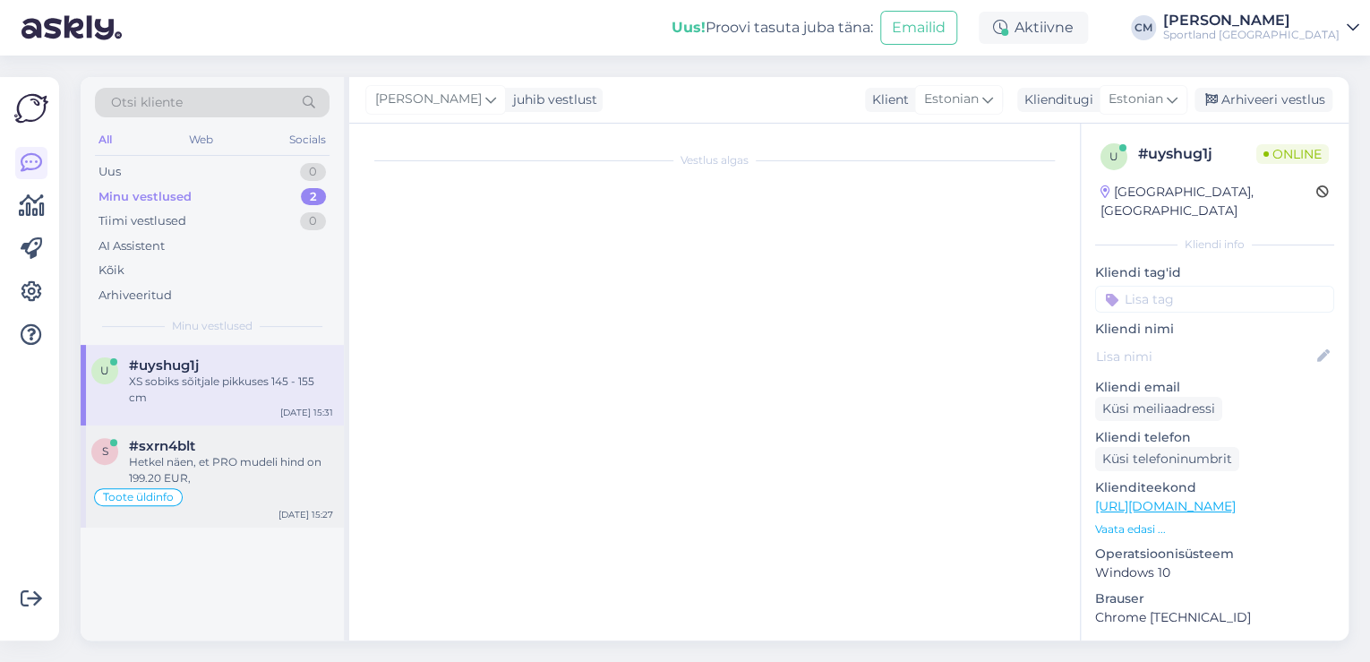
scroll to position [321, 0]
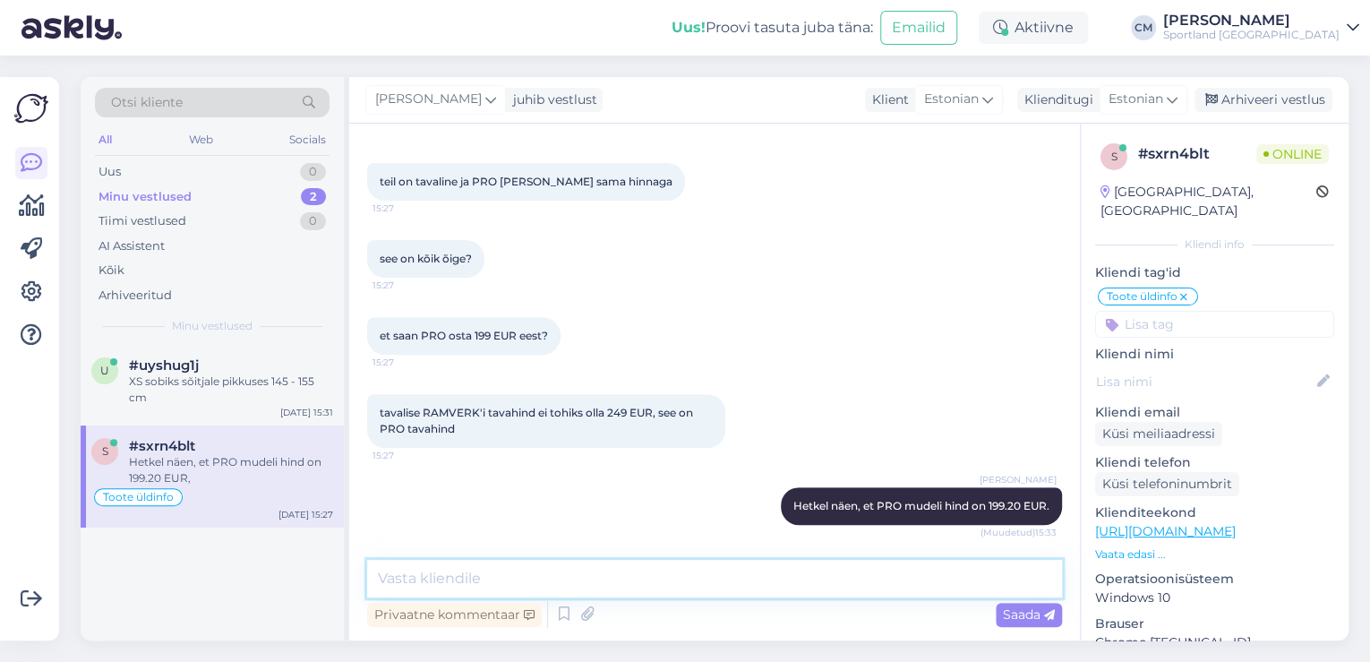
click at [592, 578] on textarea at bounding box center [714, 579] width 695 height 38
type textarea "Kas saan veel aidata?"
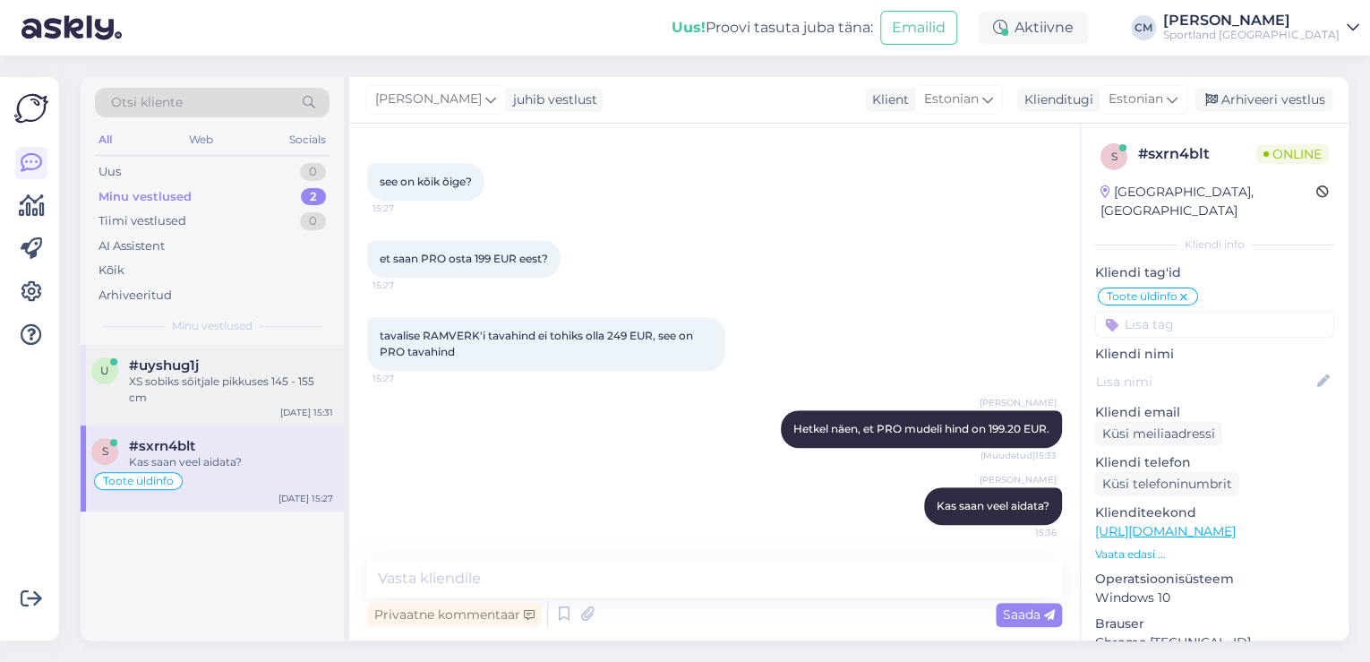
click at [312, 422] on div "u #uyshug1j XS sobiks sõitjale pikkuses 145 - 155 cm [DATE] 15:31" at bounding box center [212, 385] width 263 height 81
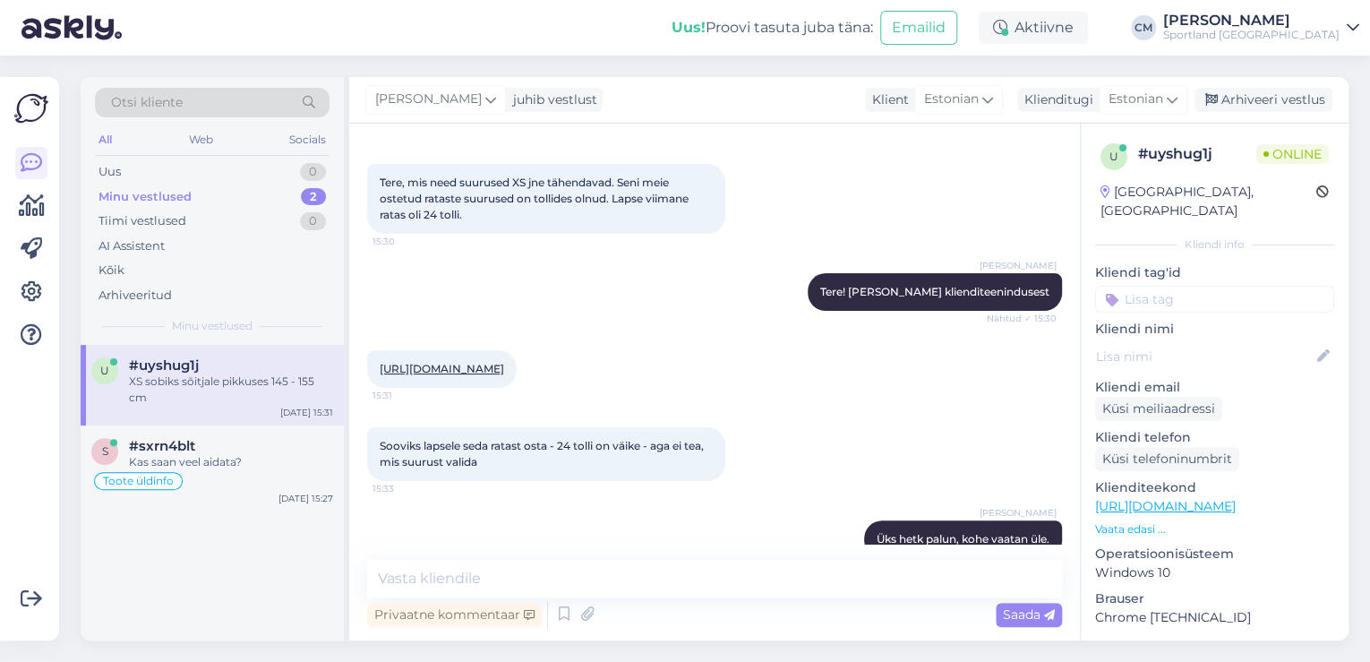
scroll to position [199, 0]
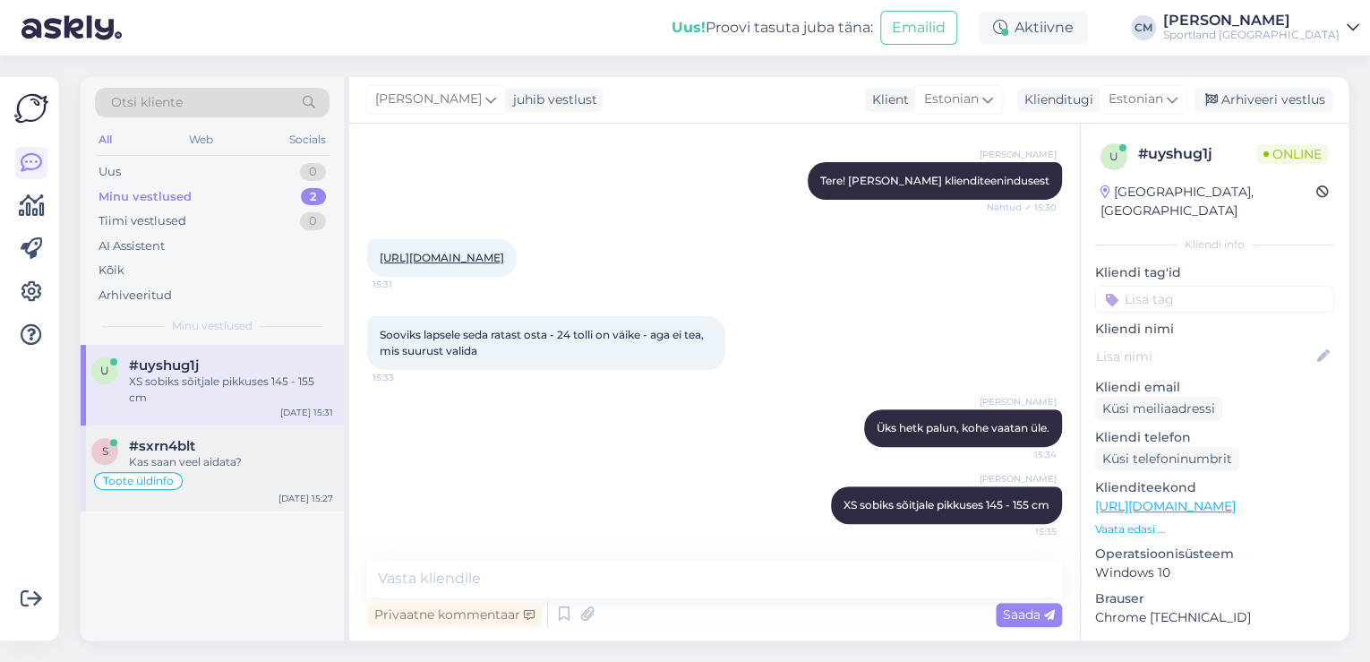
click at [261, 469] on div "Kas saan veel aidata?" at bounding box center [231, 462] width 204 height 16
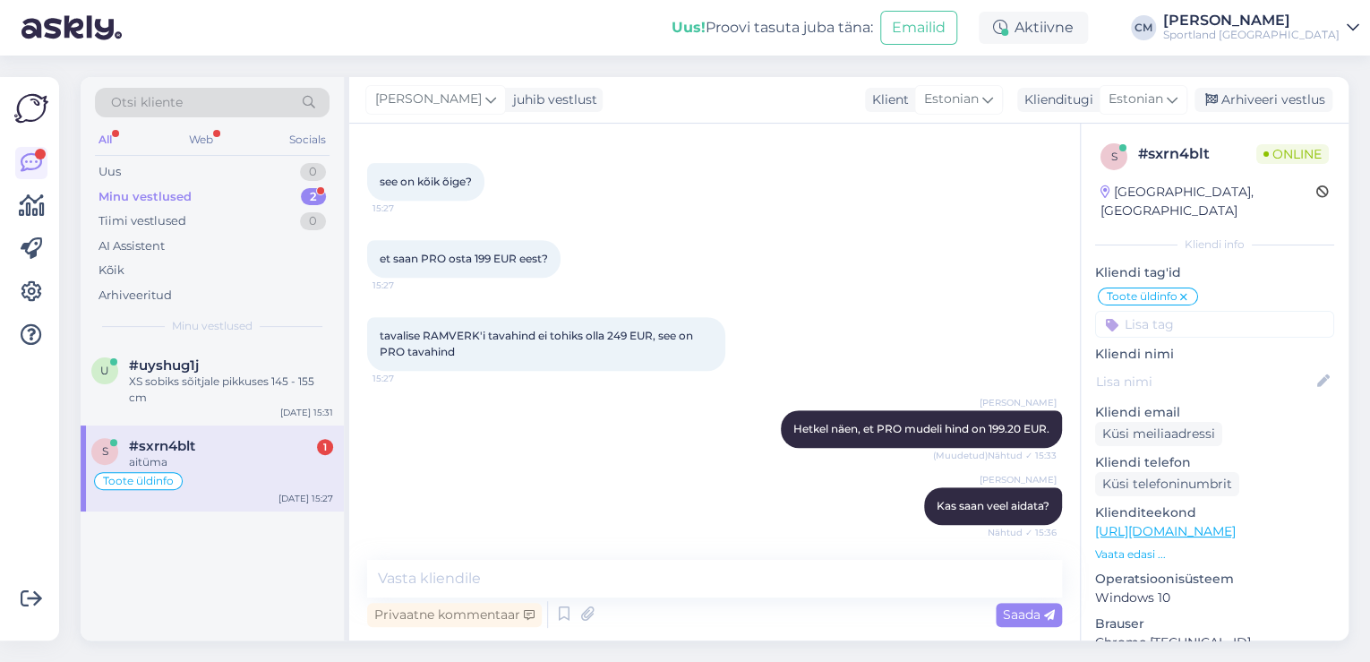
scroll to position [475, 0]
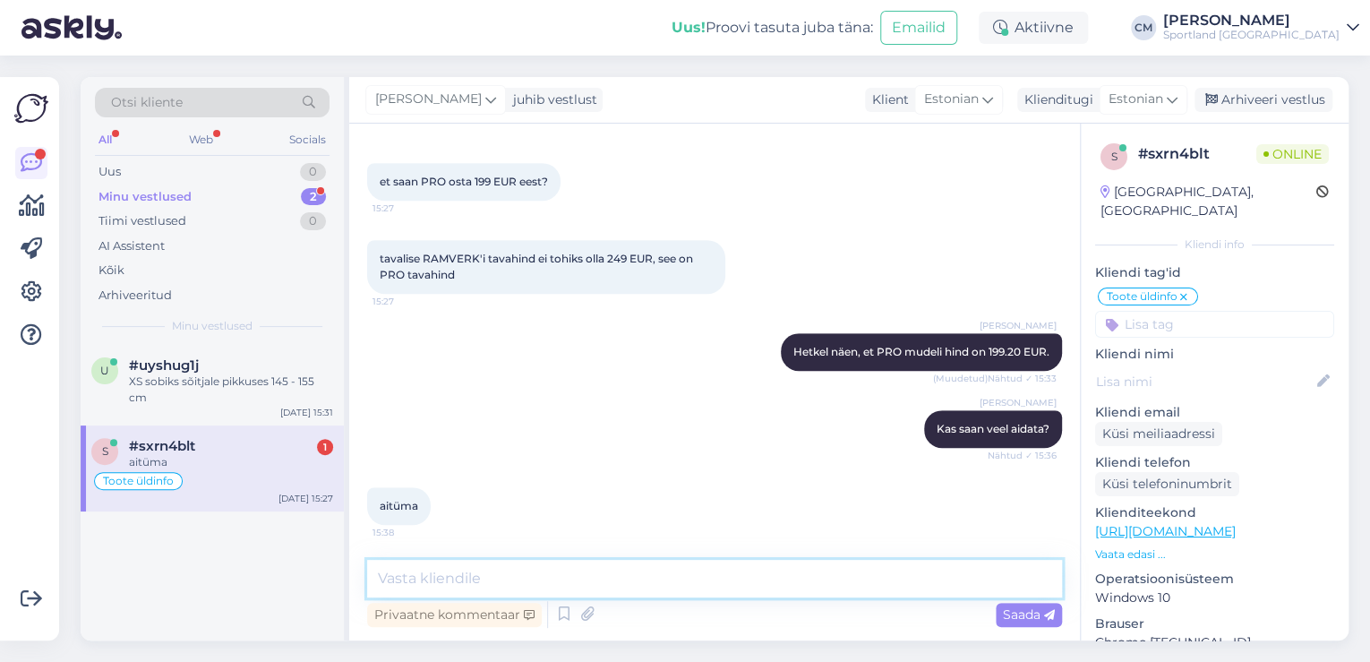
click at [575, 573] on textarea at bounding box center [714, 579] width 695 height 38
click at [279, 368] on div "#uyshug1j" at bounding box center [231, 365] width 204 height 16
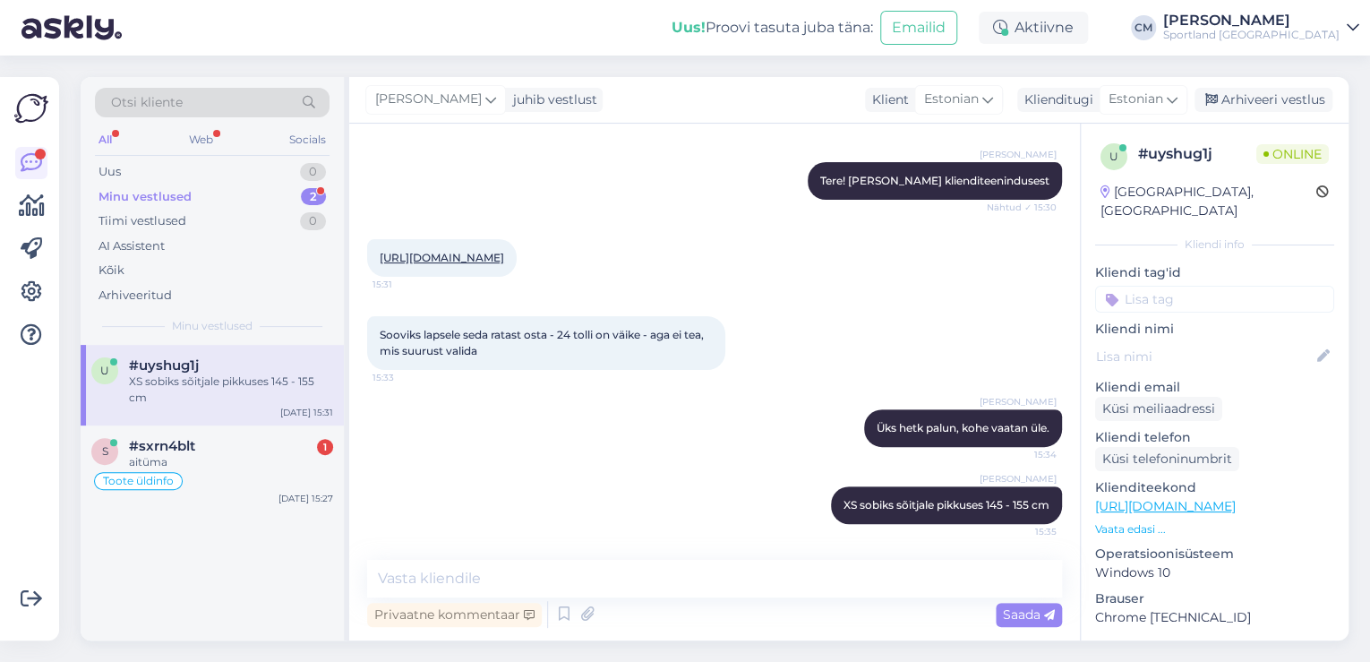
click at [177, 190] on div "Minu vestlused" at bounding box center [145, 197] width 93 height 18
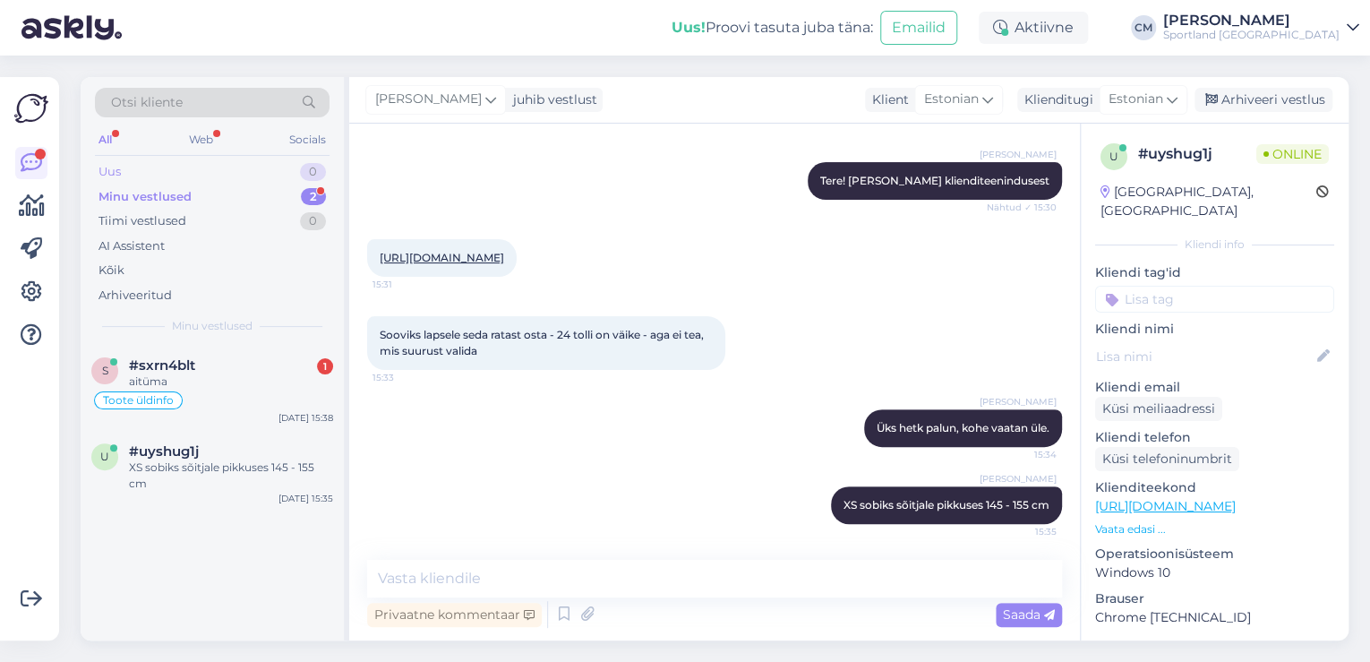
click at [179, 178] on div "Uus 0" at bounding box center [212, 171] width 235 height 25
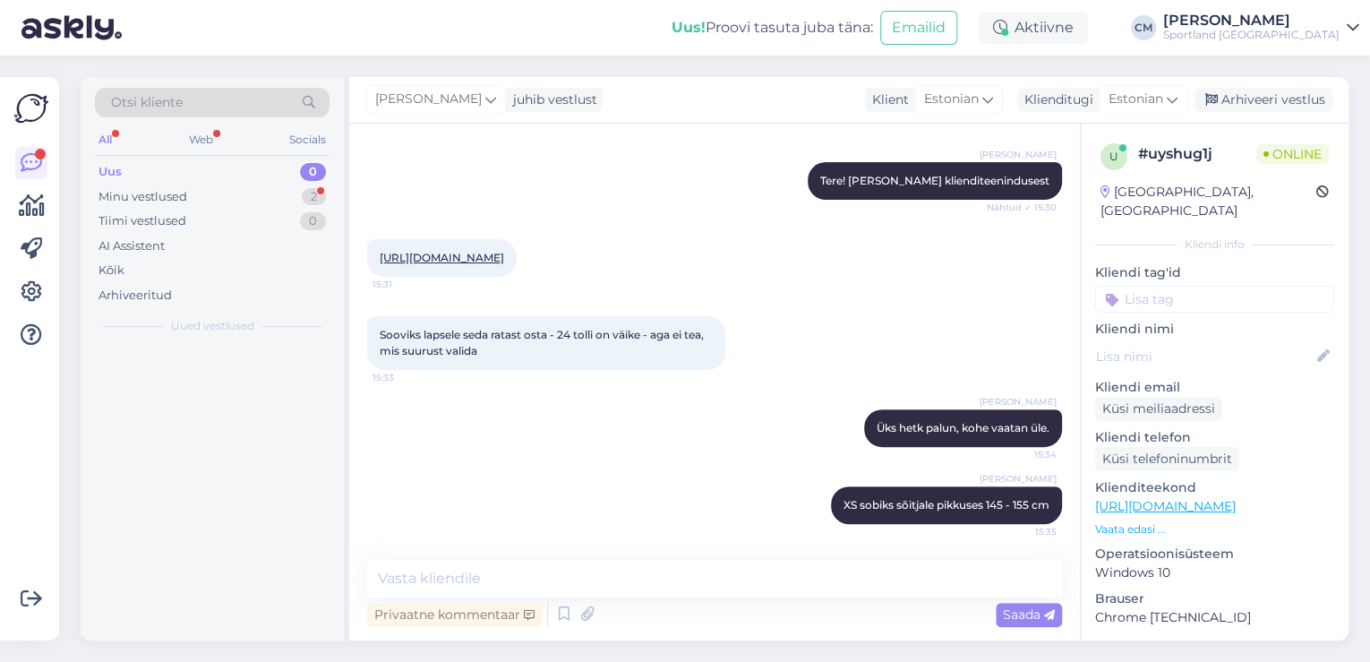
click at [183, 175] on div "Uus 0" at bounding box center [212, 171] width 235 height 25
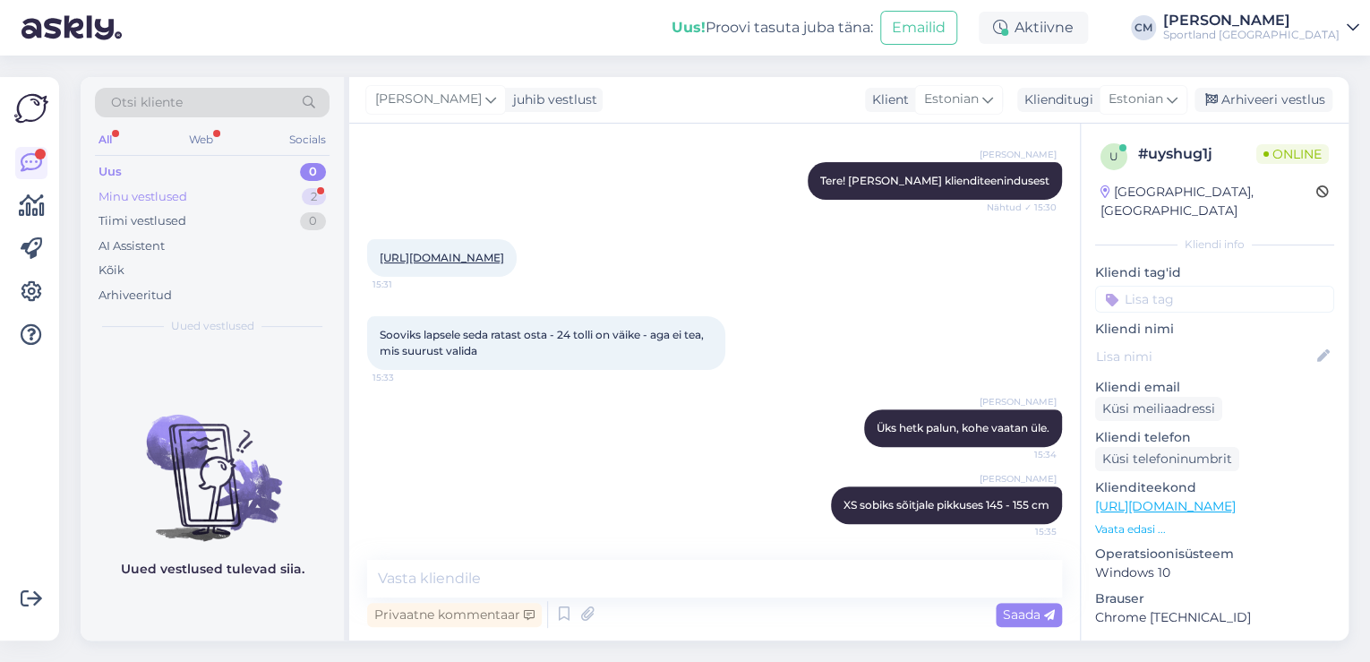
click at [179, 196] on div "Minu vestlused" at bounding box center [143, 197] width 89 height 18
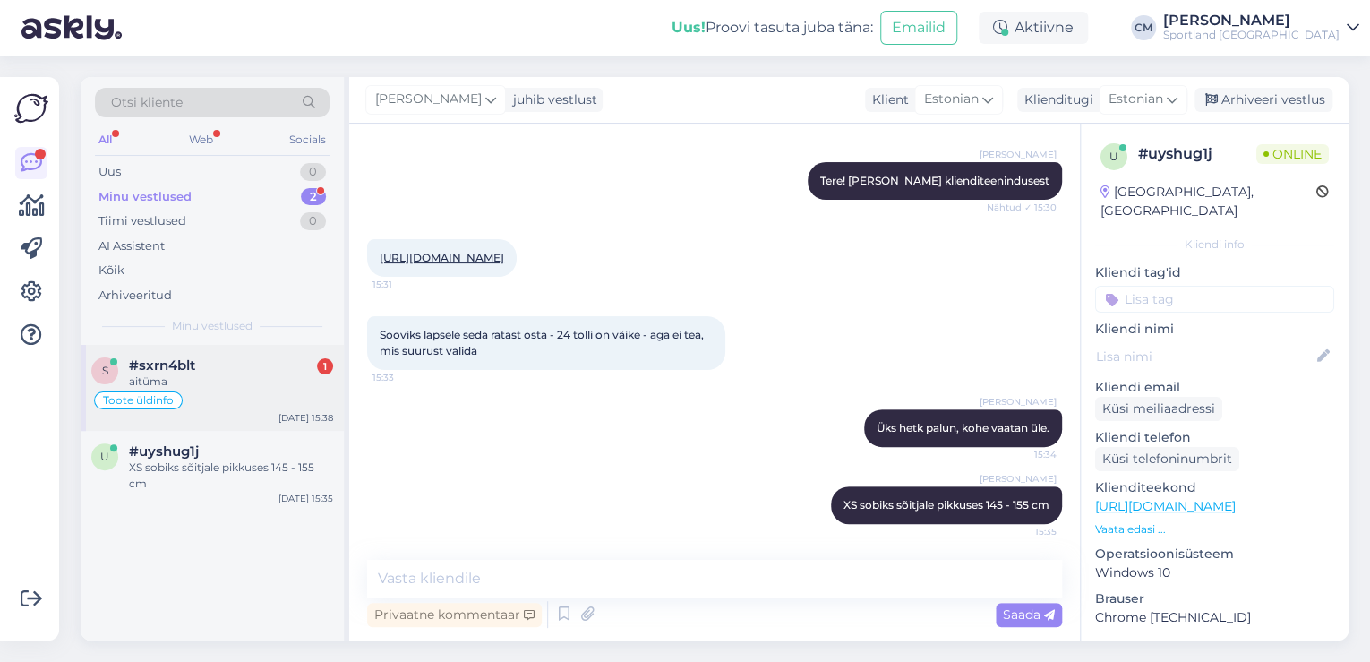
click at [223, 374] on div "aitüma" at bounding box center [231, 382] width 204 height 16
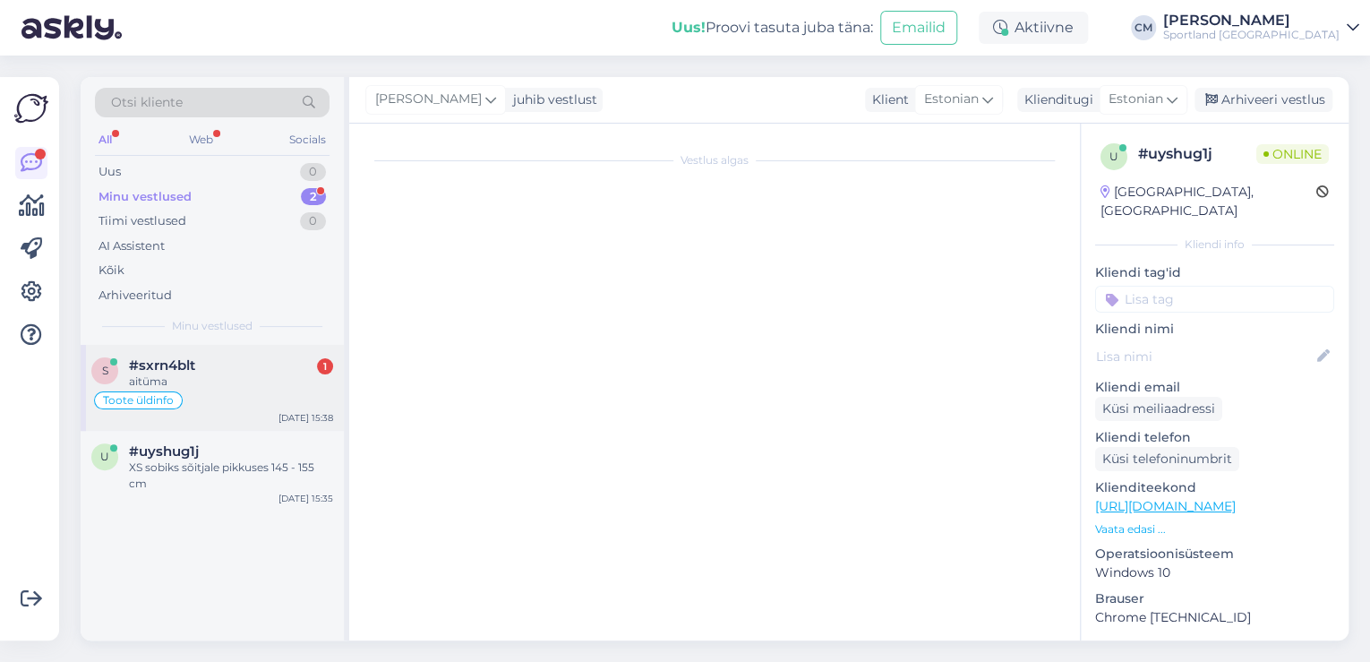
scroll to position [475, 0]
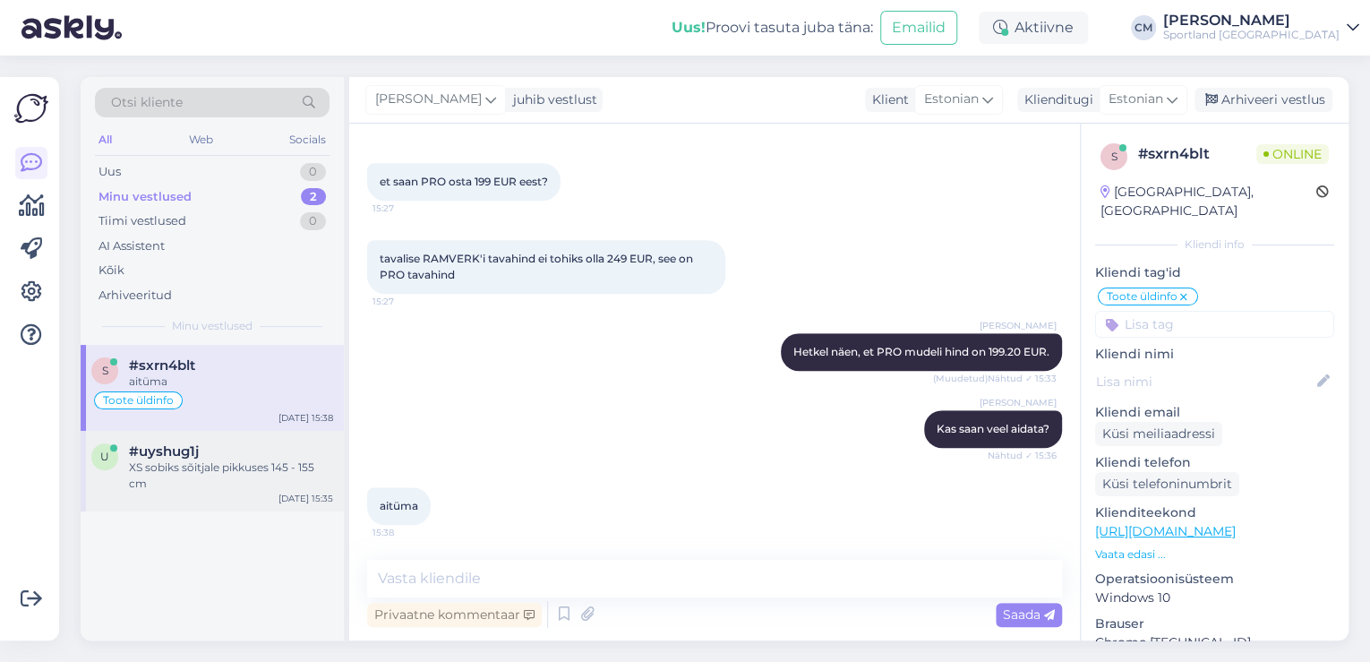
click at [235, 450] on div "#uyshug1j" at bounding box center [231, 451] width 204 height 16
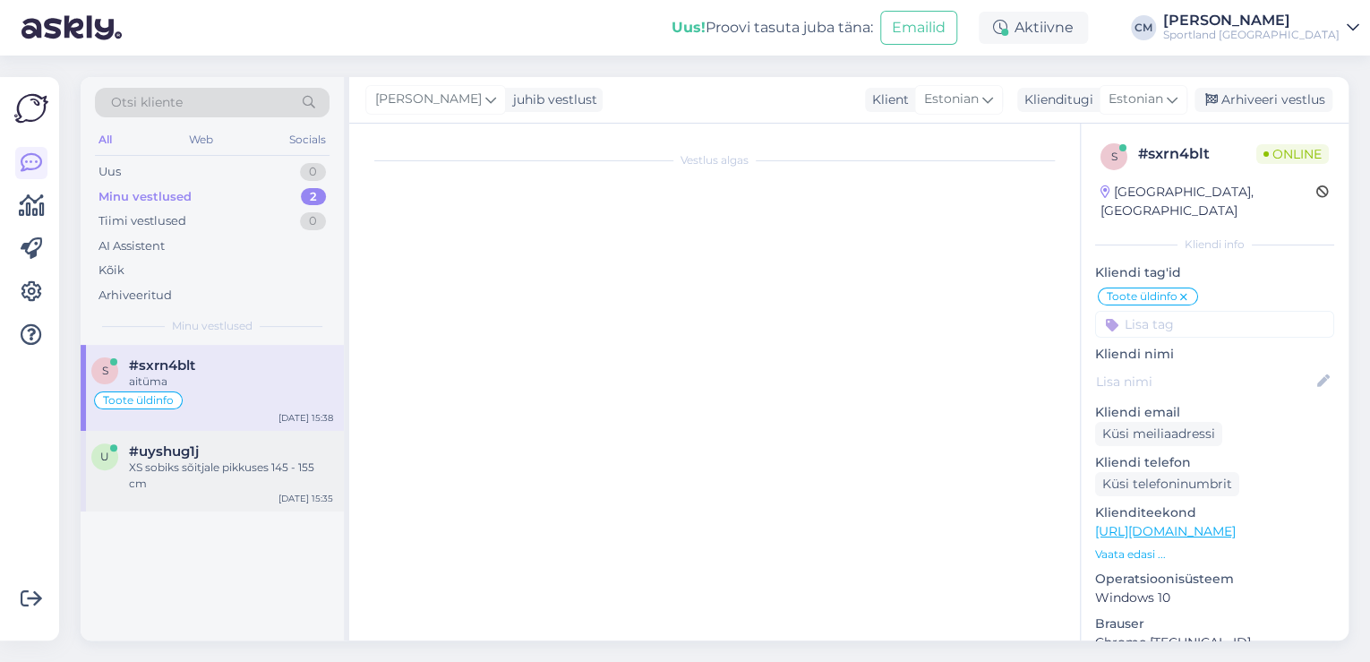
scroll to position [199, 0]
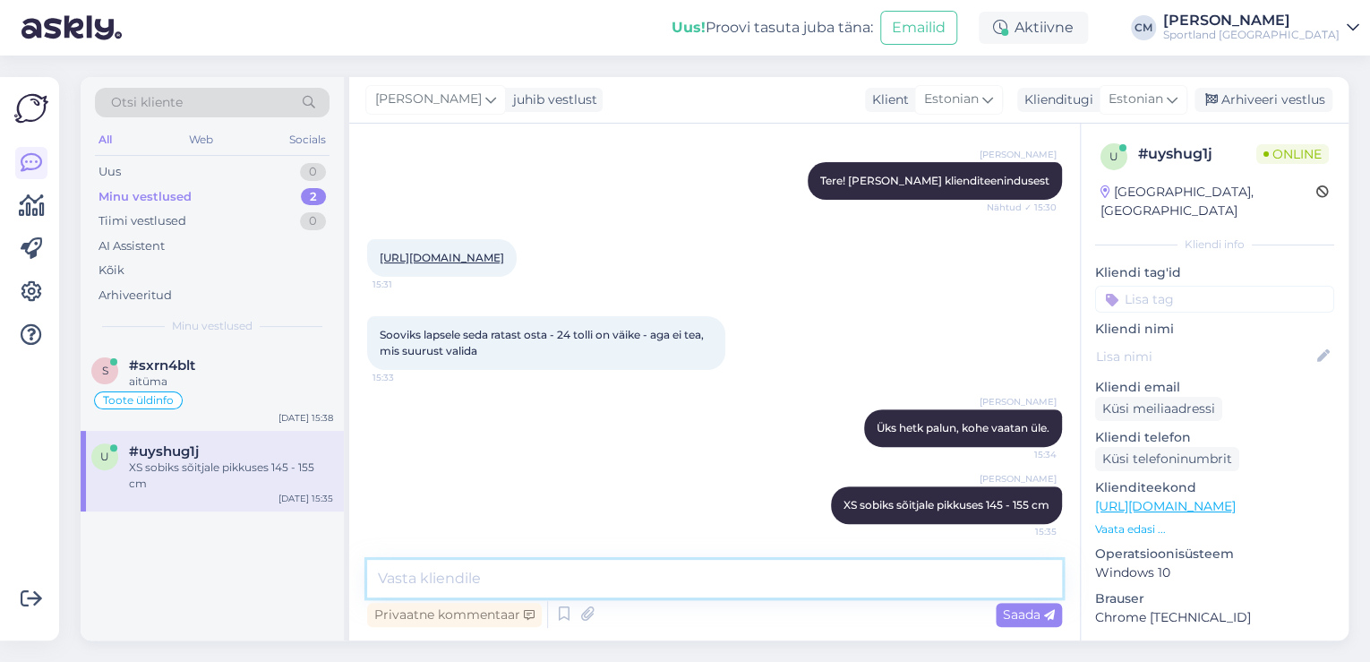
click at [506, 566] on textarea at bounding box center [714, 579] width 695 height 38
type textarea "Kas saan veel aidata?"
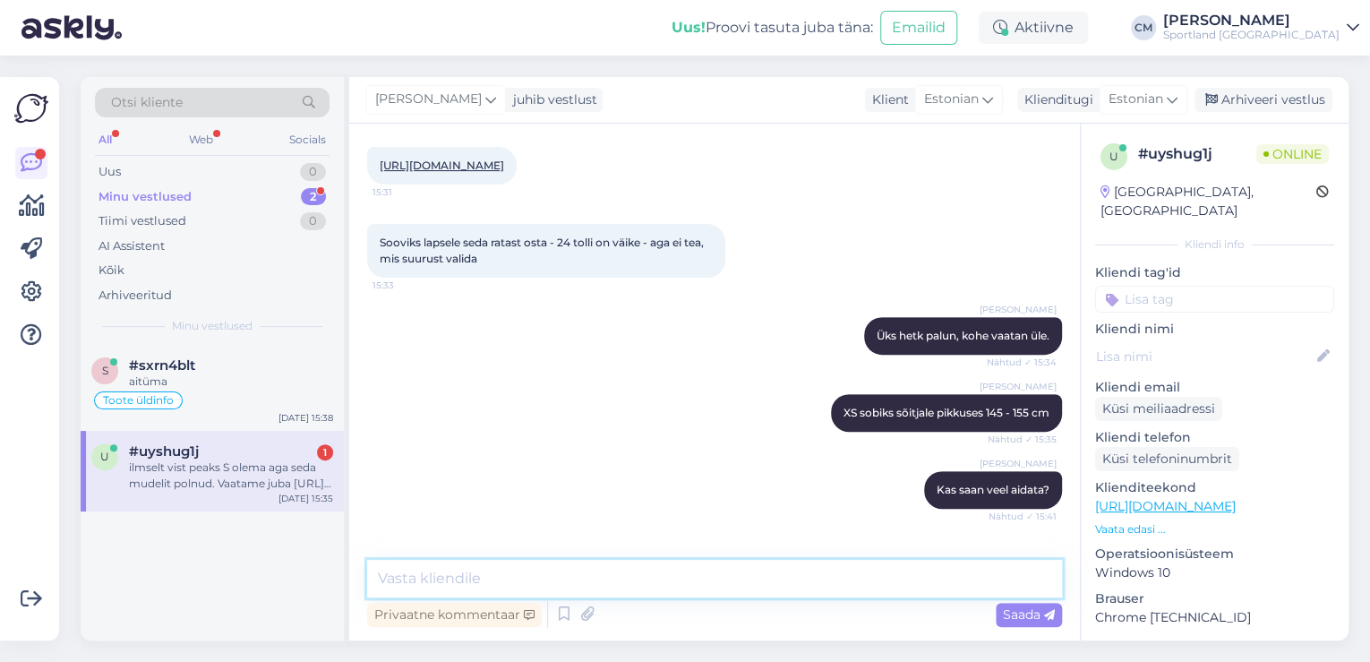
scroll to position [401, 0]
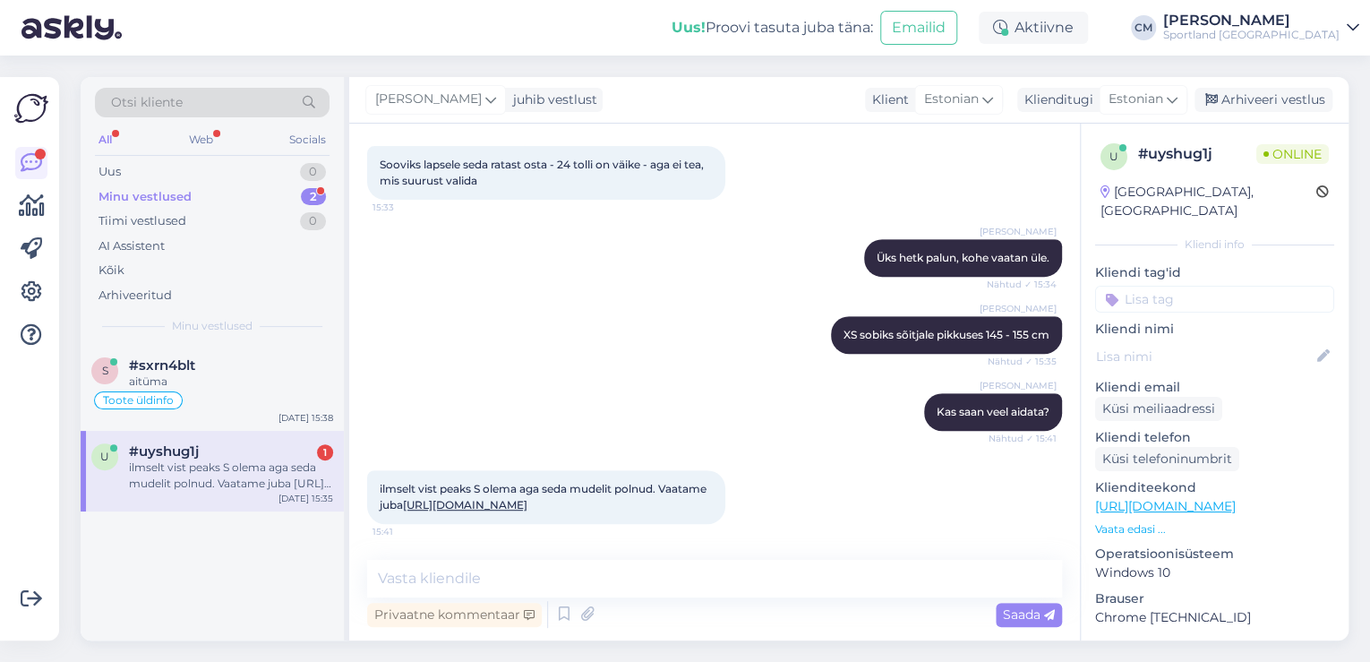
click at [452, 503] on link "[URL][DOMAIN_NAME]" at bounding box center [465, 504] width 125 height 13
click at [581, 579] on textarea at bounding box center [714, 579] width 695 height 38
click at [520, 568] on textarea at bounding box center [714, 579] width 695 height 38
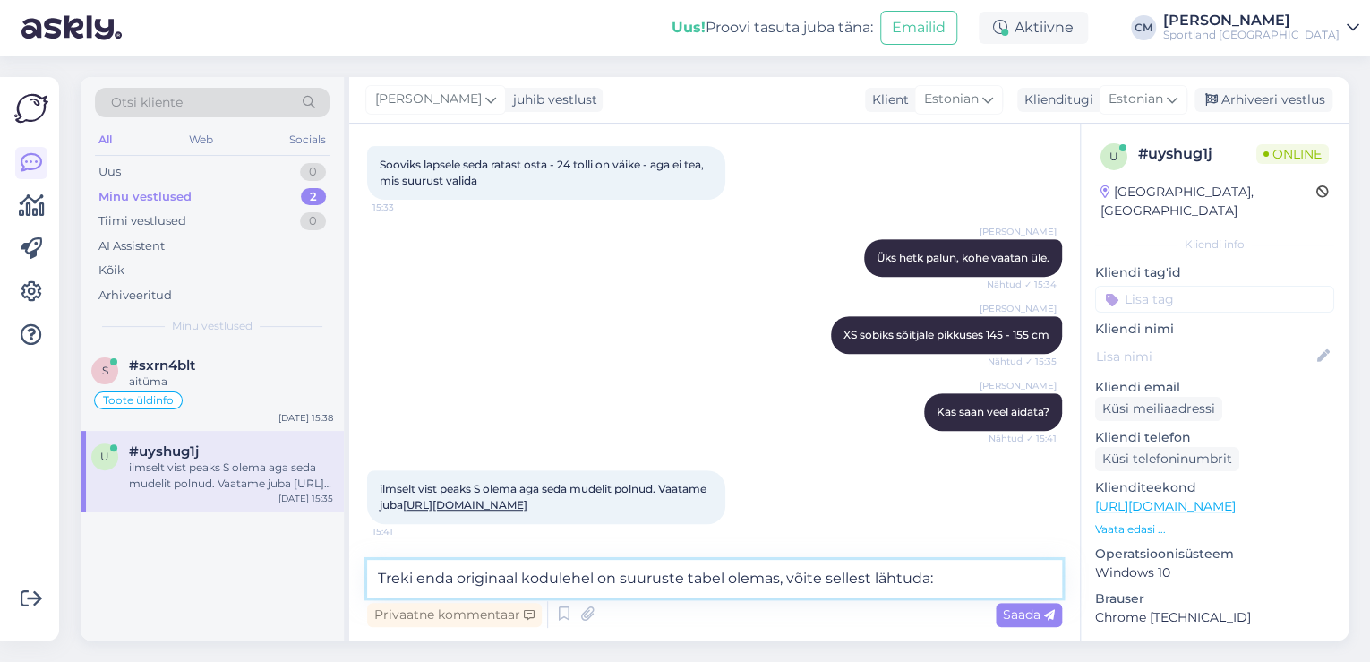
type textarea "Treki enda originaal kodulehel on suuruste tabel olemas, võite sellest lähtuda:"
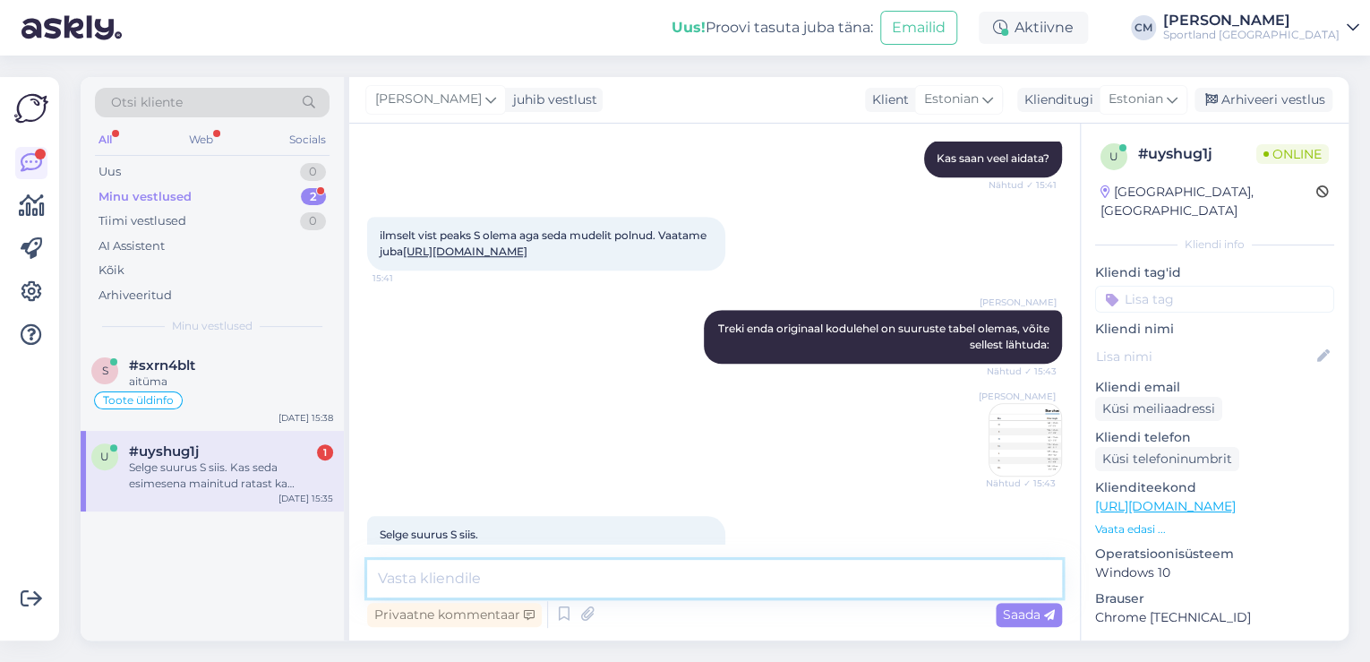
scroll to position [717, 0]
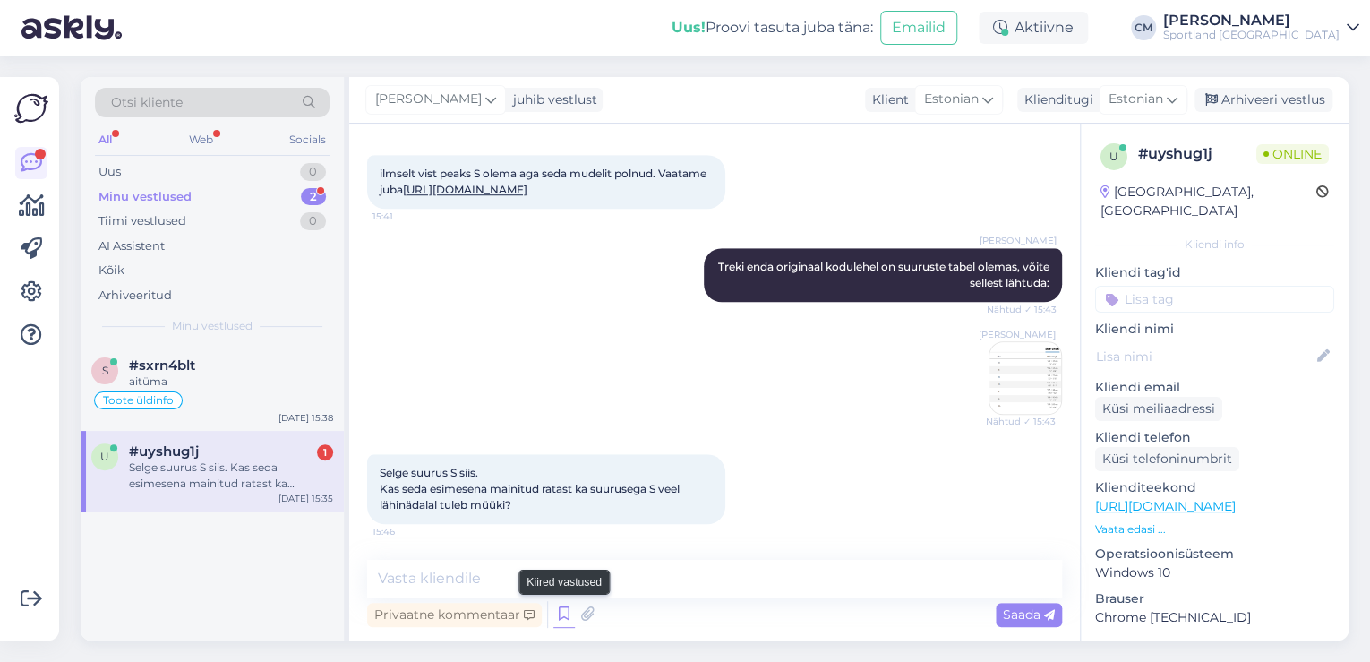
click at [570, 614] on div "Privaatne kommentaar Saada" at bounding box center [714, 614] width 695 height 34
click at [570, 614] on icon at bounding box center [564, 614] width 21 height 27
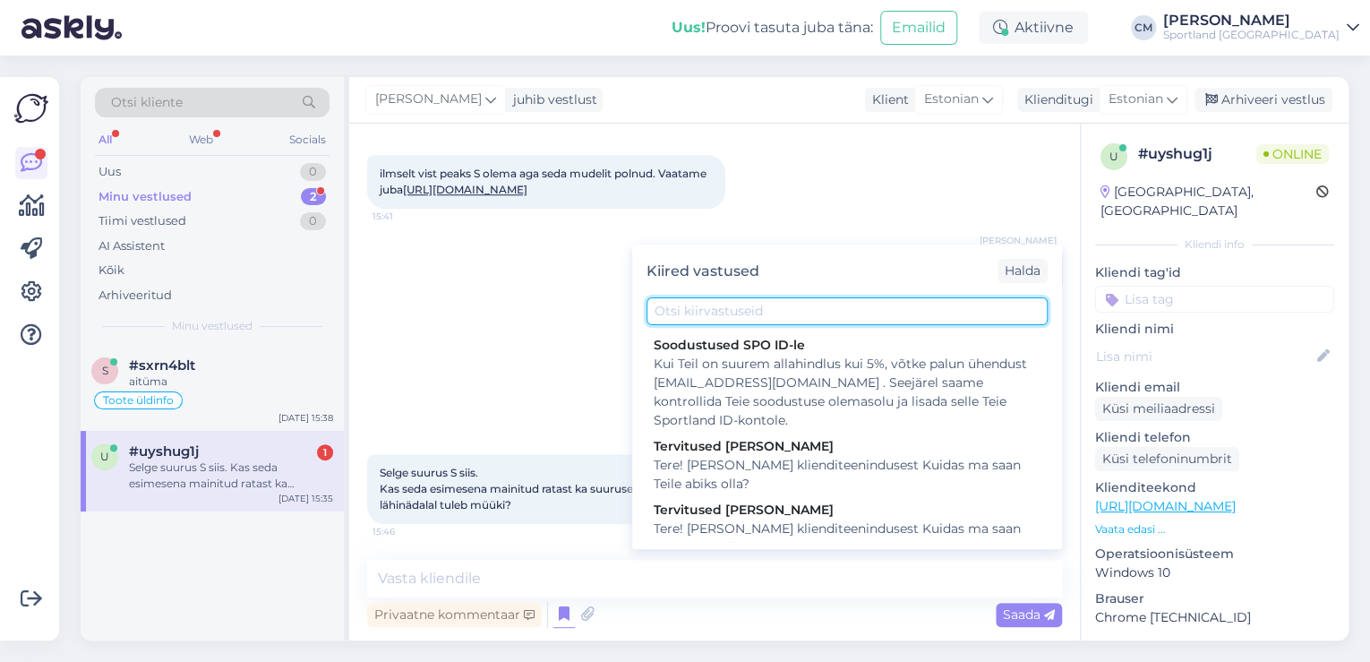
click at [745, 308] on input "text" at bounding box center [847, 311] width 401 height 28
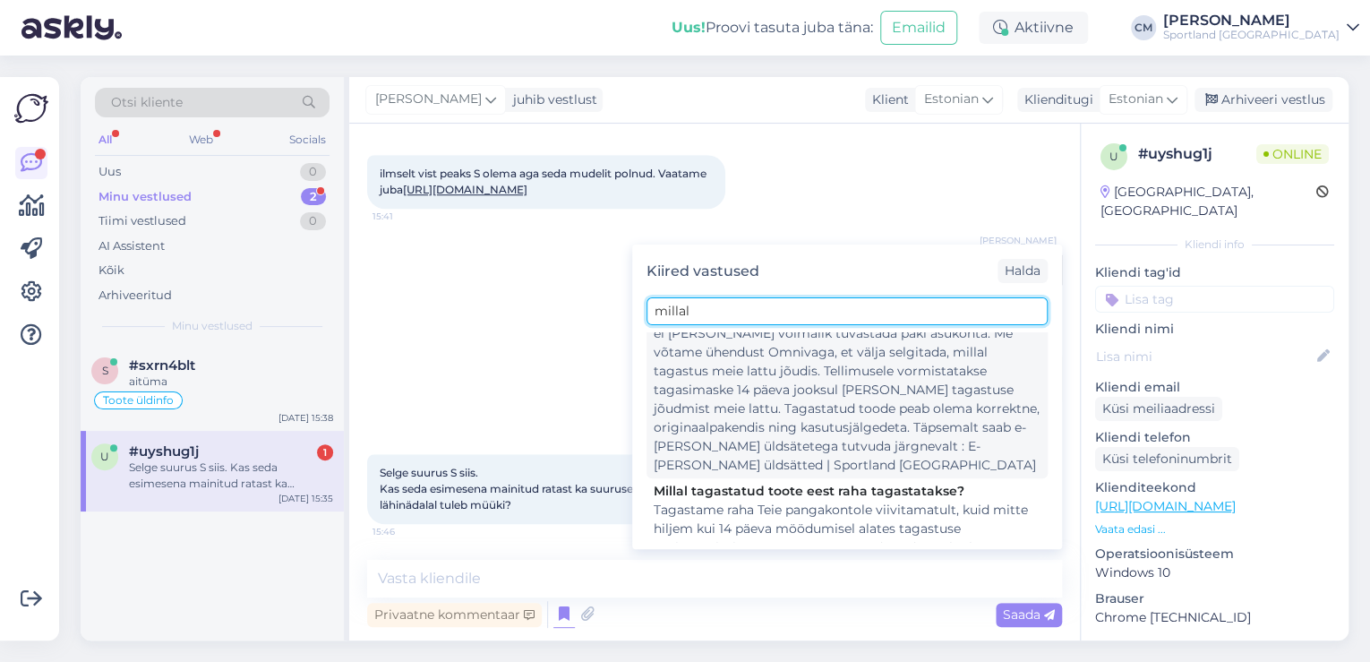
scroll to position [225, 0]
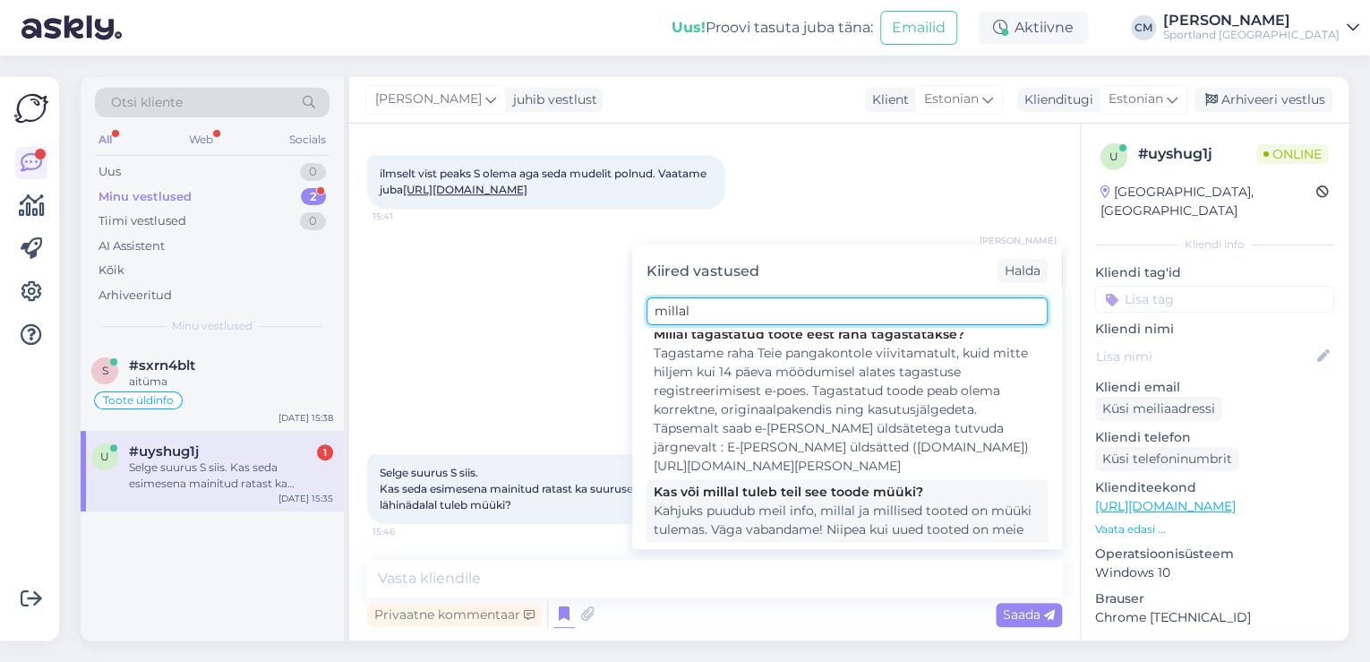
type input "millal"
click at [786, 483] on div "Kas või millal tuleb teil see toode müüki?" at bounding box center [847, 492] width 387 height 19
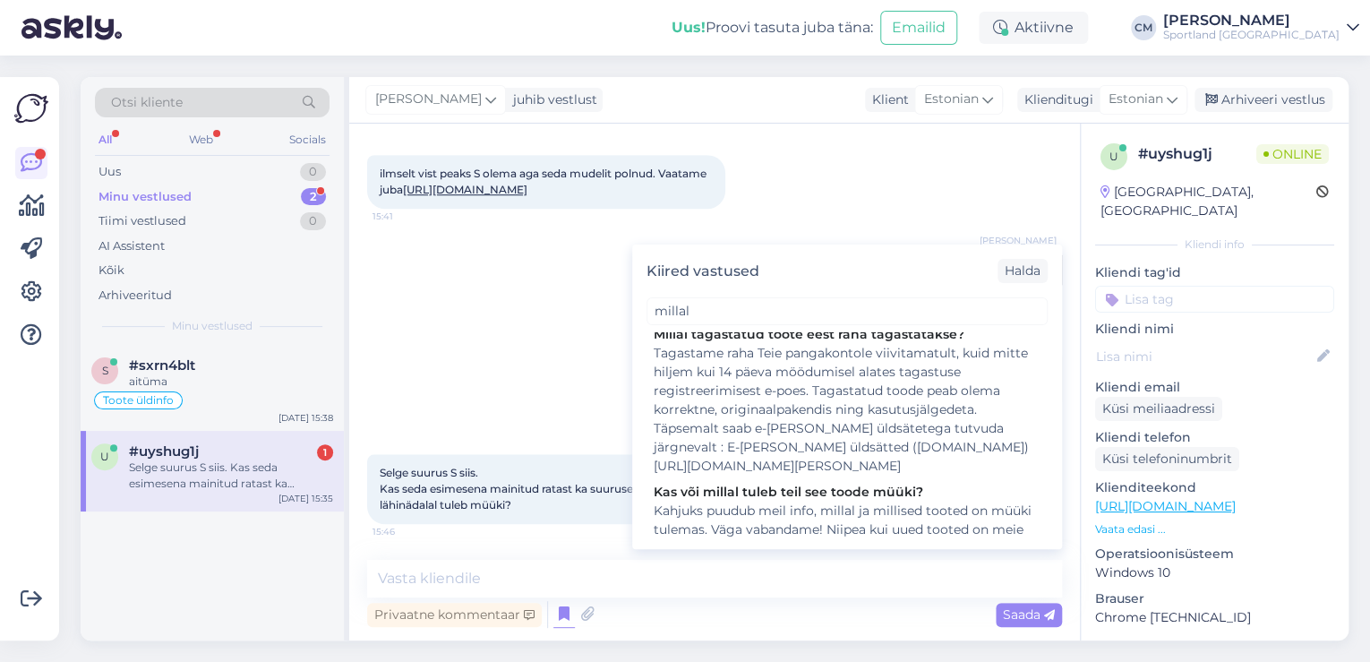
type textarea "Kahjuks puudub meil info, millal ja millised tooted on müüki tulemas. Väga vaba…"
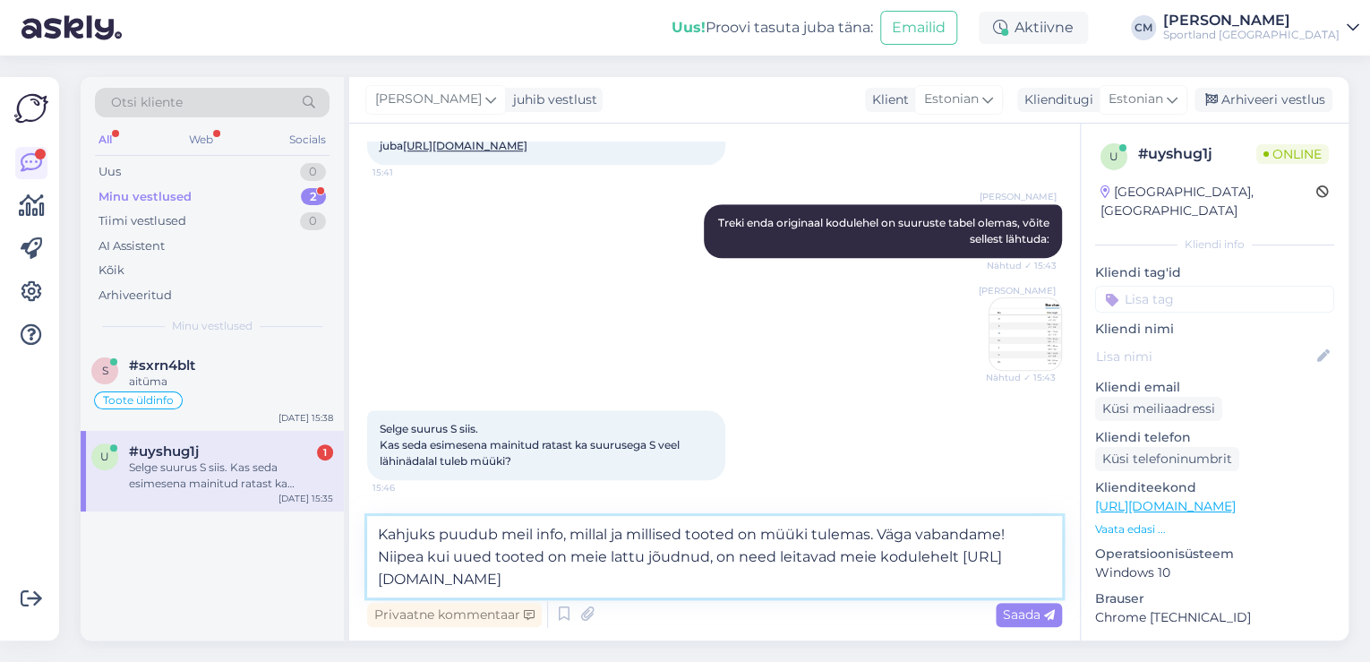
click at [714, 562] on textarea "Kahjuks puudub meil info, millal ja millised tooted on müüki tulemas. Väga vaba…" at bounding box center [714, 557] width 695 height 82
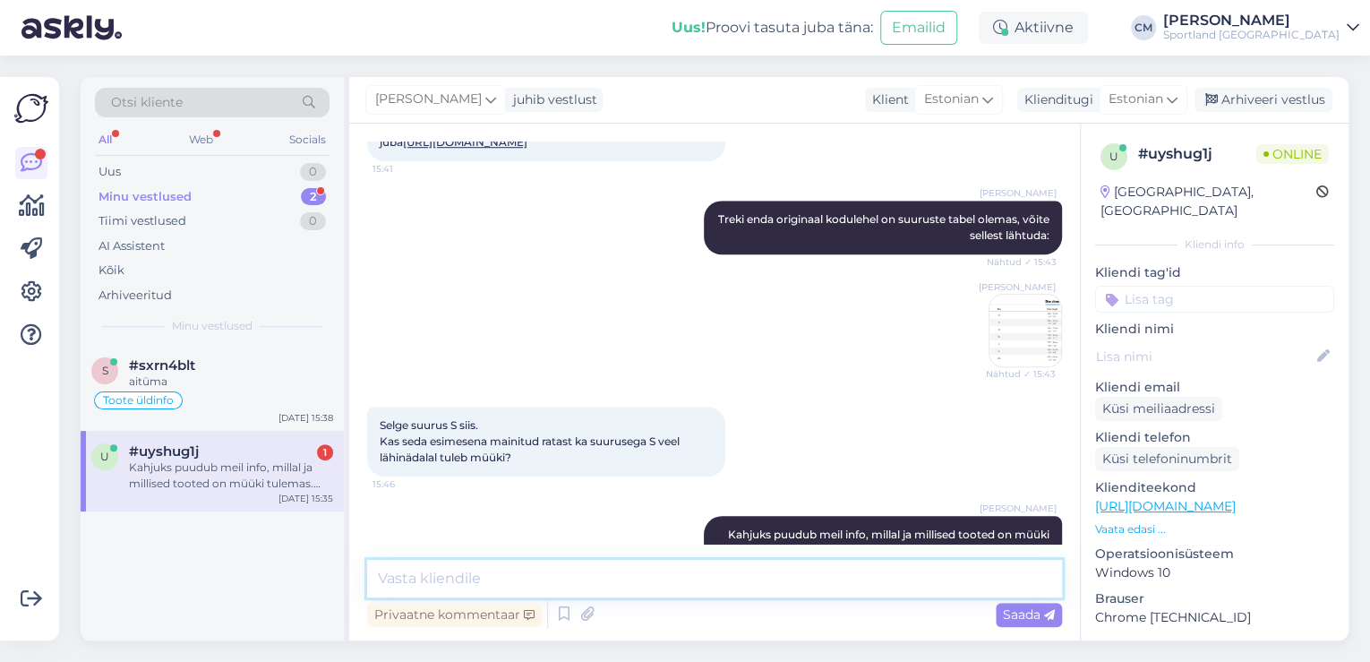
scroll to position [842, 0]
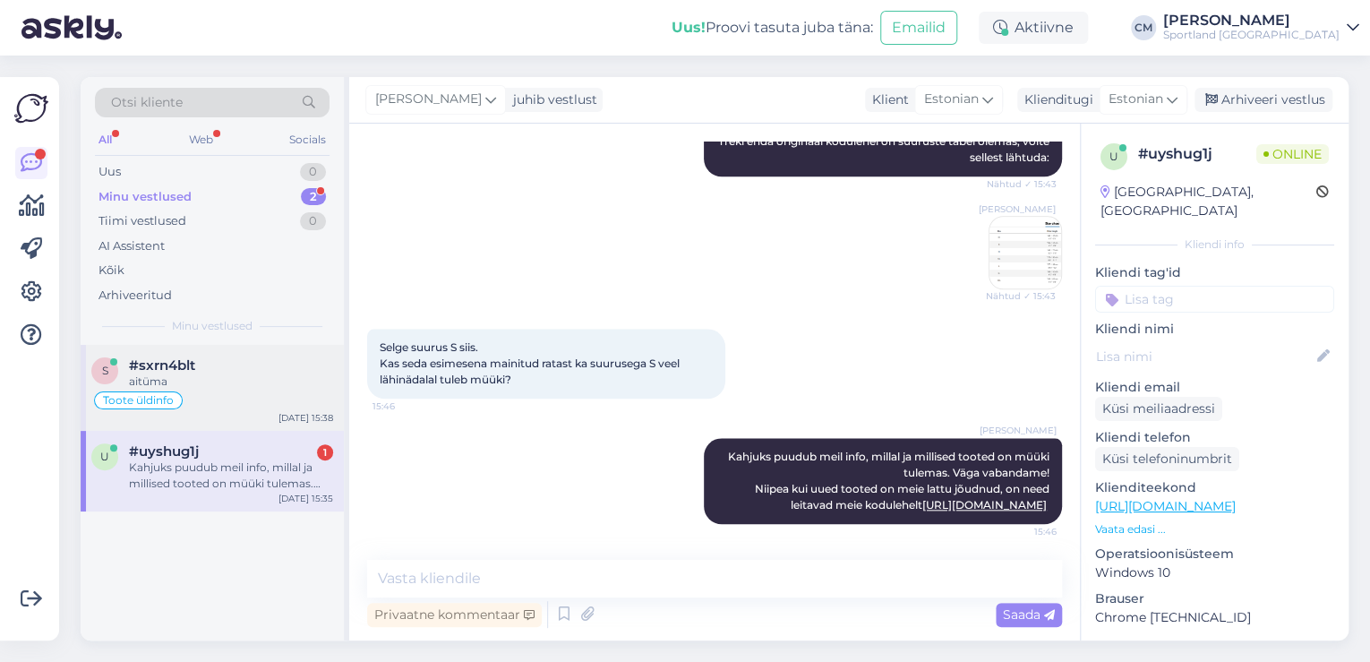
click at [287, 399] on div "Toote üldinfo" at bounding box center [212, 400] width 242 height 21
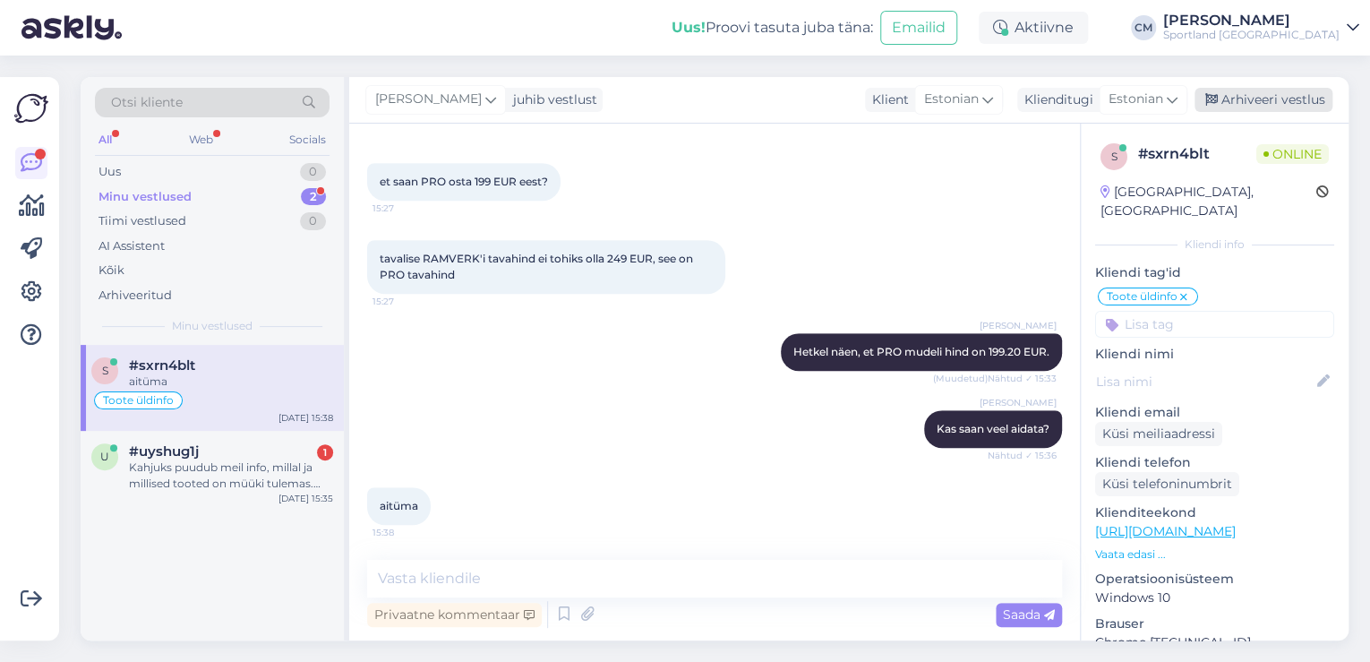
click at [1227, 94] on div "Arhiveeri vestlus" at bounding box center [1264, 100] width 138 height 24
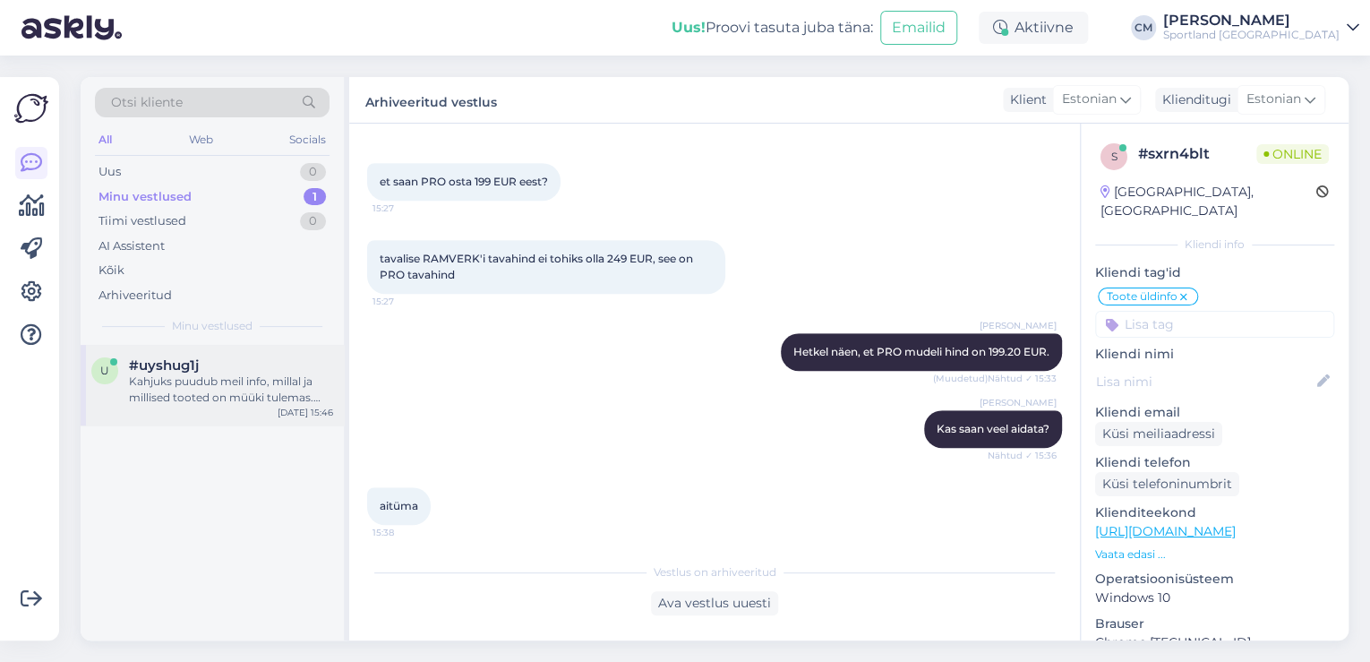
click at [276, 394] on div "Kahjuks puudub meil info, millal ja millised tooted on müüki tulemas. Väga vaba…" at bounding box center [231, 390] width 204 height 32
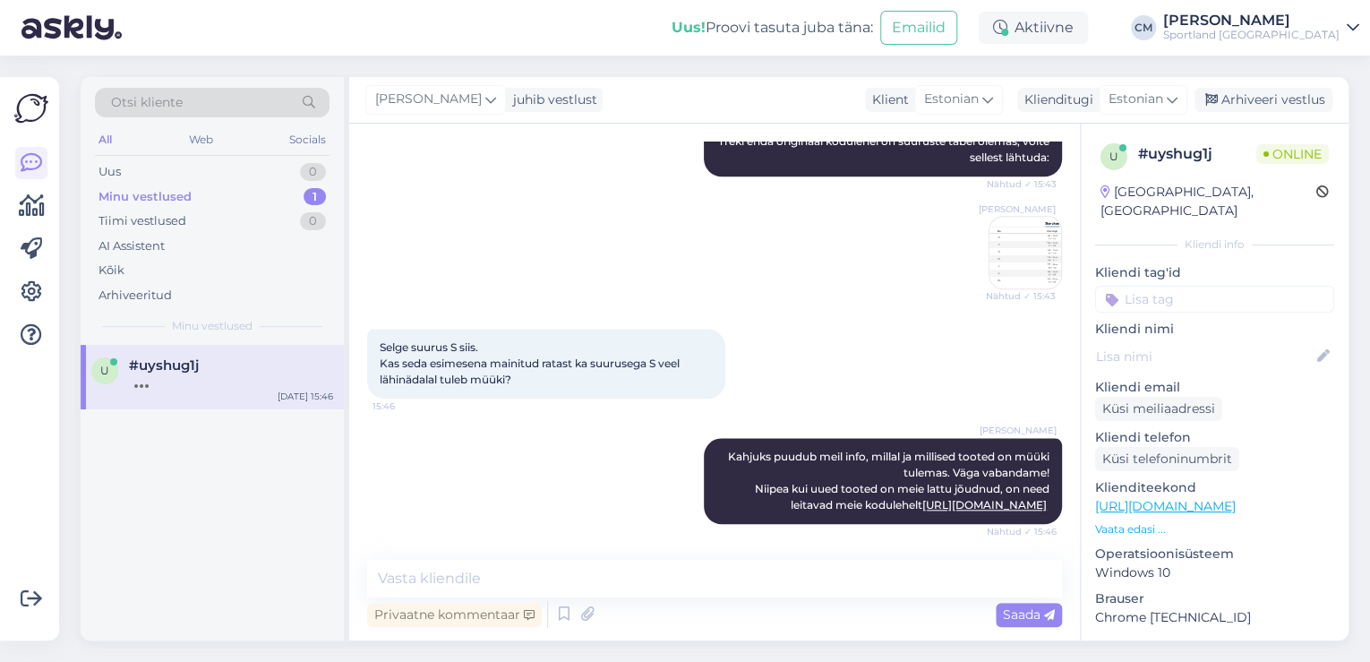
click at [1179, 286] on input at bounding box center [1214, 299] width 239 height 27
type input "lisan"
click at [1180, 341] on span "Lattu lisandumine (toode)" at bounding box center [1216, 346] width 140 height 11
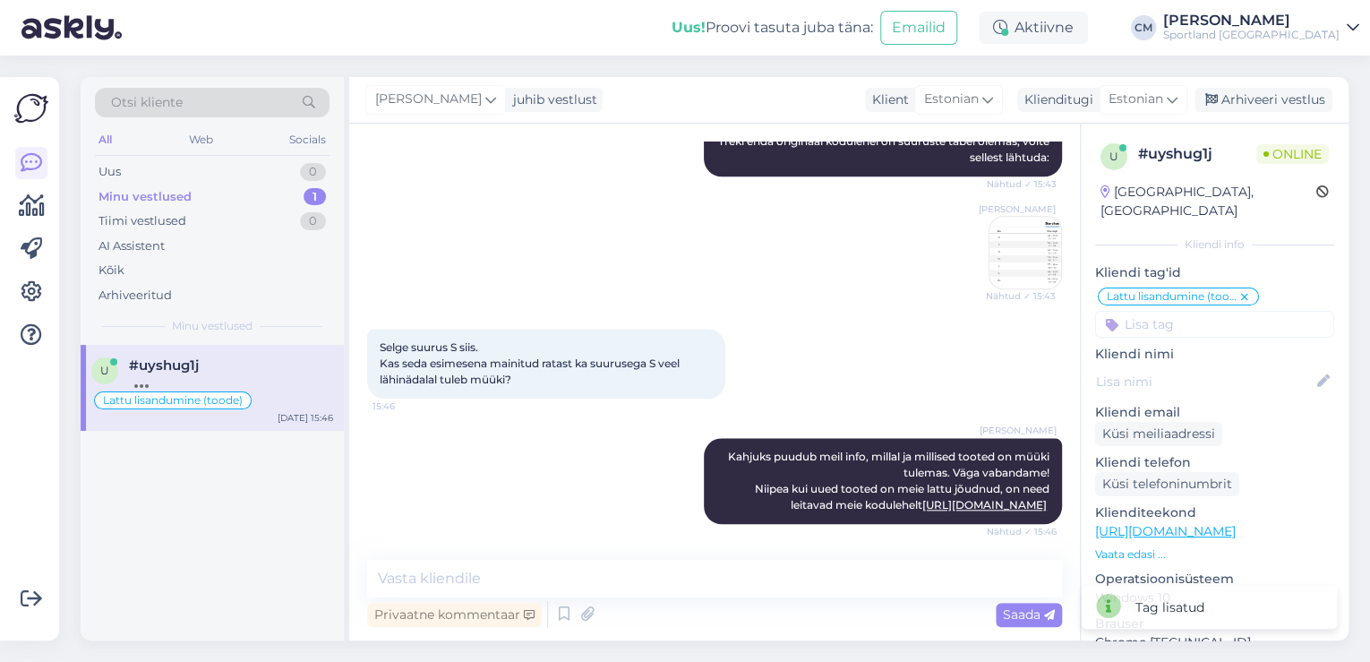
click at [1191, 311] on input at bounding box center [1214, 324] width 239 height 27
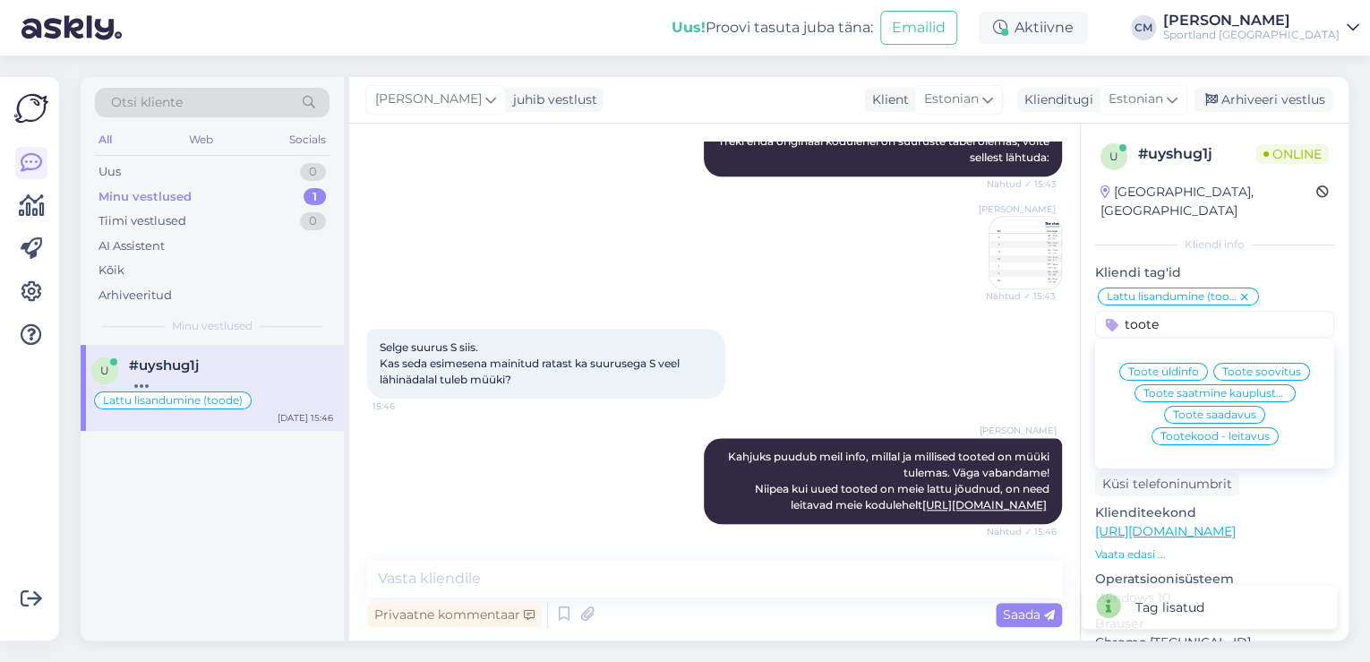
scroll to position [935, 0]
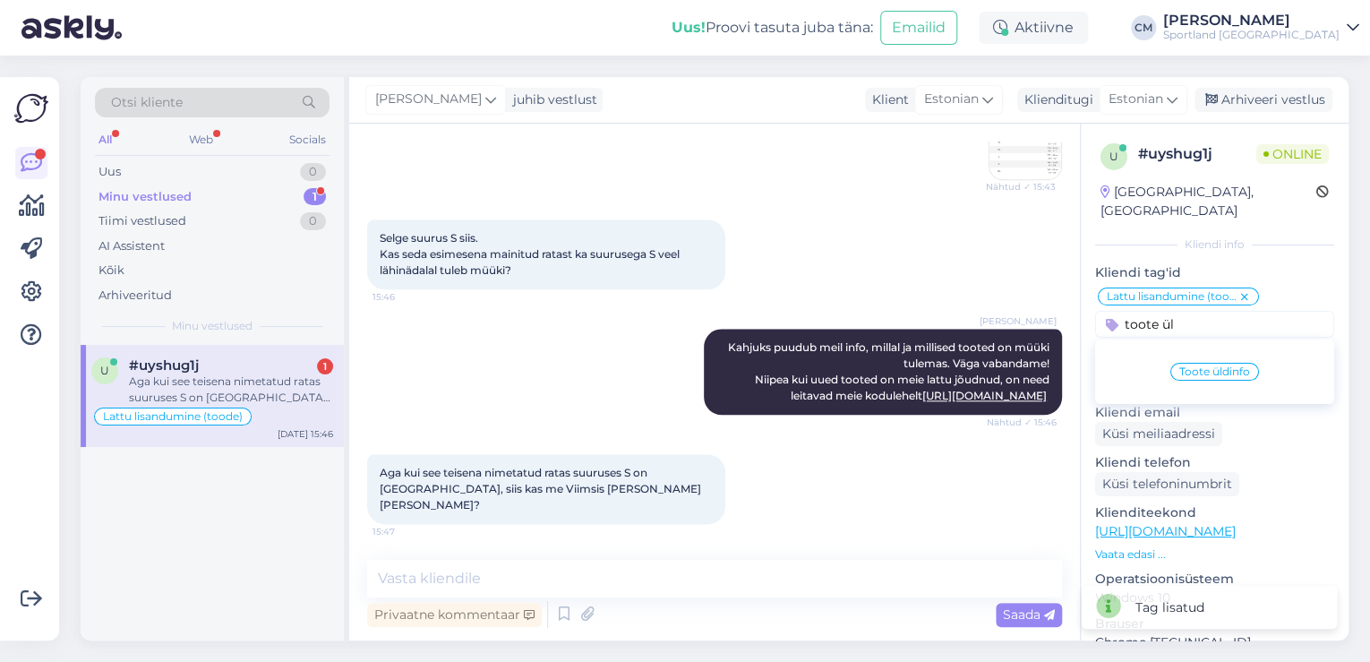
type input "toote ül"
click at [1193, 347] on div "Toote üldinfo" at bounding box center [1214, 372] width 239 height 50
click at [1189, 366] on span "Toote üldinfo" at bounding box center [1215, 371] width 71 height 11
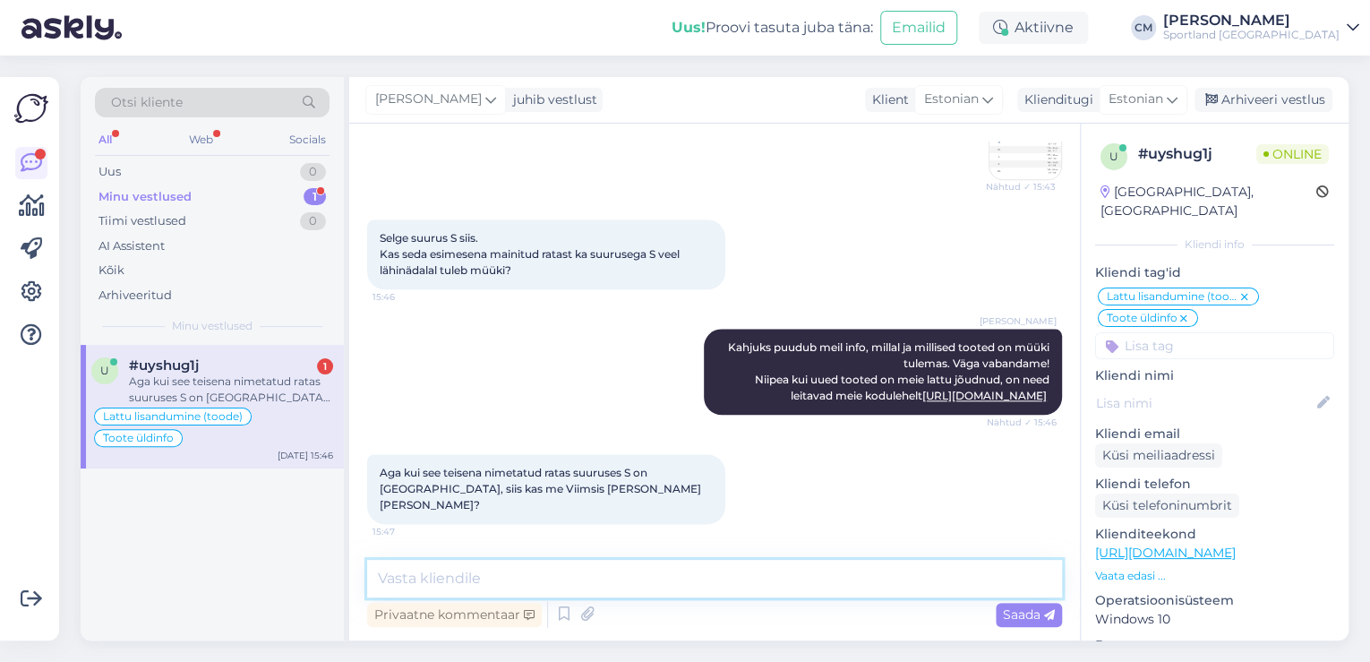
click at [587, 565] on textarea at bounding box center [714, 579] width 695 height 38
type textarea "Sel juhul peate tellima kulleriga endale sobivale aadressile."
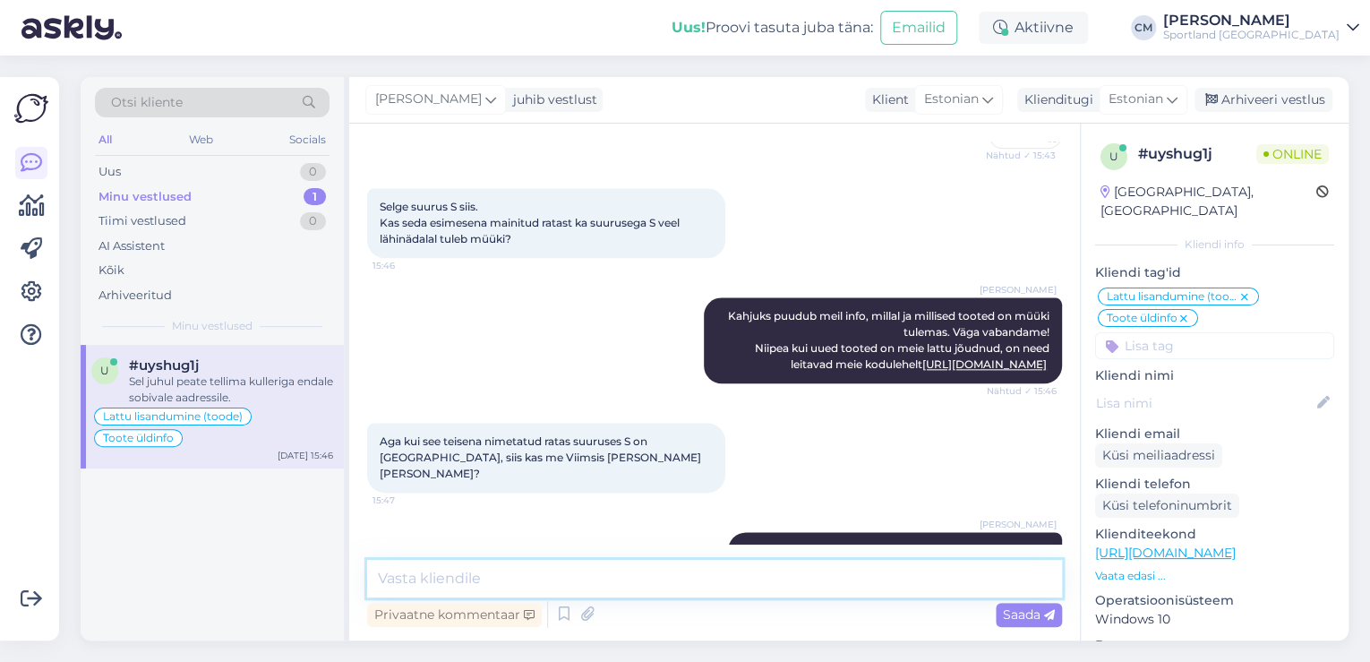
scroll to position [1012, 0]
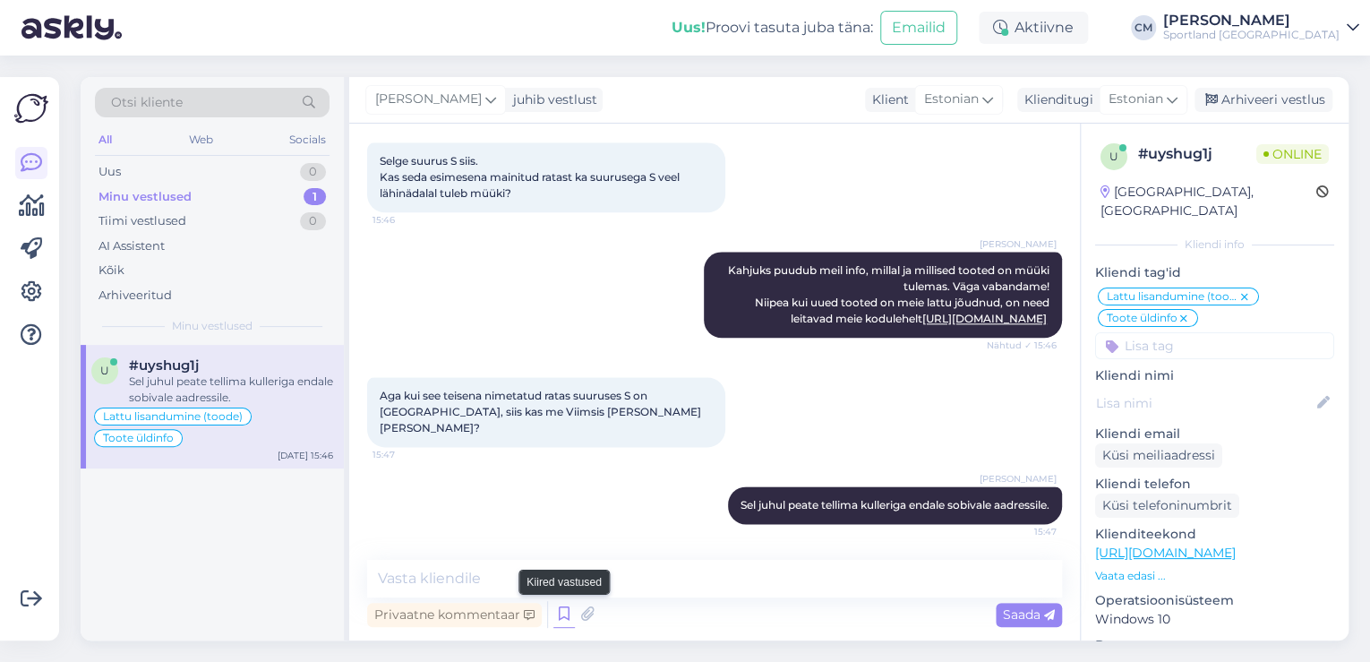
click at [559, 609] on icon at bounding box center [564, 614] width 21 height 27
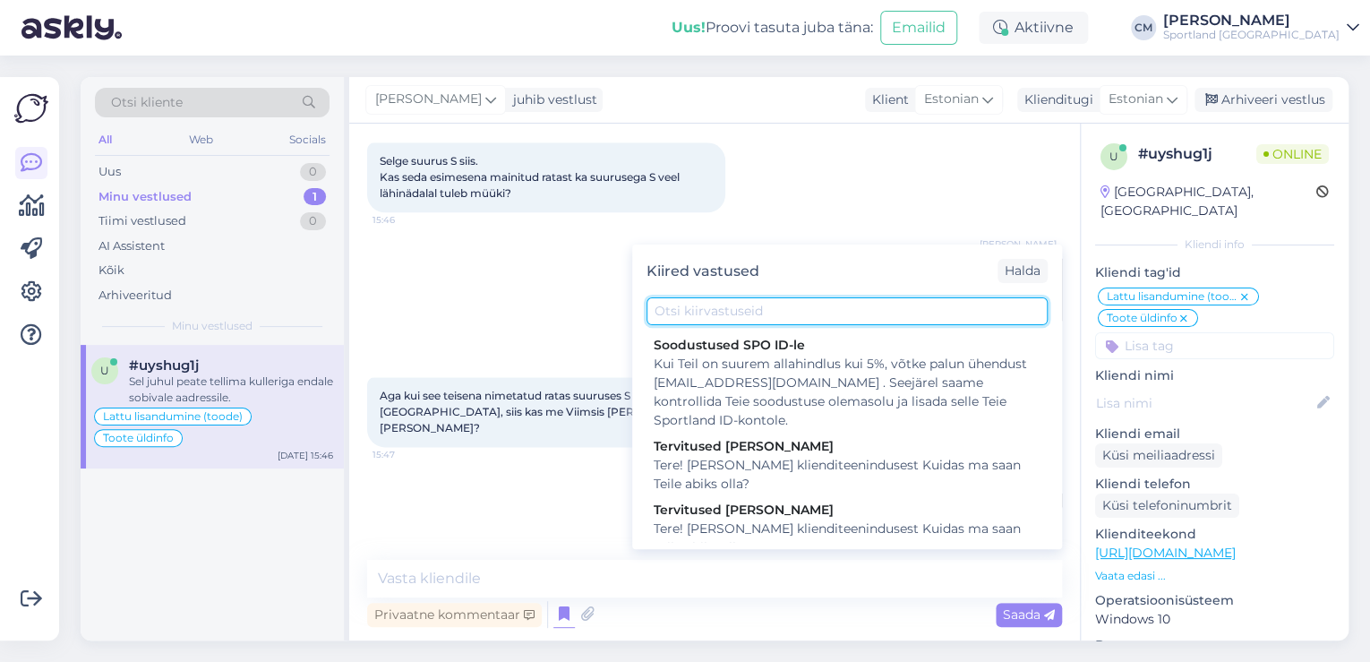
click at [814, 320] on input "text" at bounding box center [847, 311] width 401 height 28
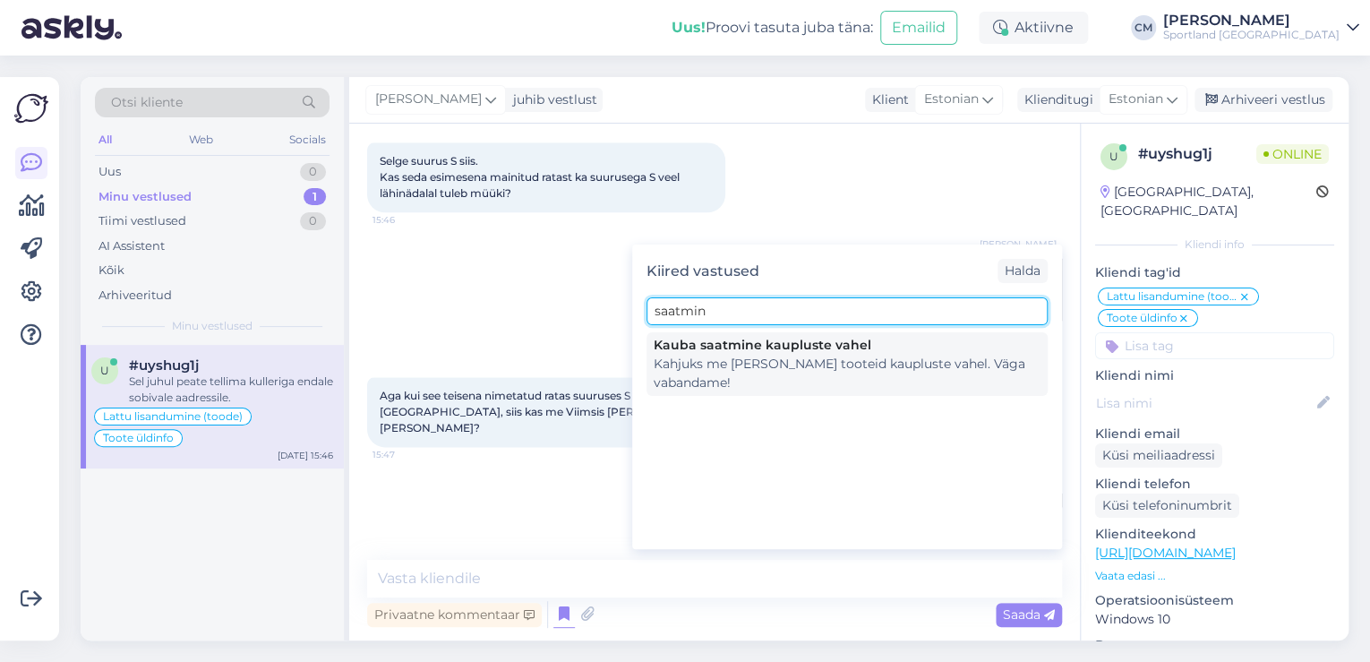
type input "saatmin"
click at [812, 336] on div "Kauba saatmine kaupluste vahel" at bounding box center [847, 345] width 387 height 19
type textarea "Kahjuks me [PERSON_NAME] tooteid kaupluste vahel. Väga vabandame!"
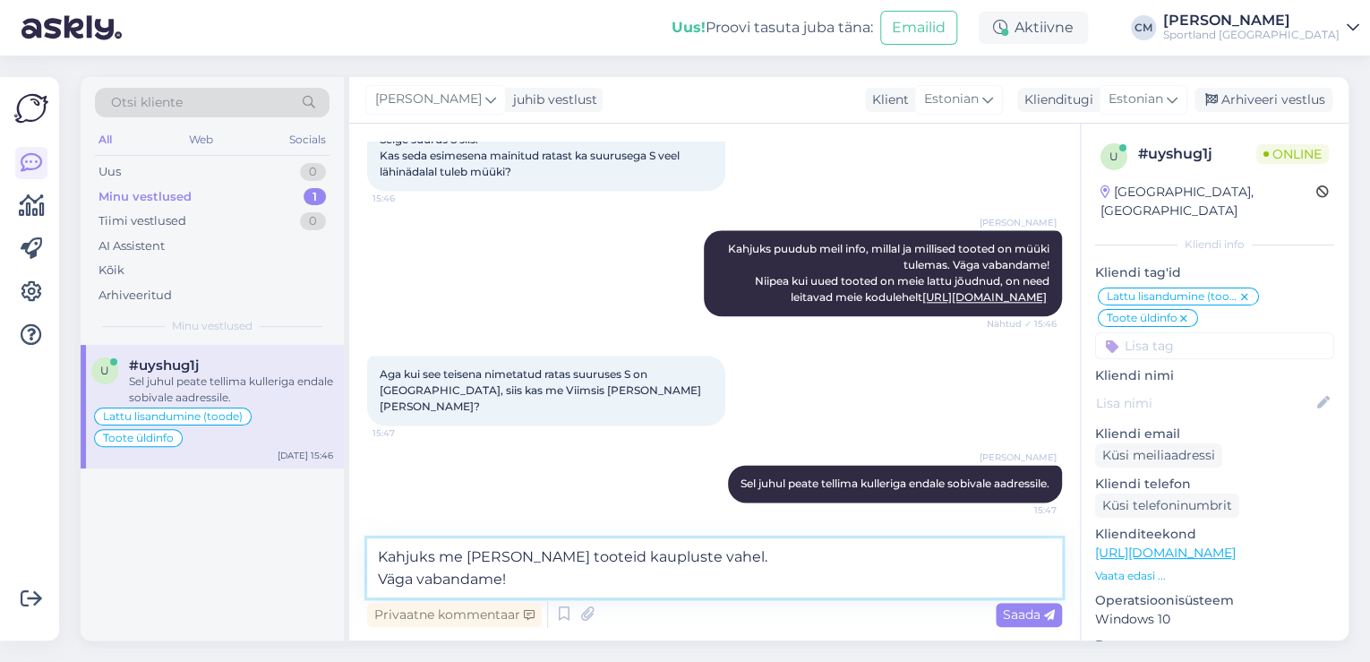
click at [493, 588] on textarea "Kahjuks me [PERSON_NAME] tooteid kaupluste vahel. Väga vabandame!" at bounding box center [714, 567] width 695 height 59
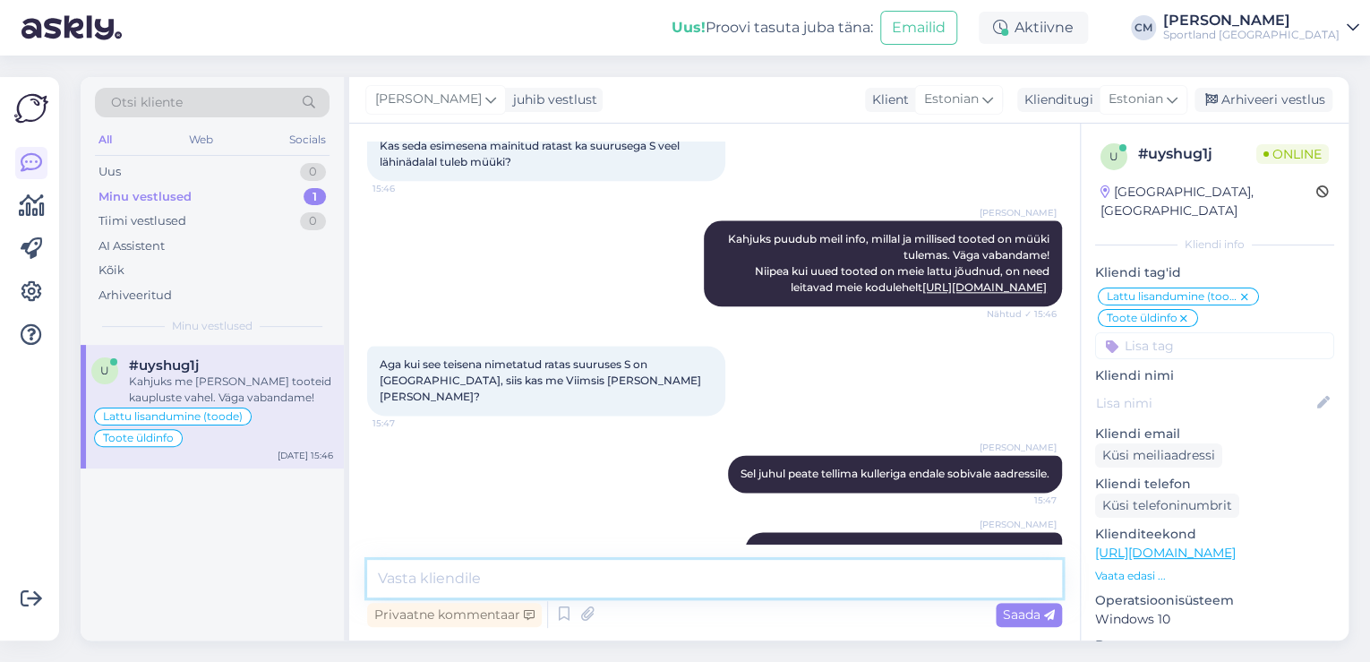
scroll to position [1105, 0]
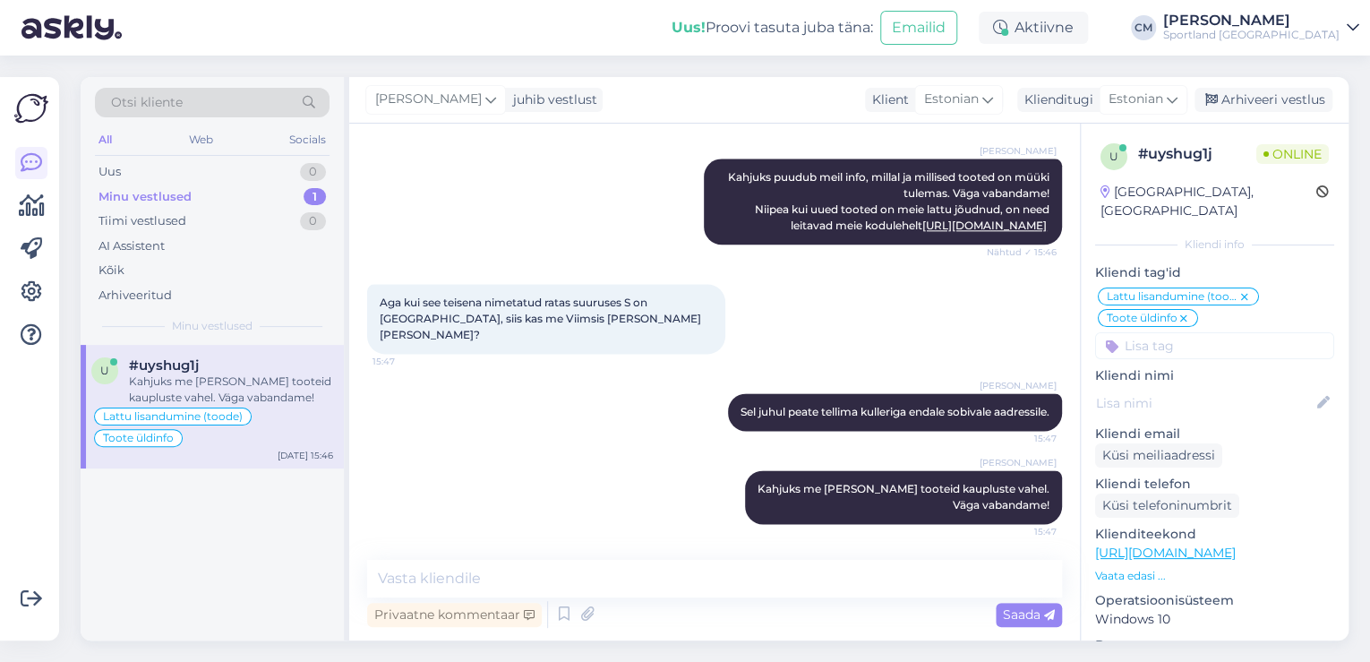
click at [1266, 332] on input at bounding box center [1214, 345] width 239 height 27
type input "saat"
click at [1233, 388] on span "Toote saatmine kaupluste vahel" at bounding box center [1215, 393] width 143 height 11
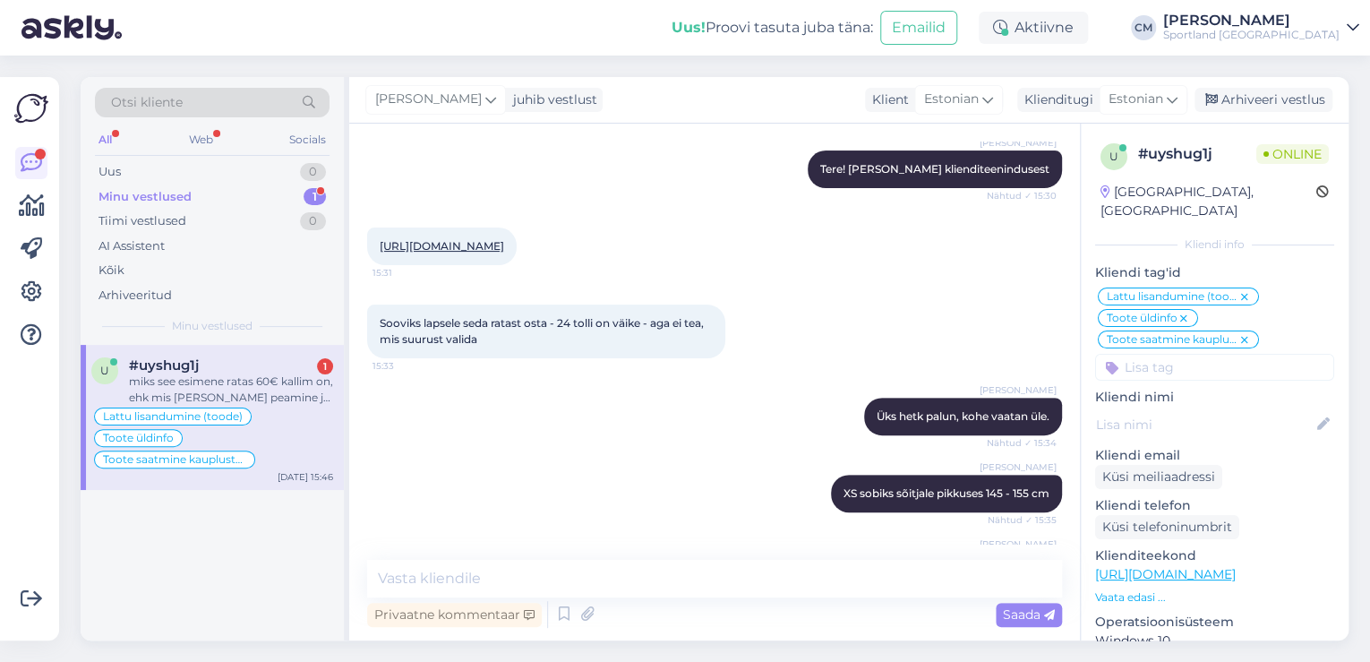
scroll to position [52, 0]
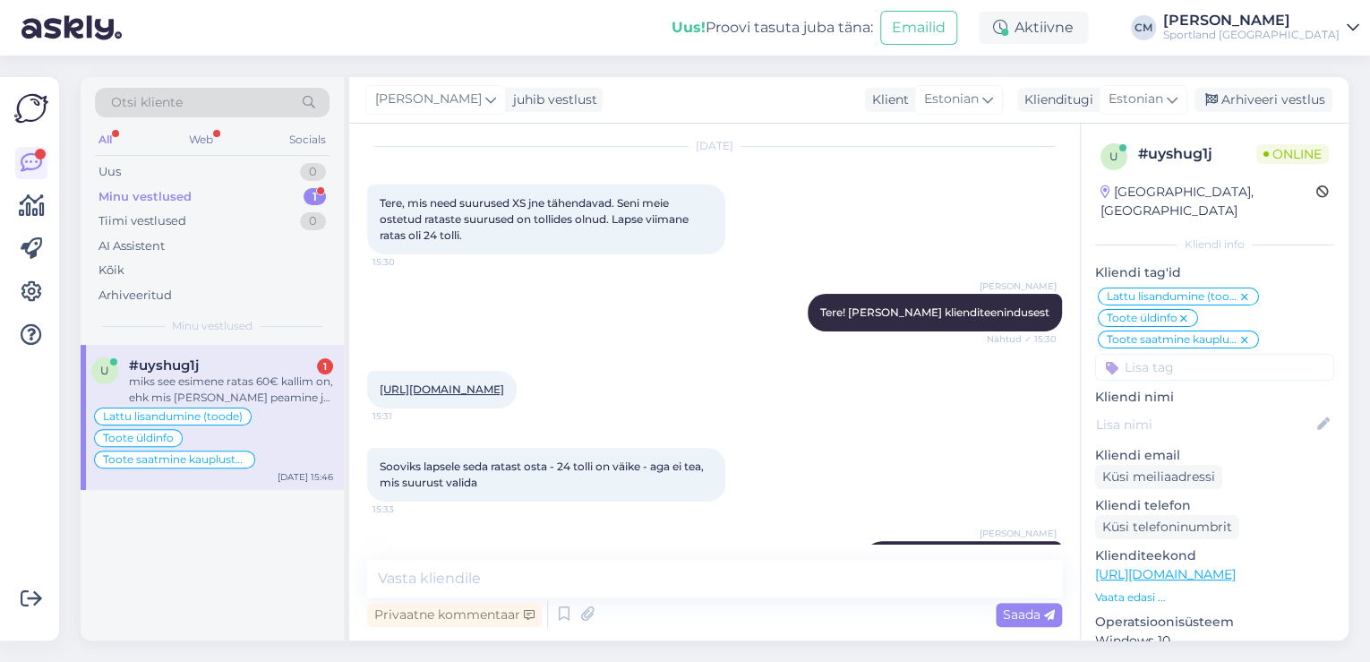
click at [504, 383] on link "[URL][DOMAIN_NAME]" at bounding box center [442, 388] width 125 height 13
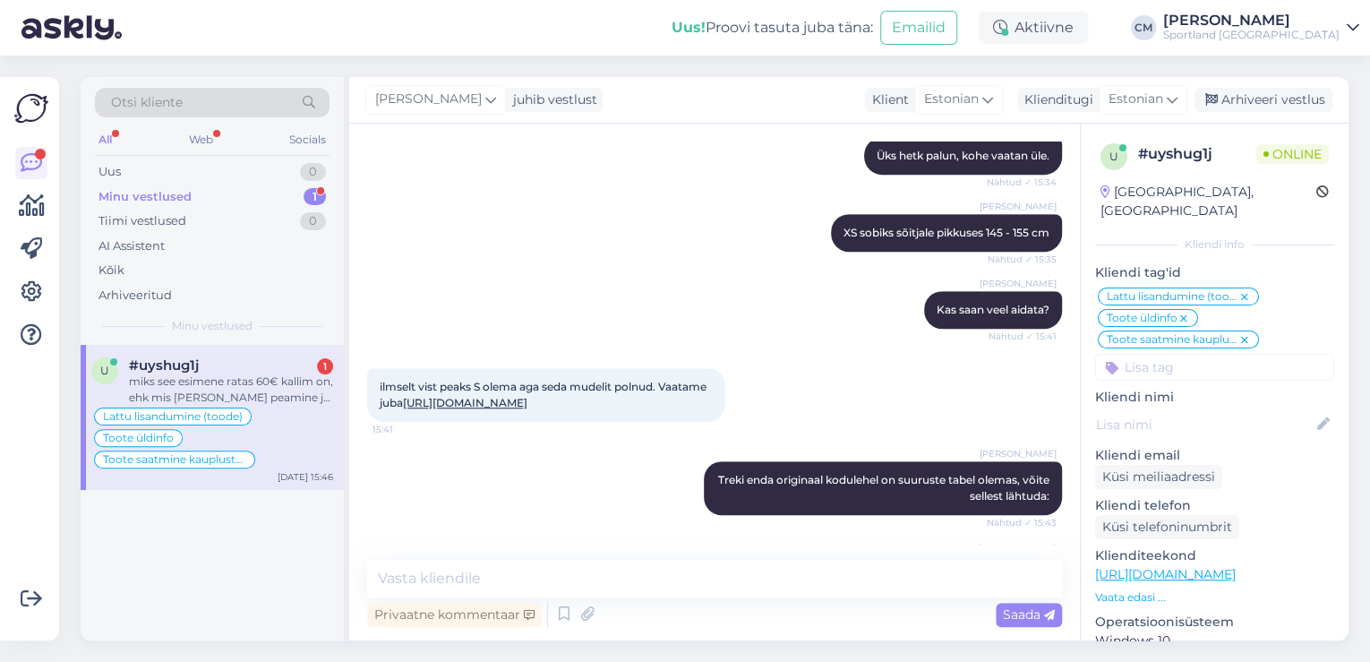
scroll to position [482, 0]
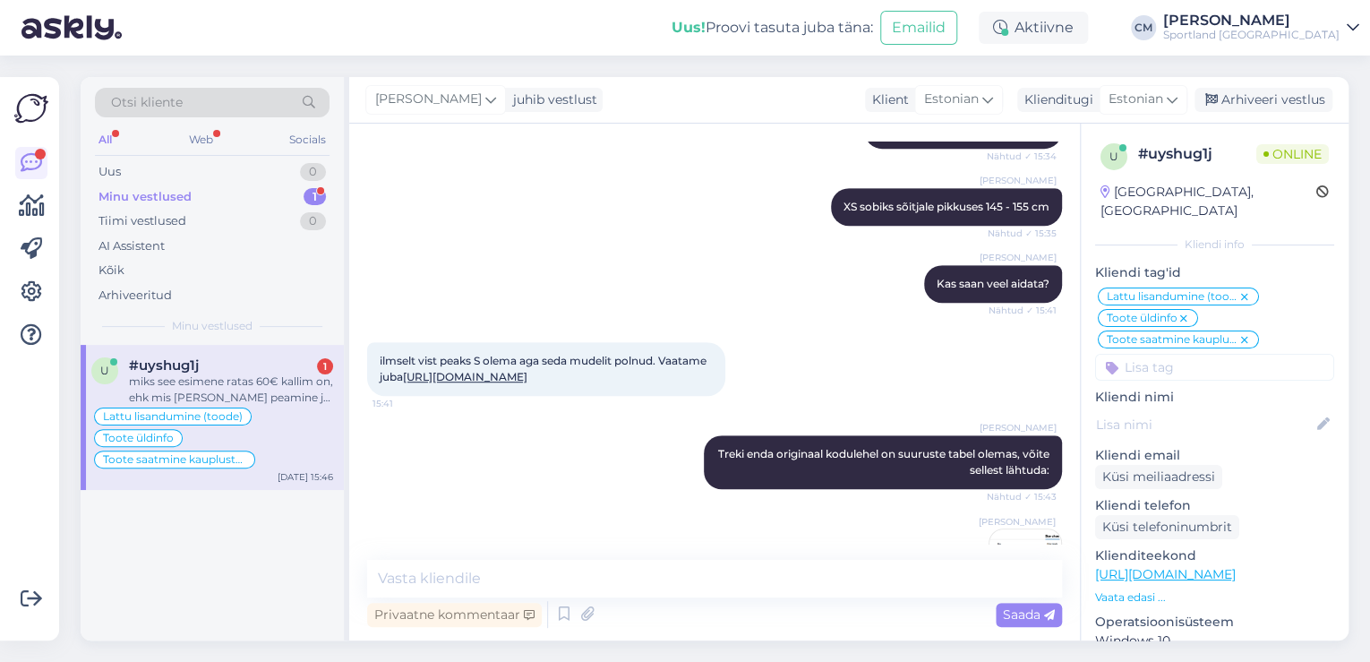
click at [520, 383] on link "[URL][DOMAIN_NAME]" at bounding box center [465, 376] width 125 height 13
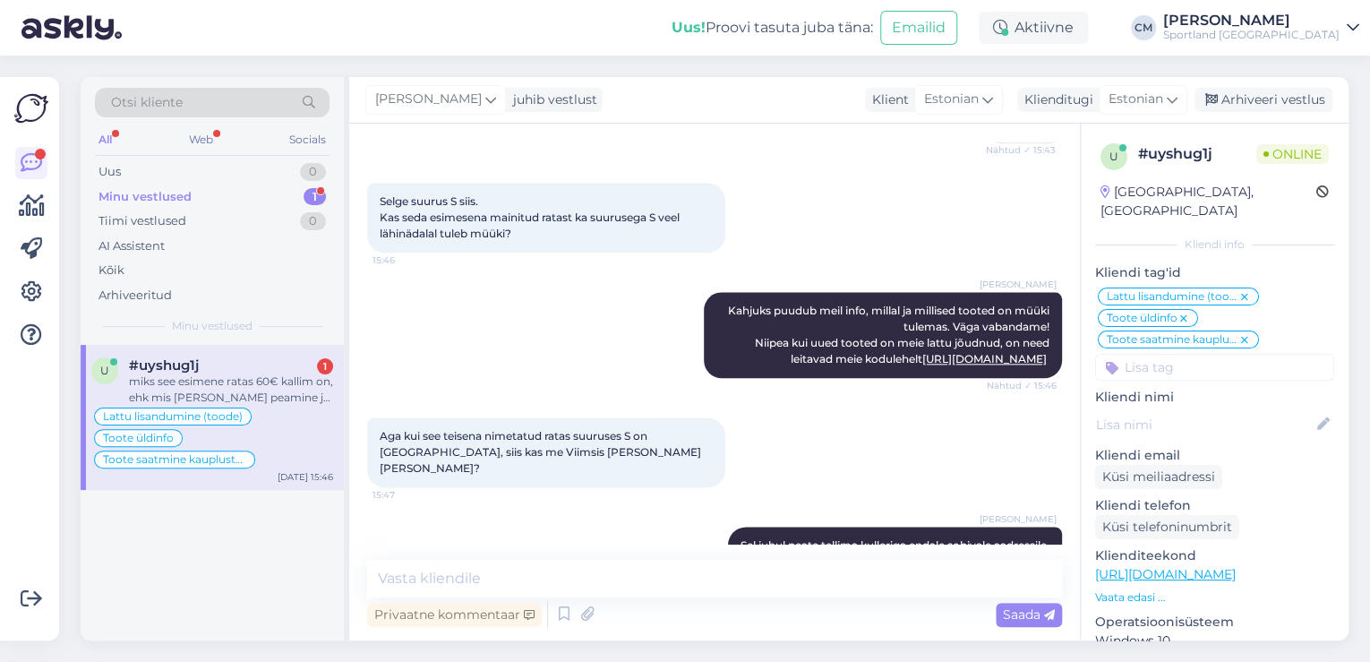
scroll to position [1198, 0]
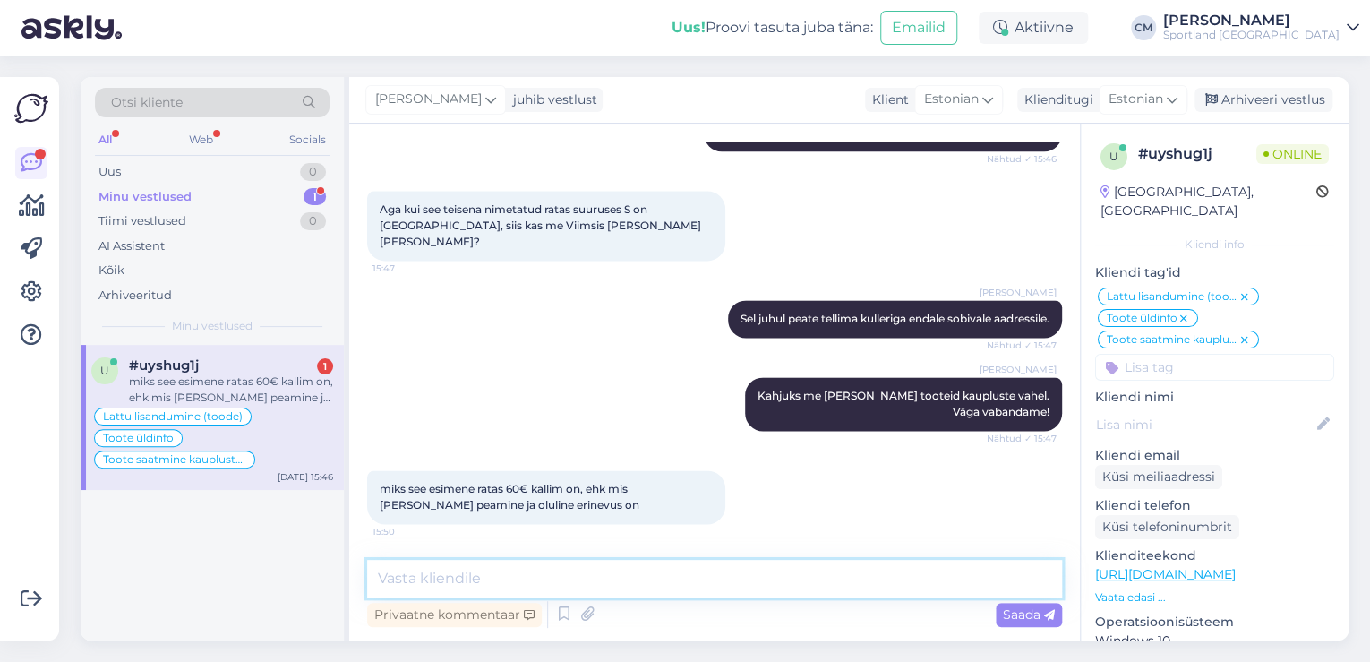
click at [479, 588] on textarea at bounding box center [714, 579] width 695 height 38
type textarea "Trek [PERSON_NAME] 5 on uuem [PERSON_NAME] 4 mudel."
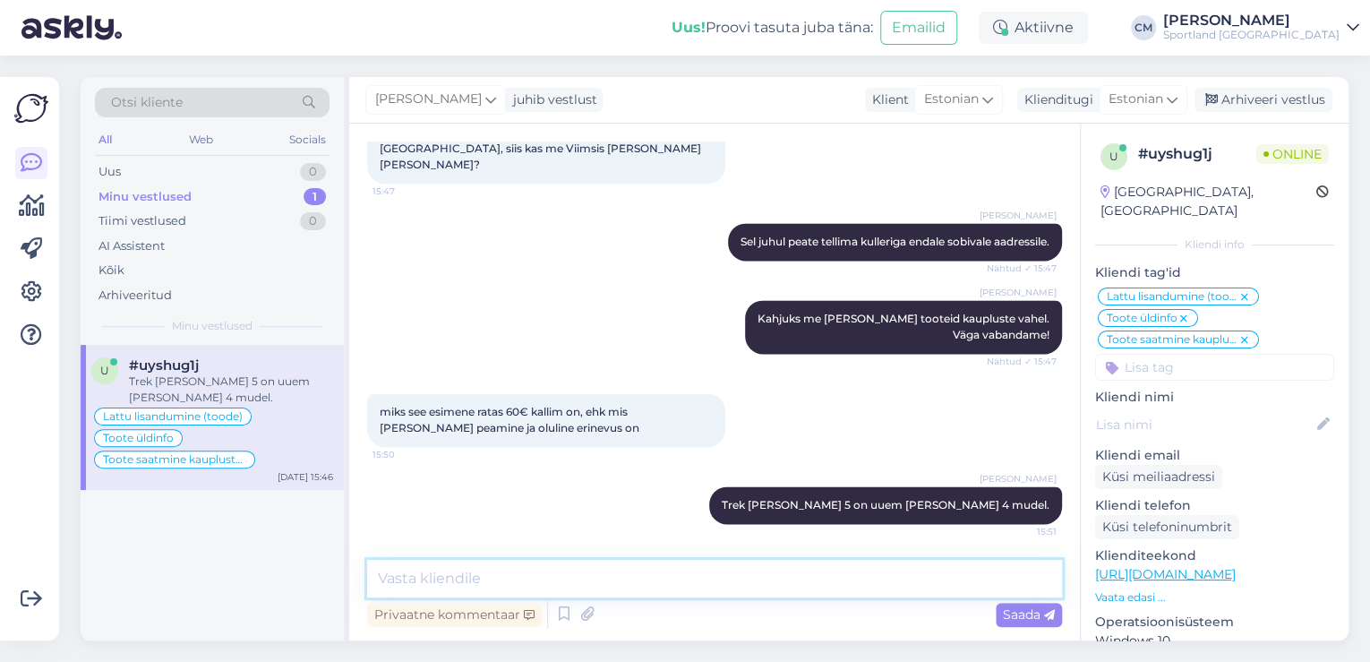
scroll to position [1276, 0]
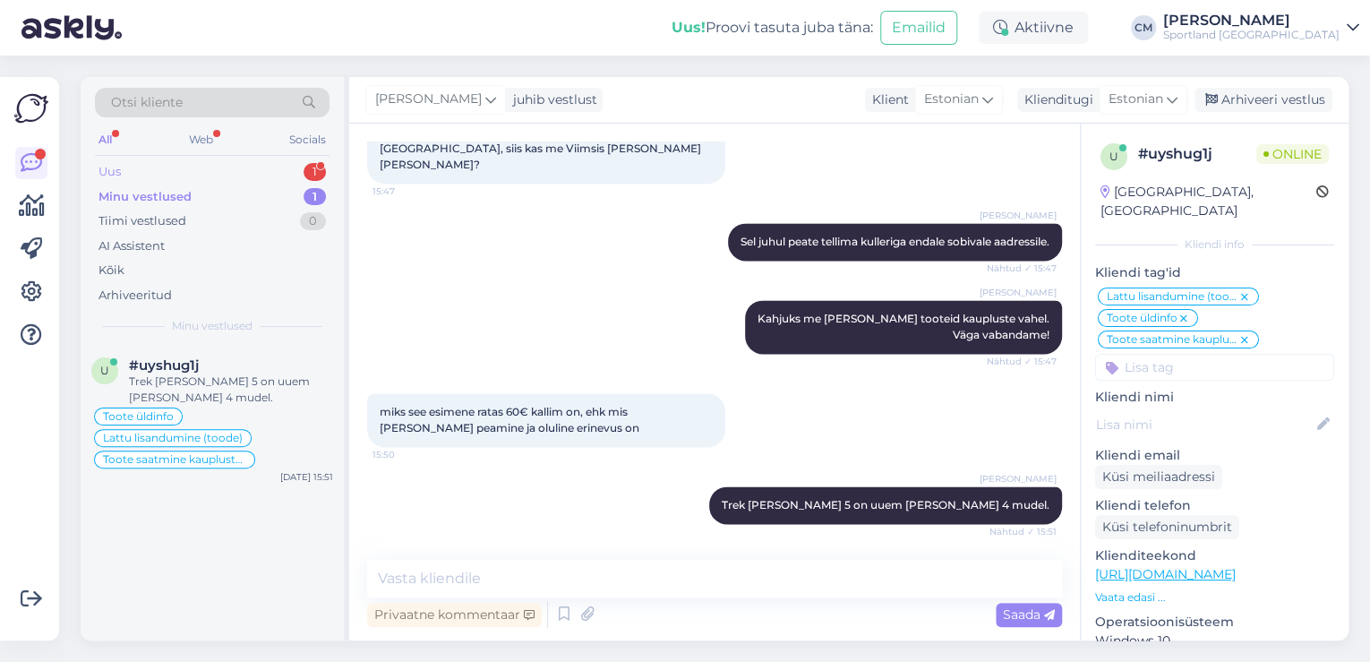
click at [302, 162] on div "Uus 1" at bounding box center [212, 171] width 235 height 25
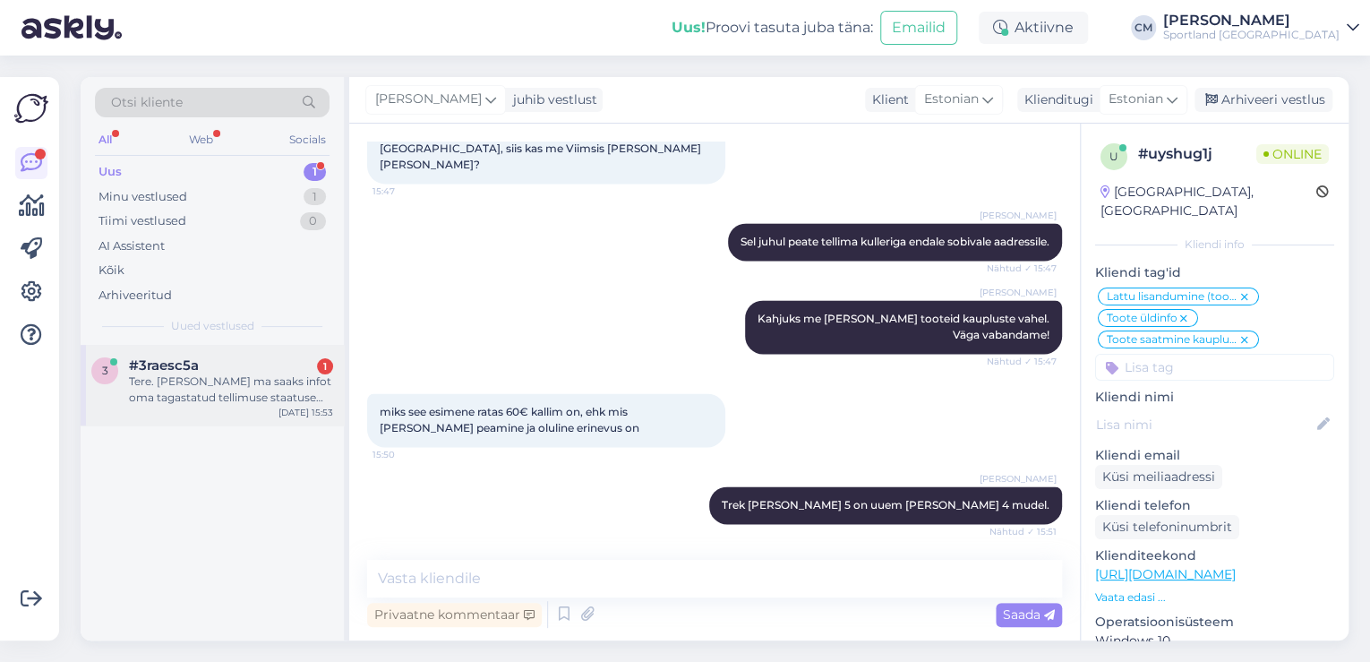
click at [246, 390] on div "Tere. [PERSON_NAME] ma saaks infot oma tagastatud tellimuse staatuse kohta?" at bounding box center [231, 390] width 204 height 32
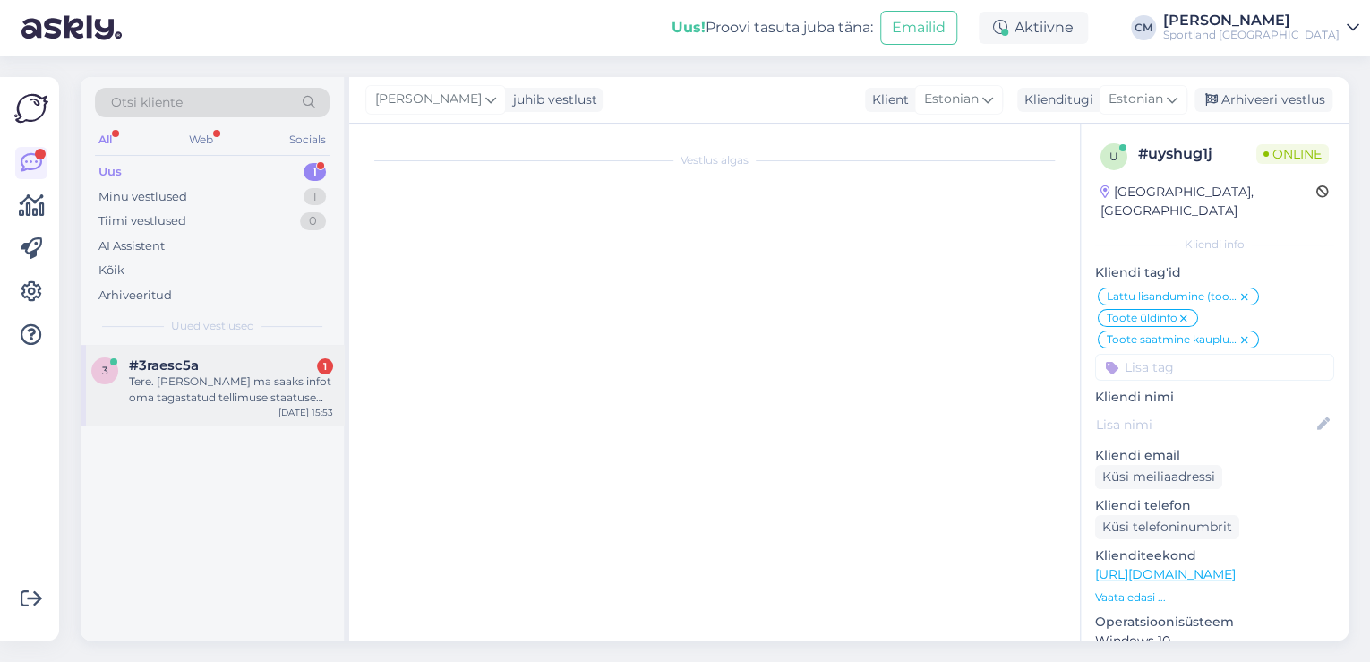
scroll to position [0, 0]
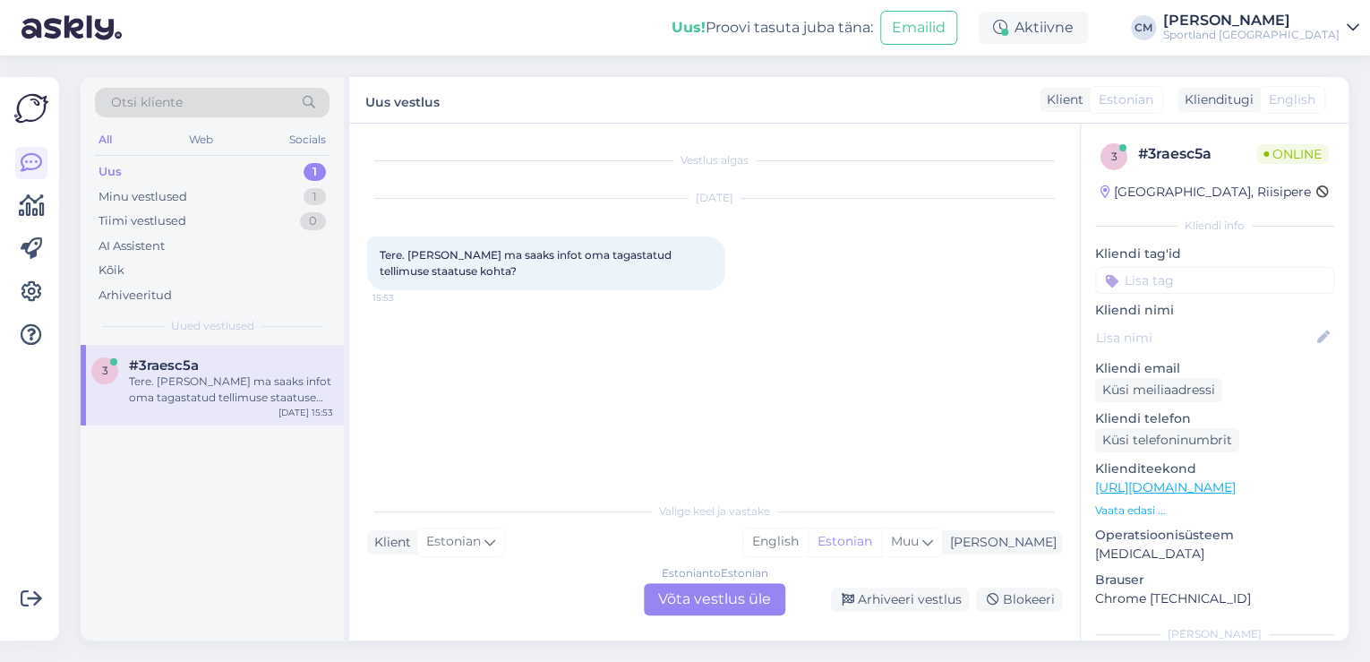
drag, startPoint x: 678, startPoint y: 604, endPoint x: 665, endPoint y: 596, distance: 15.7
click at [678, 603] on div "Estonian to Estonian Võta vestlus üle" at bounding box center [715, 599] width 142 height 32
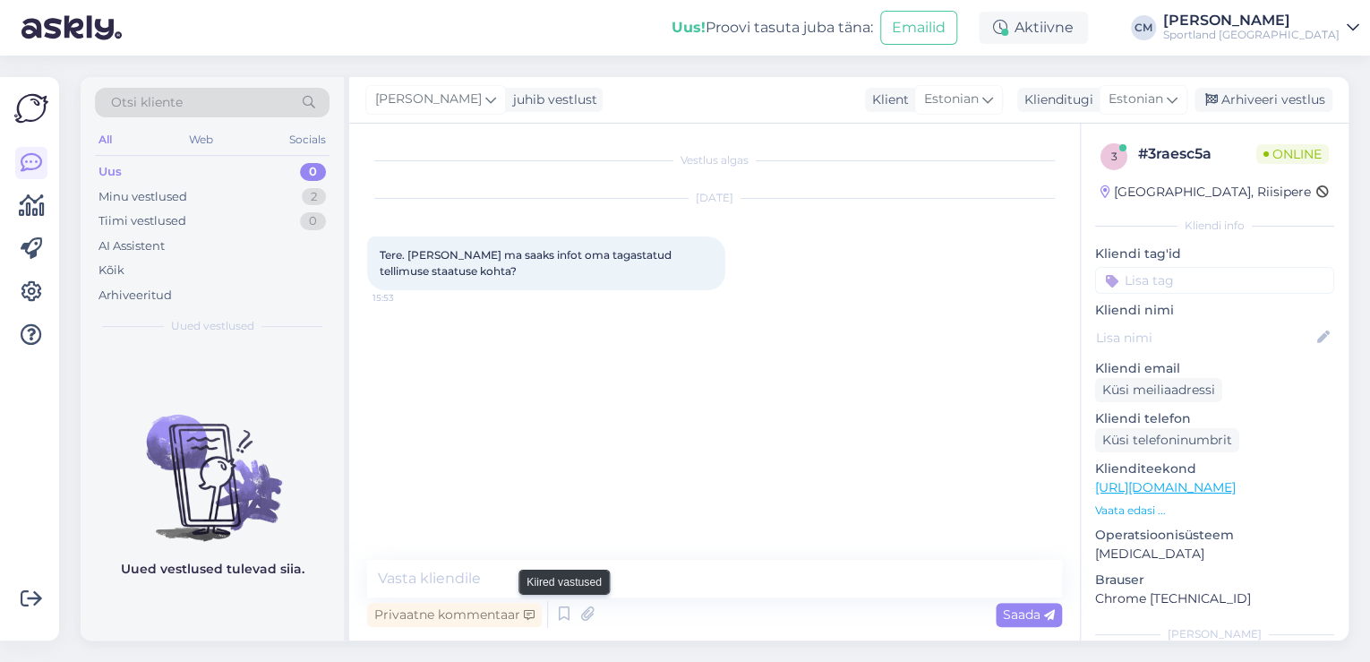
drag, startPoint x: 573, startPoint y: 609, endPoint x: 591, endPoint y: 596, distance: 22.4
click at [573, 608] on icon at bounding box center [564, 614] width 21 height 27
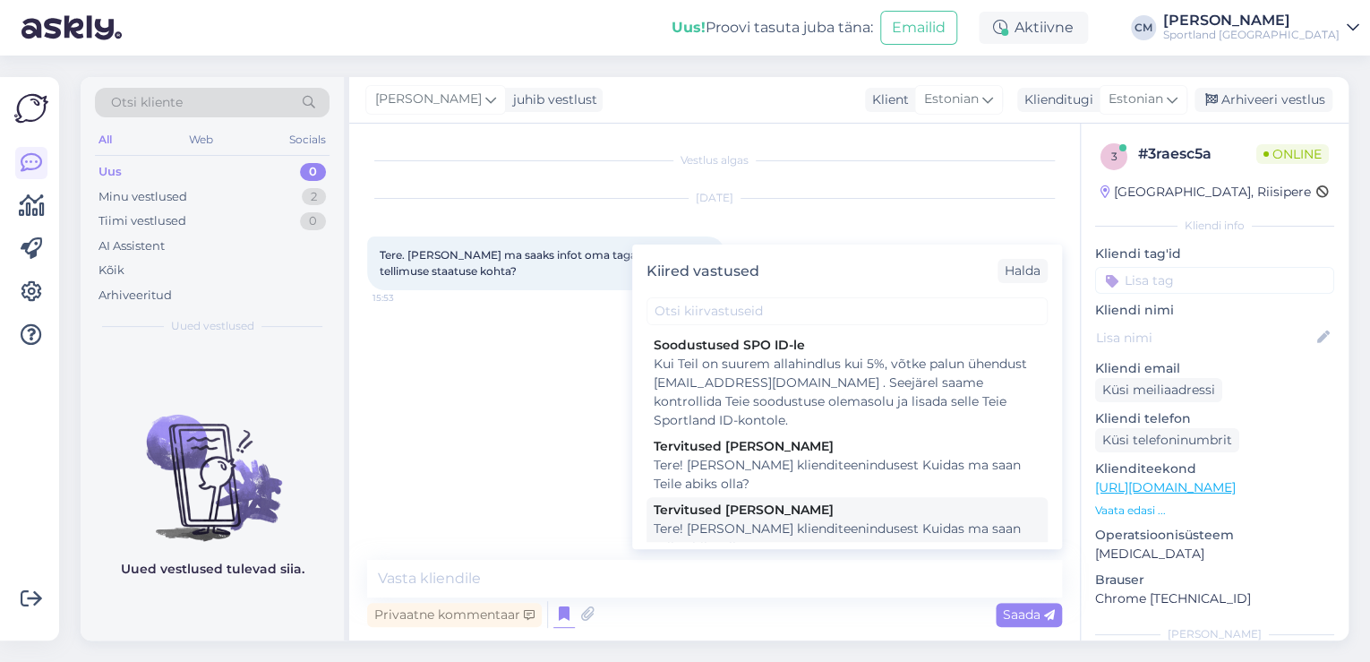
click at [740, 504] on div "Tervitused [PERSON_NAME]" at bounding box center [847, 510] width 387 height 19
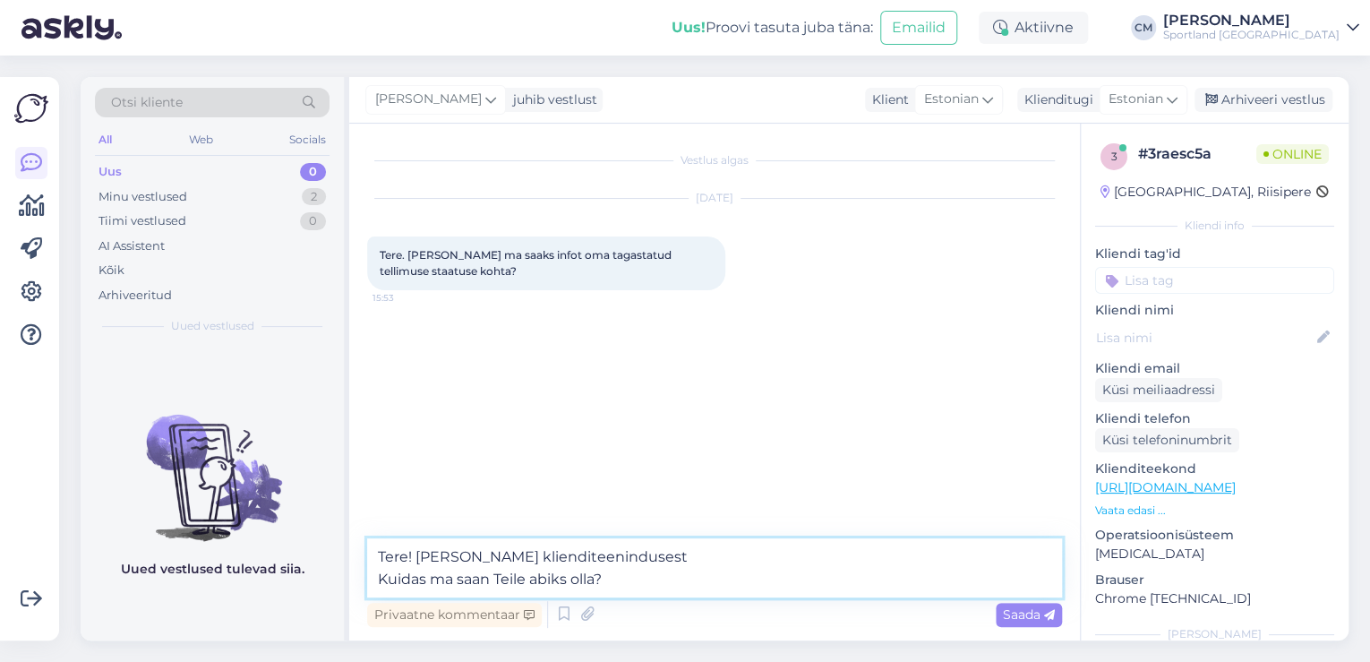
drag, startPoint x: 517, startPoint y: 591, endPoint x: 272, endPoint y: 595, distance: 244.6
click at [272, 595] on div "Otsi kliente All Web Socials Uus 0 Minu vestlused 2 Tiimi vestlused 0 AI Assist…" at bounding box center [715, 358] width 1268 height 563
type textarea "Tere! [PERSON_NAME] klienditeenindusest"
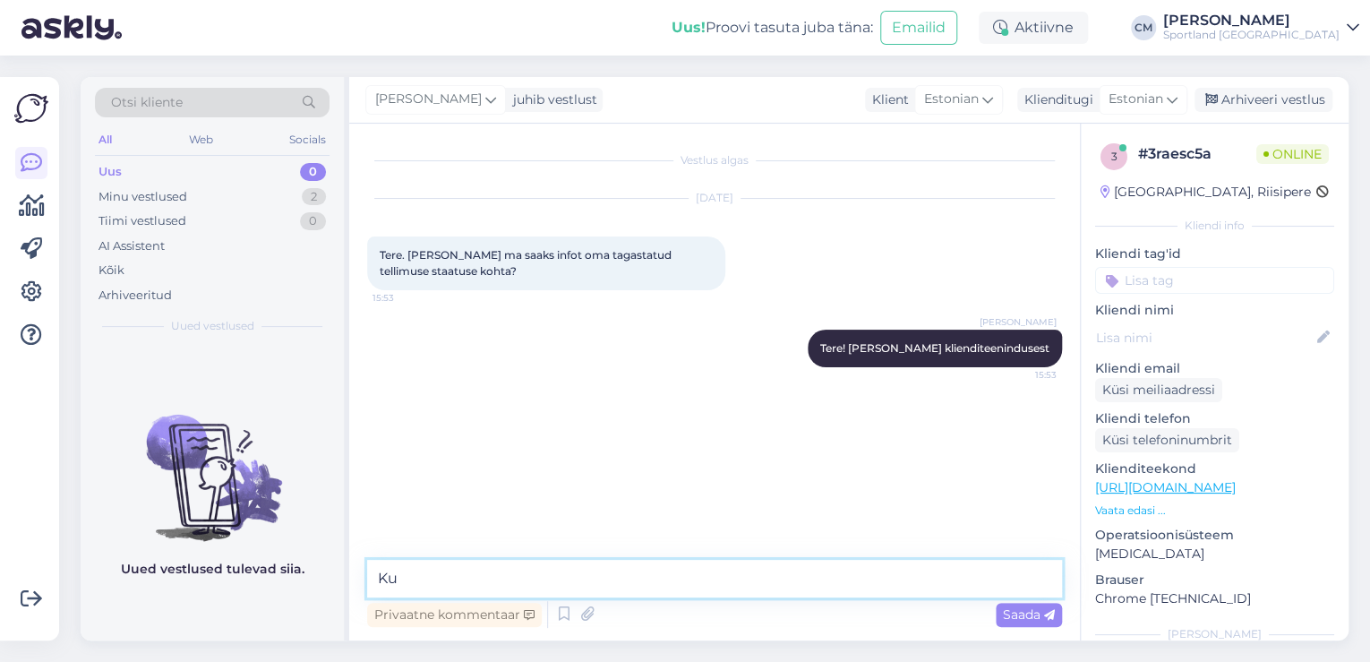
type textarea "K"
type textarea "Mis on tellimuse number?"
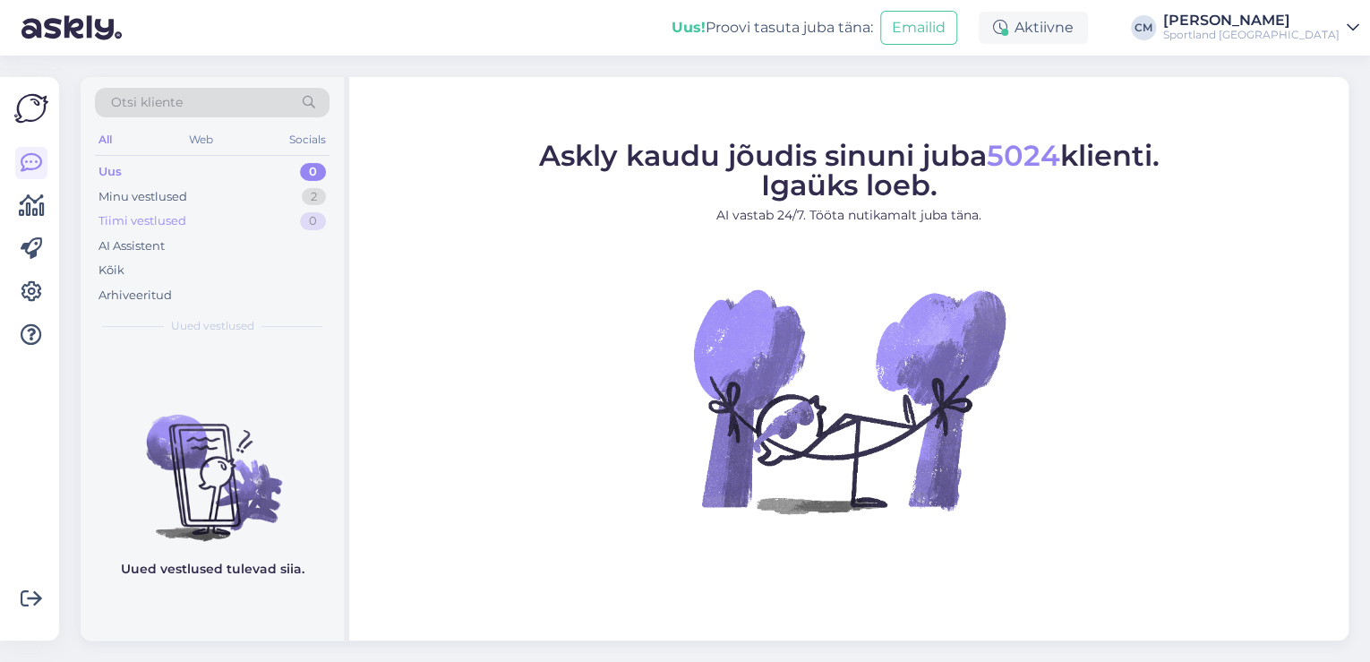
click at [272, 209] on div "Tiimi vestlused 0" at bounding box center [212, 221] width 235 height 25
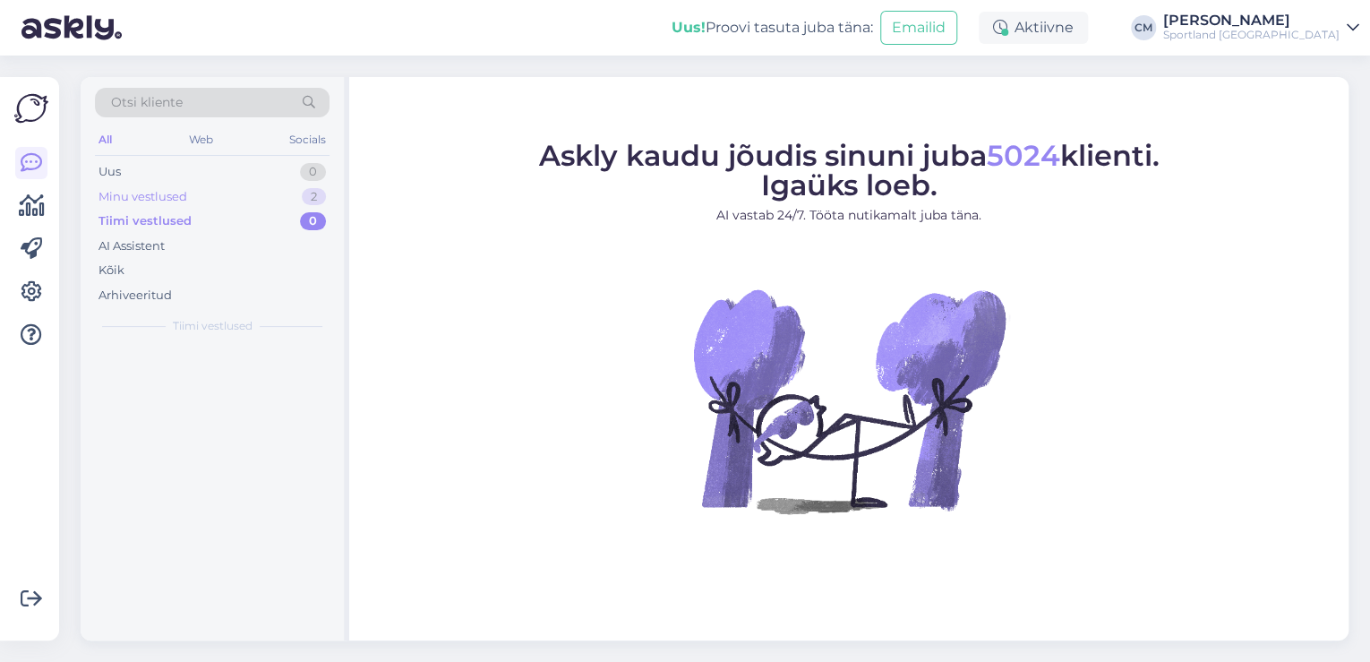
click at [287, 187] on div "Minu vestlused 2" at bounding box center [212, 197] width 235 height 25
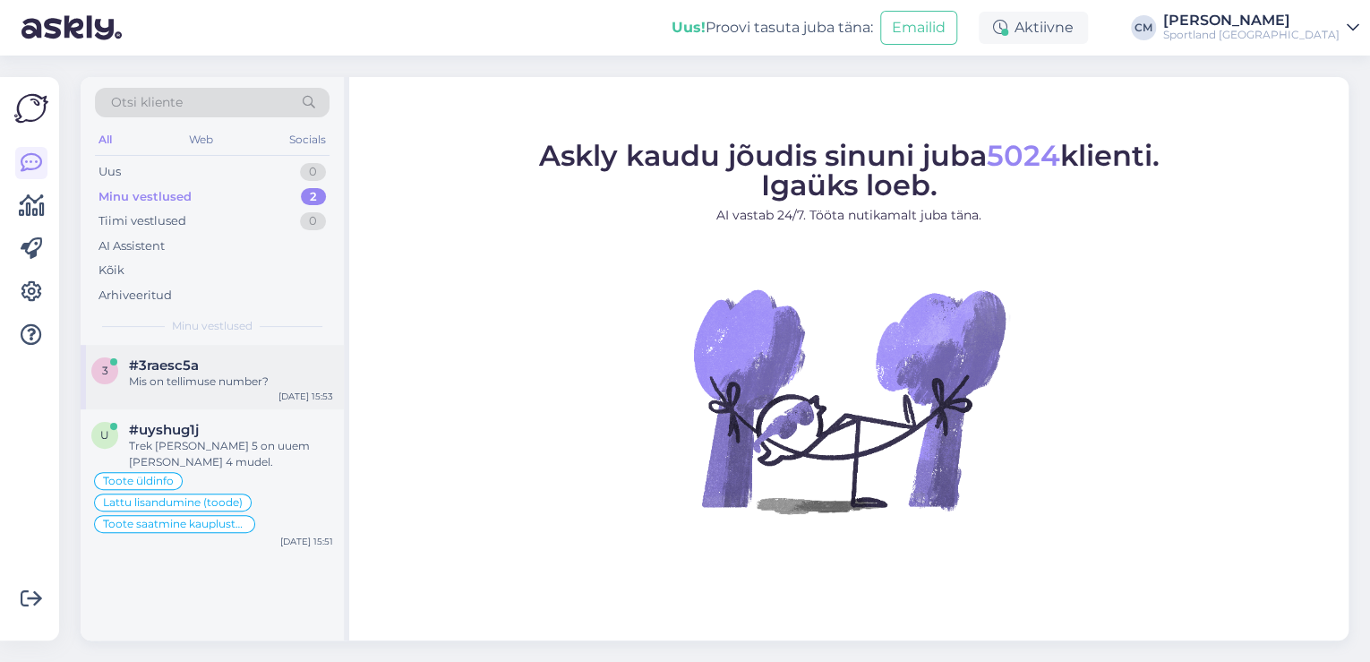
click at [252, 401] on div "3 #3raesc5a Mis on tellimuse number? [DATE] 15:53" at bounding box center [212, 377] width 263 height 64
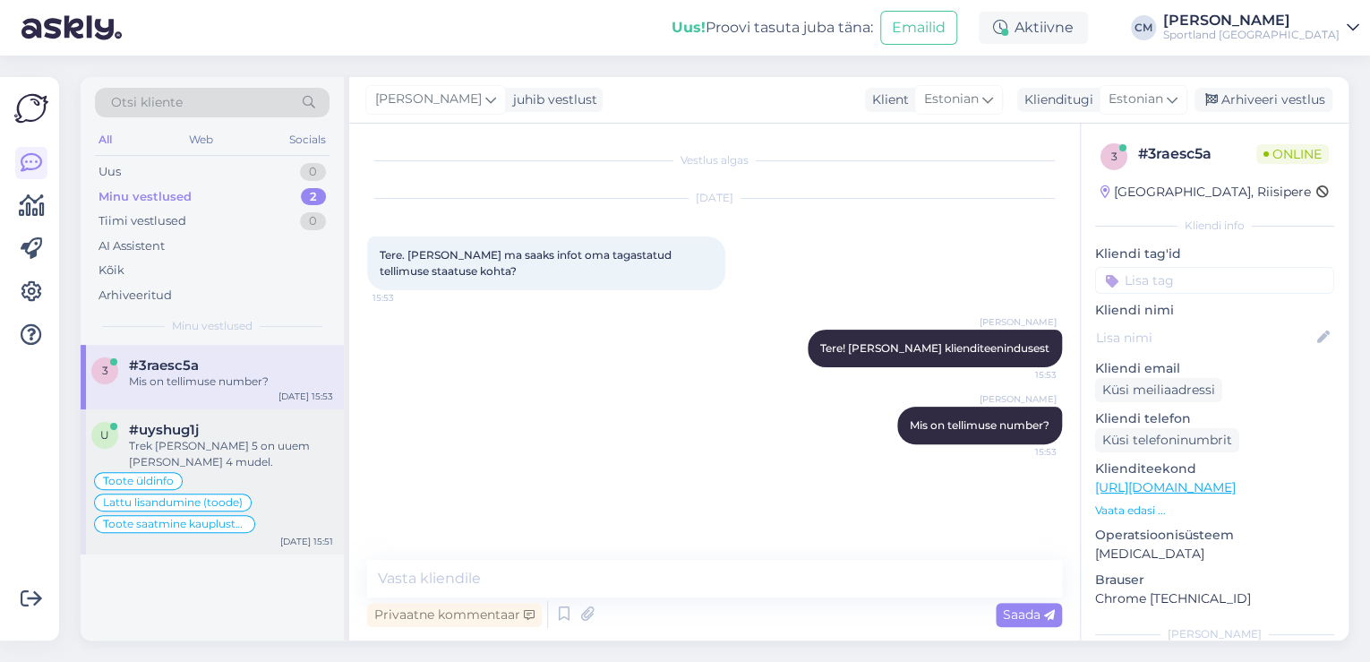
click at [264, 473] on div "Toote üldinfo Lattu lisandumine (toode) Toote saatmine kaupluste vahel" at bounding box center [212, 502] width 242 height 64
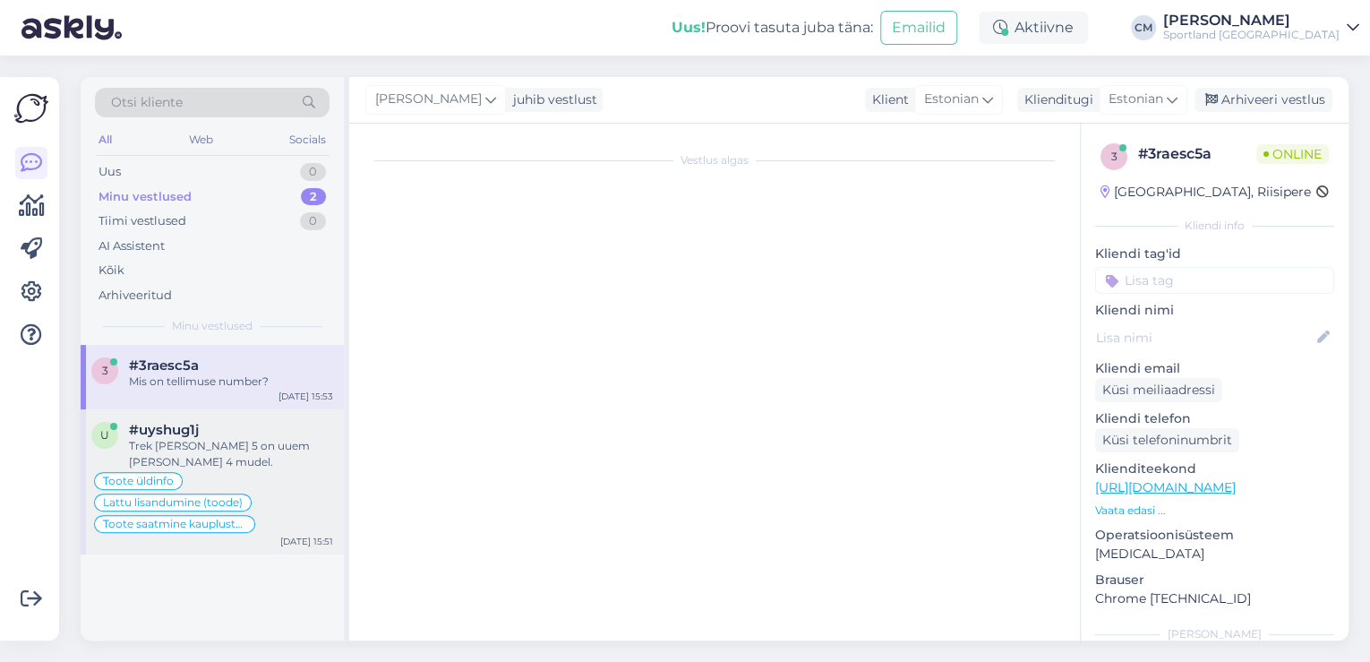
scroll to position [1276, 0]
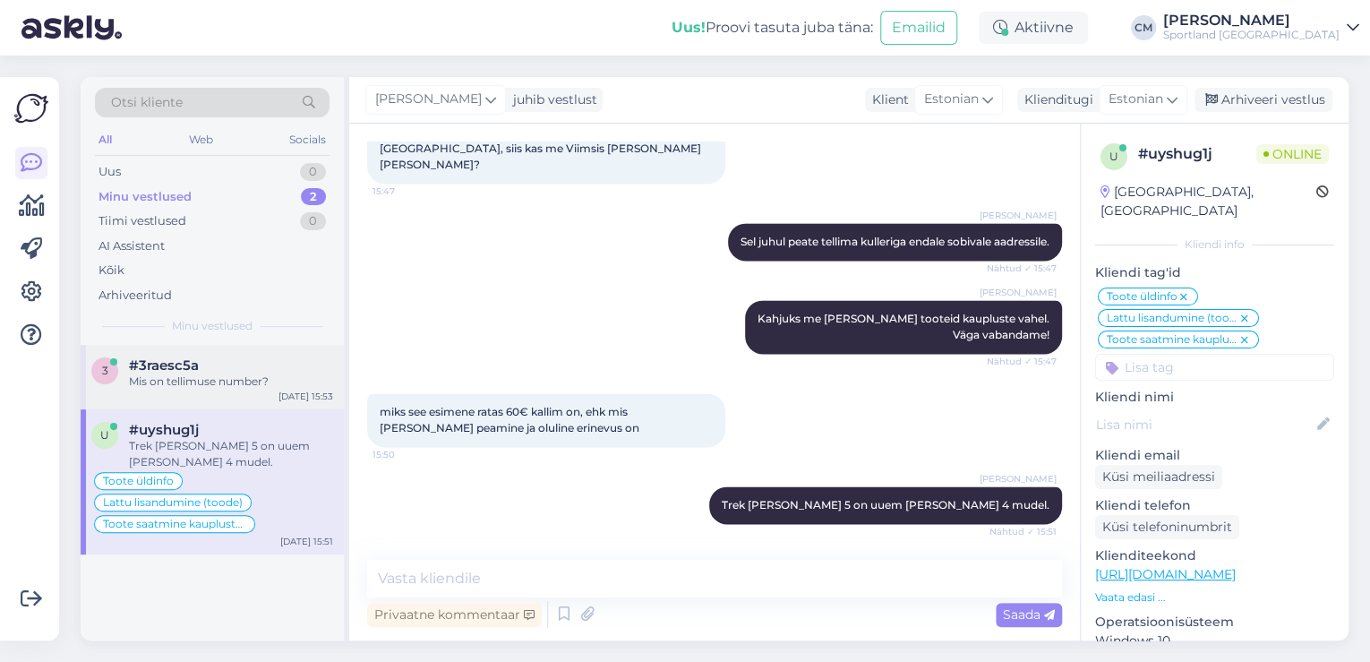
click at [293, 358] on div "#3raesc5a" at bounding box center [231, 365] width 204 height 16
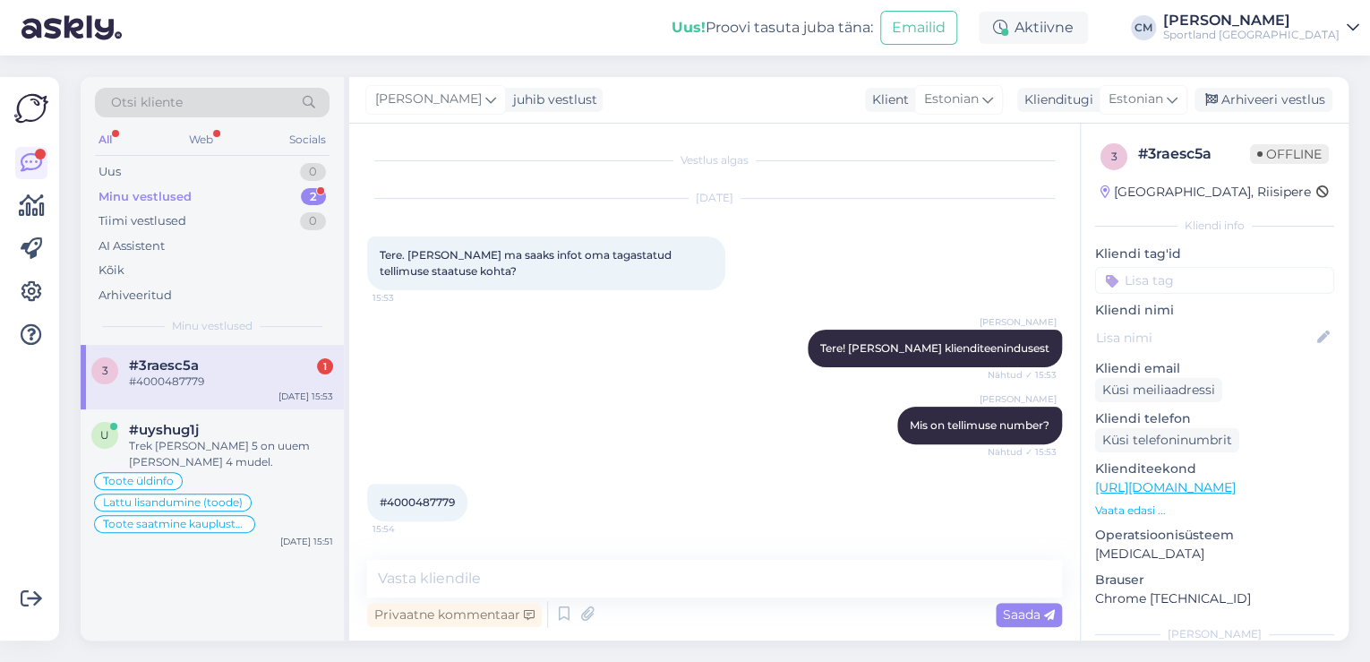
scroll to position [0, 0]
click at [448, 496] on span "#4000487779" at bounding box center [417, 501] width 75 height 13
copy div "4000487779 15:54"
click at [598, 571] on textarea at bounding box center [714, 579] width 695 height 38
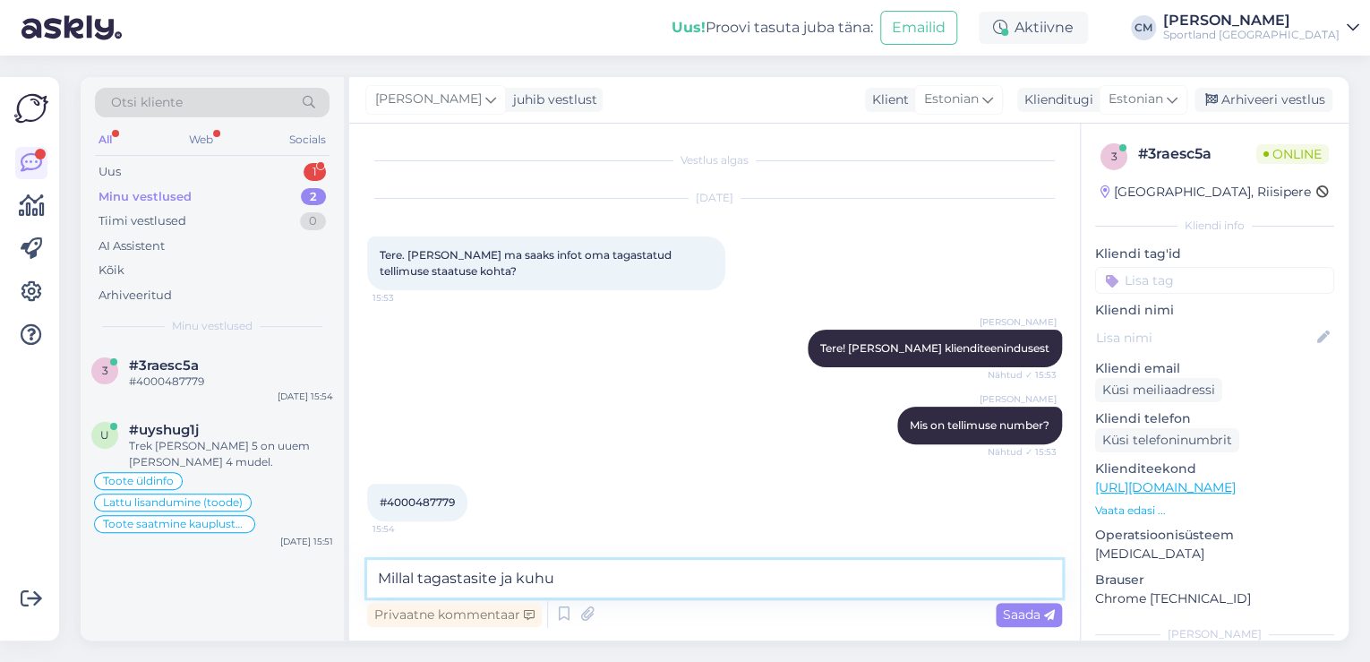
type textarea "Millal tagastasite ja kuhu?"
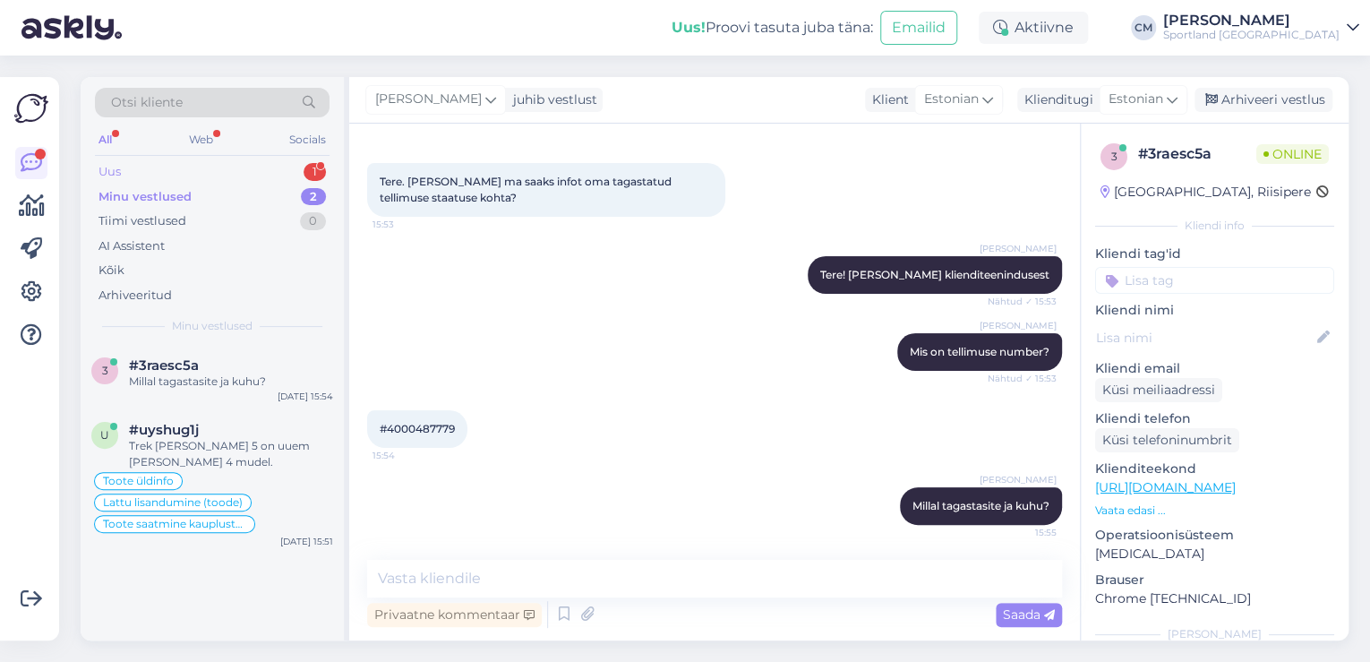
click at [236, 176] on div "Uus 1" at bounding box center [212, 171] width 235 height 25
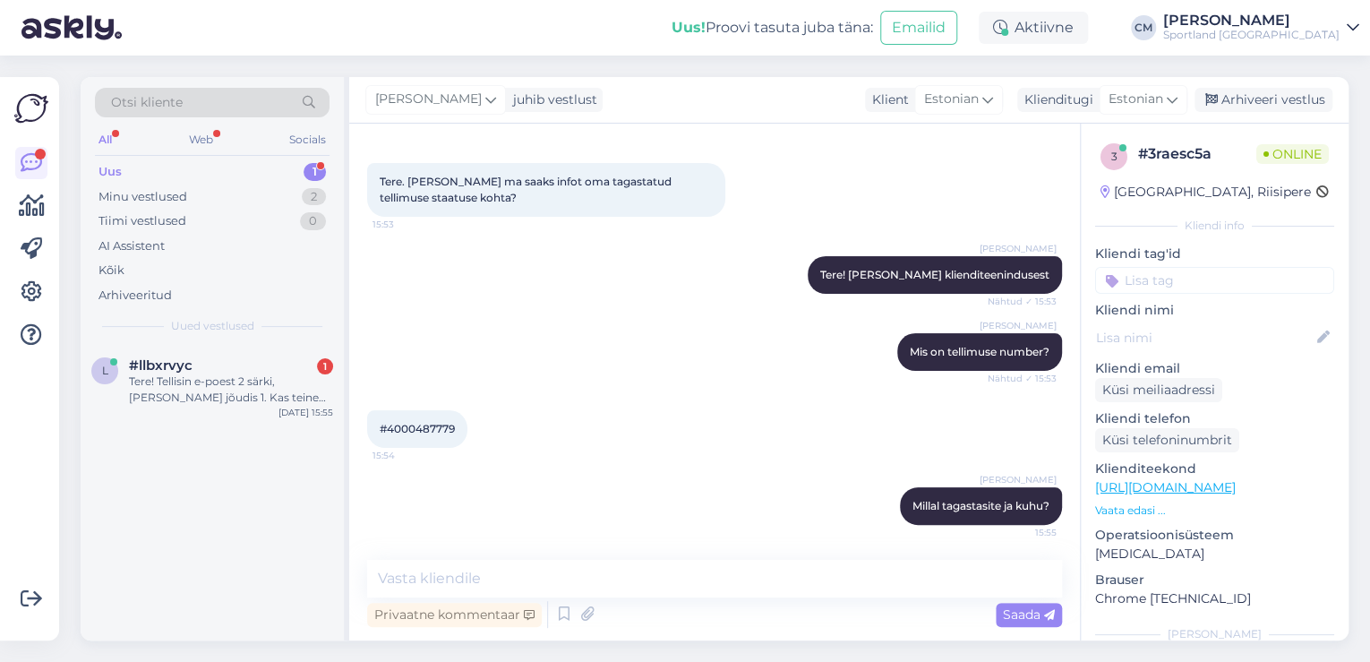
click at [271, 165] on div "Uus 1" at bounding box center [212, 171] width 235 height 25
click at [272, 364] on div "#llbxrvyc 1" at bounding box center [231, 365] width 204 height 16
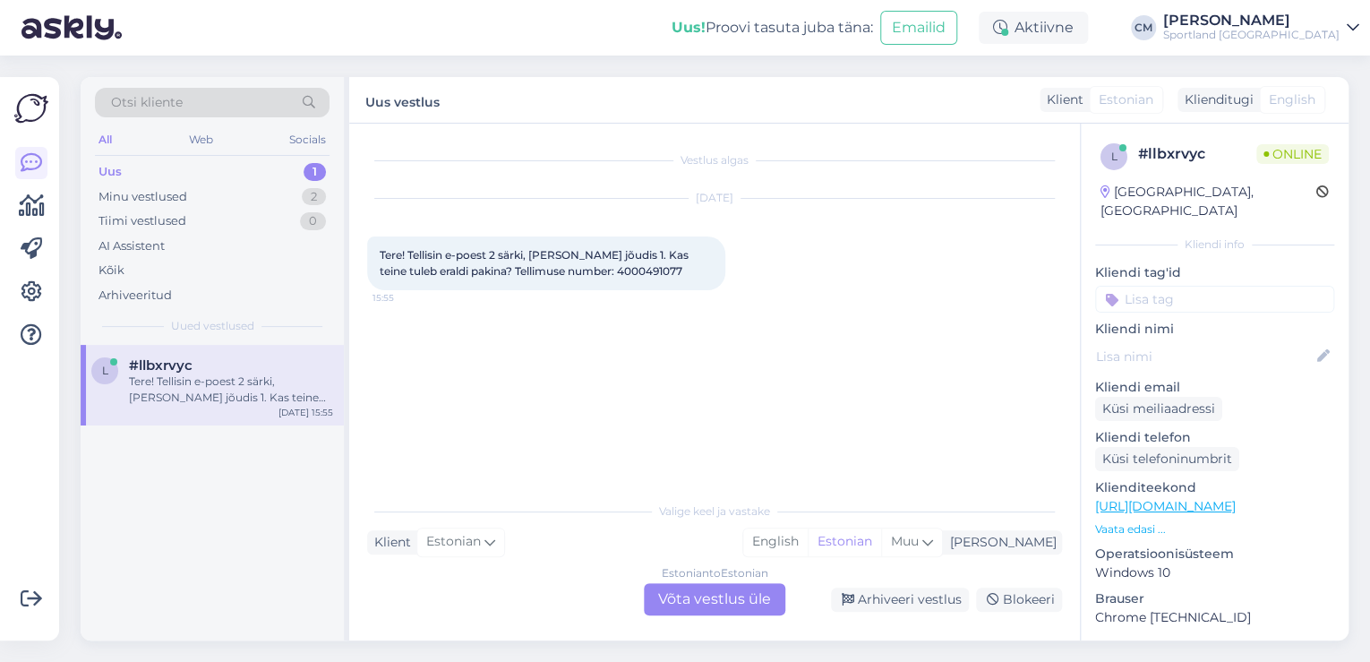
click at [763, 594] on div "Estonian to Estonian Võta vestlus üle" at bounding box center [715, 599] width 142 height 32
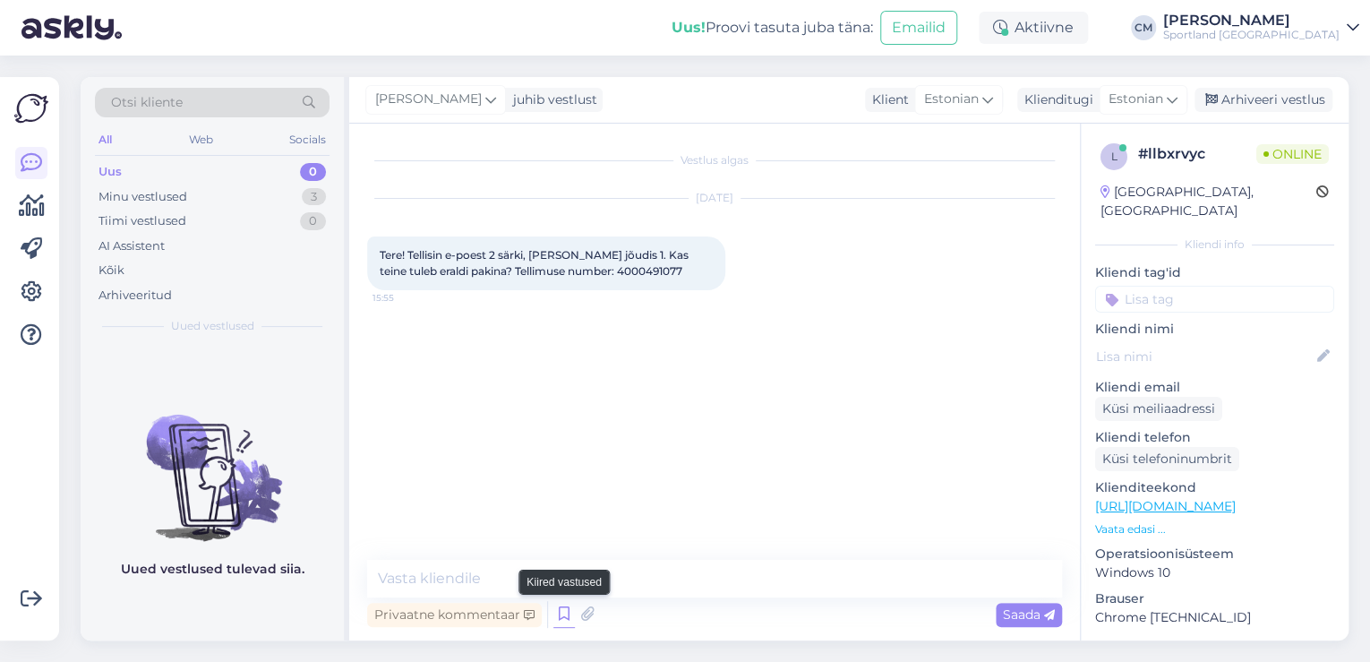
click at [566, 618] on icon at bounding box center [564, 614] width 21 height 27
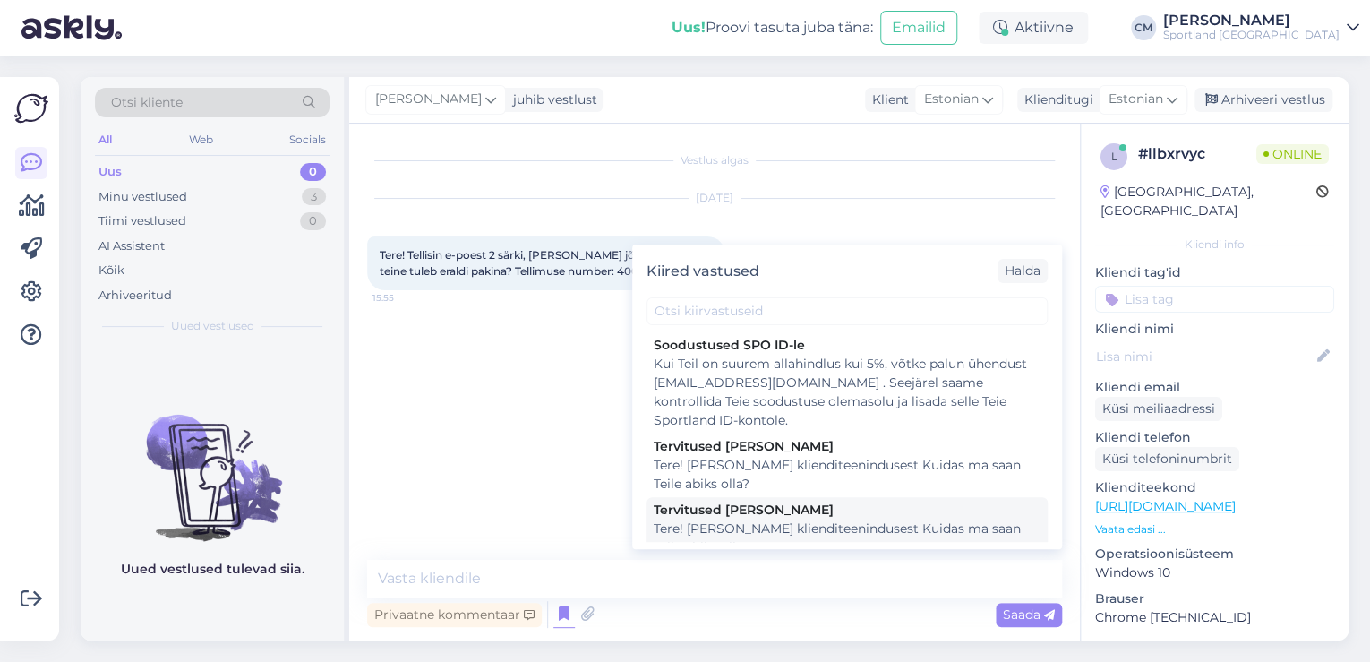
click at [819, 535] on div "Tere! [PERSON_NAME] klienditeenindusest Kuidas ma saan Teile abiks olla?" at bounding box center [847, 539] width 387 height 38
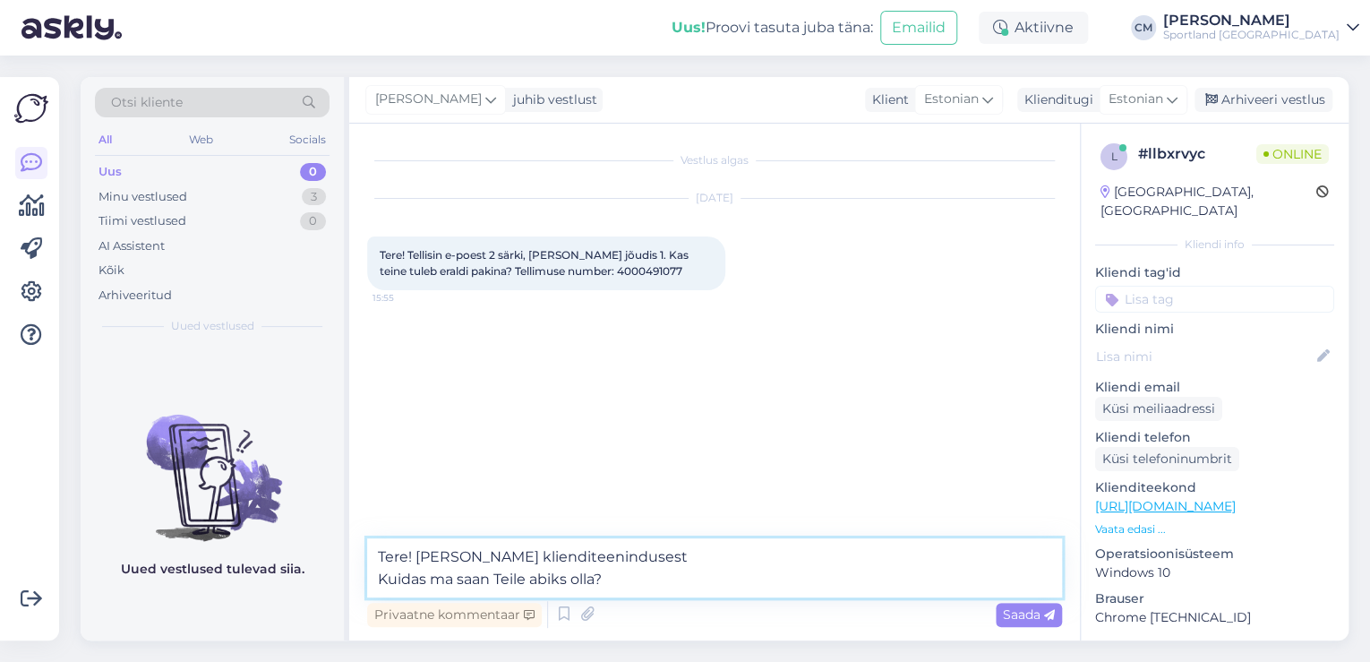
drag, startPoint x: 752, startPoint y: 585, endPoint x: 292, endPoint y: 583, distance: 460.4
click at [292, 583] on div "Otsi kliente All Web Socials Uus 0 Minu vestlused 3 Tiimi vestlused 0 AI Assist…" at bounding box center [715, 358] width 1268 height 563
type textarea "Tere! [PERSON_NAME] klienditeenindusest"
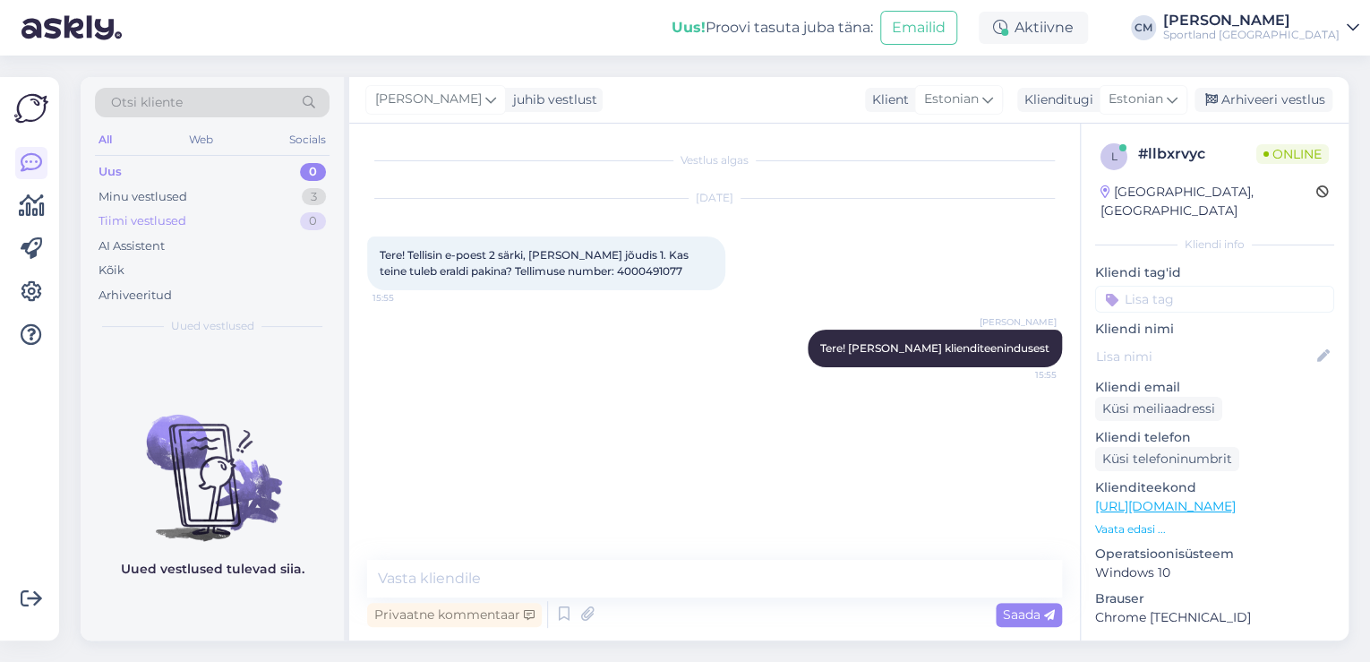
click at [264, 209] on div "Tiimi vestlused 0" at bounding box center [212, 221] width 235 height 25
click at [274, 193] on div "Minu vestlused 3" at bounding box center [212, 197] width 235 height 25
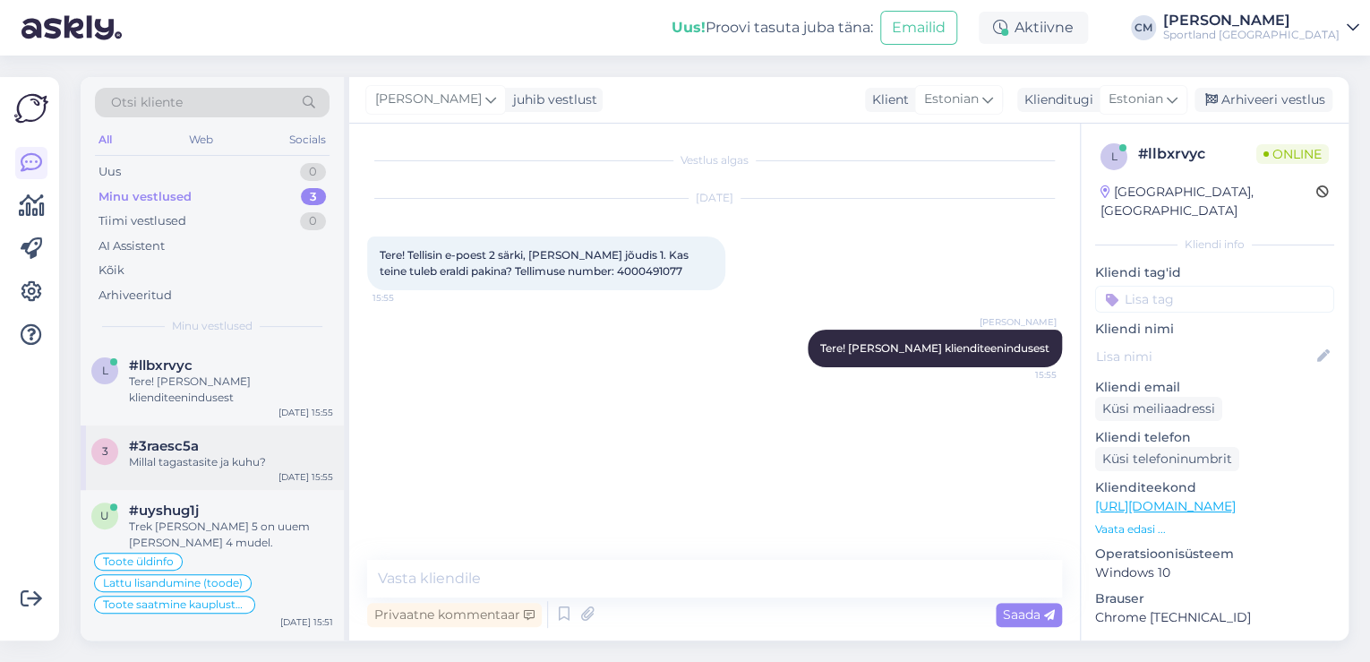
click at [245, 455] on div "Millal tagastasite ja kuhu?" at bounding box center [231, 462] width 204 height 16
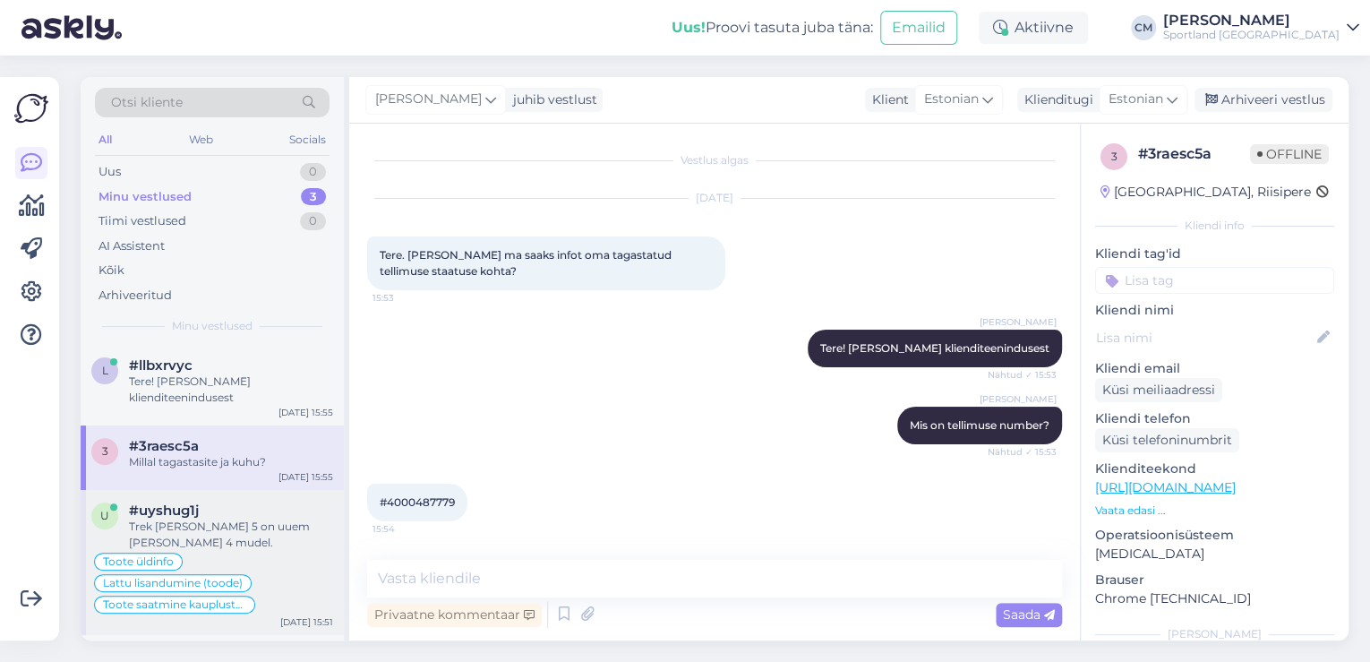
scroll to position [73, 0]
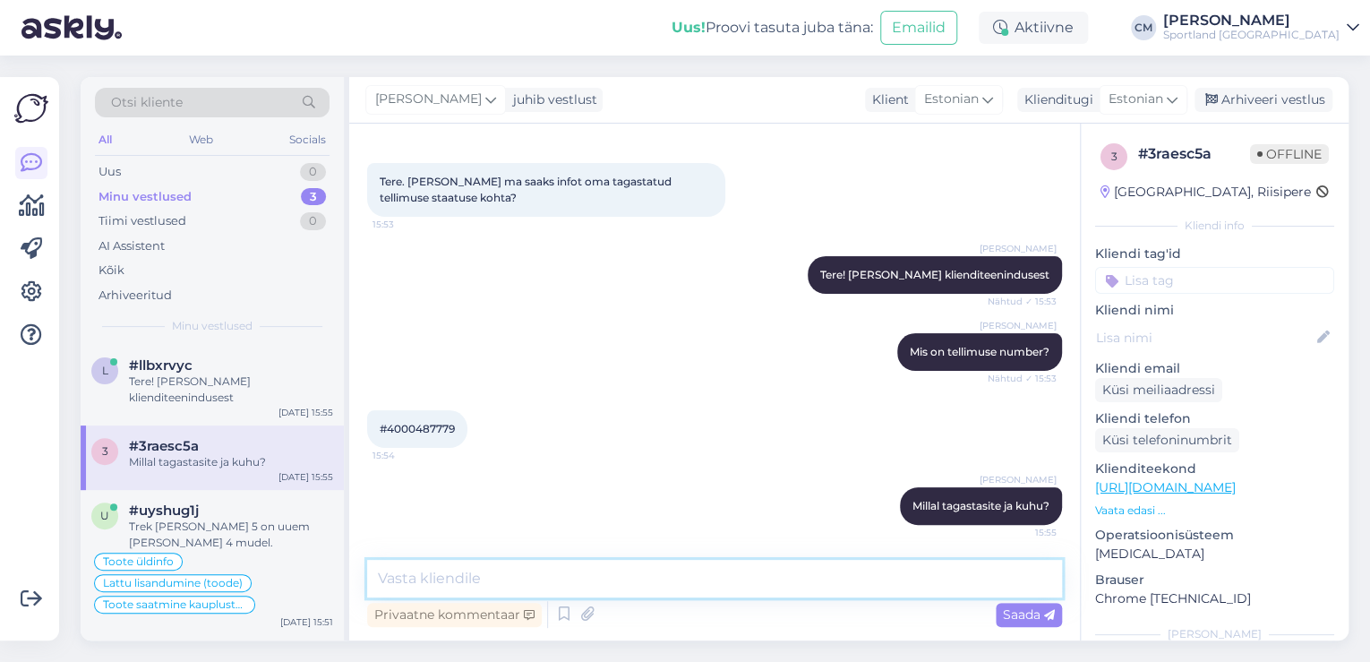
click at [490, 581] on textarea at bounding box center [714, 579] width 695 height 38
type textarea "Ja millised tooted?"
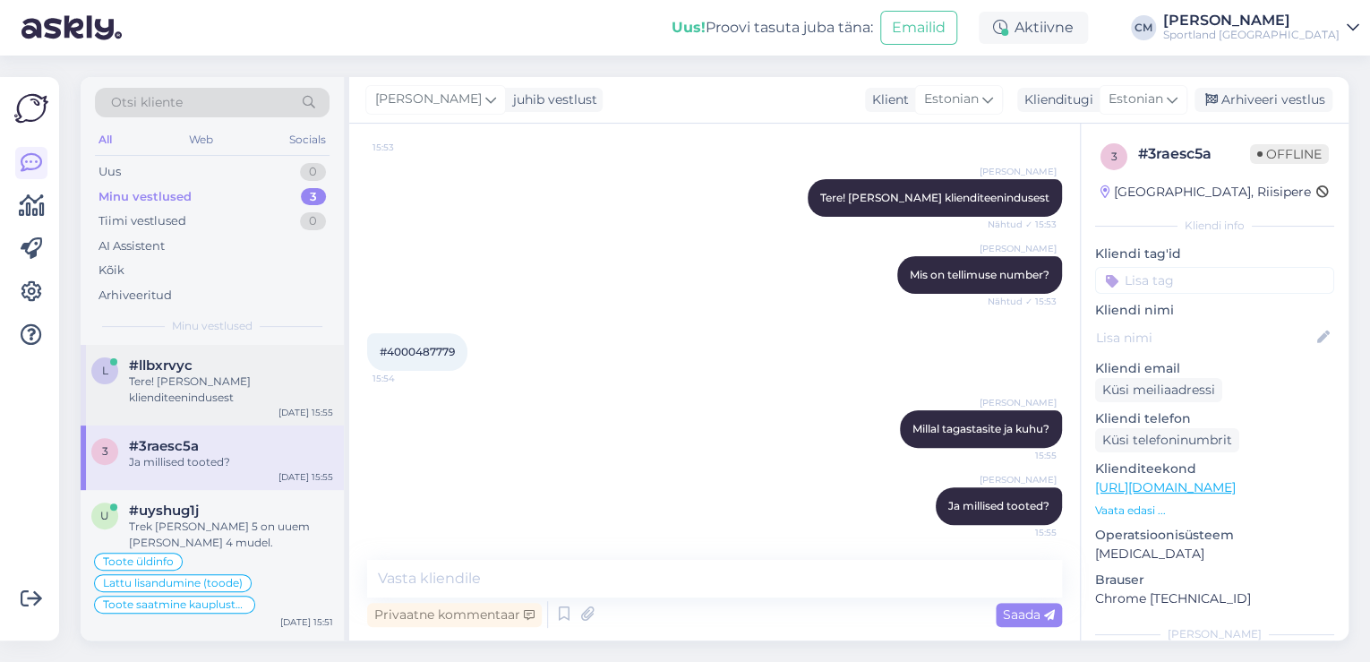
click at [236, 391] on div "Tere! [PERSON_NAME] klienditeenindusest" at bounding box center [231, 390] width 204 height 32
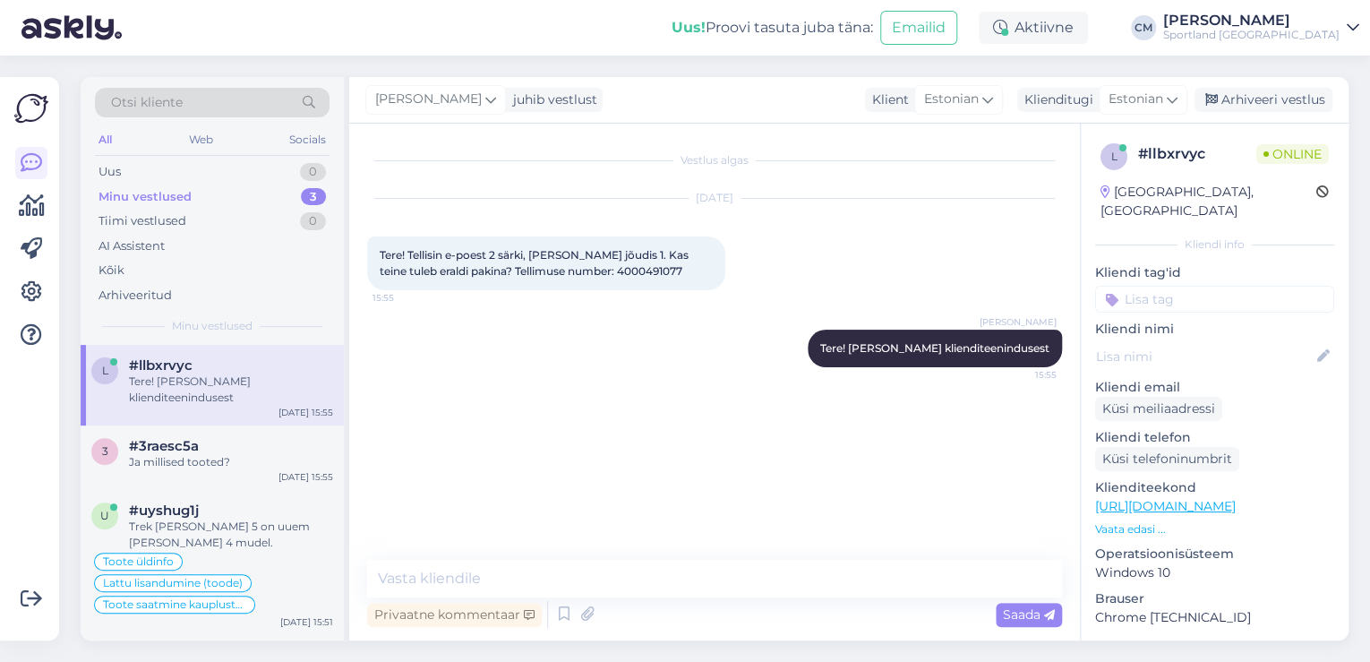
click at [616, 267] on span "Tere! Tellisin e-poest 2 särki, kohale jõudis 1. Kas teine tuleb eraldi pakina?…" at bounding box center [536, 263] width 312 height 30
copy div "4000491077 15:55"
click at [553, 574] on textarea at bounding box center [714, 579] width 695 height 38
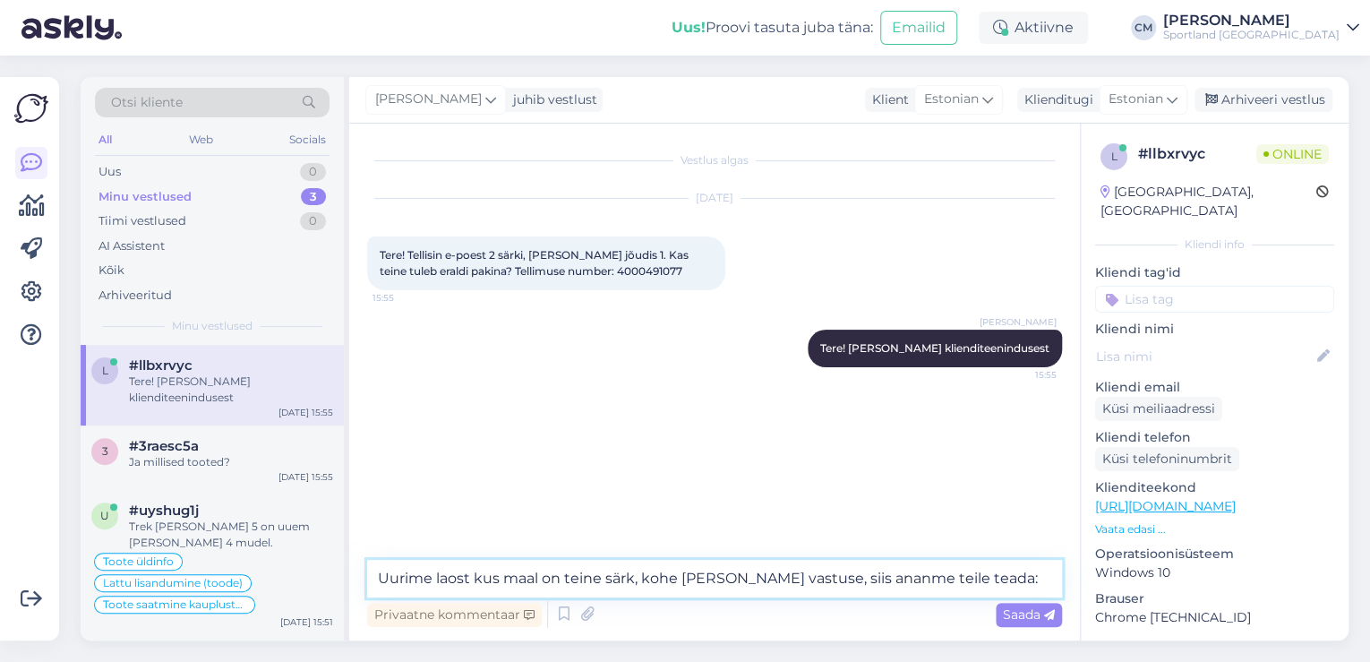
paste textarea "mihkel201@gmail.com"
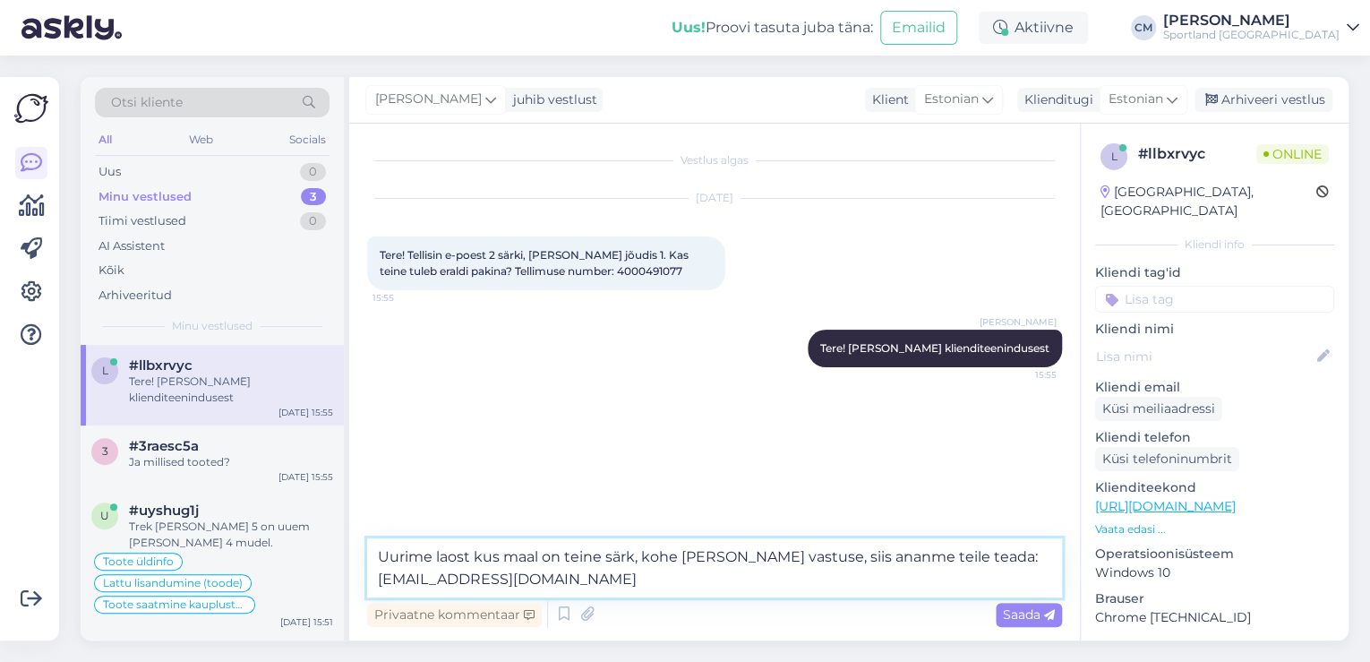
type textarea "Uurime laost kus maal on teine särk, kohe kui saame vastuse, siis ananme teile …"
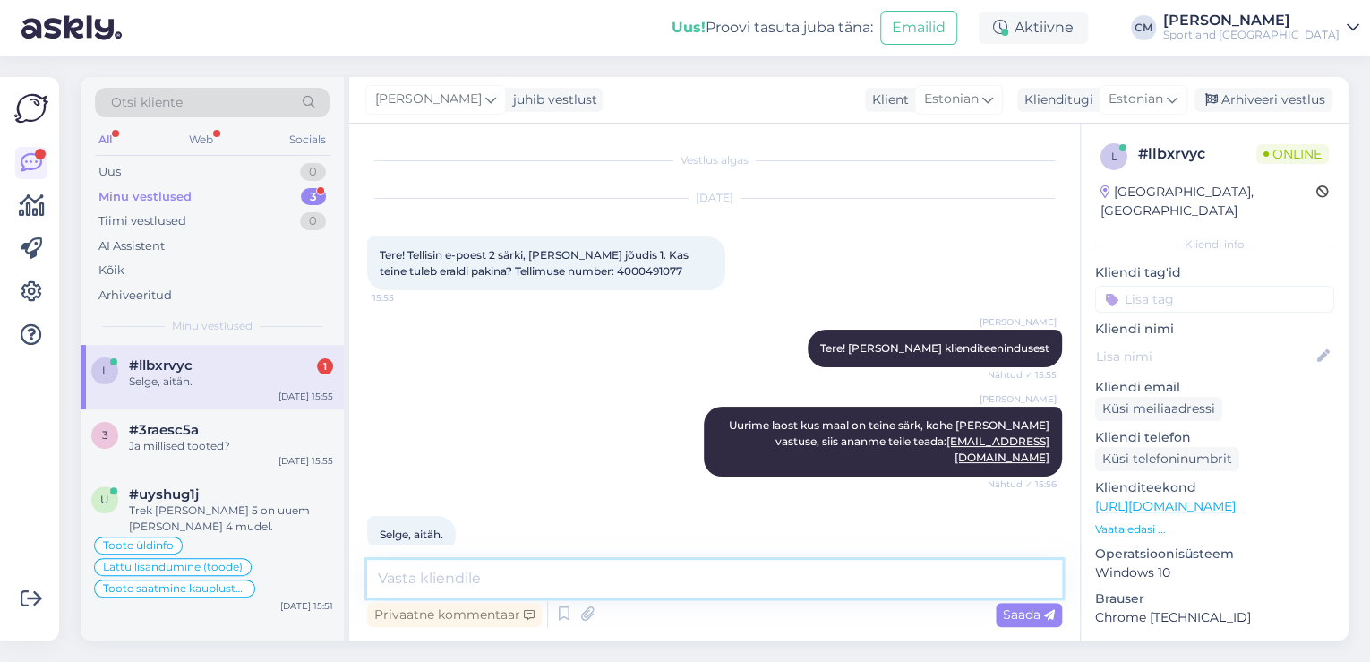
scroll to position [13, 0]
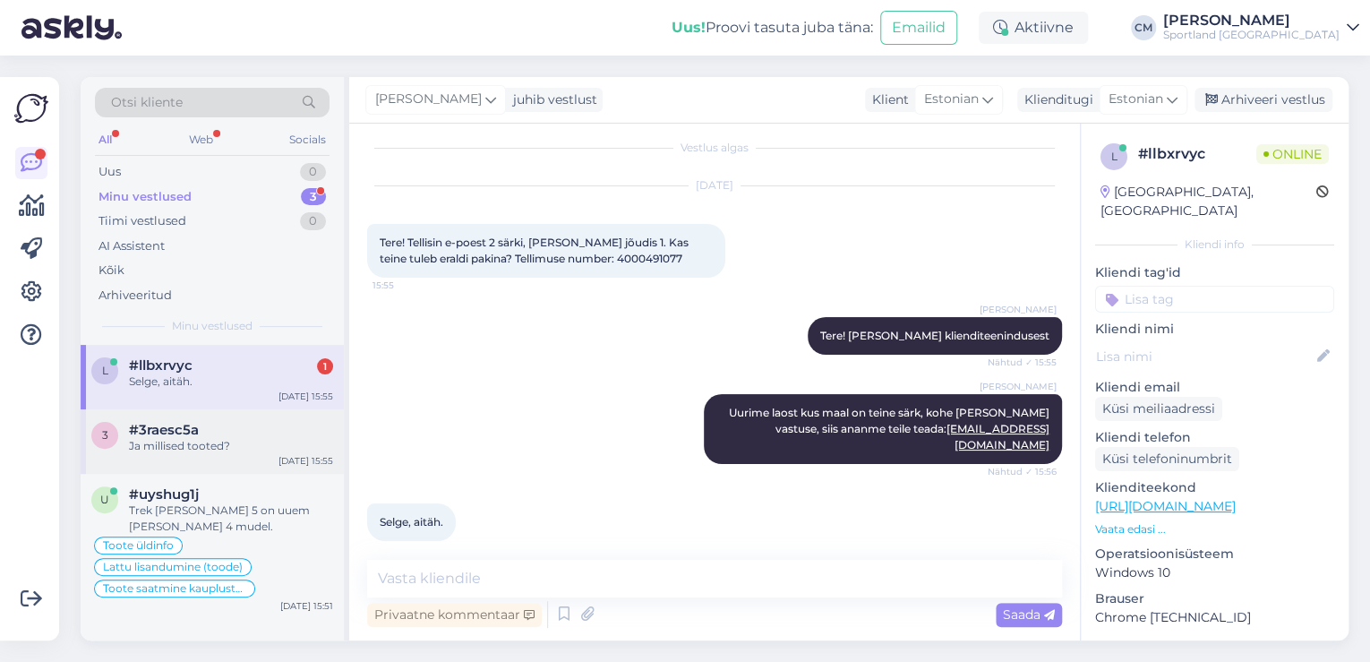
click at [313, 438] on div "Ja millised tooted?" at bounding box center [231, 446] width 204 height 16
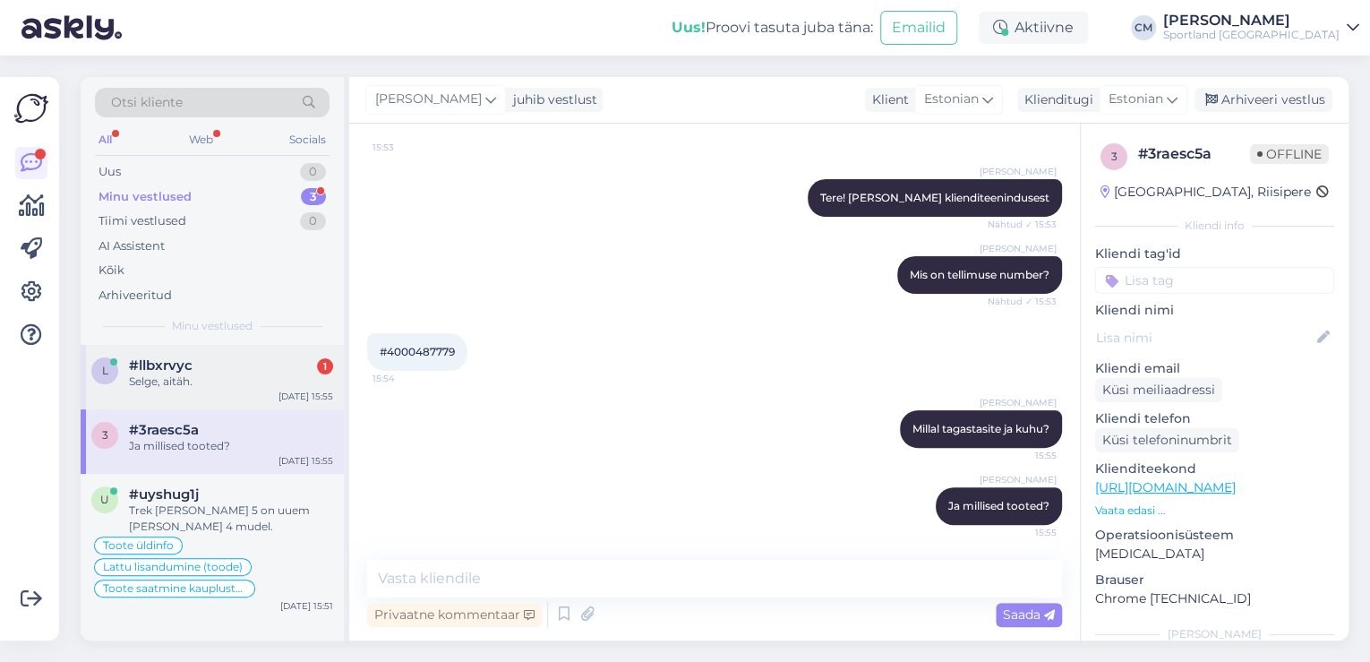
click at [290, 401] on div "Sep 9 15:55" at bounding box center [306, 396] width 55 height 13
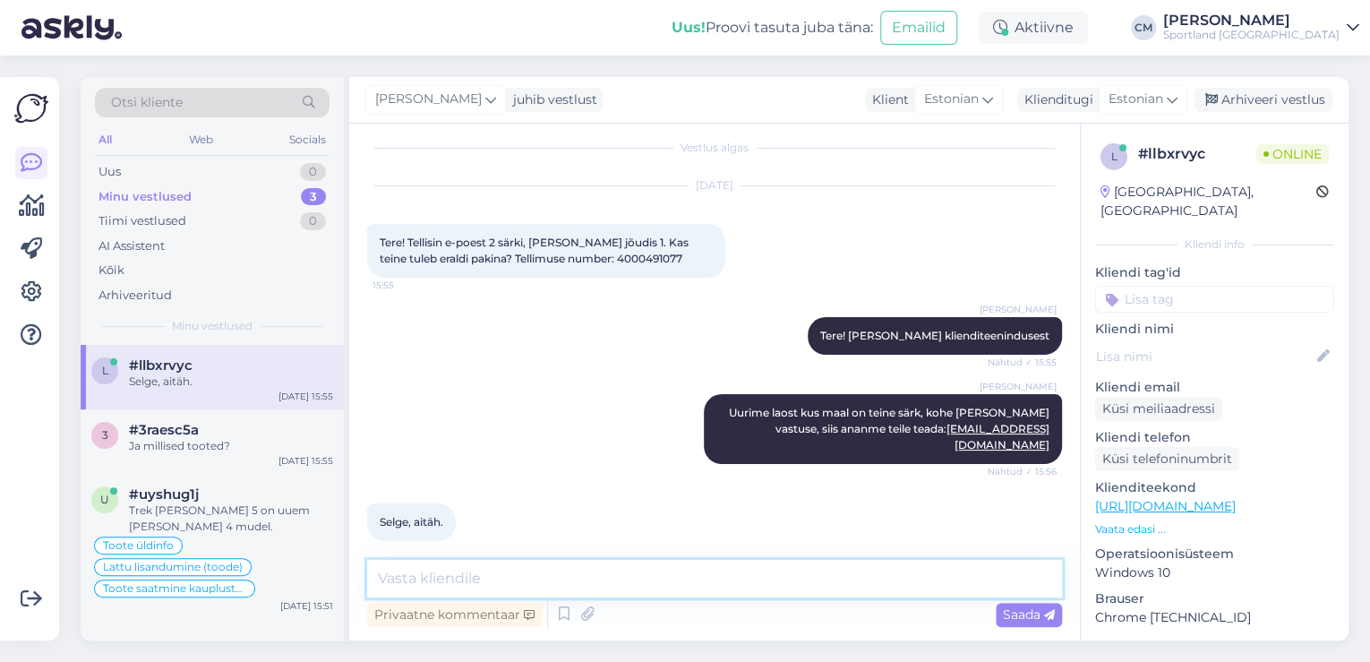
click at [633, 576] on textarea at bounding box center [714, 579] width 695 height 38
type textarea "Kas hetkel saan veel aidata?"
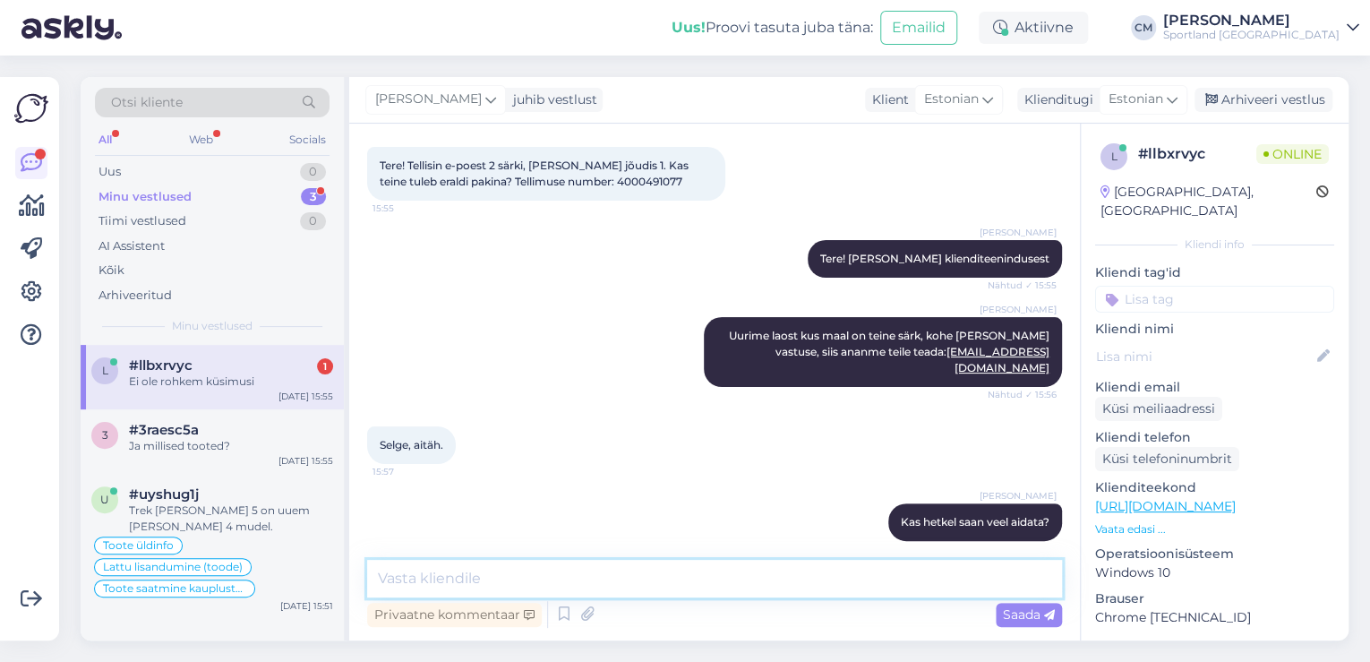
scroll to position [167, 0]
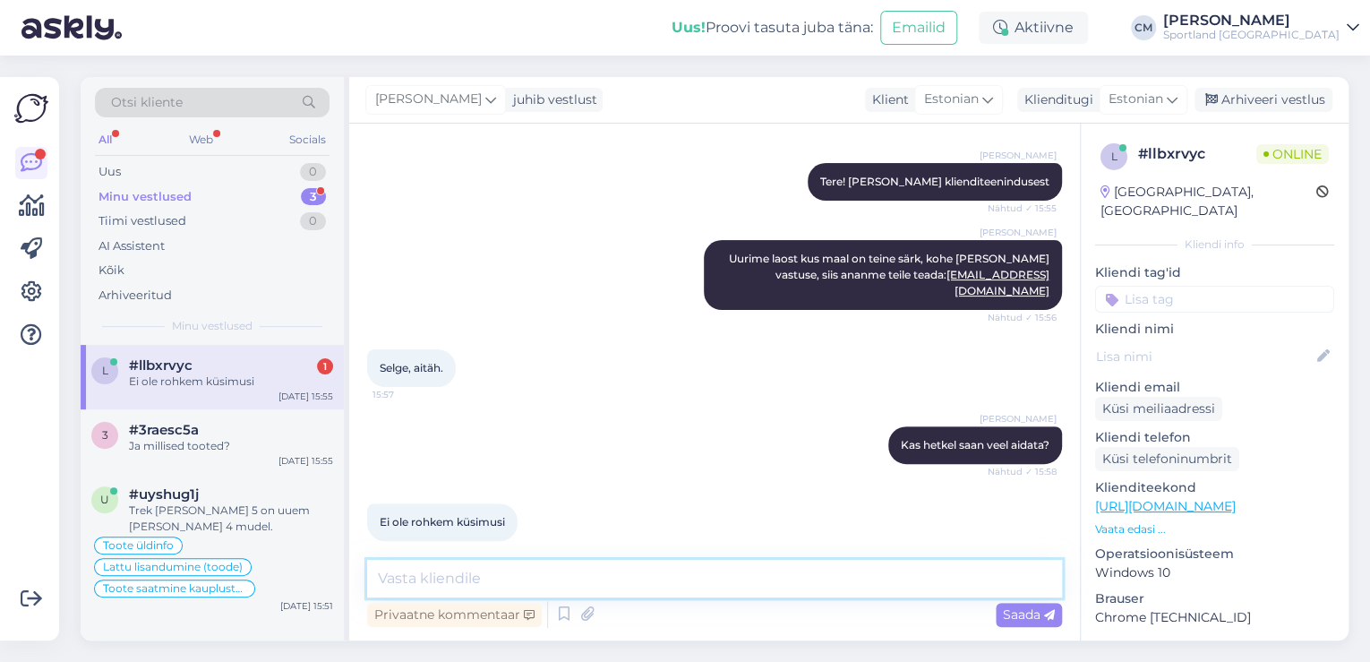
click at [460, 566] on textarea at bounding box center [714, 579] width 695 height 38
type textarea "Ilusat päeva jätku!"
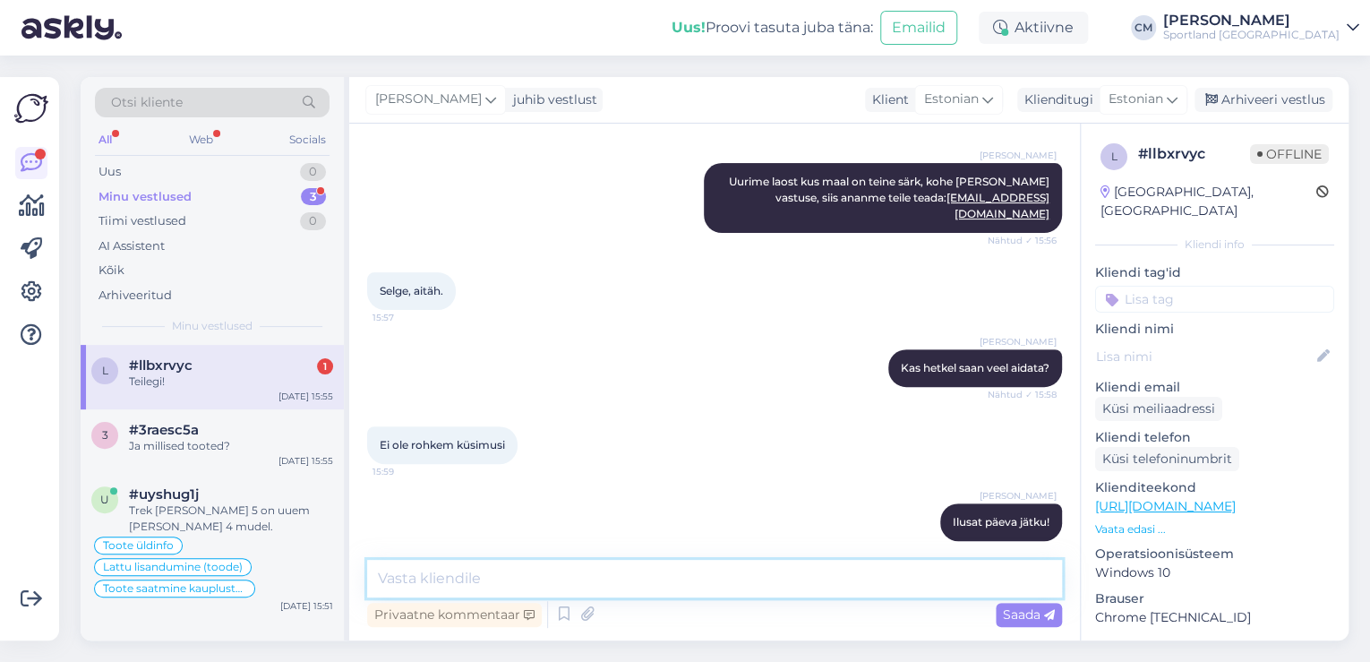
scroll to position [321, 0]
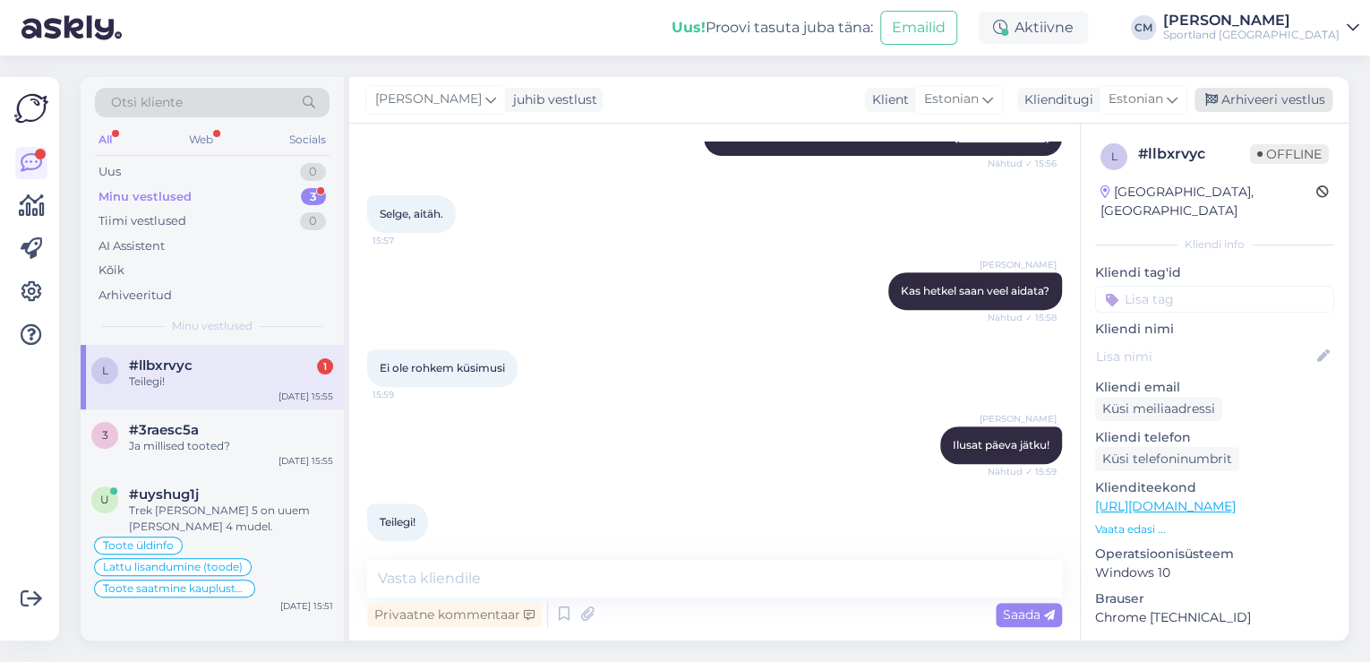
click at [1291, 99] on div "Arhiveeri vestlus" at bounding box center [1264, 100] width 138 height 24
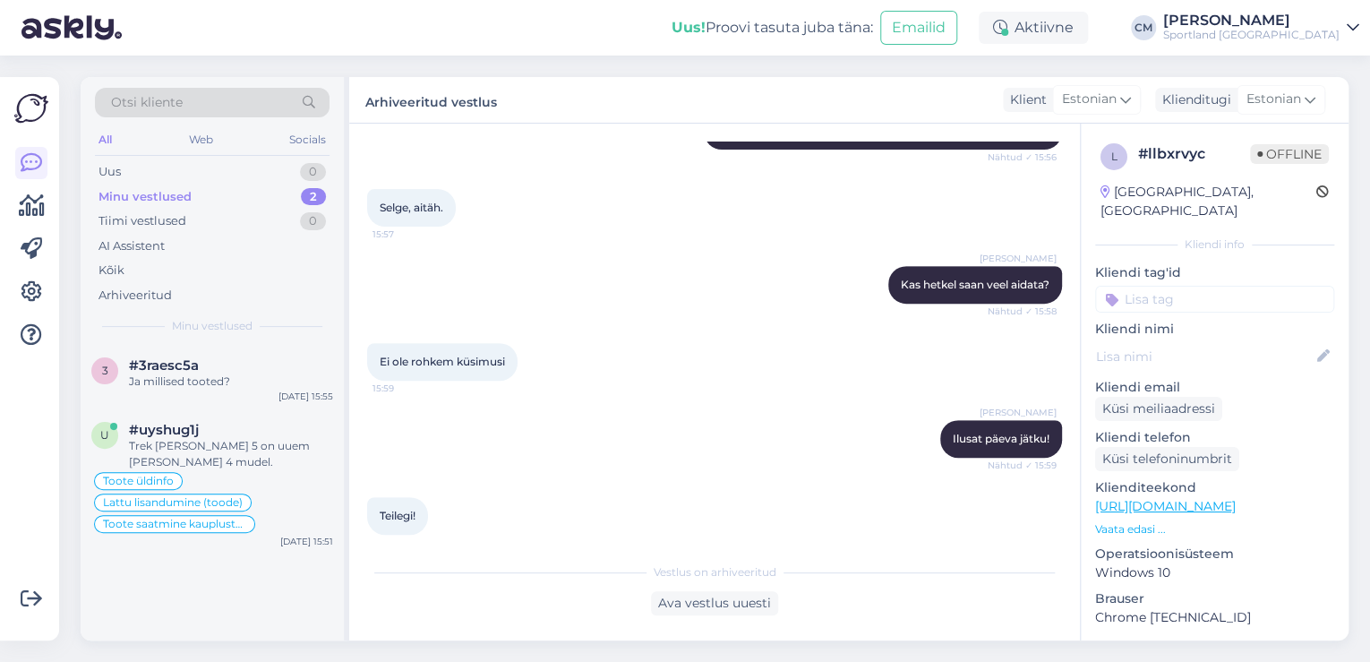
click at [1218, 286] on input at bounding box center [1214, 299] width 239 height 27
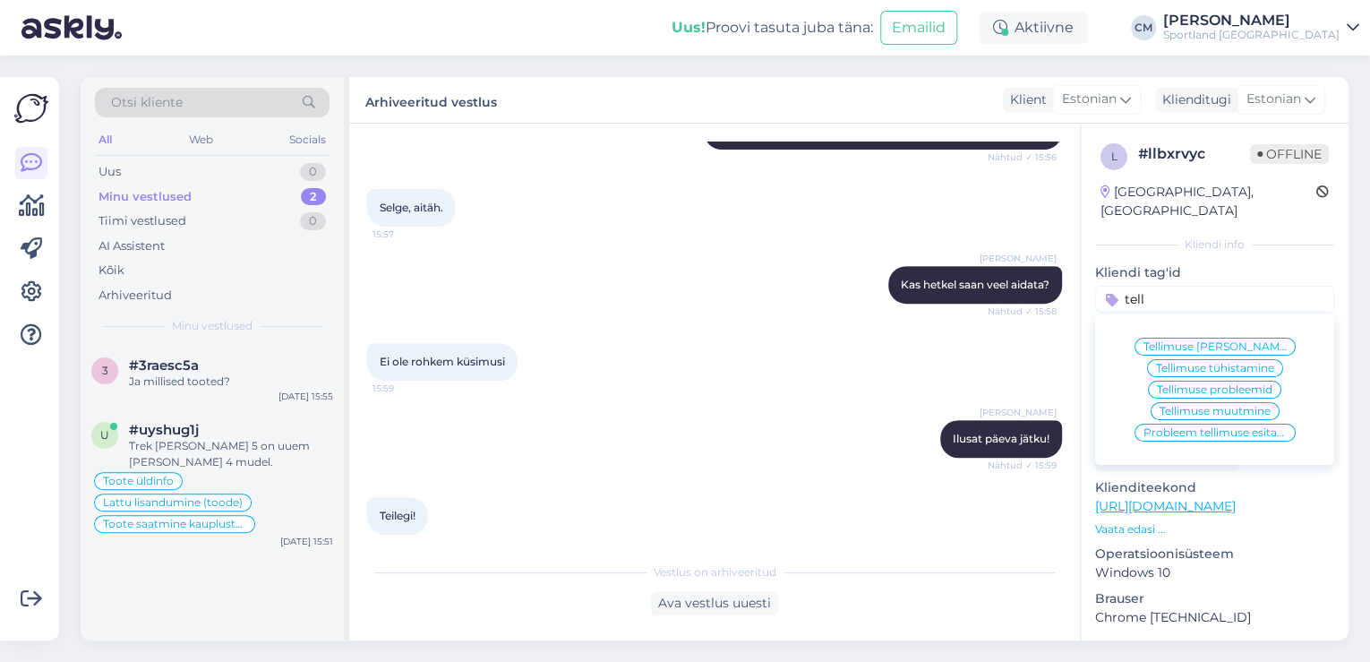
type input "tell"
click at [1214, 384] on span "Tellimuse probleemid" at bounding box center [1215, 389] width 116 height 11
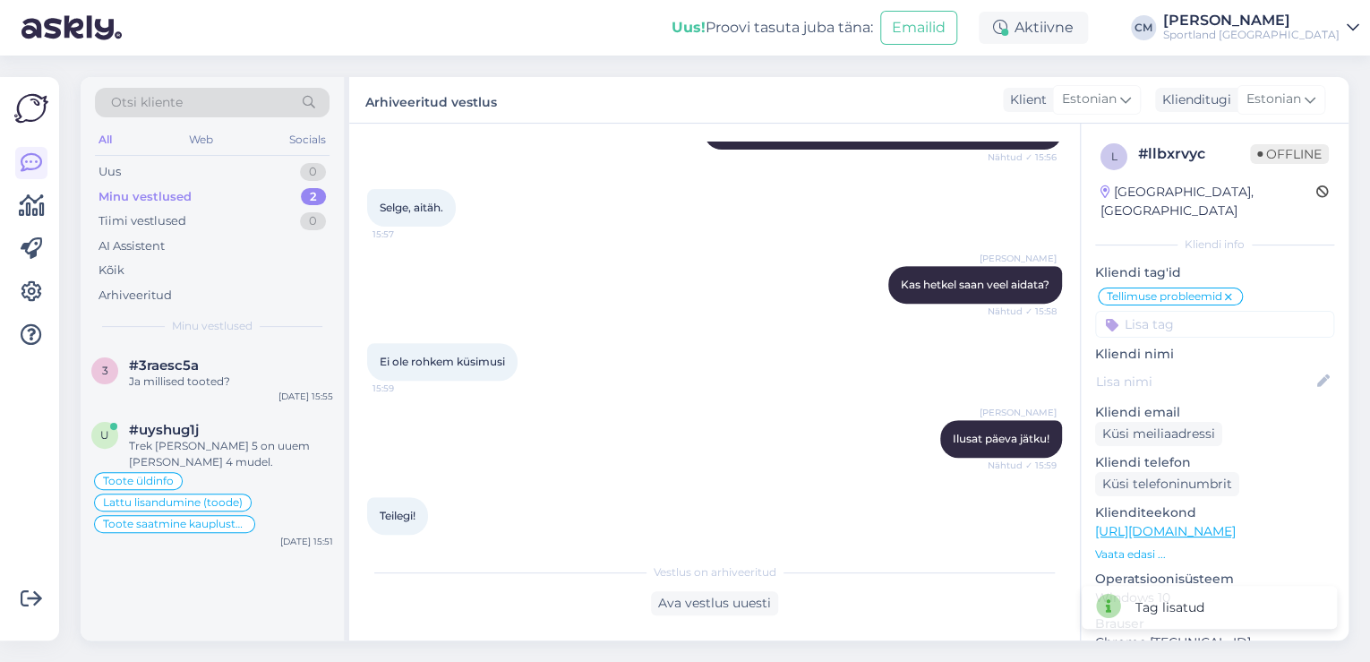
click at [1207, 311] on input at bounding box center [1214, 324] width 239 height 27
type input "p"
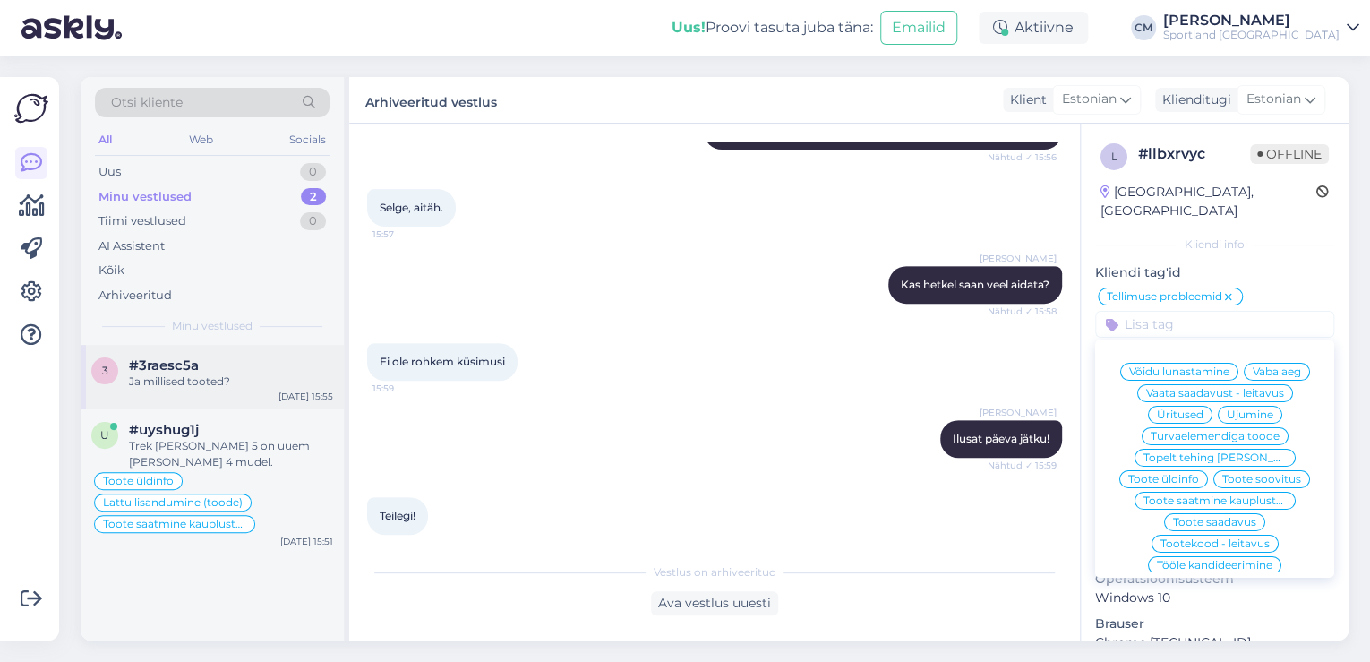
click at [242, 375] on div "Ja millised tooted?" at bounding box center [231, 382] width 204 height 16
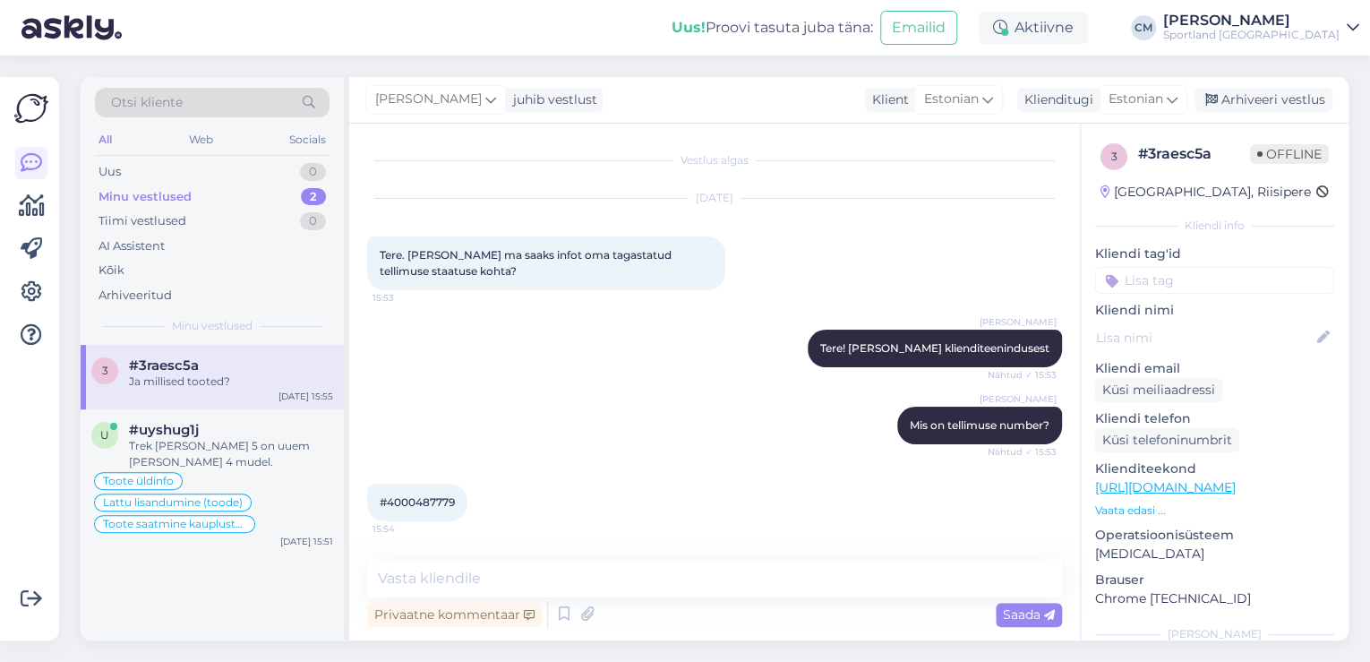
scroll to position [150, 0]
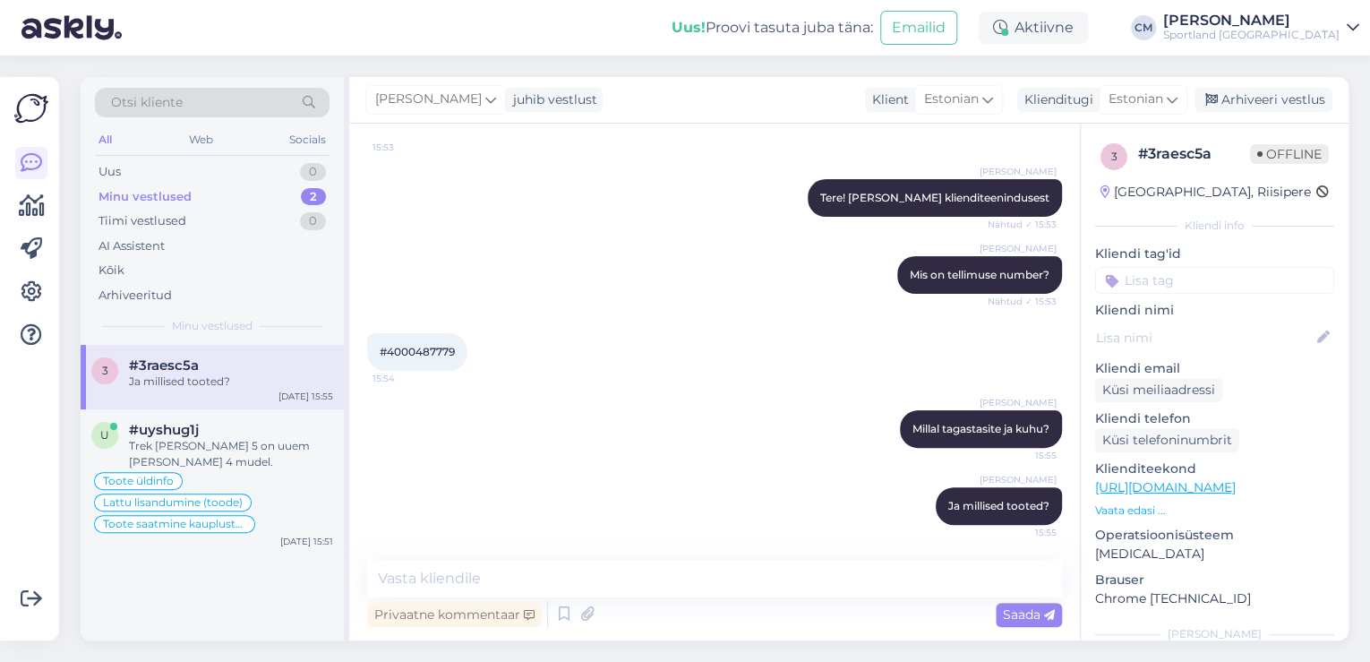
click at [1201, 277] on input at bounding box center [1214, 280] width 239 height 27
type input "tagast"
click at [1241, 356] on div "Tagastamine (e-pood)" at bounding box center [1215, 349] width 137 height 18
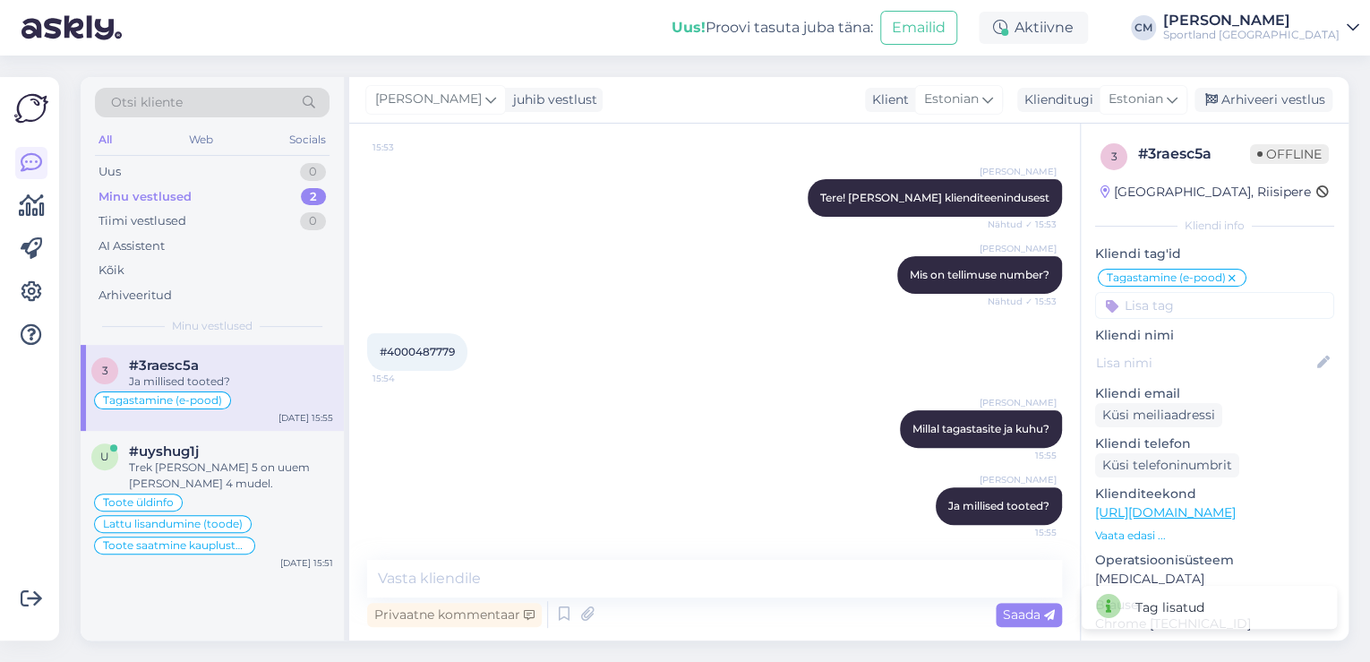
click at [1284, 116] on div "Carmen Männigo juhib vestlust Klient Estonian Klienditugi Estonian Arhiveeri ve…" at bounding box center [849, 100] width 1000 height 47
click at [1267, 95] on div "Arhiveeri vestlus" at bounding box center [1264, 100] width 138 height 24
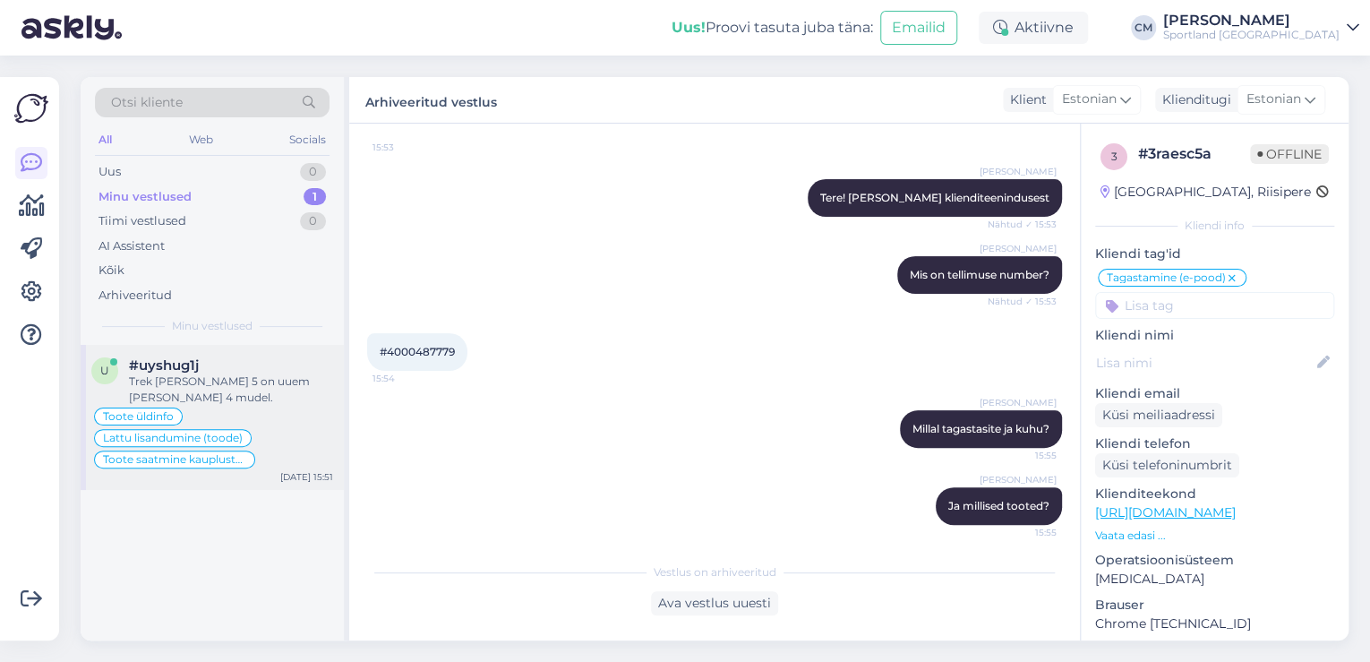
click at [258, 386] on div "Trek [PERSON_NAME] 5 on uuem [PERSON_NAME] 4 mudel." at bounding box center [231, 390] width 204 height 32
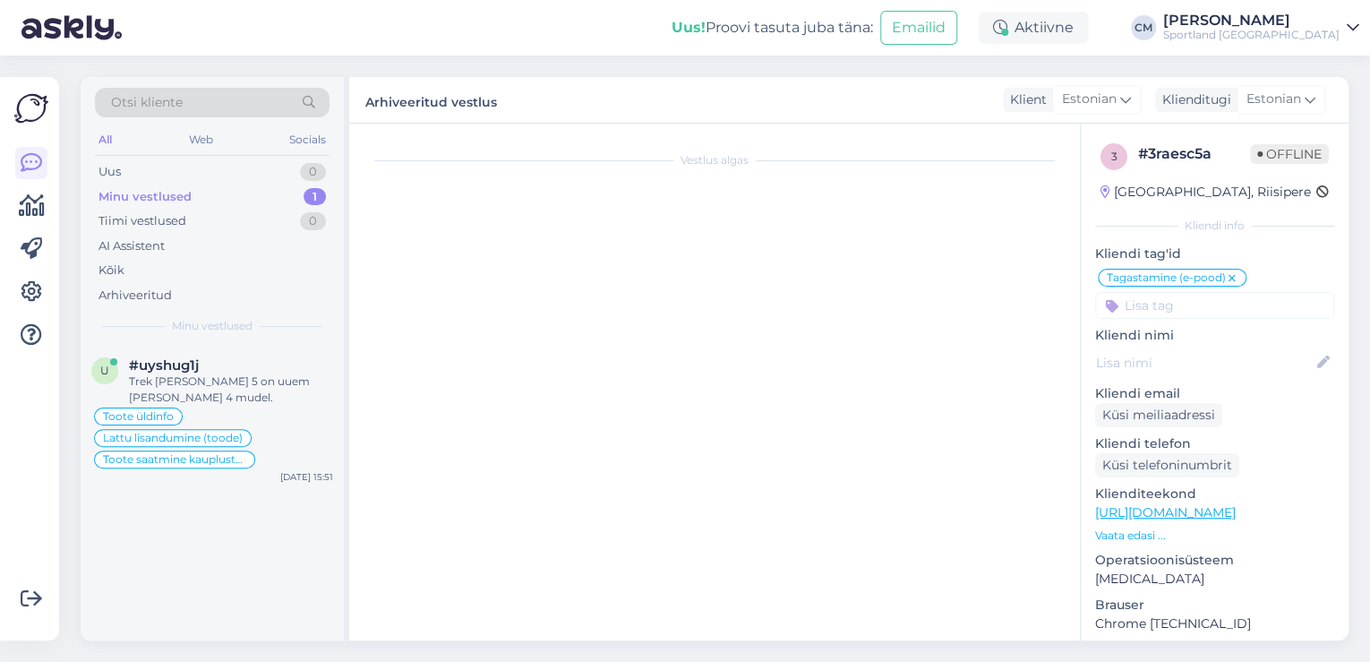
scroll to position [1276, 0]
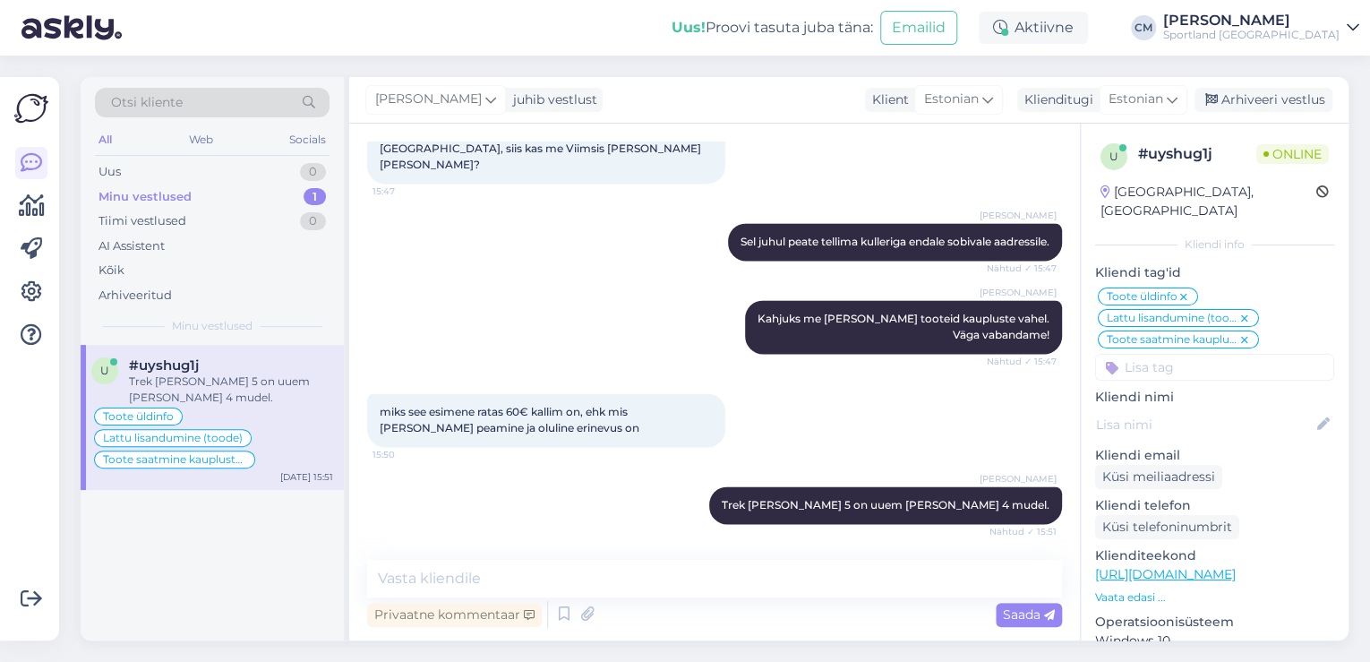
click at [1241, 86] on div "Carmen Männigo juhib vestlust Klient Estonian Klienditugi Estonian Arhiveeri ve…" at bounding box center [849, 100] width 1000 height 47
click at [1236, 91] on div "Arhiveeri vestlus" at bounding box center [1264, 100] width 138 height 24
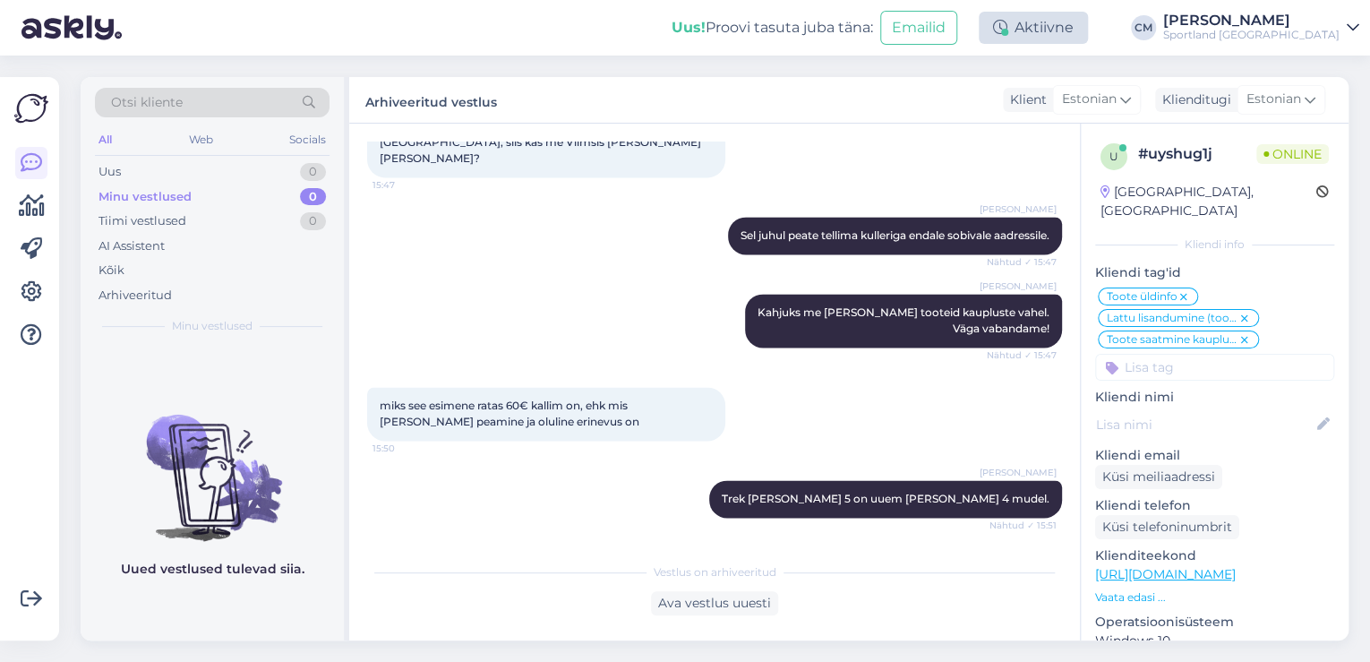
click at [1073, 35] on div "Aktiivne" at bounding box center [1033, 28] width 109 height 32
